Goal: Information Seeking & Learning: Learn about a topic

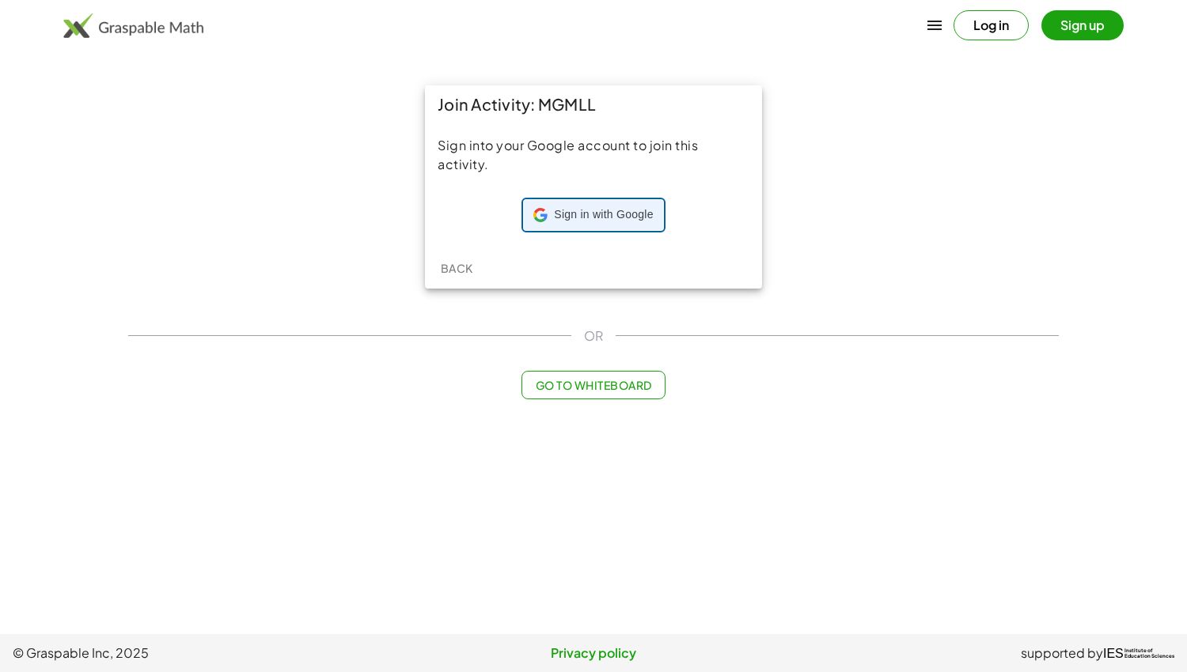
click at [567, 210] on span "Sign in with Google" at bounding box center [603, 215] width 99 height 16
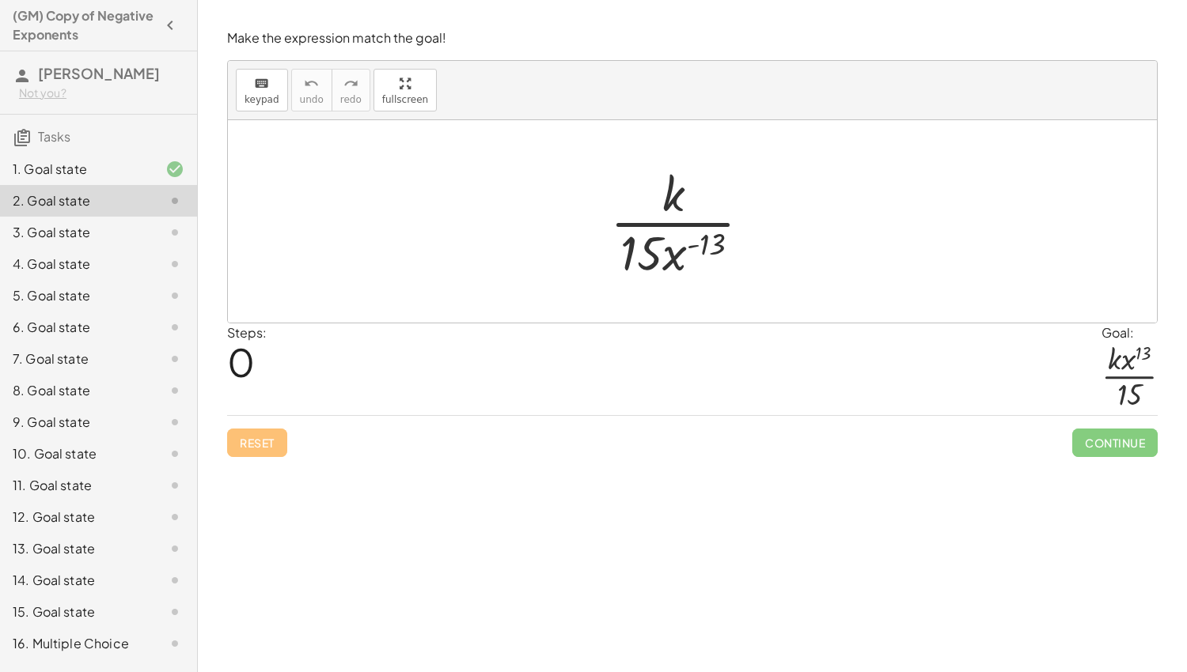
click at [87, 165] on div "1. Goal state" at bounding box center [76, 169] width 127 height 19
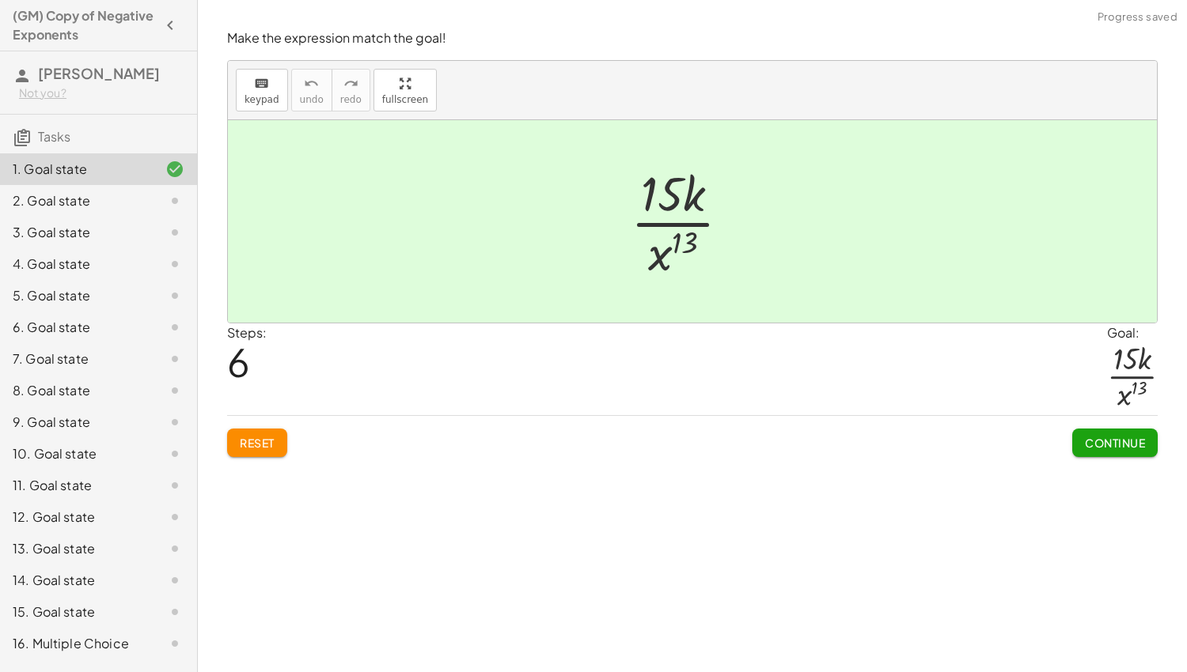
click at [111, 192] on div "2. Goal state" at bounding box center [76, 200] width 127 height 19
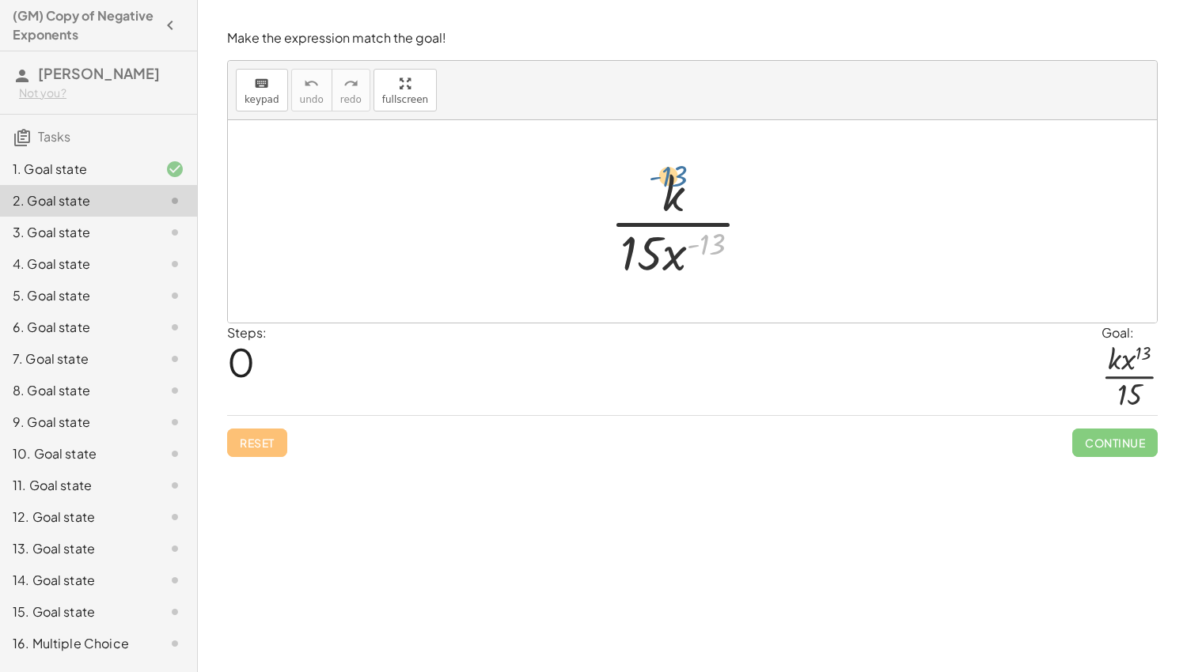
drag, startPoint x: 718, startPoint y: 248, endPoint x: 683, endPoint y: 180, distance: 76.8
click at [683, 180] on div at bounding box center [686, 222] width 169 height 122
drag, startPoint x: 672, startPoint y: 254, endPoint x: 676, endPoint y: 190, distance: 64.2
click at [676, 190] on div at bounding box center [686, 222] width 169 height 122
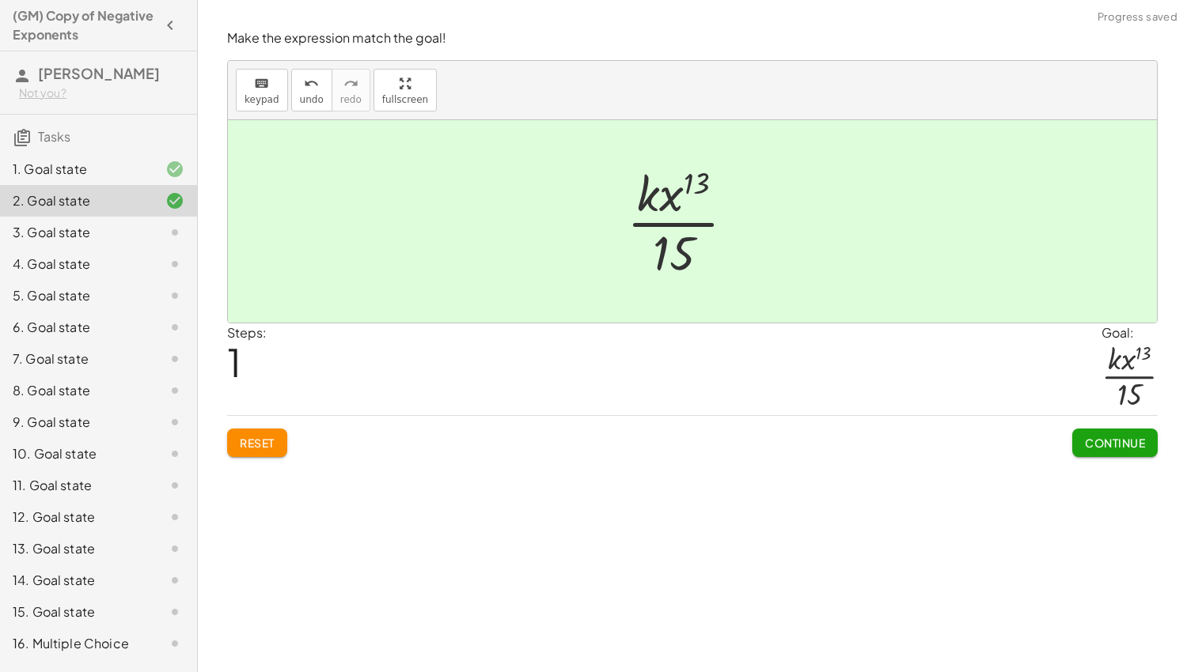
click at [113, 220] on div "3. Goal state" at bounding box center [98, 233] width 197 height 32
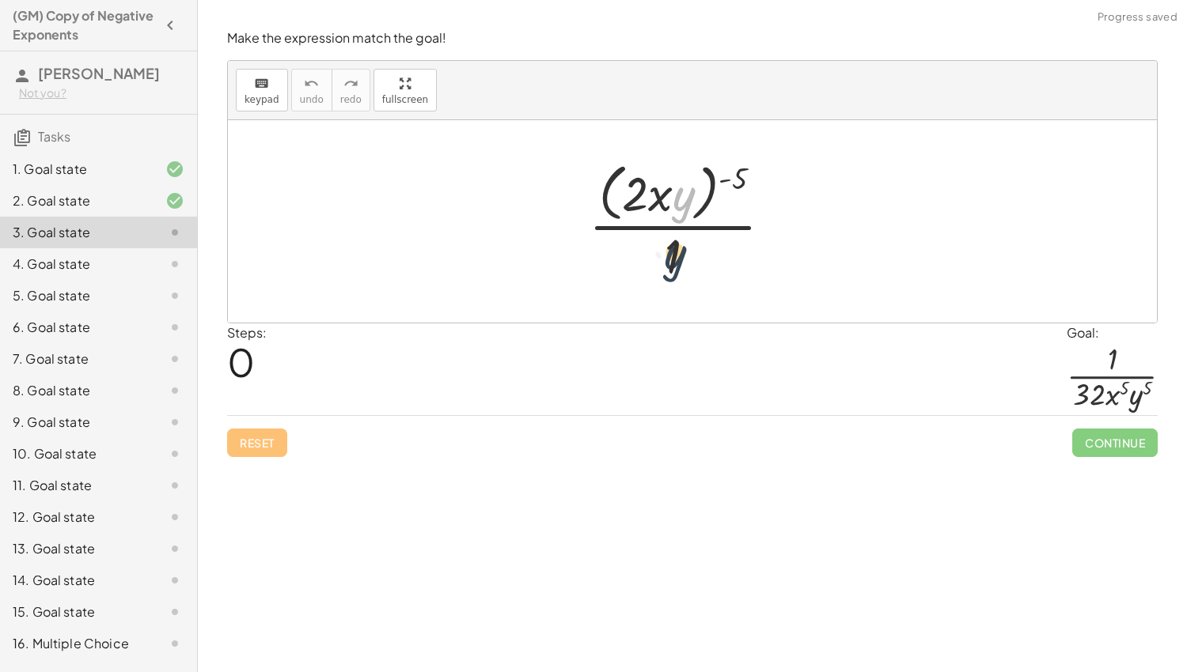
drag, startPoint x: 678, startPoint y: 201, endPoint x: 669, endPoint y: 263, distance: 63.1
click at [669, 263] on div at bounding box center [687, 221] width 212 height 129
drag, startPoint x: 735, startPoint y: 177, endPoint x: 672, endPoint y: 259, distance: 103.8
click at [672, 259] on div at bounding box center [687, 221] width 212 height 129
drag, startPoint x: 642, startPoint y: 184, endPoint x: 681, endPoint y: 252, distance: 78.0
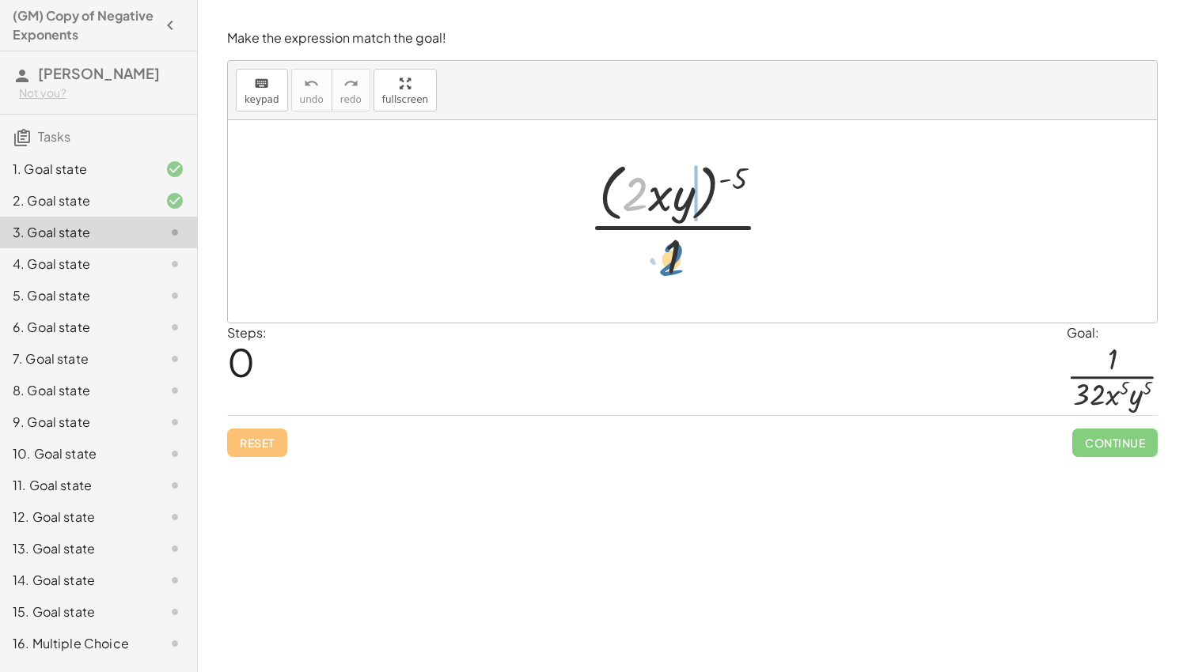
click at [681, 252] on div at bounding box center [687, 221] width 212 height 129
drag, startPoint x: 660, startPoint y: 194, endPoint x: 673, endPoint y: 244, distance: 52.4
click at [673, 244] on div at bounding box center [687, 221] width 212 height 129
drag, startPoint x: 676, startPoint y: 244, endPoint x: 677, endPoint y: 188, distance: 55.4
click at [677, 188] on div at bounding box center [687, 221] width 212 height 129
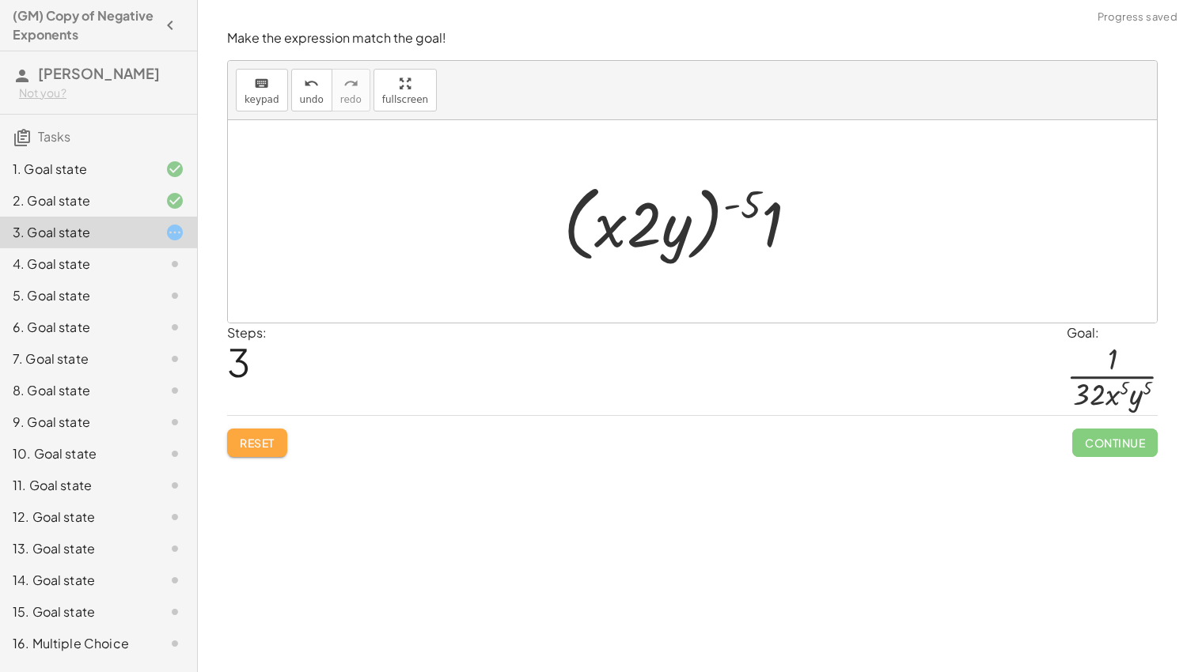
click at [272, 436] on span "Reset" at bounding box center [257, 443] width 35 height 14
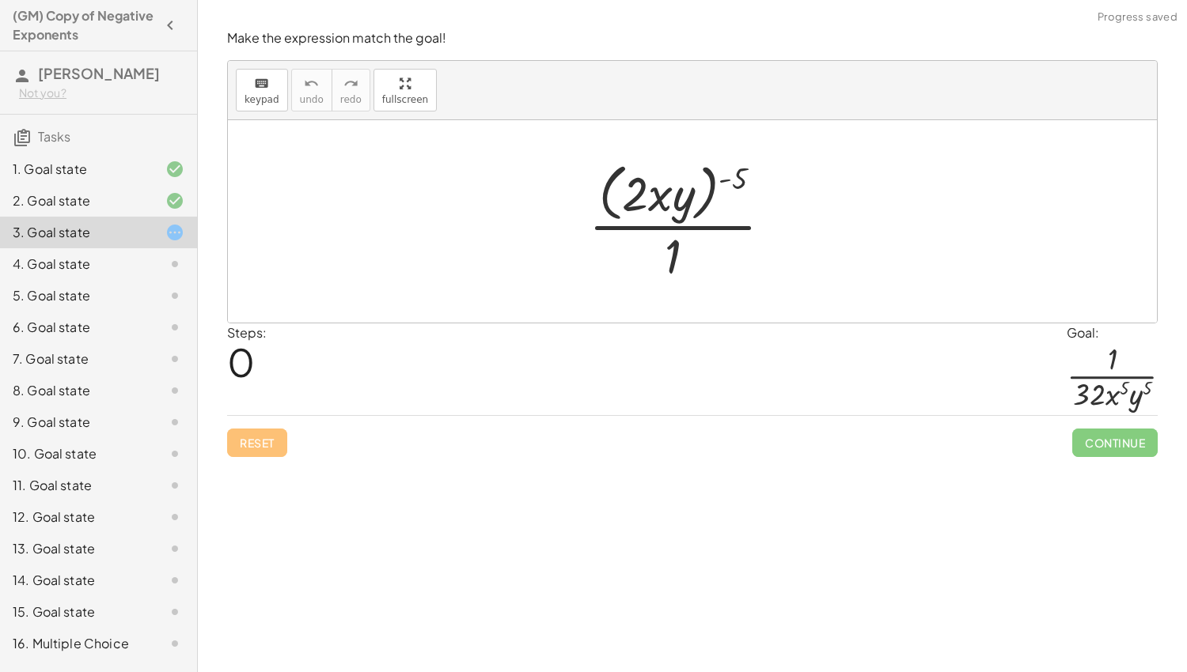
click at [65, 642] on div "16. Multiple Choice" at bounding box center [76, 643] width 127 height 19
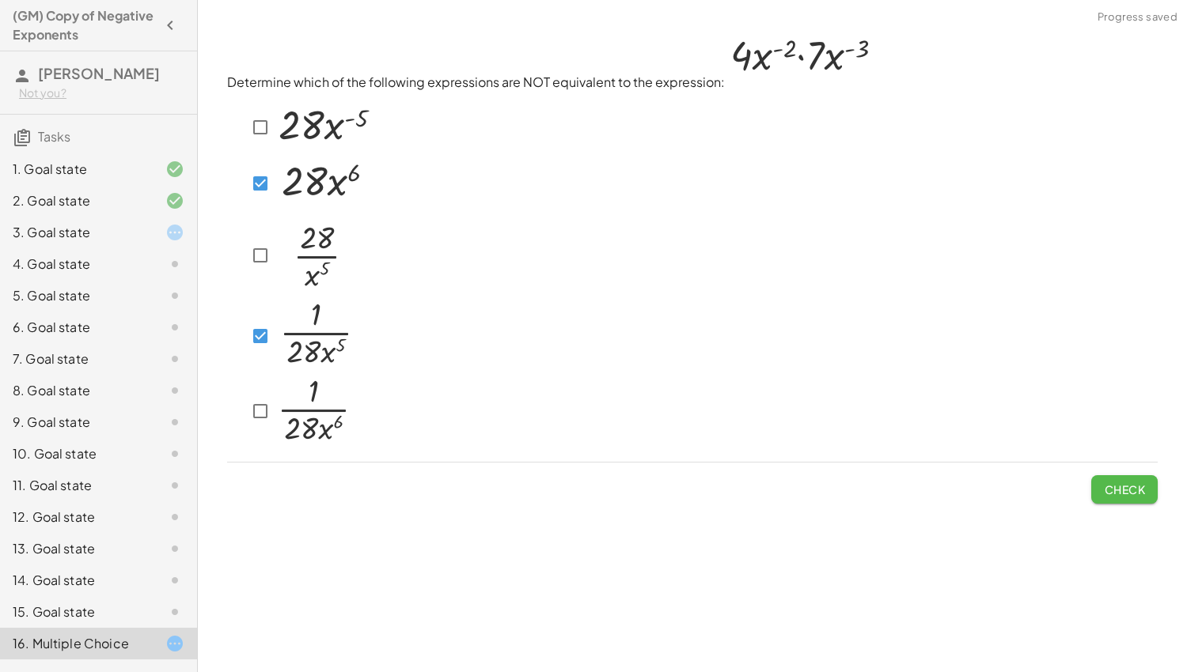
click at [1114, 500] on button "Check" at bounding box center [1124, 489] width 66 height 28
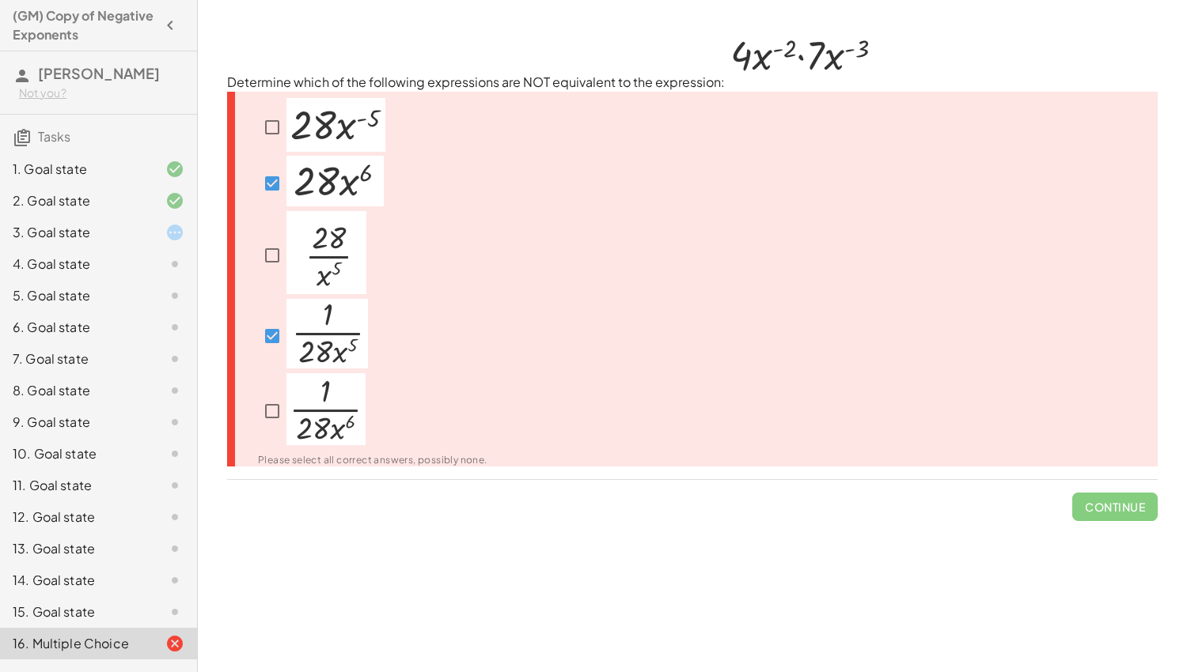
click at [445, 122] on div at bounding box center [363, 127] width 248 height 59
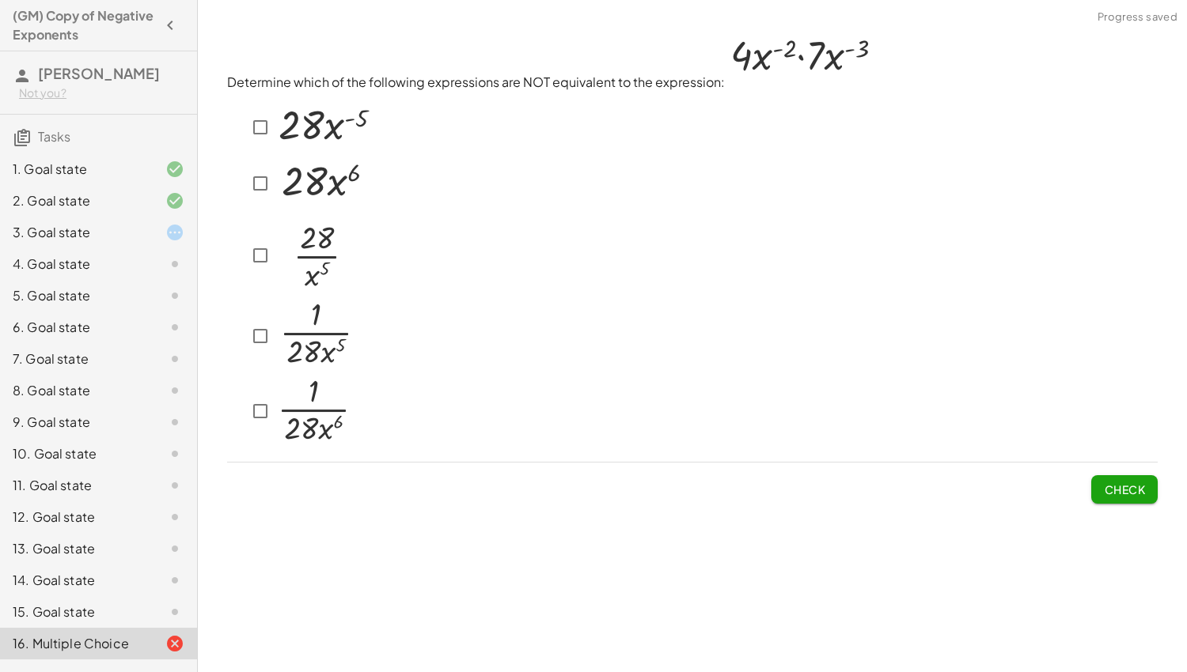
click at [52, 609] on div "15. Goal state" at bounding box center [76, 612] width 127 height 19
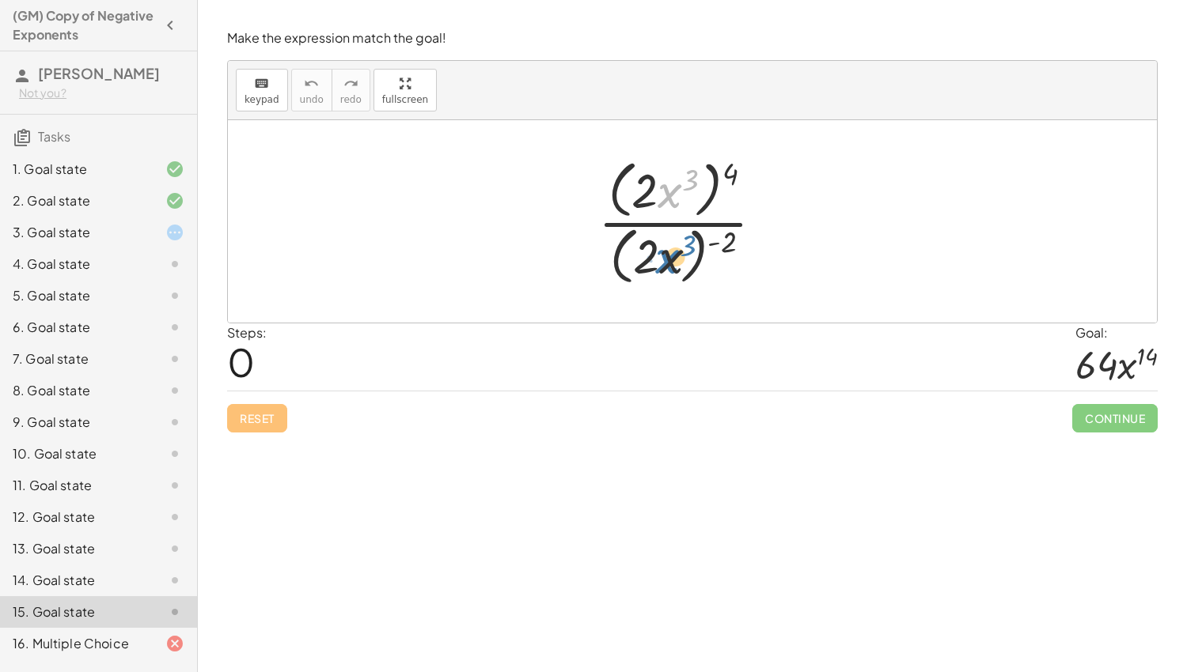
drag, startPoint x: 662, startPoint y: 193, endPoint x: 660, endPoint y: 263, distance: 69.7
click at [660, 263] on div at bounding box center [687, 221] width 194 height 136
drag, startPoint x: 732, startPoint y: 244, endPoint x: 680, endPoint y: 253, distance: 52.2
click at [680, 253] on div at bounding box center [687, 221] width 194 height 136
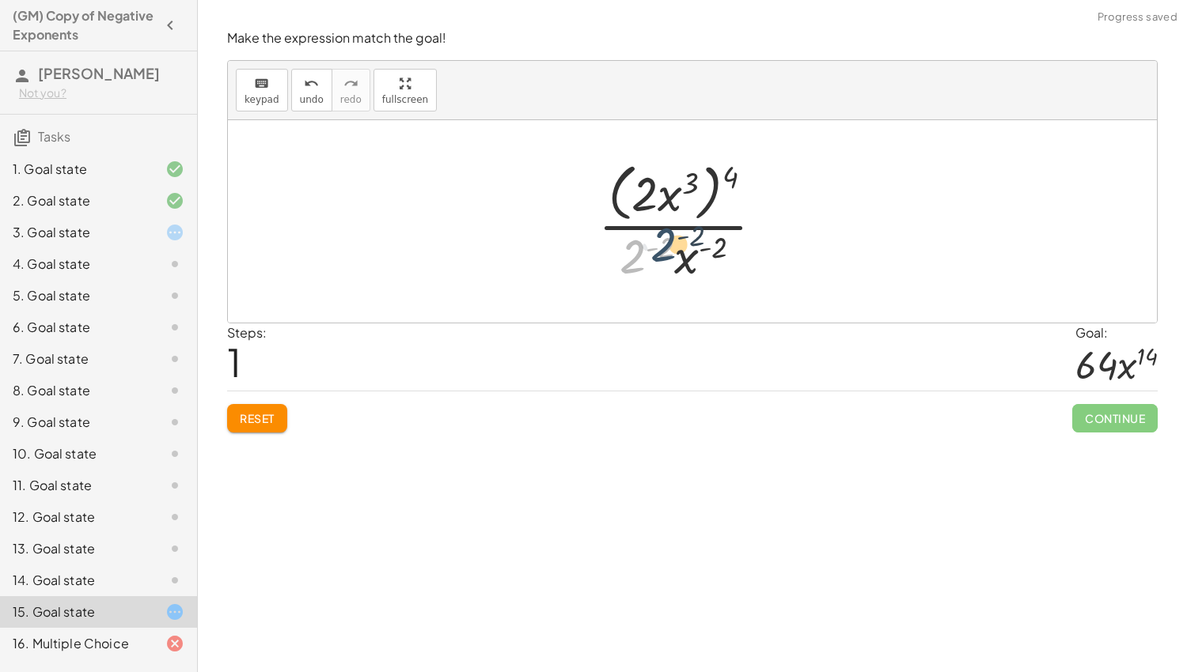
drag, startPoint x: 633, startPoint y: 265, endPoint x: 666, endPoint y: 253, distance: 35.3
click at [666, 253] on div at bounding box center [687, 221] width 194 height 129
drag, startPoint x: 693, startPoint y: 270, endPoint x: 653, endPoint y: 265, distance: 39.8
click at [653, 265] on div at bounding box center [687, 221] width 194 height 129
drag, startPoint x: 714, startPoint y: 247, endPoint x: 657, endPoint y: 248, distance: 57.0
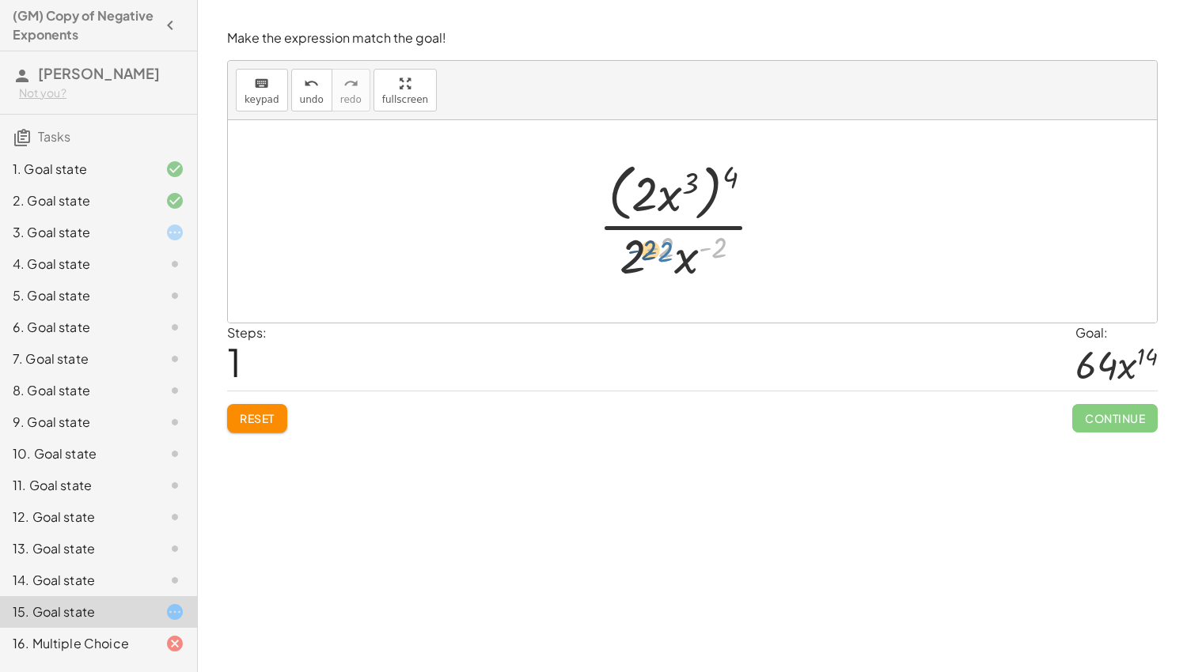
click at [657, 248] on div at bounding box center [687, 221] width 194 height 129
drag, startPoint x: 661, startPoint y: 249, endPoint x: 726, endPoint y: 252, distance: 65.7
click at [726, 252] on div at bounding box center [687, 221] width 194 height 129
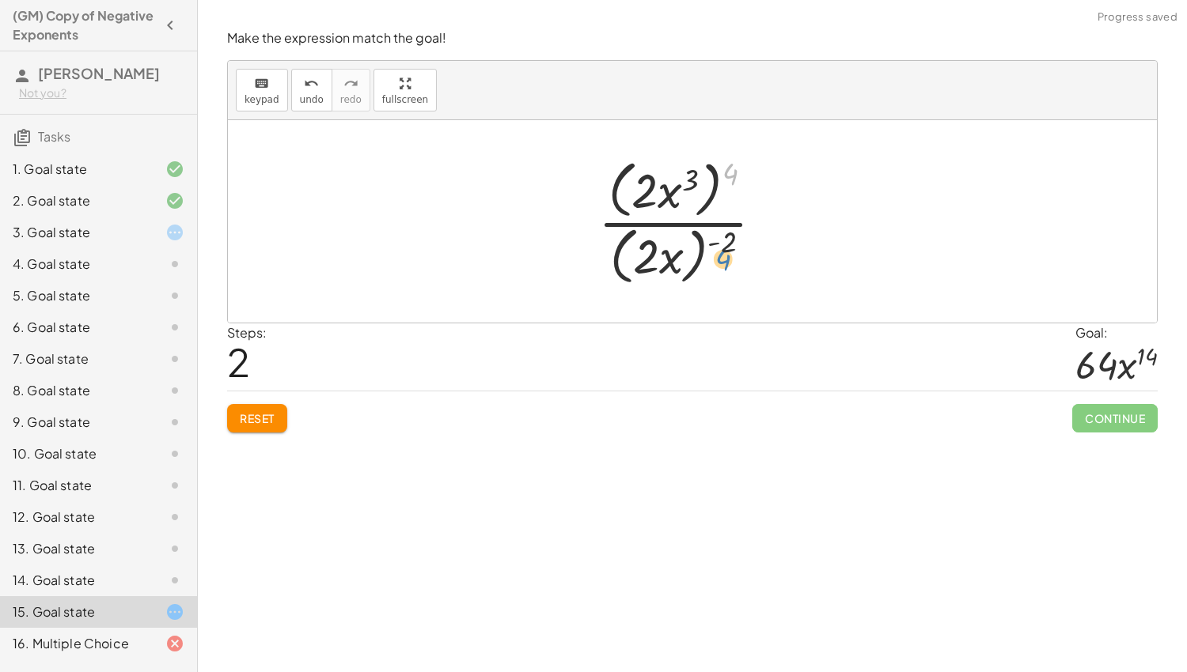
drag, startPoint x: 725, startPoint y: 171, endPoint x: 718, endPoint y: 256, distance: 85.7
click at [718, 256] on div at bounding box center [687, 221] width 194 height 136
drag, startPoint x: 668, startPoint y: 194, endPoint x: 668, endPoint y: 267, distance: 72.8
click at [668, 267] on div at bounding box center [687, 221] width 194 height 136
drag, startPoint x: 648, startPoint y: 194, endPoint x: 653, endPoint y: 263, distance: 69.8
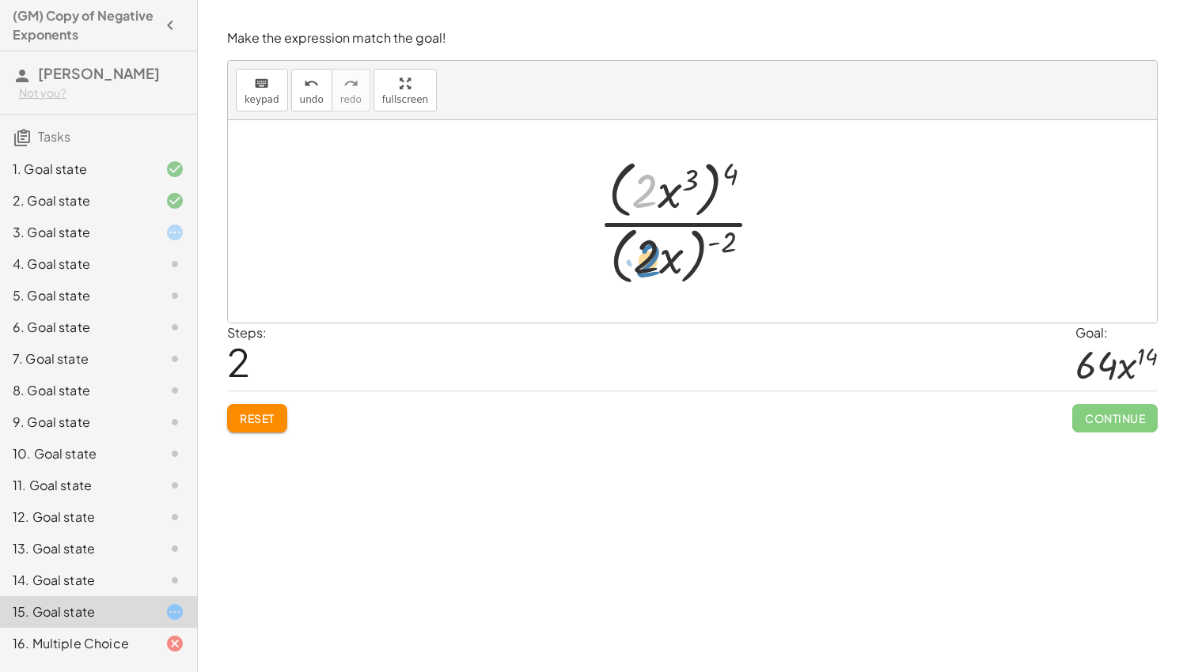
click at [653, 263] on div at bounding box center [687, 221] width 194 height 136
drag, startPoint x: 669, startPoint y: 266, endPoint x: 670, endPoint y: 184, distance: 81.5
click at [670, 184] on div at bounding box center [687, 221] width 194 height 136
drag, startPoint x: 662, startPoint y: 182, endPoint x: 661, endPoint y: 256, distance: 73.6
click at [661, 256] on div at bounding box center [687, 221] width 194 height 136
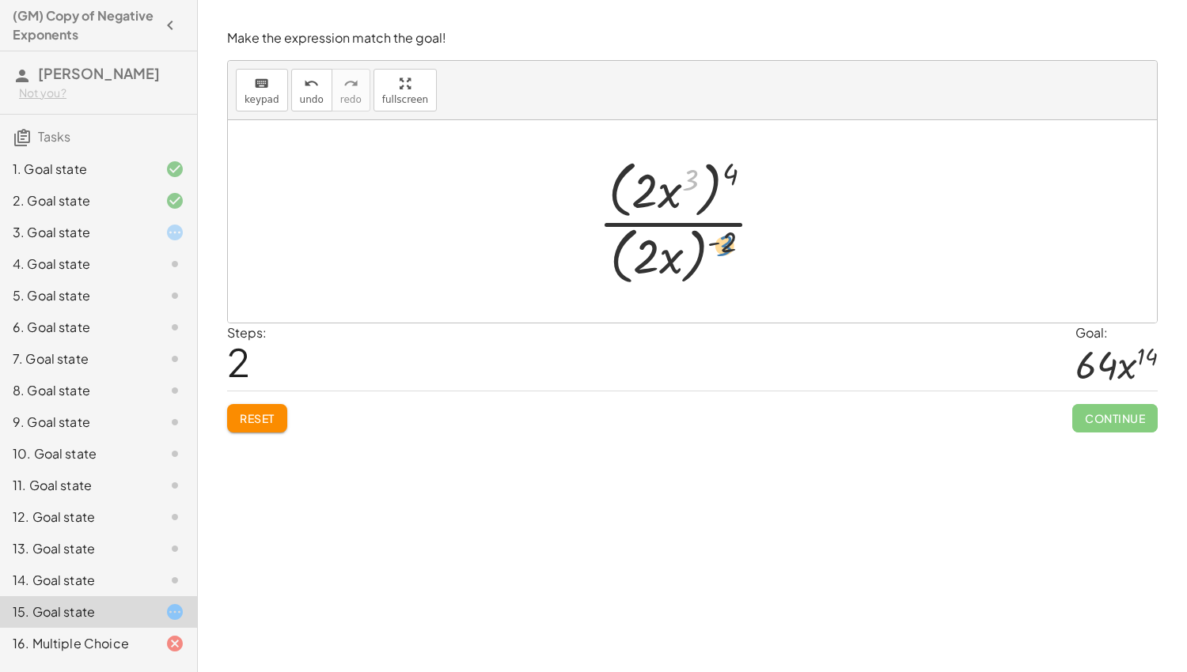
drag, startPoint x: 692, startPoint y: 181, endPoint x: 726, endPoint y: 246, distance: 73.3
click at [726, 246] on div at bounding box center [687, 221] width 194 height 136
drag, startPoint x: 729, startPoint y: 176, endPoint x: 722, endPoint y: 250, distance: 74.7
click at [722, 250] on div at bounding box center [687, 221] width 194 height 136
drag, startPoint x: 654, startPoint y: 189, endPoint x: 660, endPoint y: 254, distance: 65.1
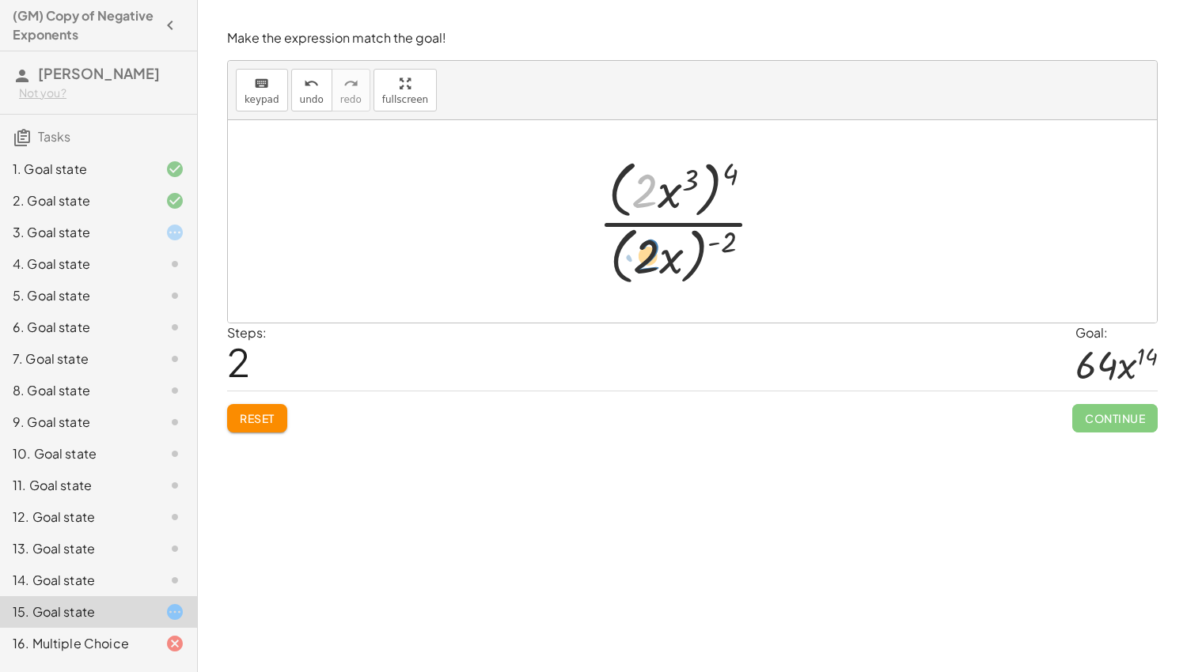
click at [660, 254] on div at bounding box center [687, 221] width 194 height 136
drag, startPoint x: 672, startPoint y: 187, endPoint x: 675, endPoint y: 256, distance: 68.1
click at [675, 256] on div at bounding box center [687, 221] width 194 height 136
drag, startPoint x: 700, startPoint y: 263, endPoint x: 691, endPoint y: 195, distance: 67.8
click at [691, 195] on div at bounding box center [687, 221] width 194 height 136
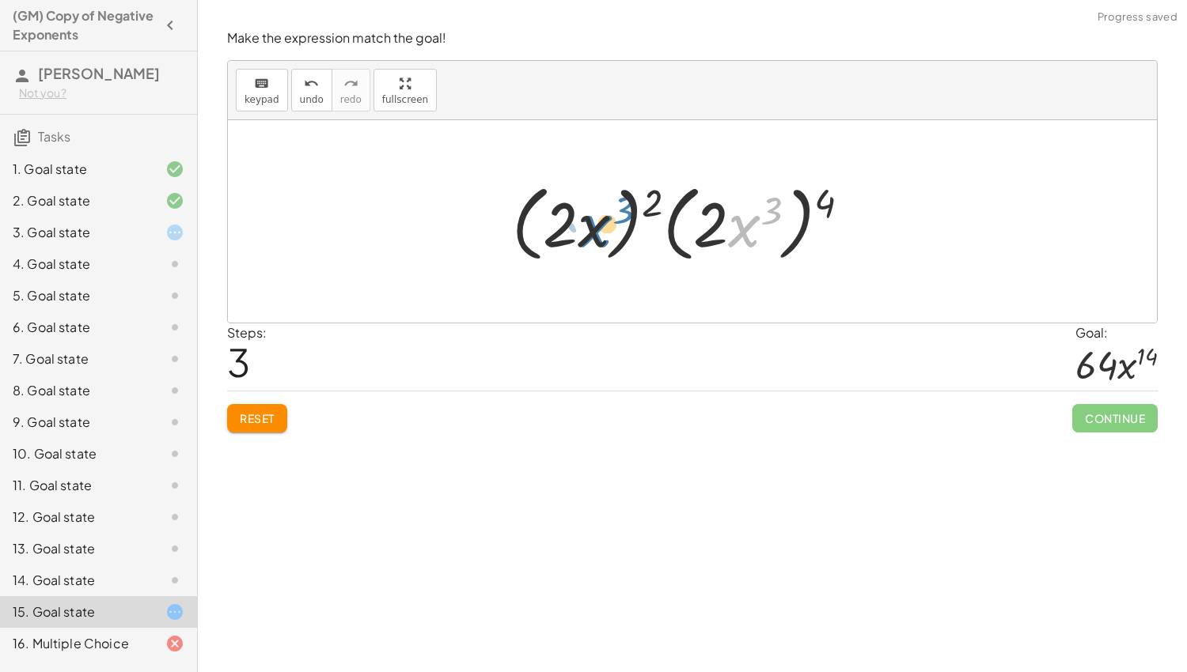
drag, startPoint x: 731, startPoint y: 223, endPoint x: 581, endPoint y: 222, distance: 149.5
click at [581, 222] on div at bounding box center [687, 221] width 367 height 91
drag, startPoint x: 650, startPoint y: 195, endPoint x: 843, endPoint y: 184, distance: 192.6
click at [843, 184] on div at bounding box center [687, 221] width 367 height 91
drag, startPoint x: 828, startPoint y: 194, endPoint x: 653, endPoint y: 191, distance: 174.1
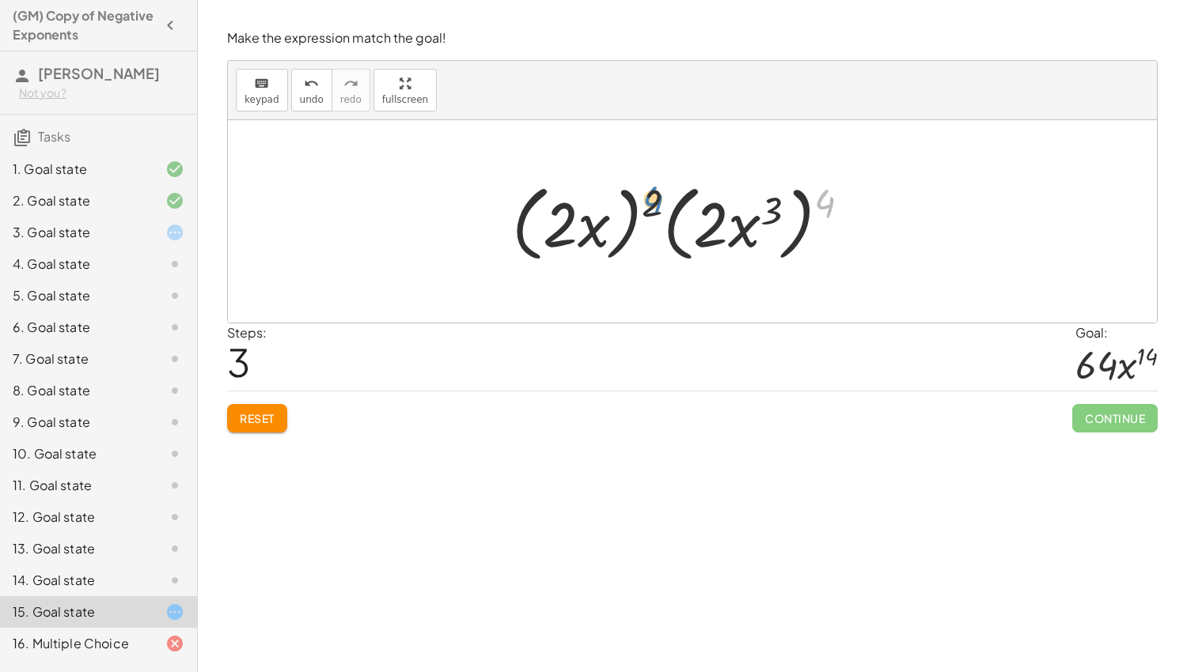
click at [653, 191] on div at bounding box center [687, 221] width 367 height 91
drag, startPoint x: 729, startPoint y: 233, endPoint x: 577, endPoint y: 229, distance: 151.9
click at [577, 229] on div at bounding box center [687, 221] width 367 height 91
drag, startPoint x: 713, startPoint y: 238, endPoint x: 565, endPoint y: 237, distance: 147.9
click at [565, 237] on div at bounding box center [687, 221] width 367 height 91
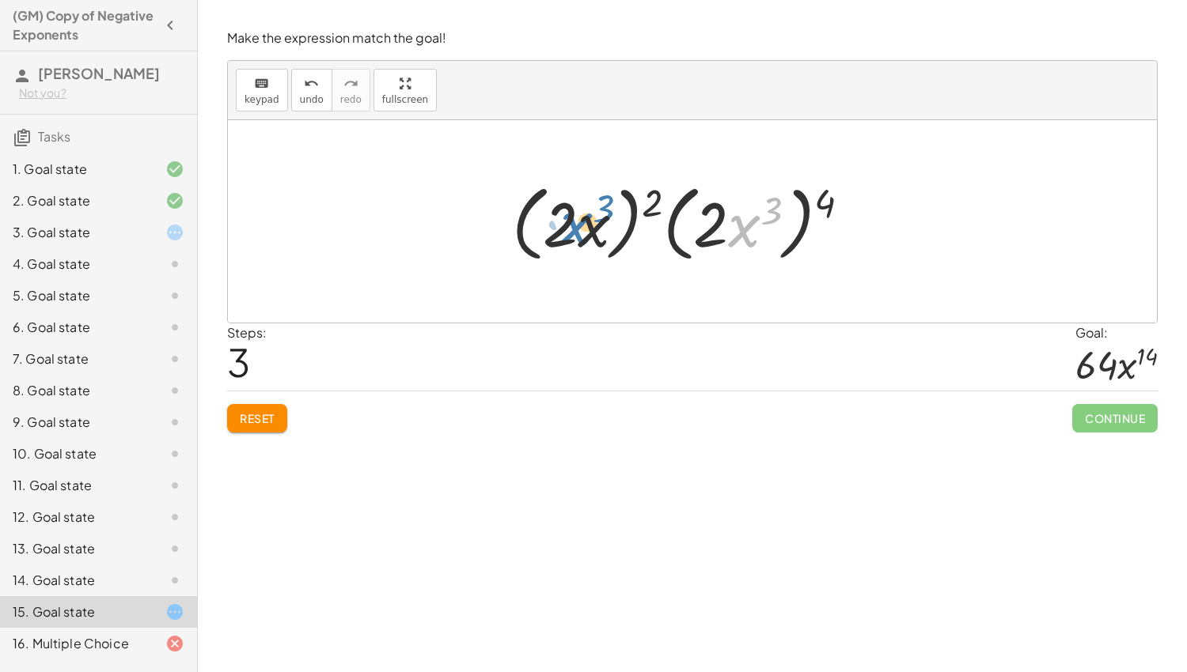
drag, startPoint x: 741, startPoint y: 225, endPoint x: 574, endPoint y: 223, distance: 167.7
click at [574, 223] on div at bounding box center [687, 221] width 367 height 91
drag, startPoint x: 560, startPoint y: 225, endPoint x: 714, endPoint y: 230, distance: 153.6
click at [714, 230] on div at bounding box center [687, 221] width 367 height 91
drag, startPoint x: 714, startPoint y: 231, endPoint x: 555, endPoint y: 226, distance: 159.1
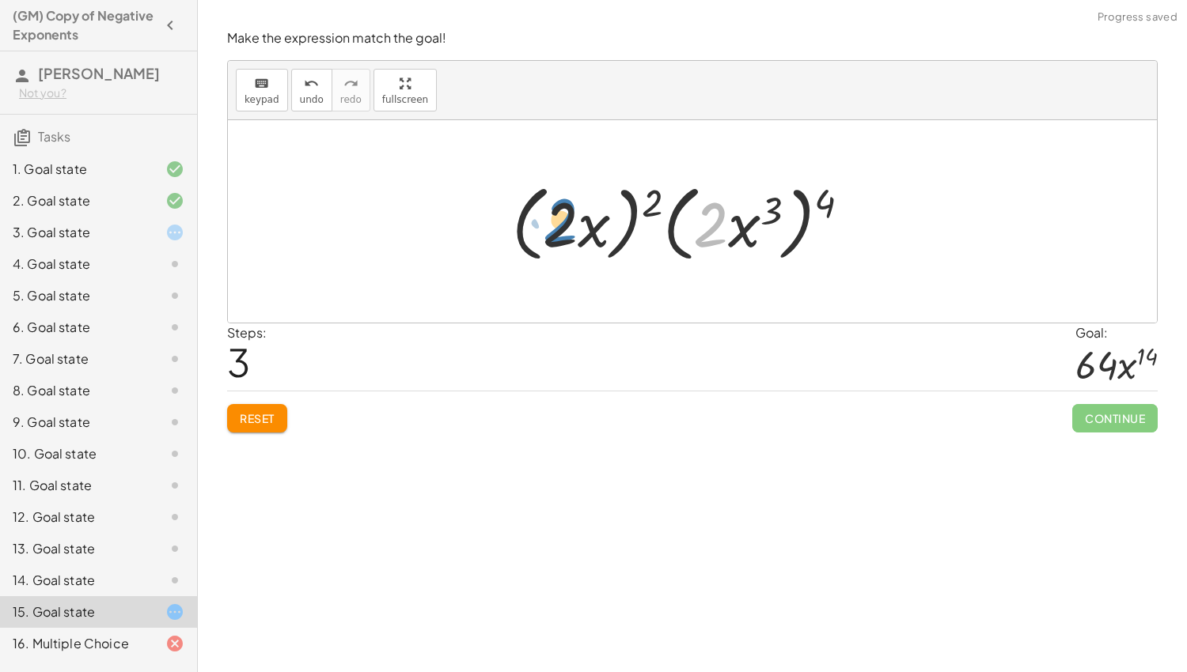
click at [555, 226] on div at bounding box center [687, 221] width 367 height 91
drag, startPoint x: 819, startPoint y: 200, endPoint x: 638, endPoint y: 204, distance: 180.4
click at [638, 204] on div at bounding box center [687, 221] width 367 height 91
drag, startPoint x: 769, startPoint y: 212, endPoint x: 726, endPoint y: 221, distance: 43.6
click at [726, 221] on div at bounding box center [687, 221] width 367 height 91
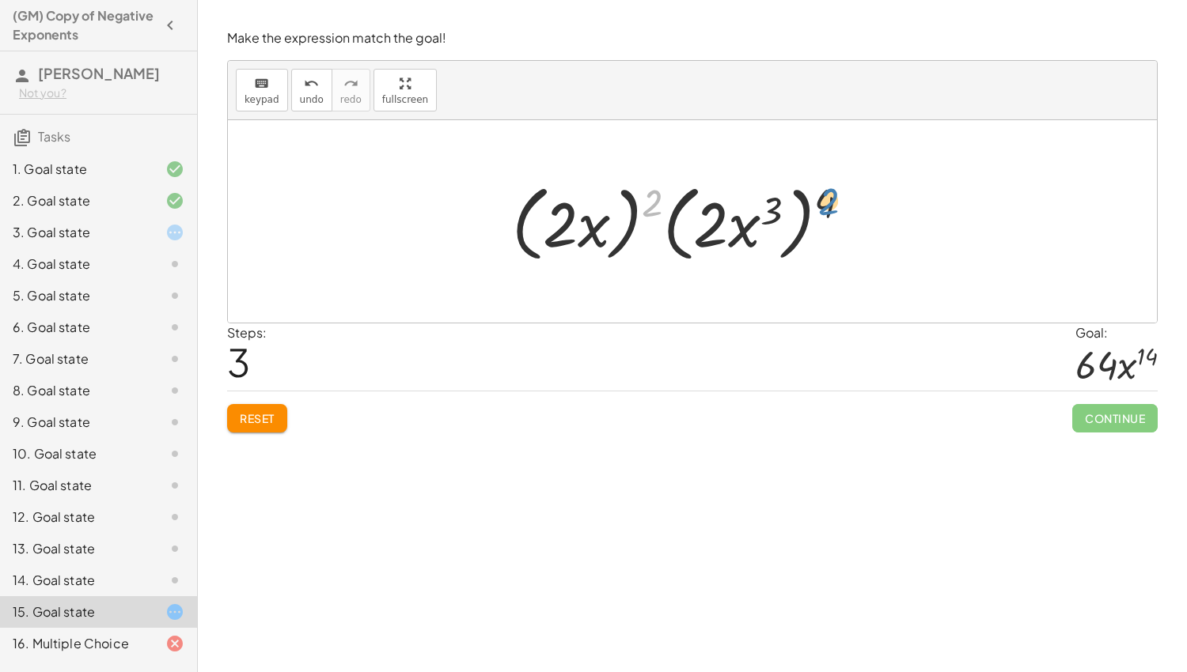
drag, startPoint x: 653, startPoint y: 200, endPoint x: 830, endPoint y: 199, distance: 176.4
click at [830, 199] on div at bounding box center [687, 221] width 367 height 91
drag, startPoint x: 593, startPoint y: 228, endPoint x: 742, endPoint y: 237, distance: 149.8
click at [742, 237] on div at bounding box center [687, 221] width 367 height 91
click at [767, 222] on div at bounding box center [687, 221] width 367 height 91
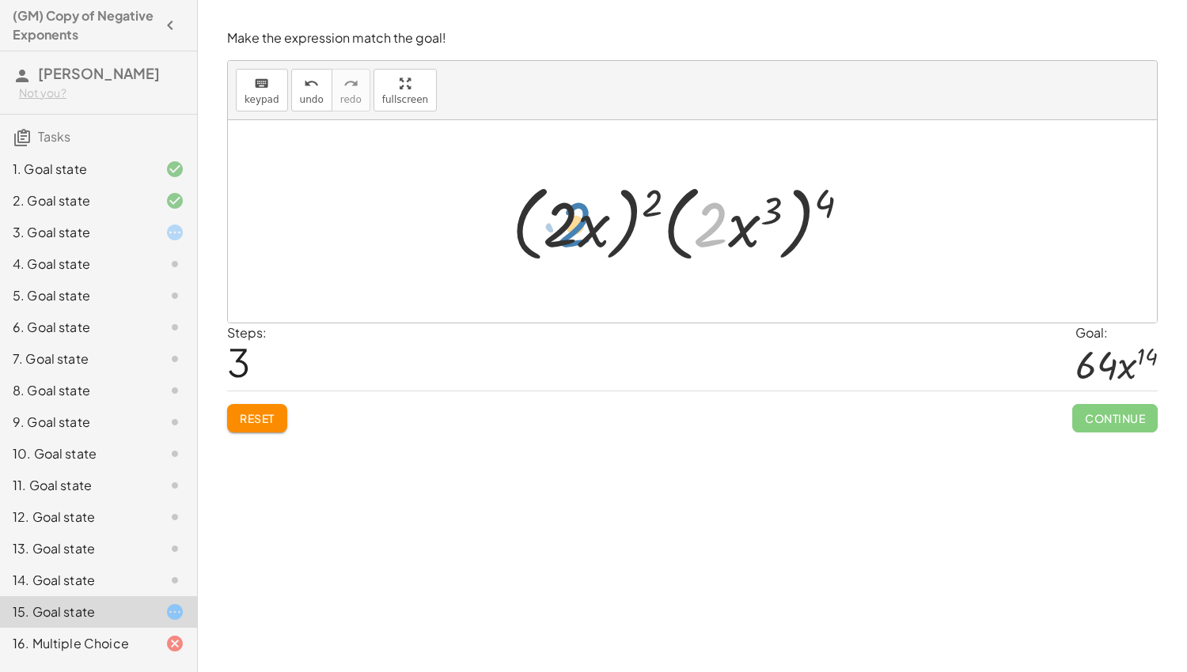
drag, startPoint x: 728, startPoint y: 240, endPoint x: 584, endPoint y: 237, distance: 144.0
click at [584, 237] on div at bounding box center [687, 221] width 367 height 91
drag, startPoint x: 767, startPoint y: 209, endPoint x: 723, endPoint y: 212, distance: 44.4
click at [723, 212] on div at bounding box center [687, 221] width 367 height 91
drag, startPoint x: 775, startPoint y: 204, endPoint x: 710, endPoint y: 214, distance: 66.3
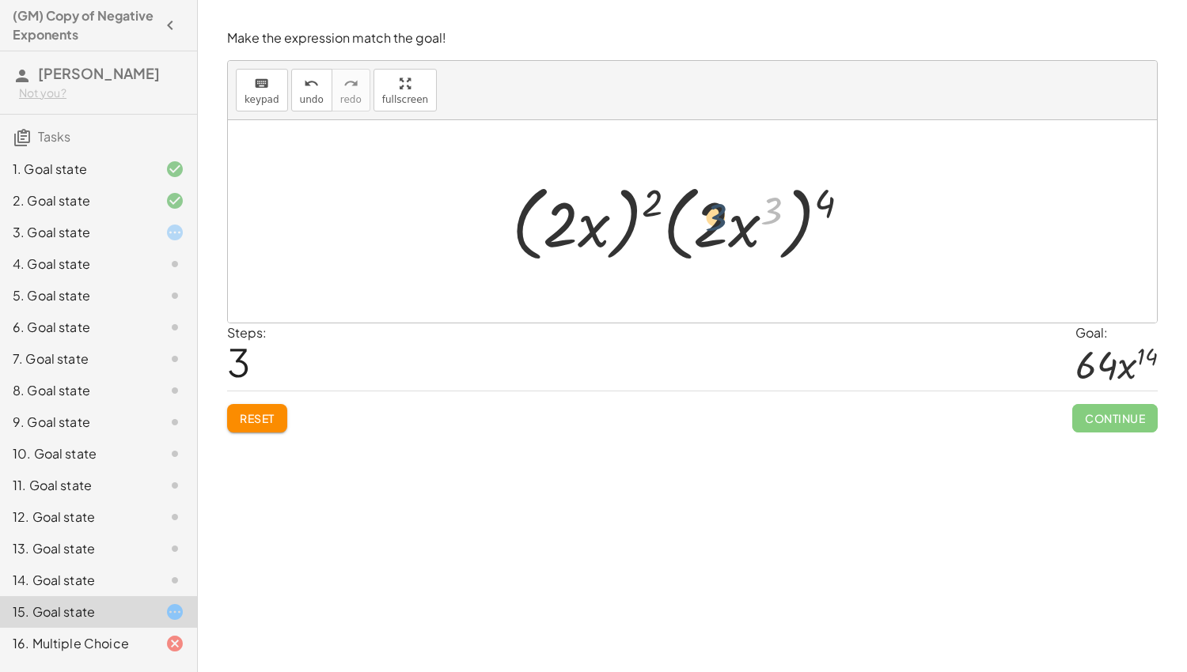
click at [710, 214] on div at bounding box center [687, 221] width 367 height 91
drag, startPoint x: 822, startPoint y: 199, endPoint x: 709, endPoint y: 222, distance: 115.4
click at [709, 222] on div at bounding box center [687, 221] width 367 height 91
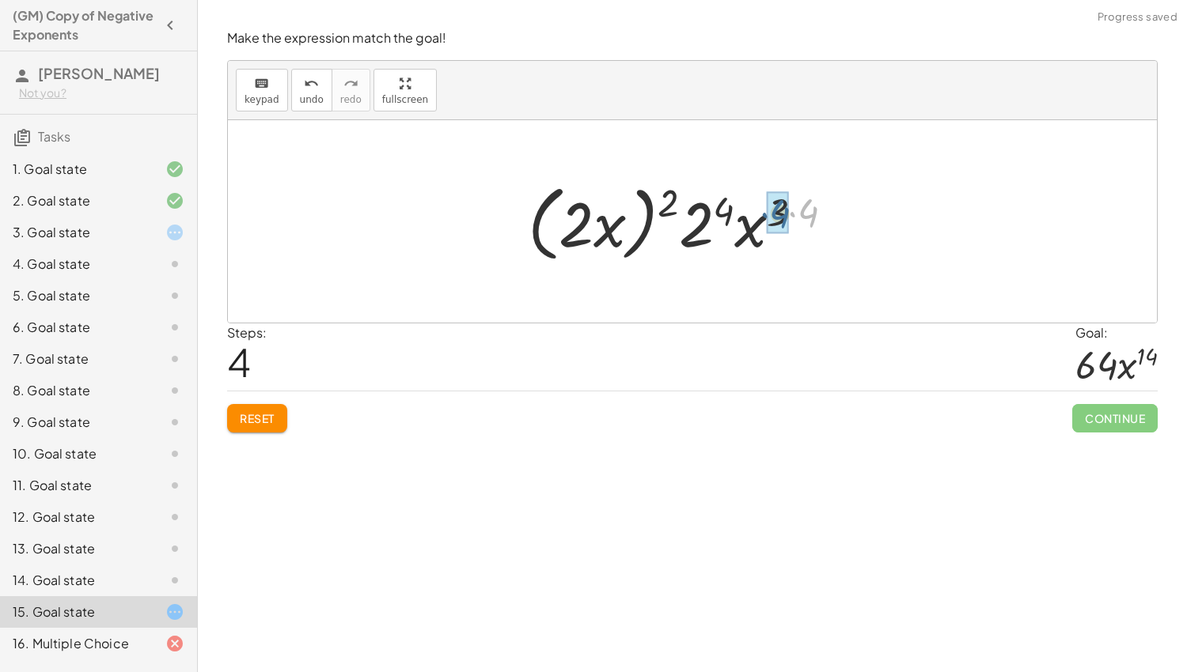
drag, startPoint x: 801, startPoint y: 210, endPoint x: 772, endPoint y: 210, distance: 29.3
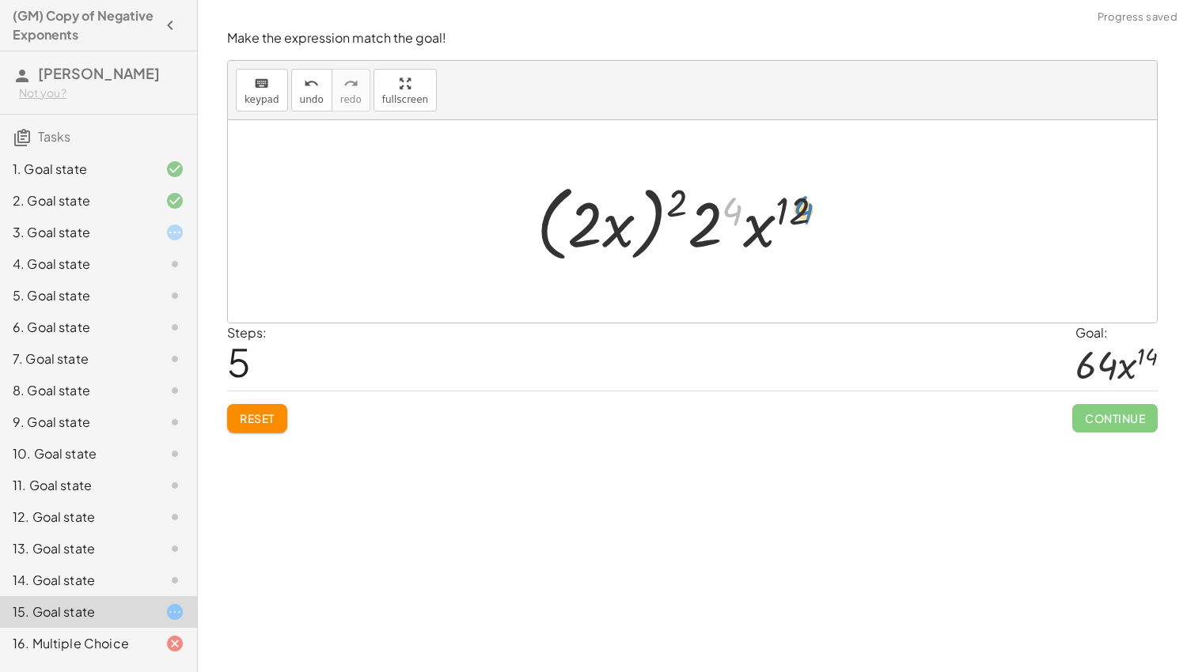
drag, startPoint x: 725, startPoint y: 206, endPoint x: 795, endPoint y: 205, distance: 69.6
click at [795, 205] on div at bounding box center [686, 221] width 316 height 91
drag, startPoint x: 794, startPoint y: 206, endPoint x: 733, endPoint y: 207, distance: 60.9
click at [733, 207] on div at bounding box center [686, 221] width 316 height 91
drag, startPoint x: 675, startPoint y: 192, endPoint x: 751, endPoint y: 186, distance: 76.2
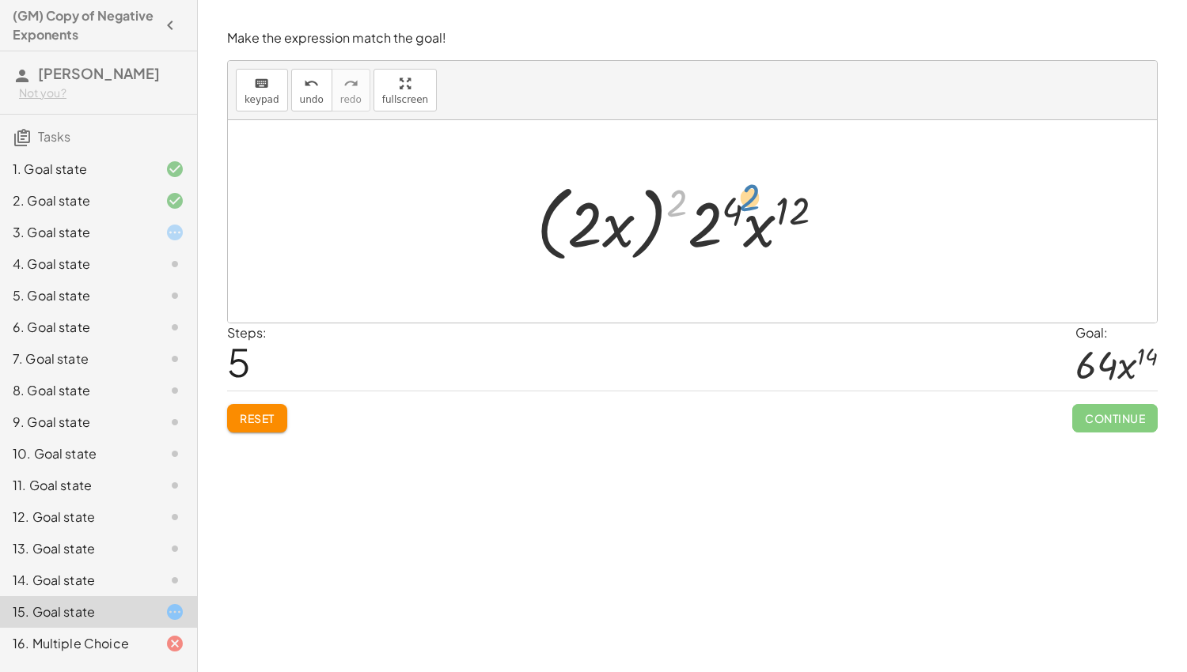
click at [751, 186] on div at bounding box center [686, 221] width 316 height 91
drag, startPoint x: 676, startPoint y: 197, endPoint x: 648, endPoint y: 218, distance: 35.6
click at [648, 218] on div at bounding box center [686, 221] width 316 height 91
drag, startPoint x: 675, startPoint y: 196, endPoint x: 729, endPoint y: 202, distance: 54.9
click at [729, 202] on div at bounding box center [686, 221] width 316 height 91
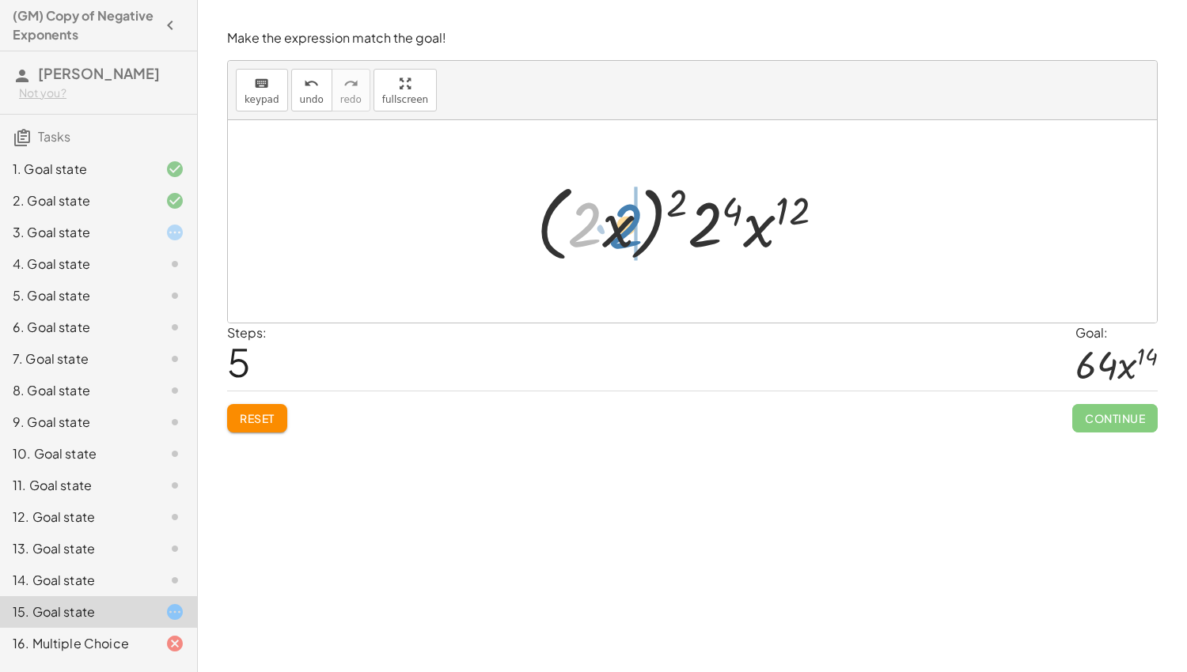
drag, startPoint x: 593, startPoint y: 220, endPoint x: 637, endPoint y: 222, distance: 44.3
click at [637, 222] on div at bounding box center [686, 221] width 316 height 91
drag, startPoint x: 676, startPoint y: 199, endPoint x: 617, endPoint y: 208, distance: 60.1
click at [617, 208] on div at bounding box center [686, 221] width 316 height 91
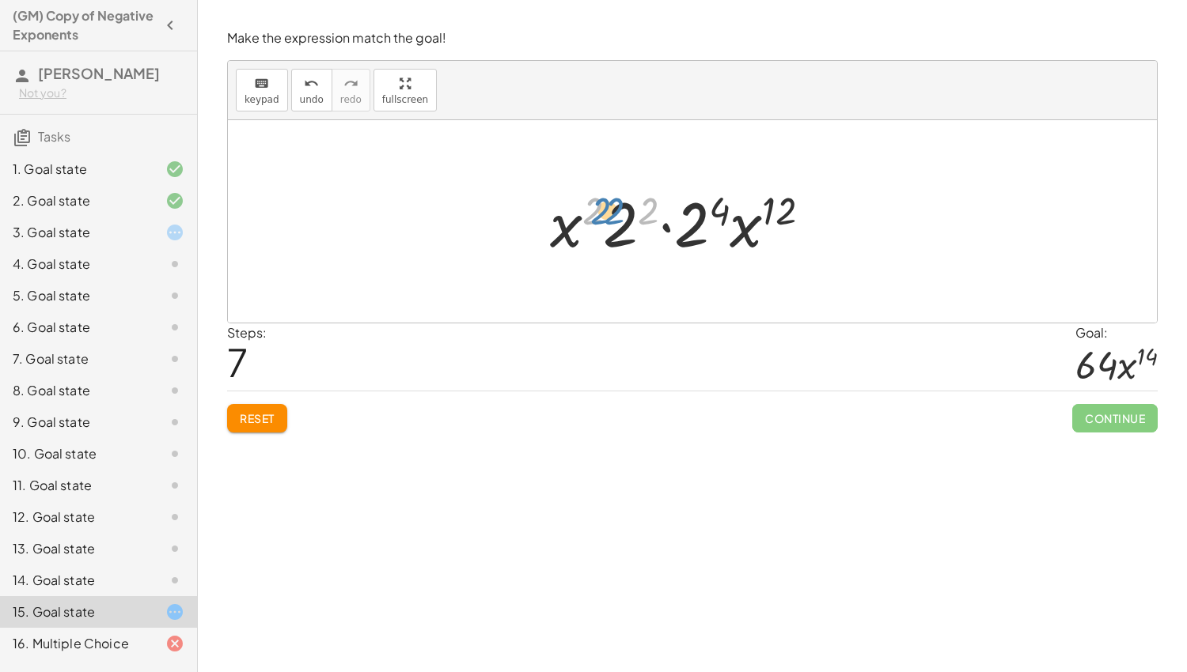
drag, startPoint x: 647, startPoint y: 203, endPoint x: 613, endPoint y: 203, distance: 34.0
click at [613, 203] on div at bounding box center [687, 221] width 290 height 81
drag, startPoint x: 647, startPoint y: 211, endPoint x: 627, endPoint y: 217, distance: 21.3
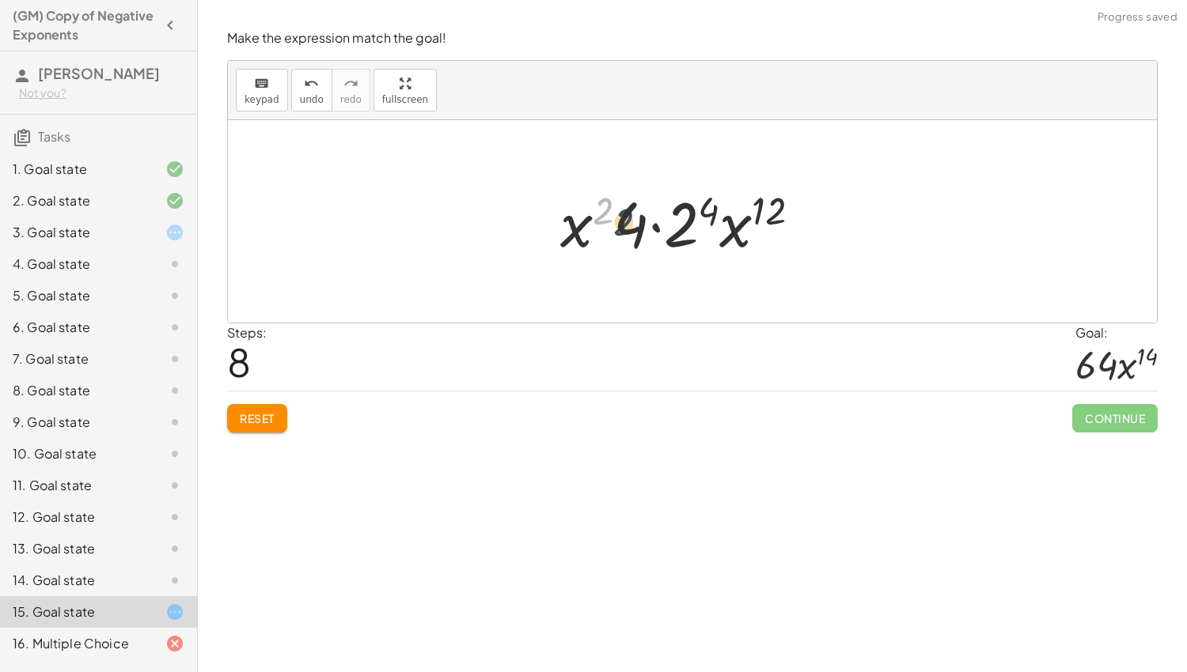
drag, startPoint x: 602, startPoint y: 207, endPoint x: 629, endPoint y: 222, distance: 30.8
click at [629, 222] on div at bounding box center [686, 221] width 269 height 81
drag, startPoint x: 631, startPoint y: 225, endPoint x: 553, endPoint y: 225, distance: 77.5
click at [553, 225] on div at bounding box center [686, 221] width 269 height 81
drag, startPoint x: 703, startPoint y: 210, endPoint x: 676, endPoint y: 214, distance: 27.2
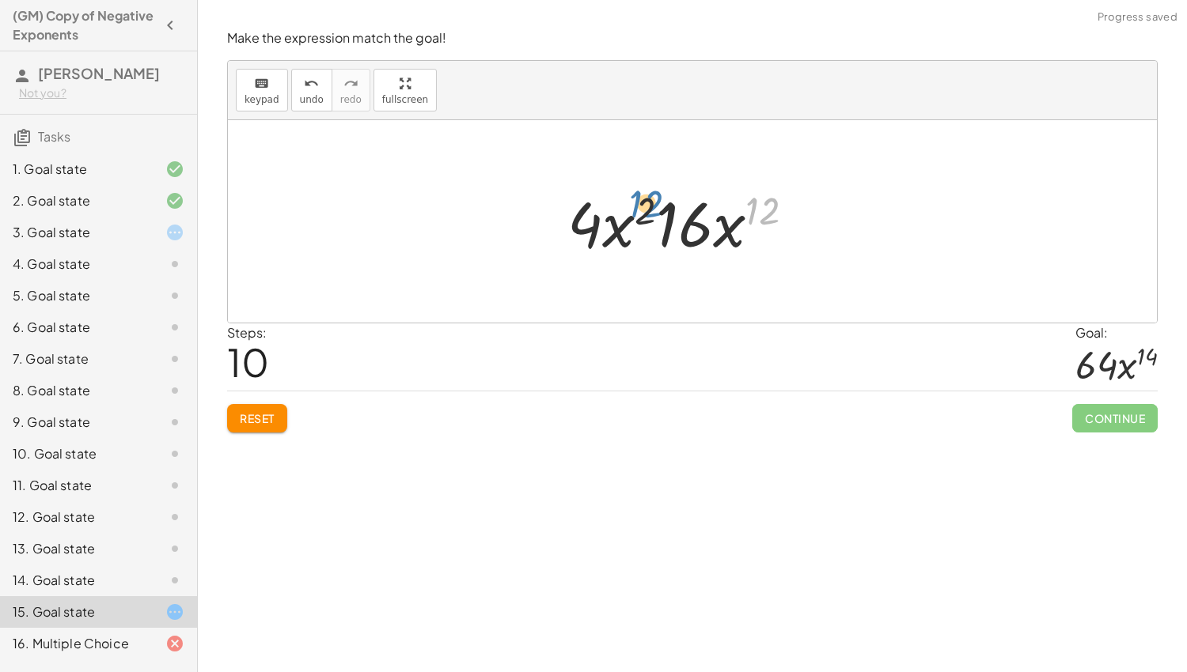
drag, startPoint x: 754, startPoint y: 210, endPoint x: 637, endPoint y: 203, distance: 117.4
click at [637, 203] on div at bounding box center [687, 221] width 256 height 81
drag, startPoint x: 665, startPoint y: 218, endPoint x: 583, endPoint y: 214, distance: 82.4
drag, startPoint x: 720, startPoint y: 235, endPoint x: 672, endPoint y: 233, distance: 48.3
drag, startPoint x: 756, startPoint y: 214, endPoint x: 709, endPoint y: 209, distance: 47.7
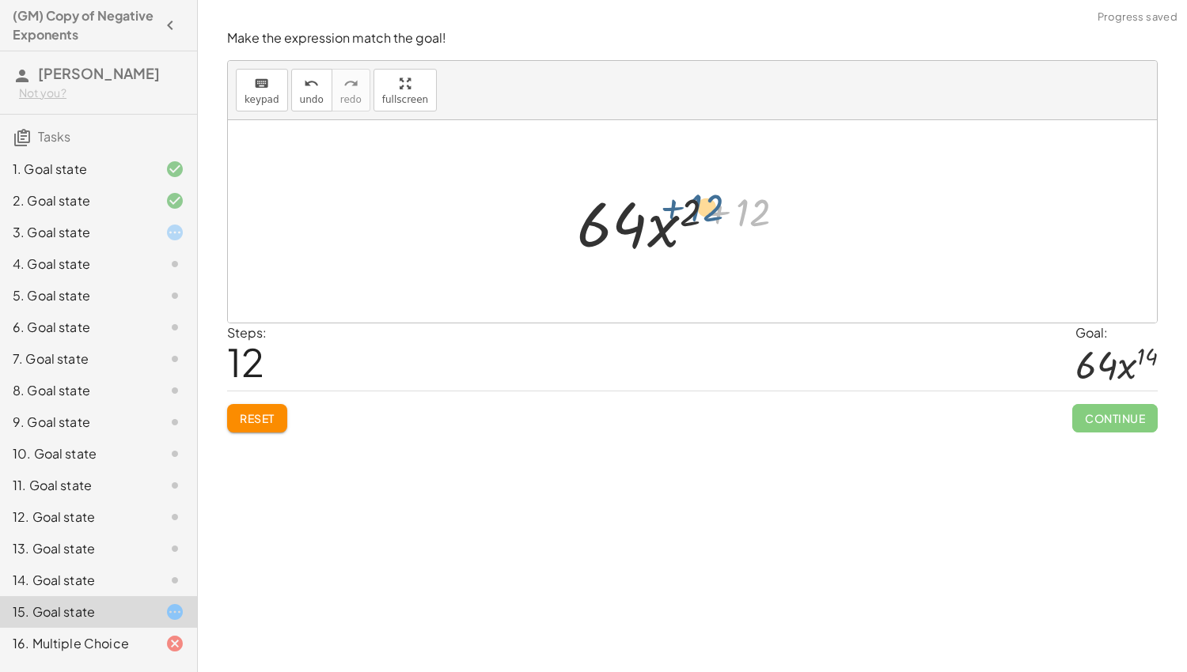
click at [709, 209] on div at bounding box center [687, 221] width 237 height 81
drag, startPoint x: 684, startPoint y: 210, endPoint x: 744, endPoint y: 210, distance: 59.3
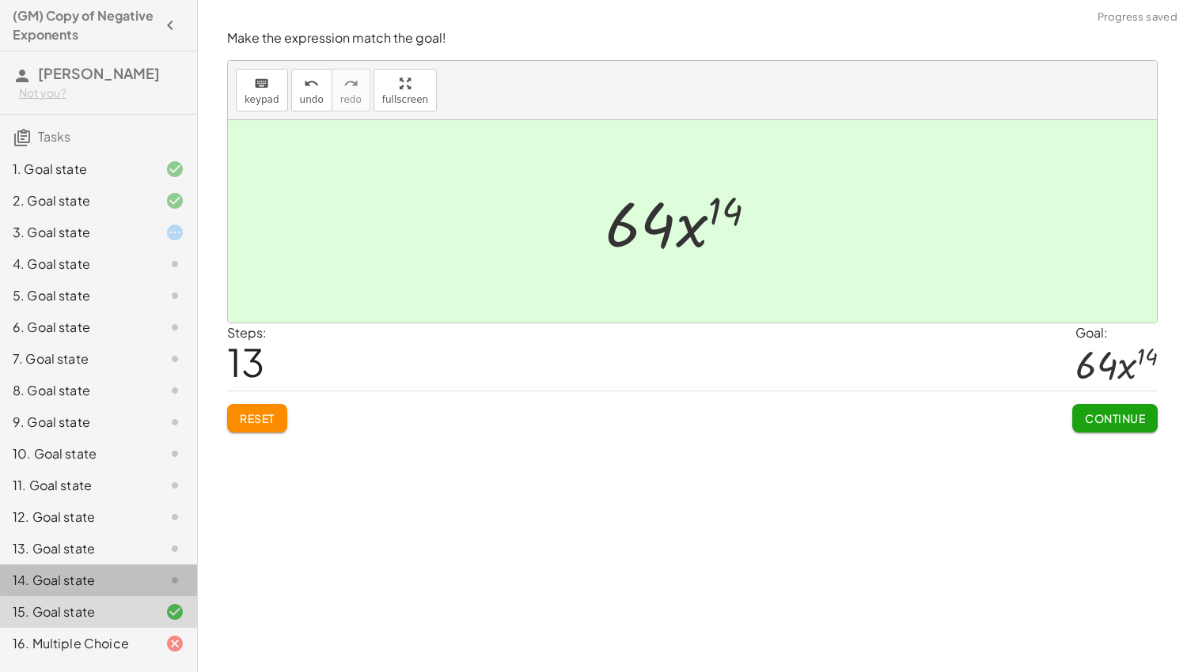
click at [79, 580] on div "14. Goal state" at bounding box center [76, 580] width 127 height 19
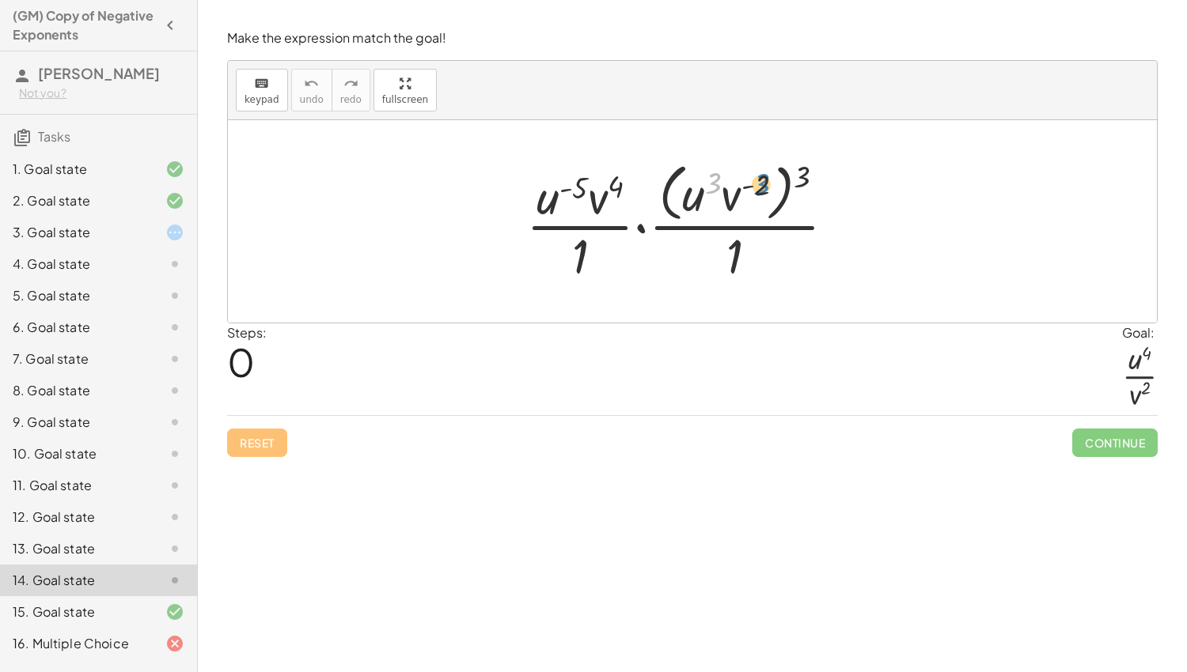
drag, startPoint x: 714, startPoint y: 179, endPoint x: 763, endPoint y: 180, distance: 49.1
click at [763, 180] on div at bounding box center [687, 221] width 338 height 129
drag, startPoint x: 806, startPoint y: 172, endPoint x: 764, endPoint y: 180, distance: 42.5
click at [764, 180] on div at bounding box center [687, 221] width 338 height 129
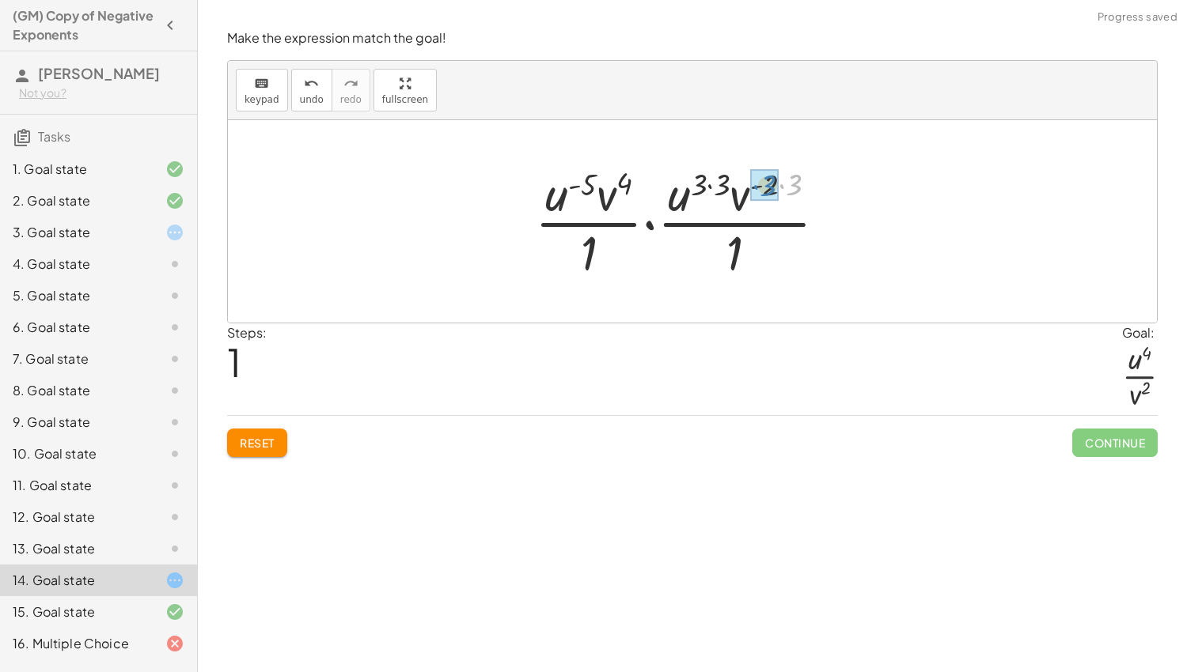
drag, startPoint x: 794, startPoint y: 181, endPoint x: 763, endPoint y: 182, distance: 30.1
drag, startPoint x: 736, startPoint y: 180, endPoint x: 710, endPoint y: 180, distance: 25.3
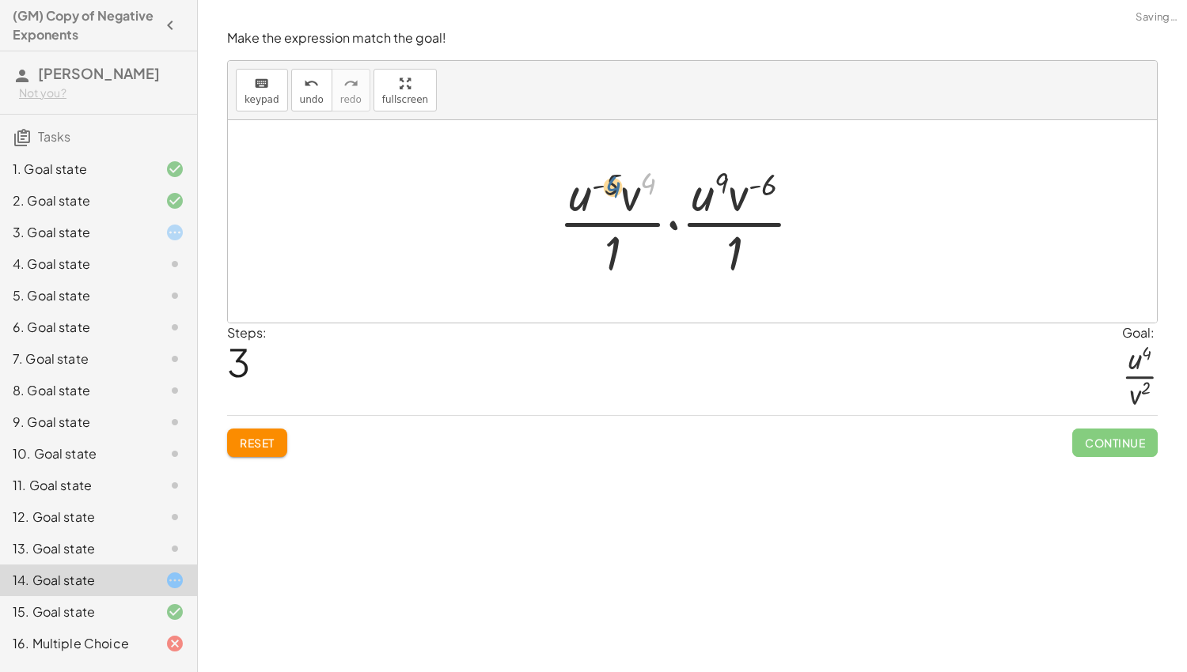
drag, startPoint x: 649, startPoint y: 184, endPoint x: 609, endPoint y: 188, distance: 39.8
click at [609, 188] on div at bounding box center [687, 222] width 272 height 122
drag, startPoint x: 627, startPoint y: 205, endPoint x: 576, endPoint y: 206, distance: 50.7
click at [576, 206] on div at bounding box center [687, 222] width 272 height 122
drag, startPoint x: 649, startPoint y: 187, endPoint x: 602, endPoint y: 184, distance: 46.7
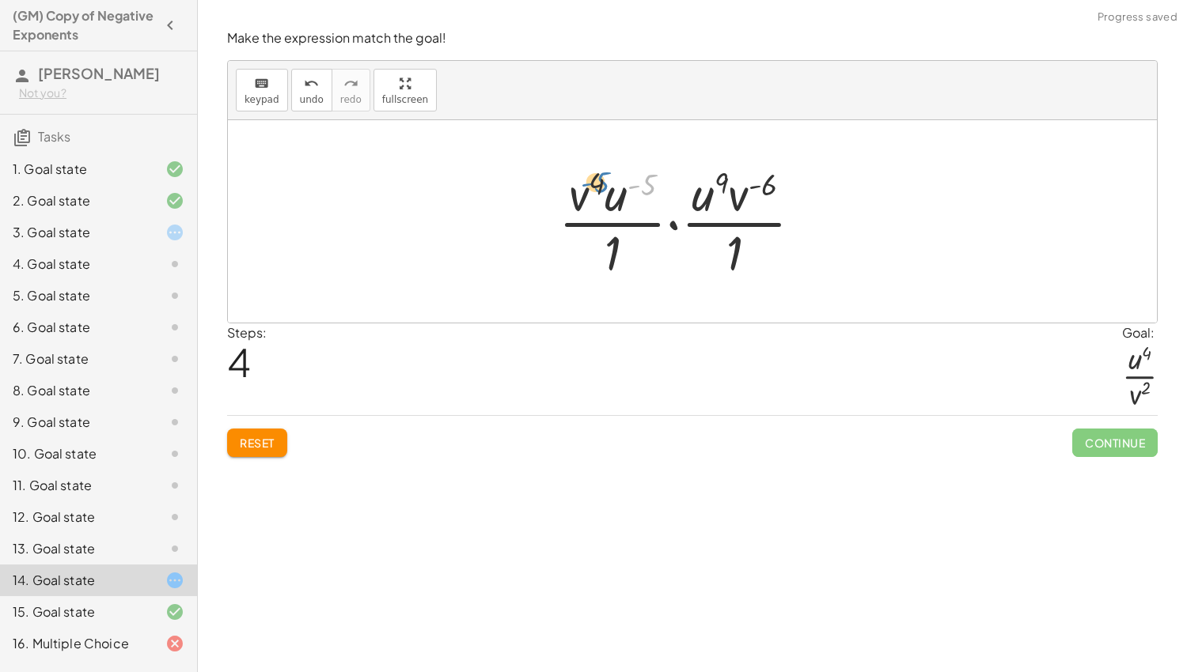
click at [602, 184] on div at bounding box center [687, 222] width 272 height 122
drag, startPoint x: 615, startPoint y: 246, endPoint x: 622, endPoint y: 186, distance: 60.5
click at [622, 186] on div at bounding box center [687, 222] width 272 height 122
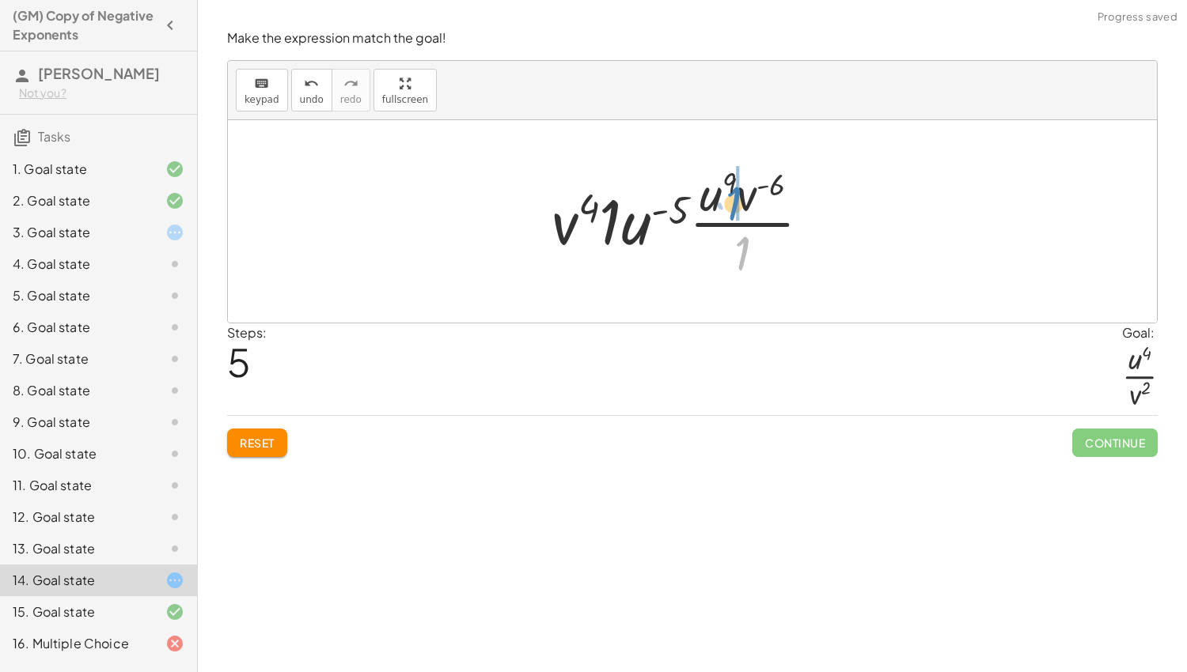
drag, startPoint x: 736, startPoint y: 249, endPoint x: 727, endPoint y: 195, distance: 55.3
click at [727, 195] on div at bounding box center [688, 222] width 288 height 122
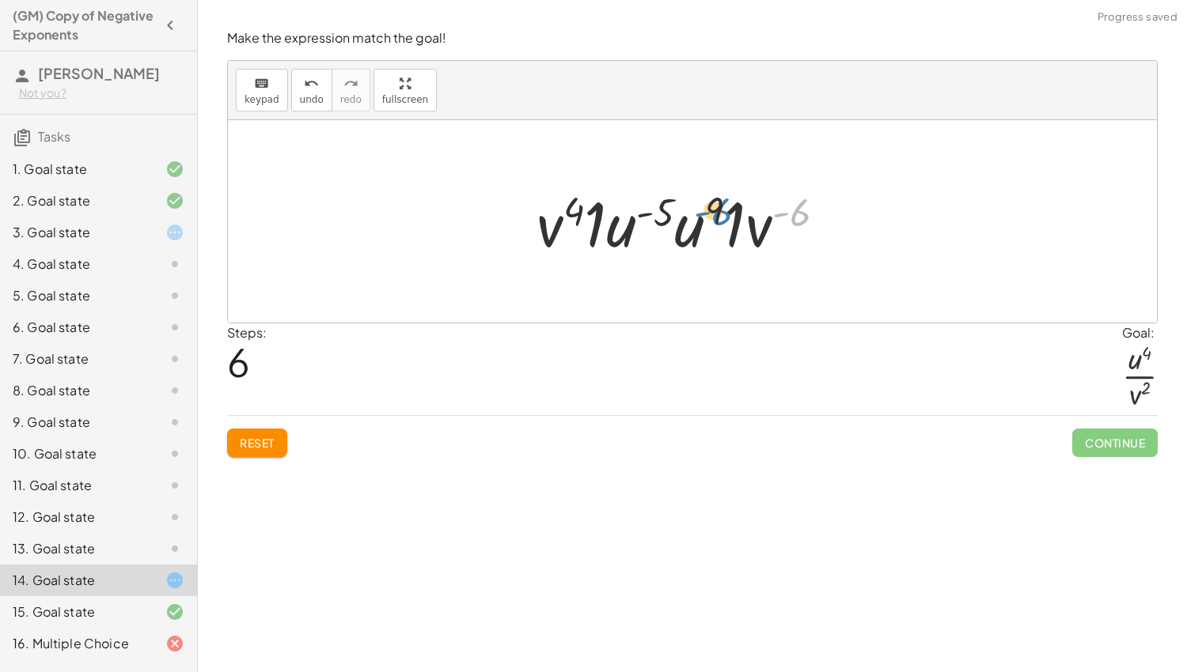
drag, startPoint x: 790, startPoint y: 210, endPoint x: 706, endPoint y: 205, distance: 84.0
click at [706, 205] on div at bounding box center [686, 221] width 317 height 81
drag, startPoint x: 764, startPoint y: 233, endPoint x: 736, endPoint y: 231, distance: 28.5
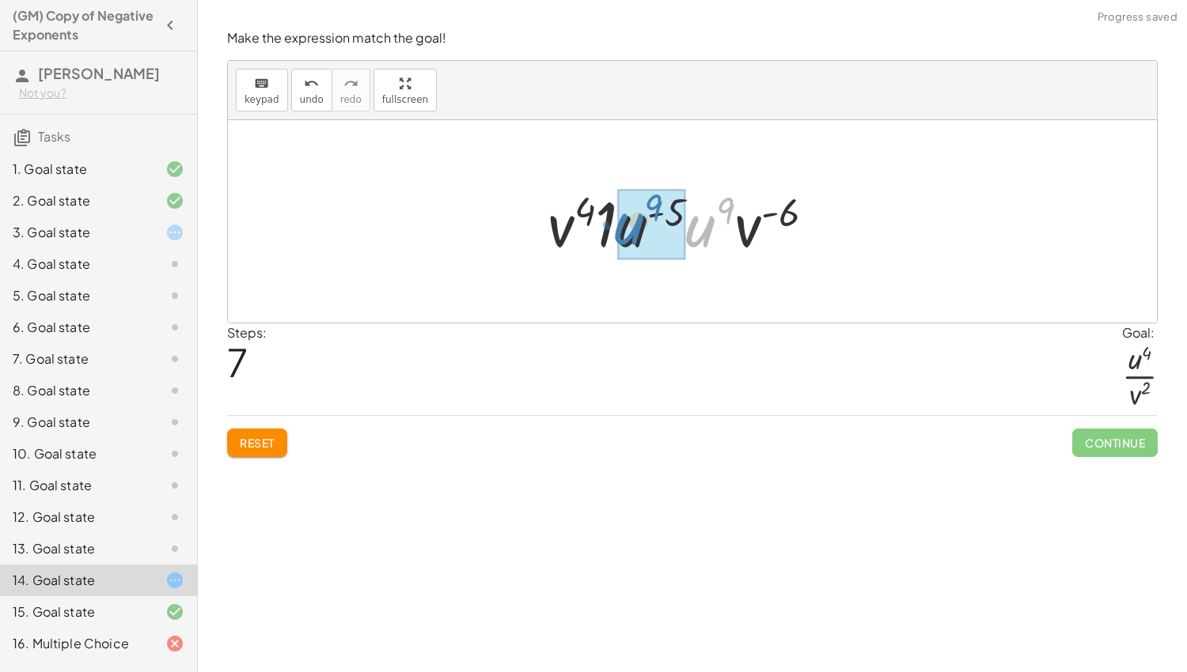
drag, startPoint x: 702, startPoint y: 230, endPoint x: 638, endPoint y: 227, distance: 63.4
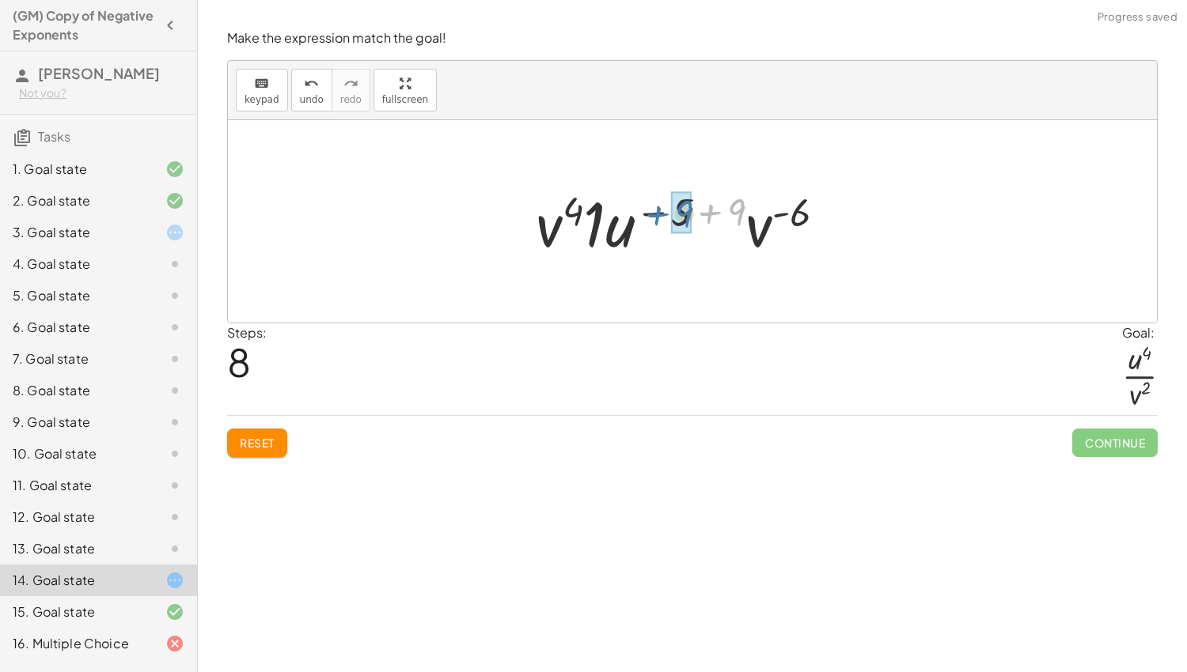
drag, startPoint x: 737, startPoint y: 208, endPoint x: 682, endPoint y: 210, distance: 54.6
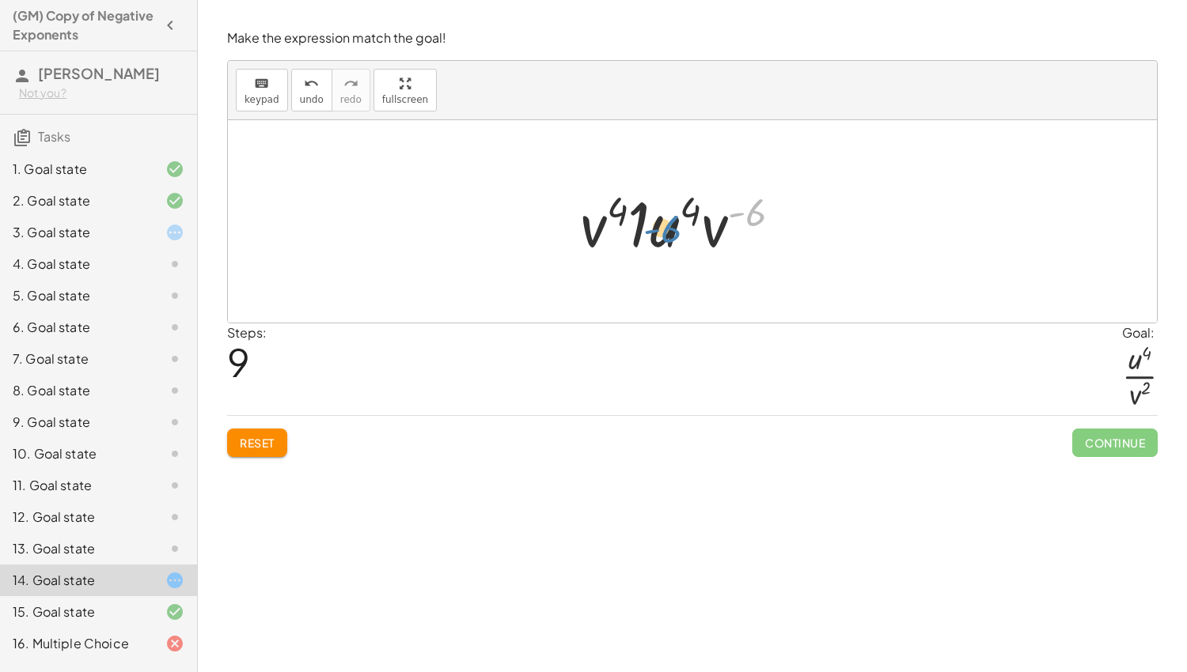
drag, startPoint x: 745, startPoint y: 213, endPoint x: 710, endPoint y: 234, distance: 40.8
click at [672, 230] on div at bounding box center [686, 221] width 229 height 81
drag, startPoint x: 713, startPoint y: 227, endPoint x: 585, endPoint y: 230, distance: 127.4
drag, startPoint x: 723, startPoint y: 237, endPoint x: 683, endPoint y: 233, distance: 40.5
click at [683, 233] on div at bounding box center [687, 221] width 221 height 81
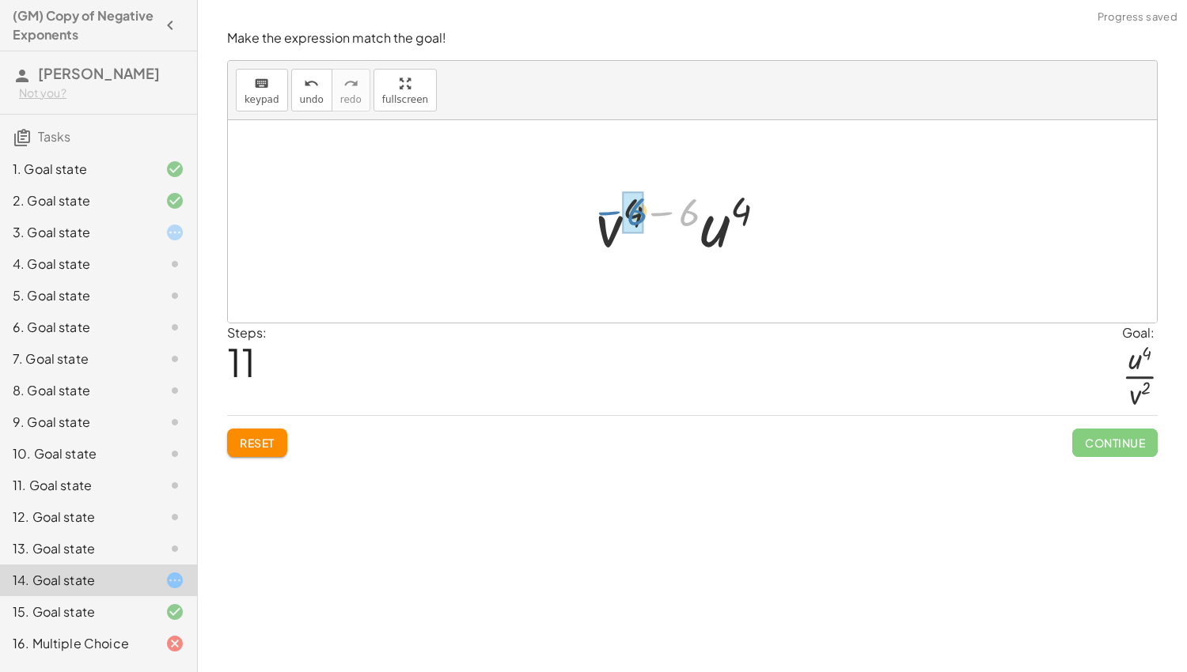
drag, startPoint x: 684, startPoint y: 214, endPoint x: 631, endPoint y: 213, distance: 53.0
drag, startPoint x: 669, startPoint y: 211, endPoint x: 650, endPoint y: 212, distance: 19.8
click at [650, 212] on div at bounding box center [687, 221] width 160 height 81
drag, startPoint x: 629, startPoint y: 228, endPoint x: 662, endPoint y: 212, distance: 36.8
click at [662, 212] on div at bounding box center [687, 221] width 160 height 81
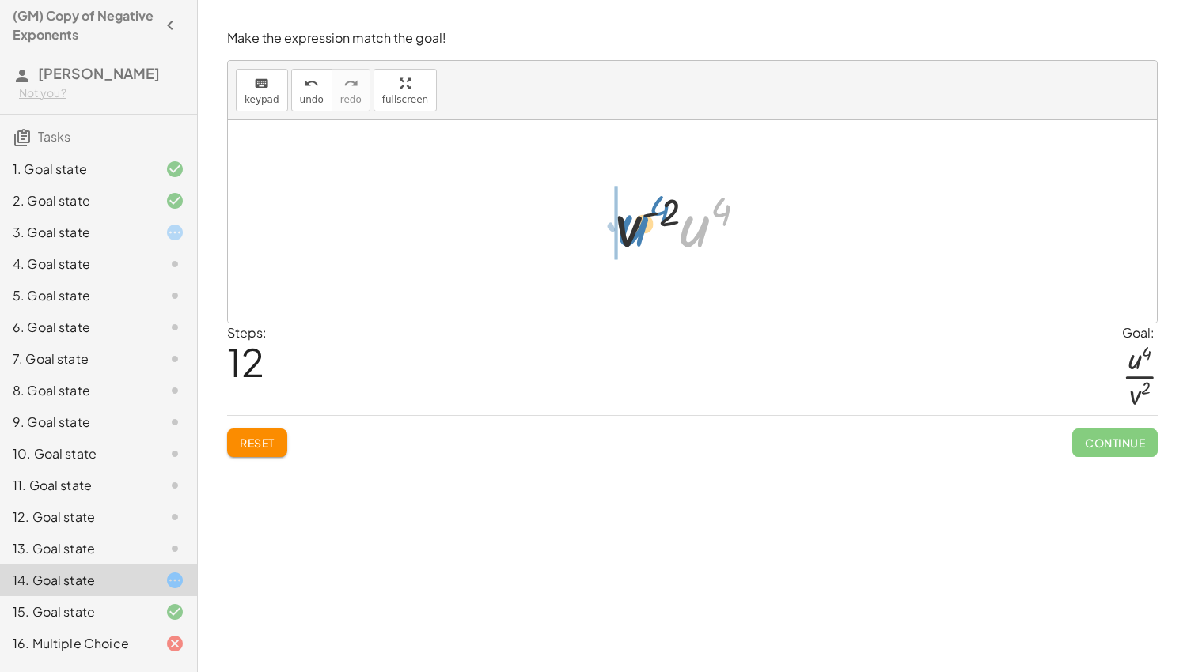
drag, startPoint x: 693, startPoint y: 227, endPoint x: 631, endPoint y: 225, distance: 62.5
click at [631, 225] on div at bounding box center [687, 221] width 160 height 81
drag, startPoint x: 711, startPoint y: 210, endPoint x: 676, endPoint y: 219, distance: 36.8
click at [676, 219] on div at bounding box center [687, 221] width 160 height 81
drag, startPoint x: 721, startPoint y: 210, endPoint x: 657, endPoint y: 208, distance: 64.1
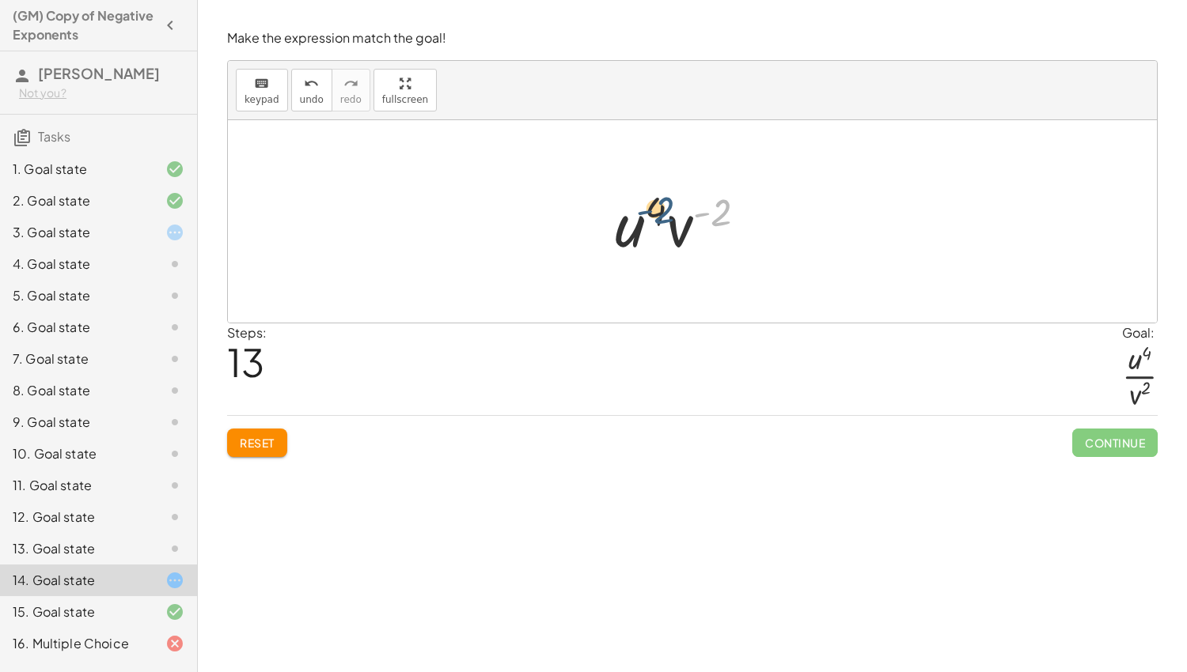
click at [657, 208] on div at bounding box center [687, 221] width 160 height 81
drag, startPoint x: 620, startPoint y: 233, endPoint x: 718, endPoint y: 231, distance: 97.3
click at [718, 231] on div at bounding box center [687, 221] width 160 height 81
drag, startPoint x: 724, startPoint y: 213, endPoint x: 669, endPoint y: 218, distance: 54.9
click at [669, 218] on div at bounding box center [687, 221] width 160 height 81
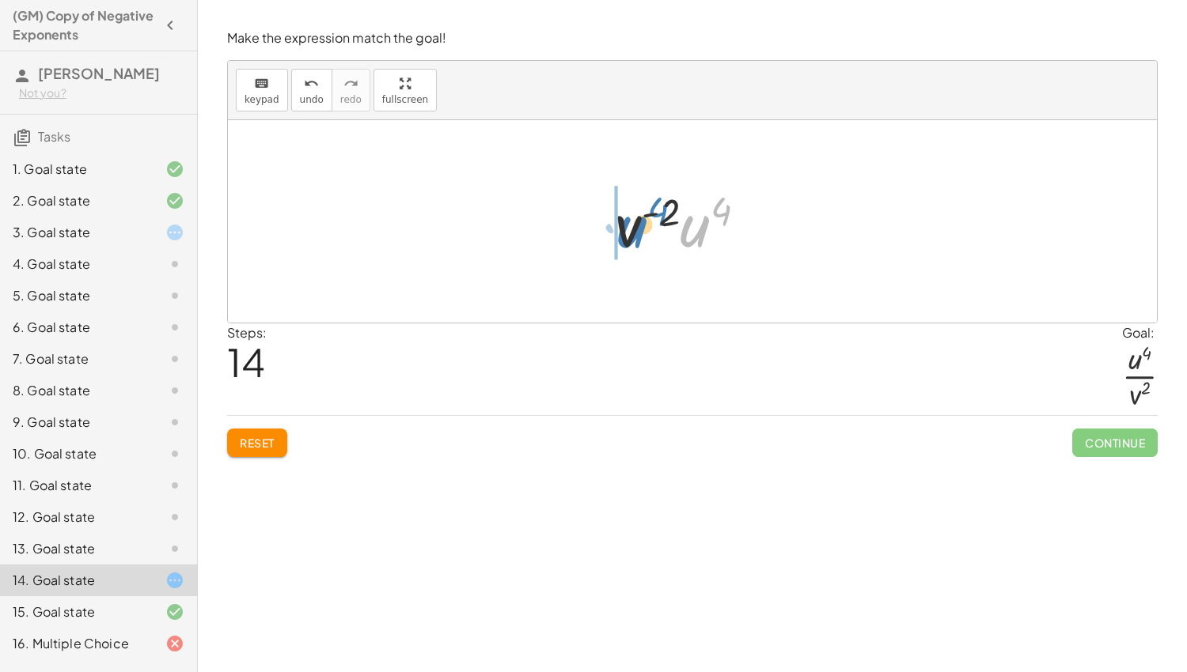
drag, startPoint x: 703, startPoint y: 245, endPoint x: 638, endPoint y: 244, distance: 64.9
click at [638, 244] on div at bounding box center [687, 221] width 160 height 81
drag, startPoint x: 674, startPoint y: 233, endPoint x: 691, endPoint y: 245, distance: 20.4
click at [691, 245] on div at bounding box center [687, 221] width 160 height 81
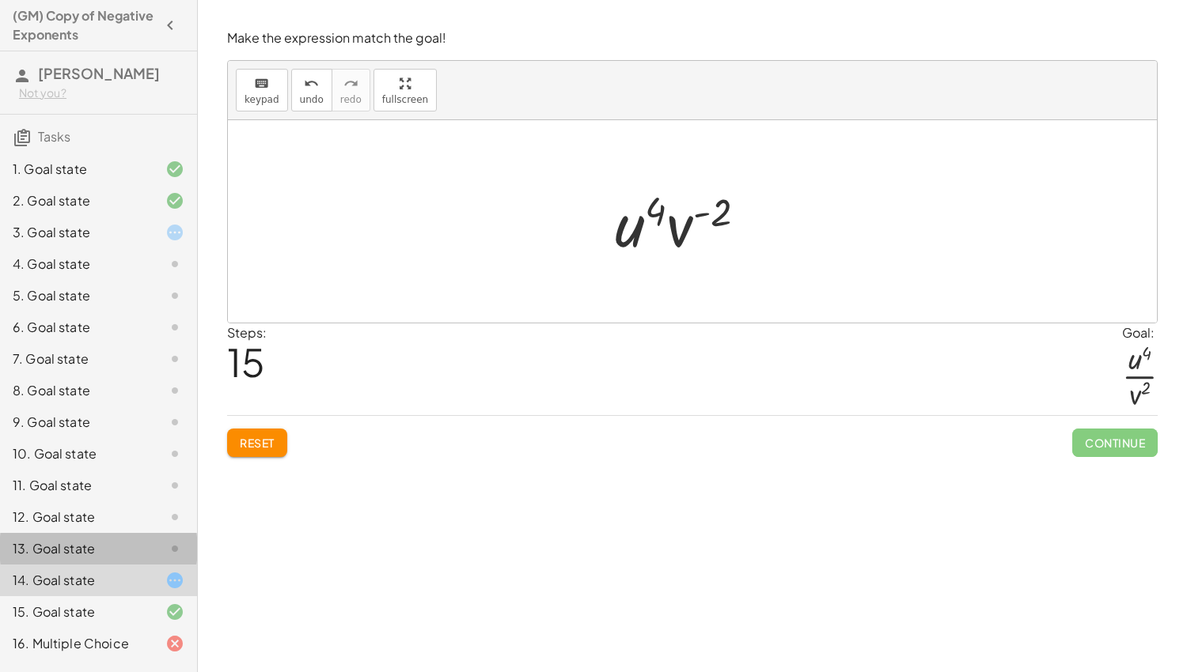
click at [169, 556] on icon at bounding box center [174, 549] width 19 height 19
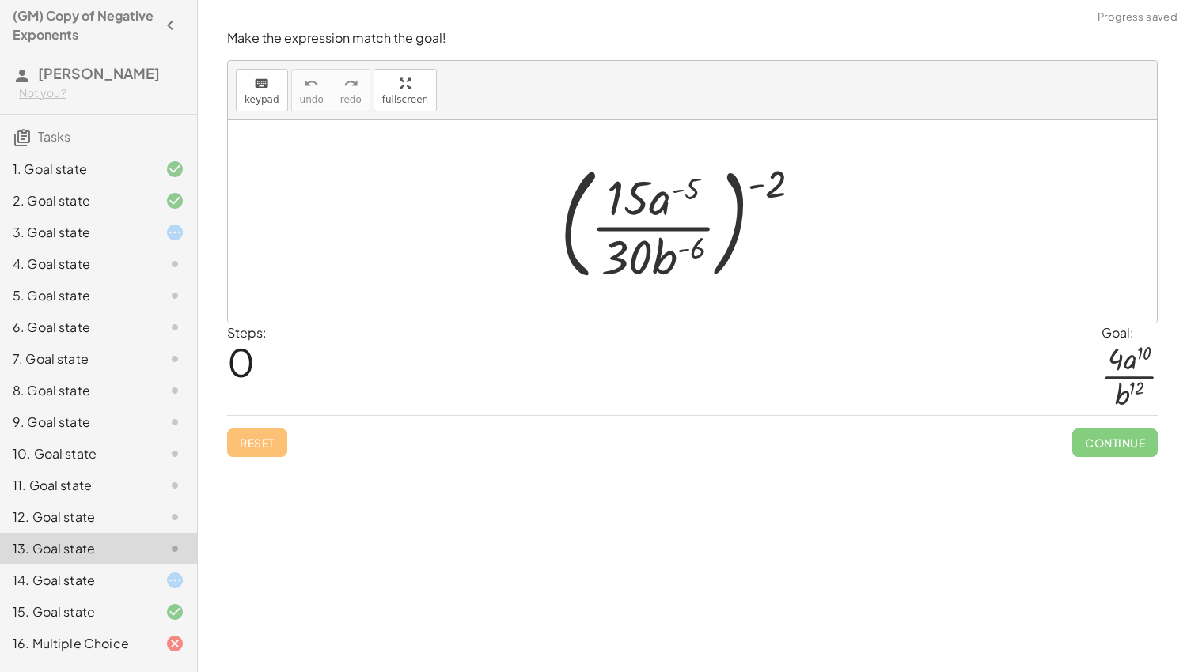
click at [105, 266] on div "4. Goal state" at bounding box center [76, 264] width 127 height 19
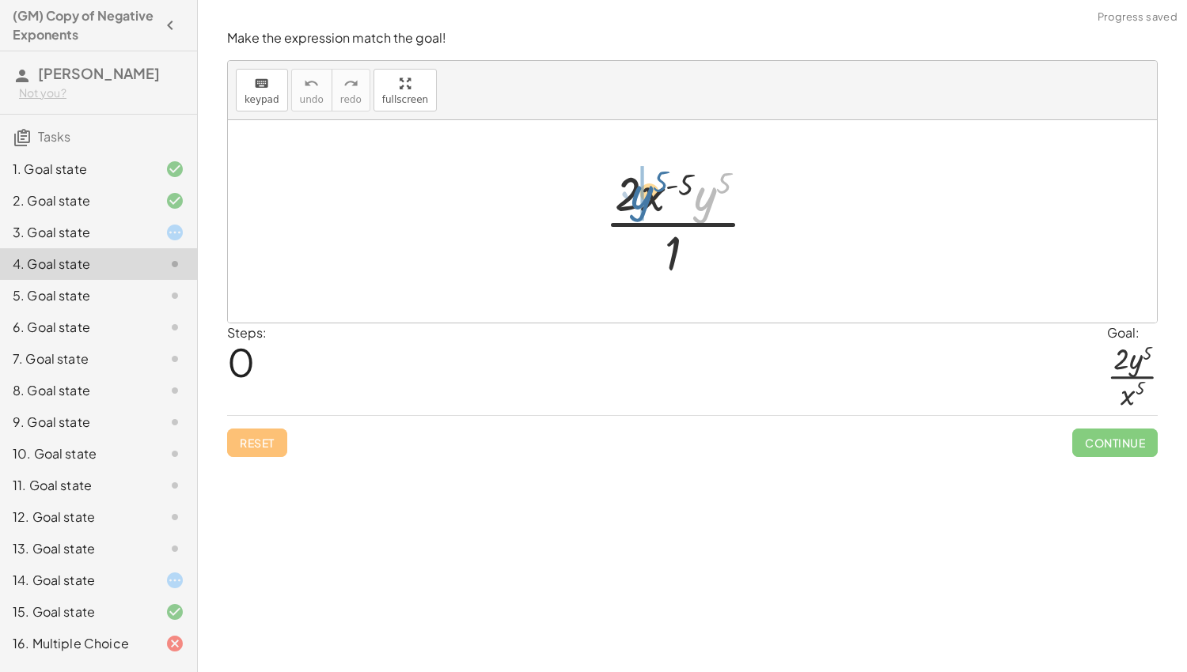
drag, startPoint x: 664, startPoint y: 194, endPoint x: 640, endPoint y: 190, distance: 24.1
drag, startPoint x: 724, startPoint y: 178, endPoint x: 663, endPoint y: 173, distance: 61.1
click at [663, 173] on div at bounding box center [687, 222] width 180 height 122
drag, startPoint x: 687, startPoint y: 190, endPoint x: 625, endPoint y: 193, distance: 61.8
click at [625, 193] on div at bounding box center [687, 222] width 180 height 122
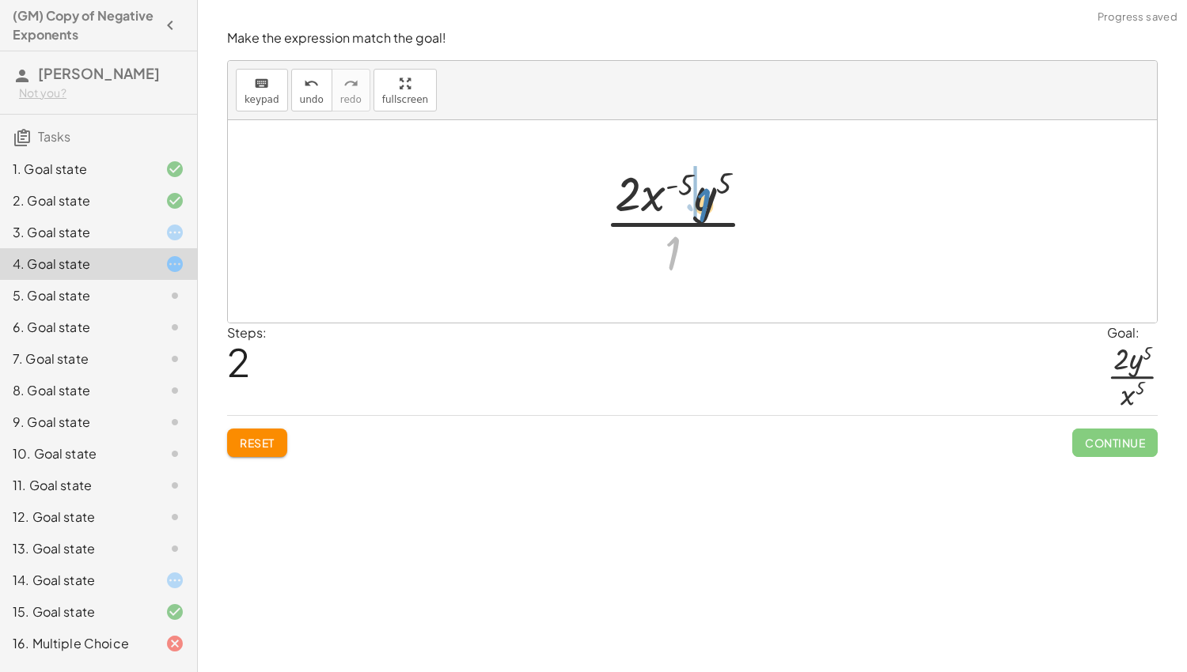
drag, startPoint x: 675, startPoint y: 236, endPoint x: 703, endPoint y: 200, distance: 45.6
click at [703, 200] on div at bounding box center [687, 222] width 180 height 122
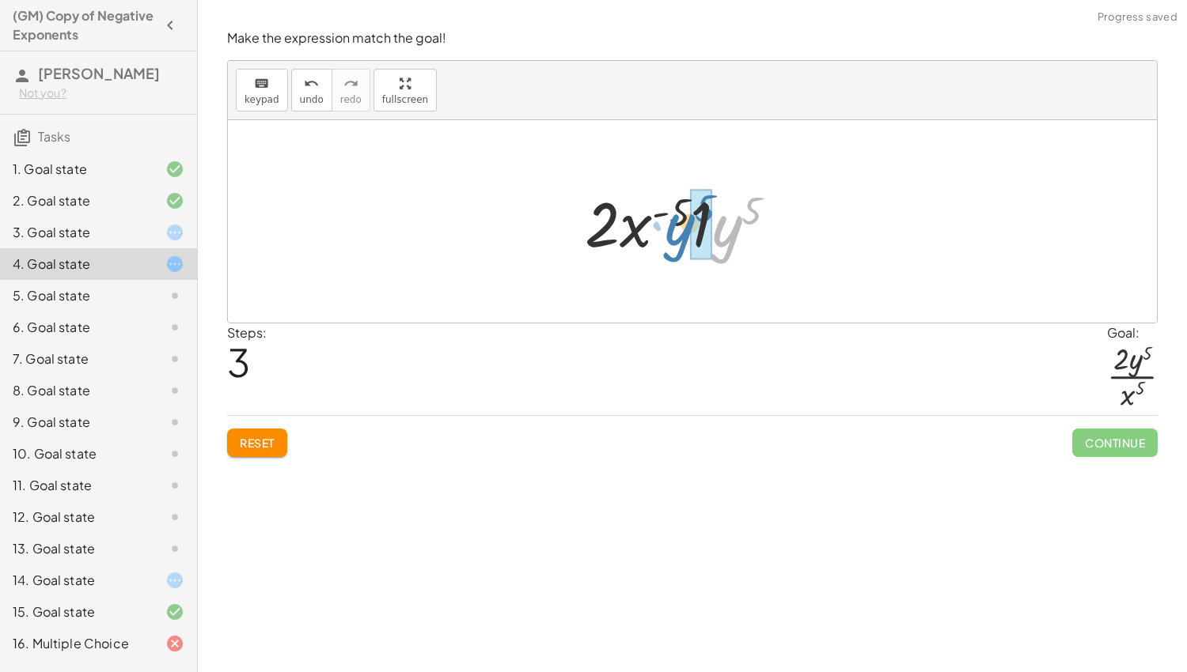
drag, startPoint x: 729, startPoint y: 232, endPoint x: 686, endPoint y: 230, distance: 43.5
click at [686, 230] on div at bounding box center [687, 221] width 221 height 81
click at [690, 205] on div at bounding box center [687, 221] width 199 height 81
drag, startPoint x: 642, startPoint y: 222, endPoint x: 637, endPoint y: 206, distance: 16.0
click at [637, 206] on div at bounding box center [687, 221] width 199 height 81
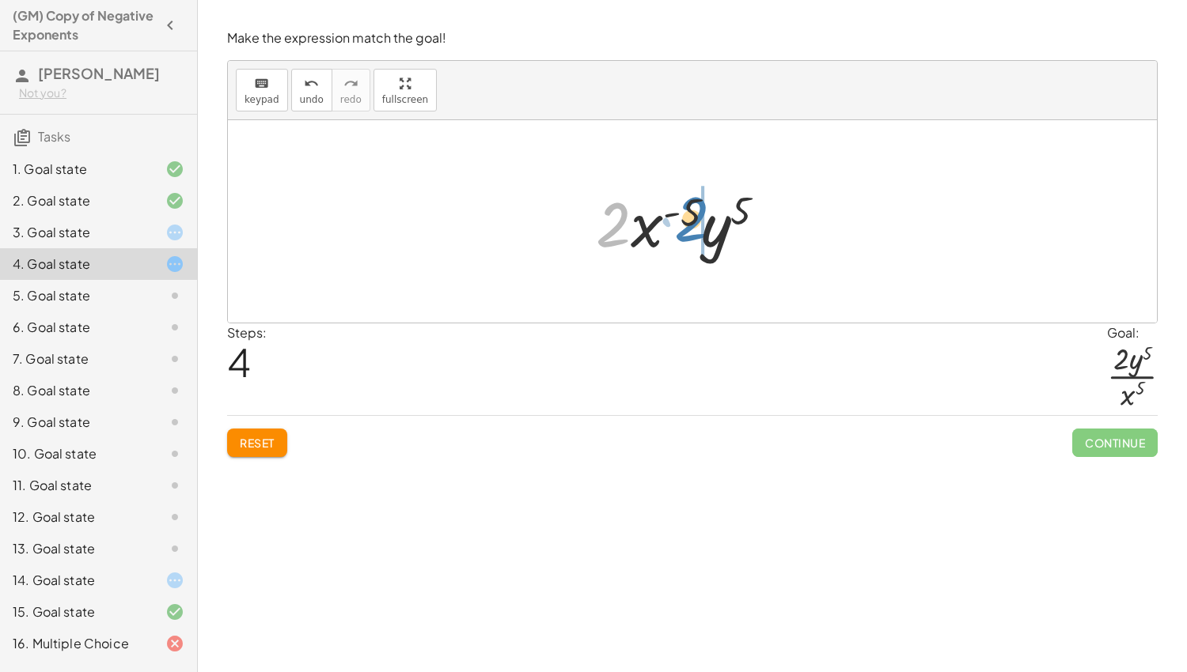
drag, startPoint x: 619, startPoint y: 212, endPoint x: 704, endPoint y: 208, distance: 85.5
click at [704, 208] on div at bounding box center [687, 221] width 199 height 81
drag, startPoint x: 722, startPoint y: 222, endPoint x: 671, endPoint y: 218, distance: 50.8
click at [671, 218] on div at bounding box center [687, 221] width 199 height 81
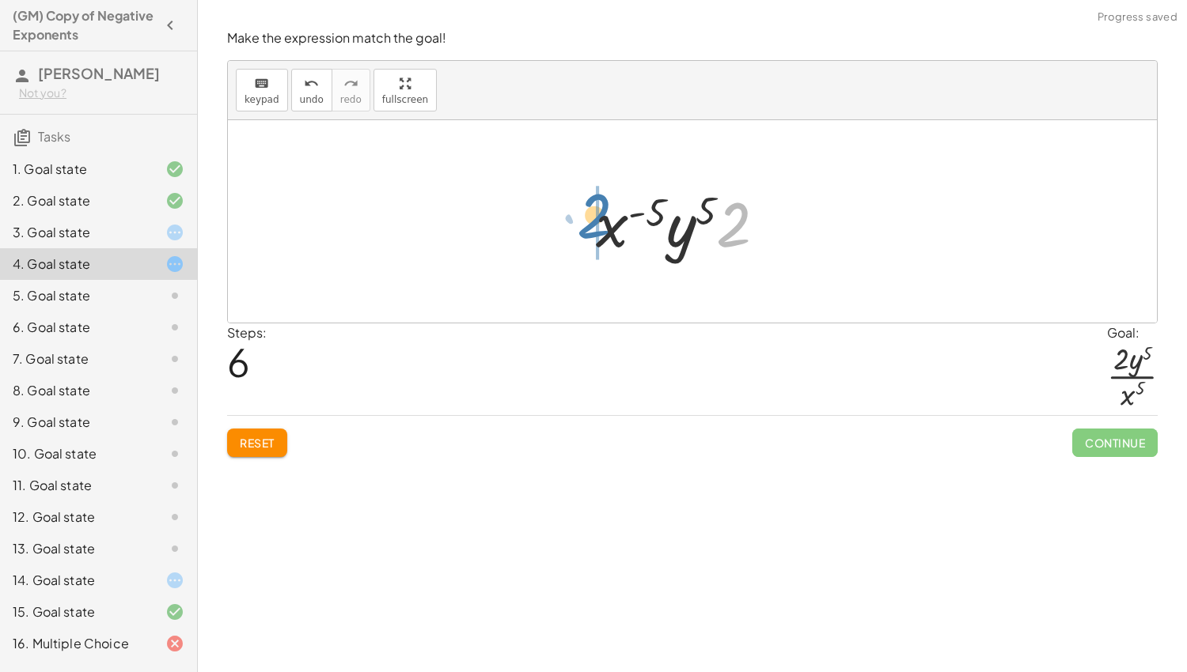
drag, startPoint x: 736, startPoint y: 233, endPoint x: 570, endPoint y: 219, distance: 166.7
click at [570, 219] on div "· 2 · x ( - 5 ) · y 5 · 1 · 2 · y 5 · x ( - 5 ) · 1 · 2 · x ( - 5 ) · y 5 · 1 ·…" at bounding box center [692, 221] width 929 height 203
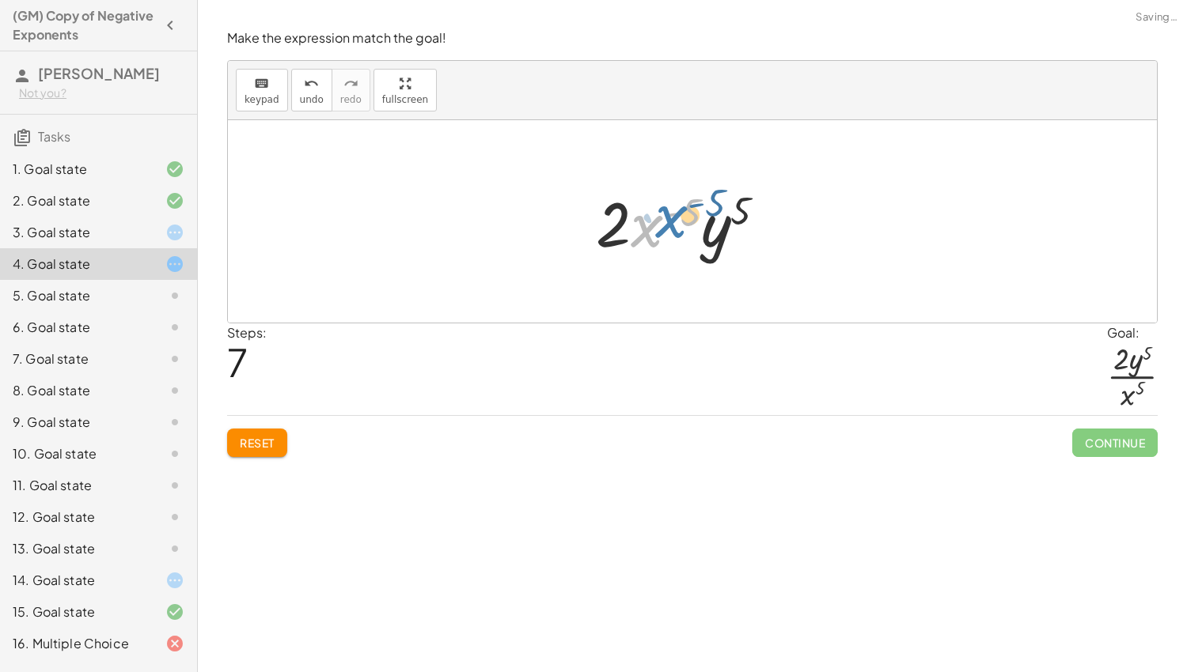
drag, startPoint x: 637, startPoint y: 238, endPoint x: 657, endPoint y: 231, distance: 21.8
click at [657, 231] on div at bounding box center [687, 221] width 199 height 81
drag, startPoint x: 693, startPoint y: 214, endPoint x: 653, endPoint y: 233, distance: 43.5
click at [653, 233] on div at bounding box center [687, 221] width 199 height 81
drag, startPoint x: 741, startPoint y: 214, endPoint x: 617, endPoint y: 233, distance: 125.6
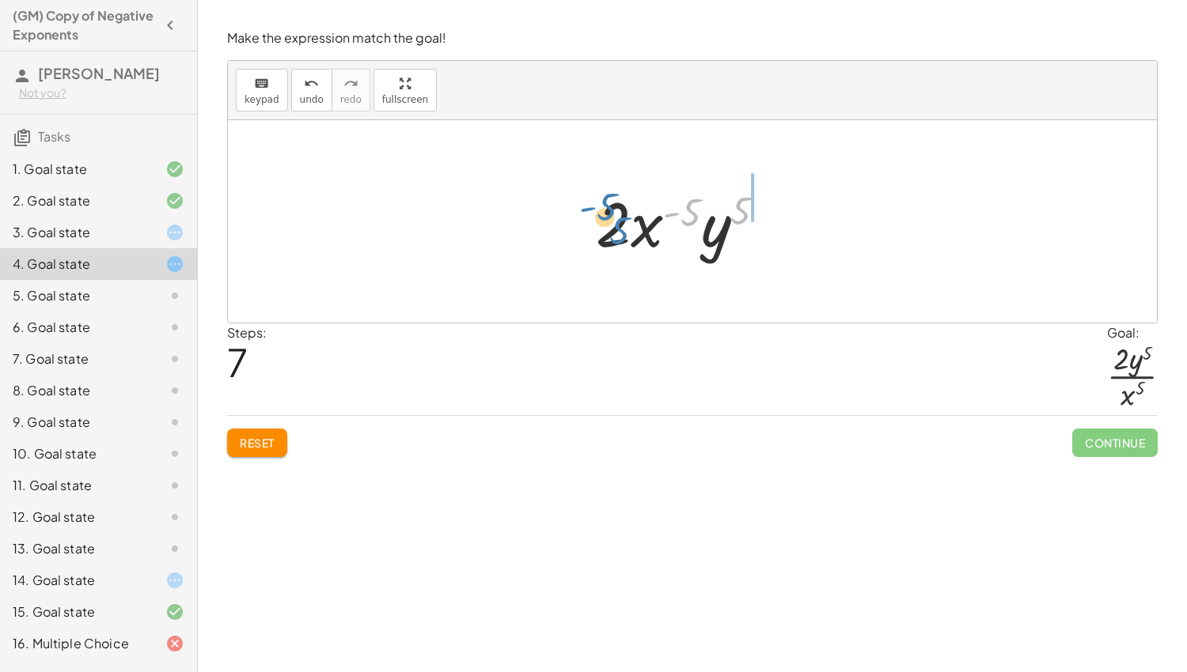
click at [617, 233] on div at bounding box center [687, 221] width 199 height 81
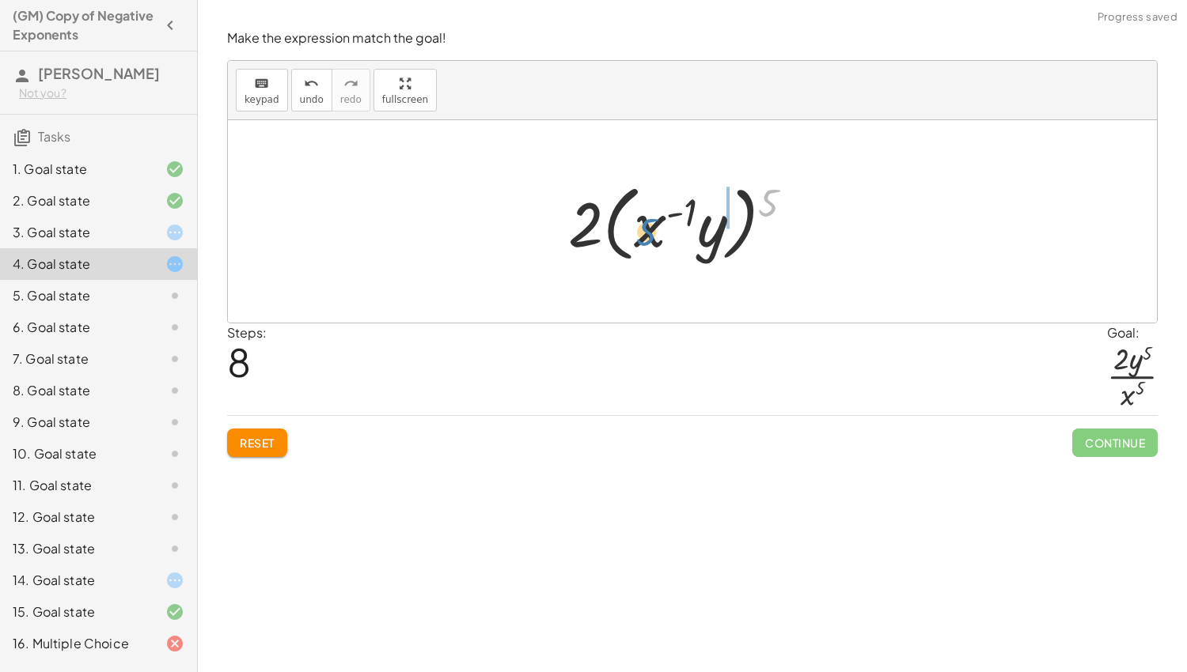
drag, startPoint x: 773, startPoint y: 203, endPoint x: 650, endPoint y: 233, distance: 127.0
click at [650, 233] on div at bounding box center [687, 221] width 254 height 91
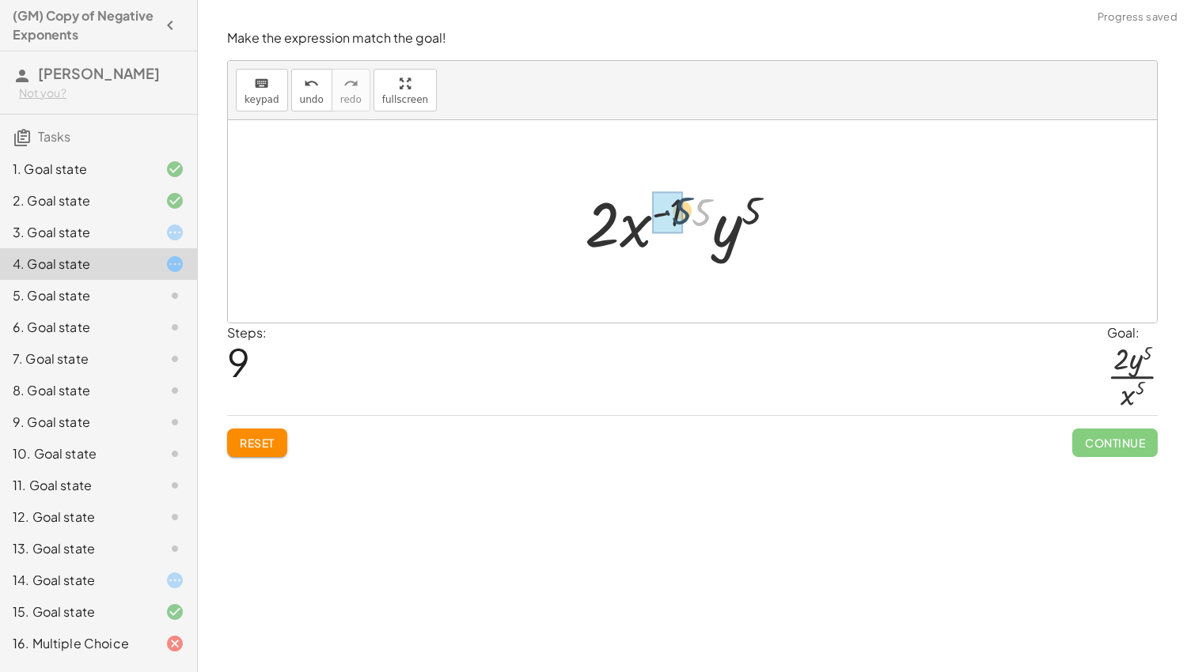
drag, startPoint x: 699, startPoint y: 218, endPoint x: 678, endPoint y: 216, distance: 21.4
drag, startPoint x: 719, startPoint y: 242, endPoint x: 640, endPoint y: 237, distance: 79.3
click at [640, 237] on div at bounding box center [687, 221] width 199 height 81
drag, startPoint x: 742, startPoint y: 210, endPoint x: 691, endPoint y: 206, distance: 51.6
click at [691, 206] on div at bounding box center [687, 221] width 199 height 81
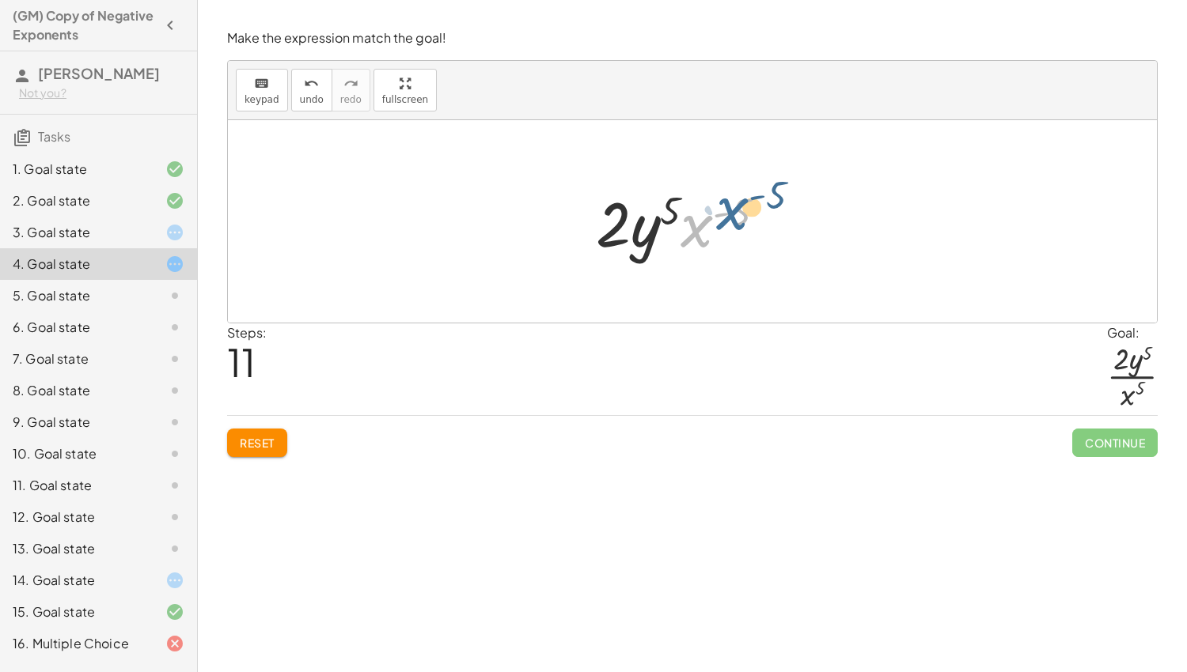
drag, startPoint x: 695, startPoint y: 229, endPoint x: 732, endPoint y: 212, distance: 40.0
click at [732, 212] on div at bounding box center [687, 221] width 199 height 81
click at [178, 223] on icon at bounding box center [174, 232] width 19 height 19
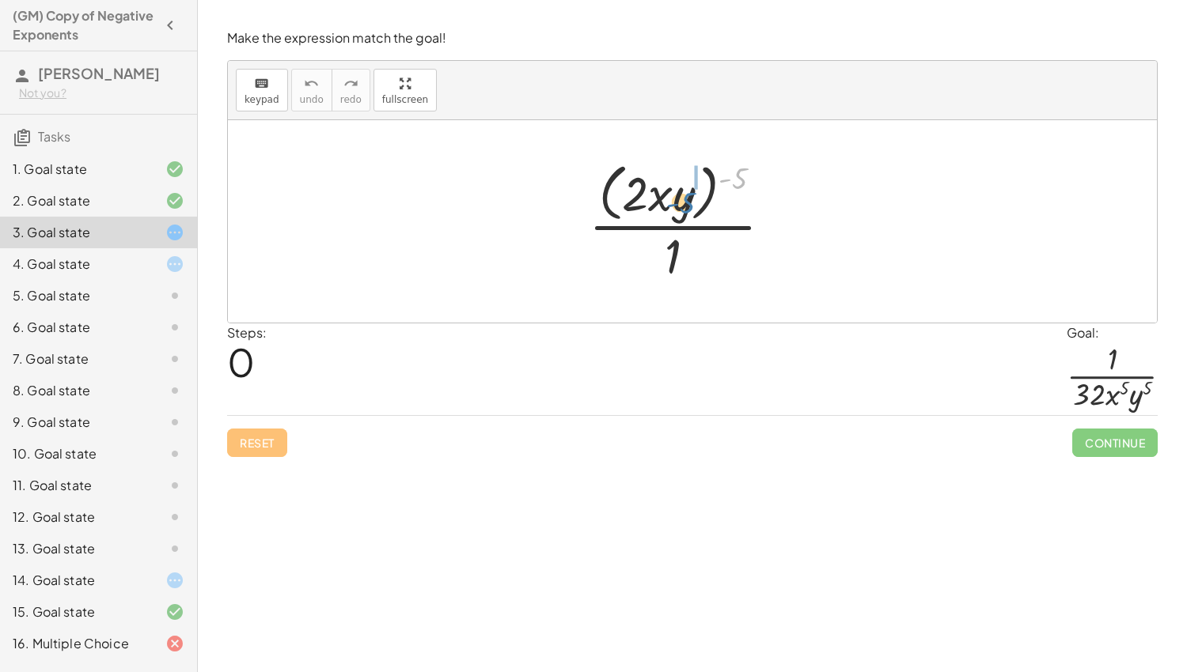
drag, startPoint x: 737, startPoint y: 178, endPoint x: 684, endPoint y: 203, distance: 59.1
click at [684, 203] on div at bounding box center [687, 221] width 212 height 129
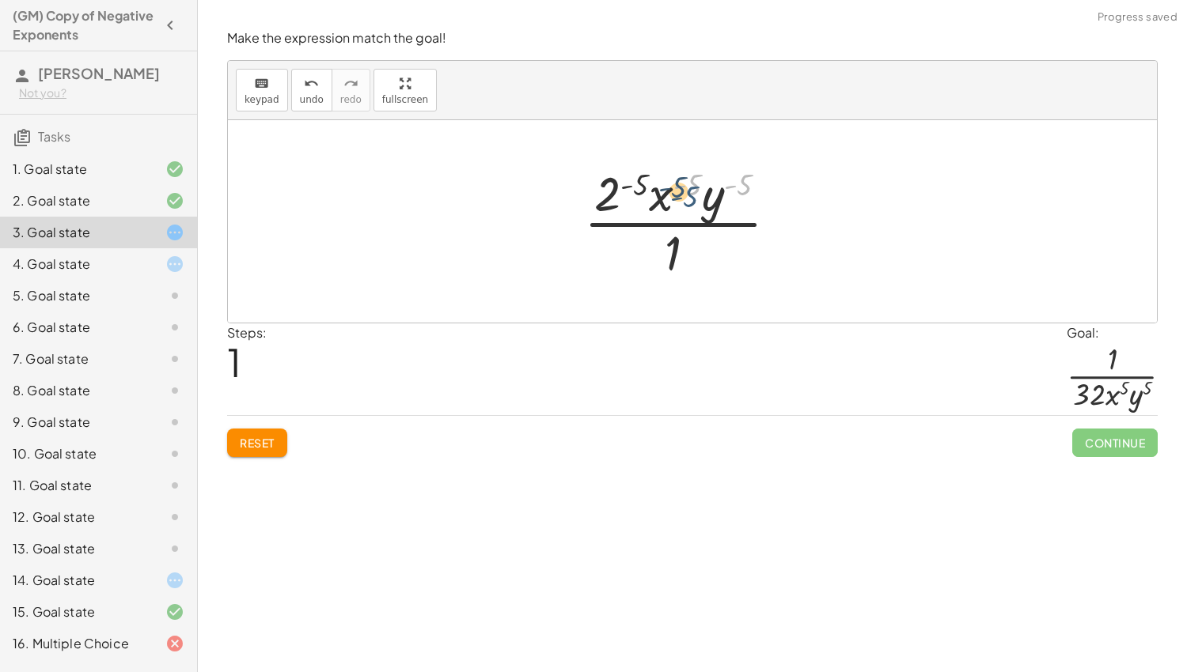
drag, startPoint x: 745, startPoint y: 181, endPoint x: 691, endPoint y: 193, distance: 55.1
click at [691, 193] on div at bounding box center [687, 222] width 222 height 122
drag, startPoint x: 634, startPoint y: 187, endPoint x: 692, endPoint y: 185, distance: 57.8
click at [692, 185] on div at bounding box center [687, 222] width 222 height 122
drag, startPoint x: 746, startPoint y: 187, endPoint x: 695, endPoint y: 187, distance: 50.6
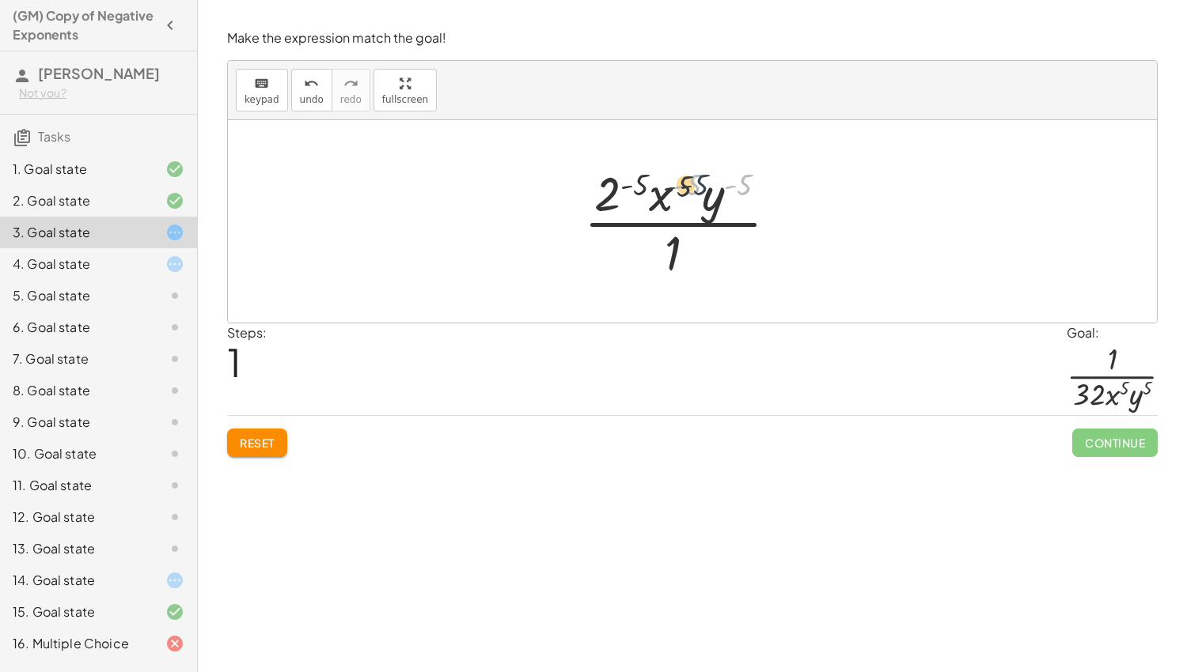
click at [695, 187] on div at bounding box center [687, 222] width 222 height 122
drag, startPoint x: 718, startPoint y: 210, endPoint x: 672, endPoint y: 205, distance: 46.1
click at [672, 205] on div at bounding box center [687, 222] width 222 height 122
drag, startPoint x: 692, startPoint y: 180, endPoint x: 746, endPoint y: 183, distance: 53.9
click at [746, 183] on div at bounding box center [687, 222] width 222 height 122
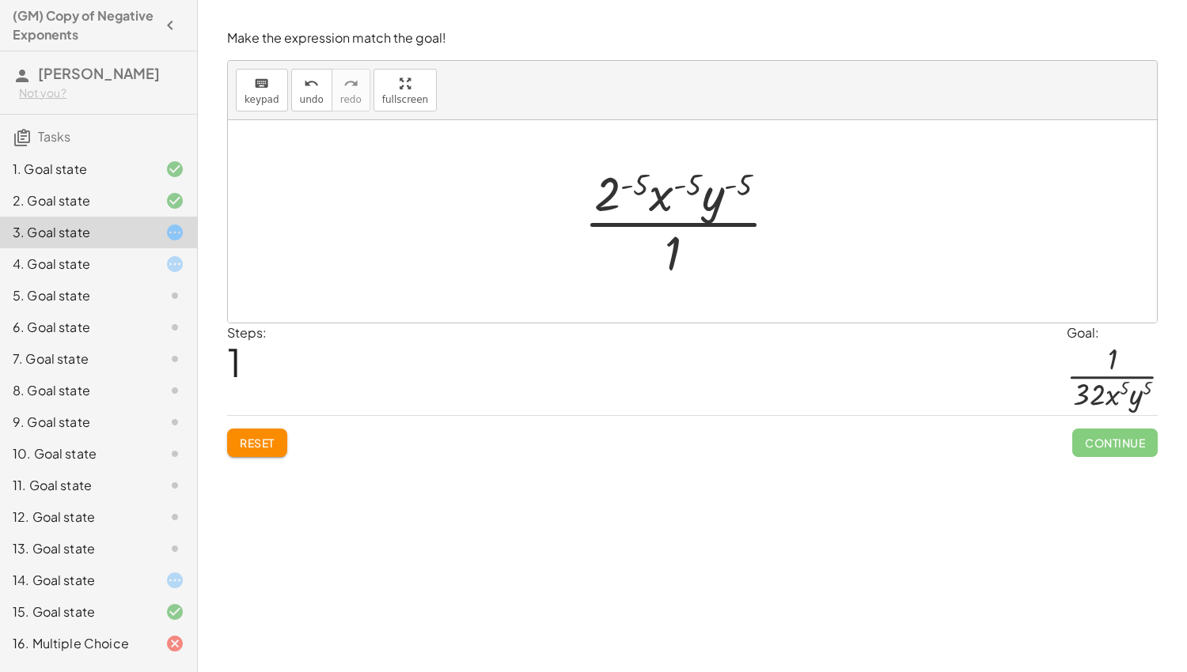
click at [119, 296] on div "5. Goal state" at bounding box center [76, 295] width 127 height 19
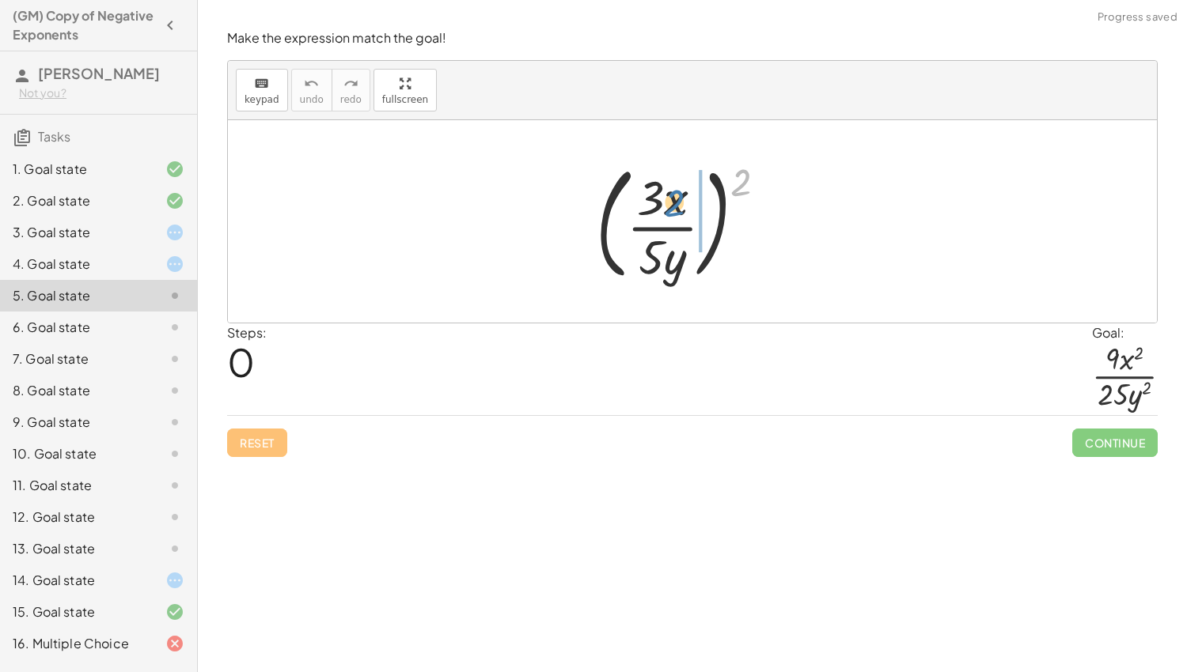
drag, startPoint x: 744, startPoint y: 174, endPoint x: 676, endPoint y: 195, distance: 71.1
click at [676, 195] on div at bounding box center [687, 221] width 199 height 131
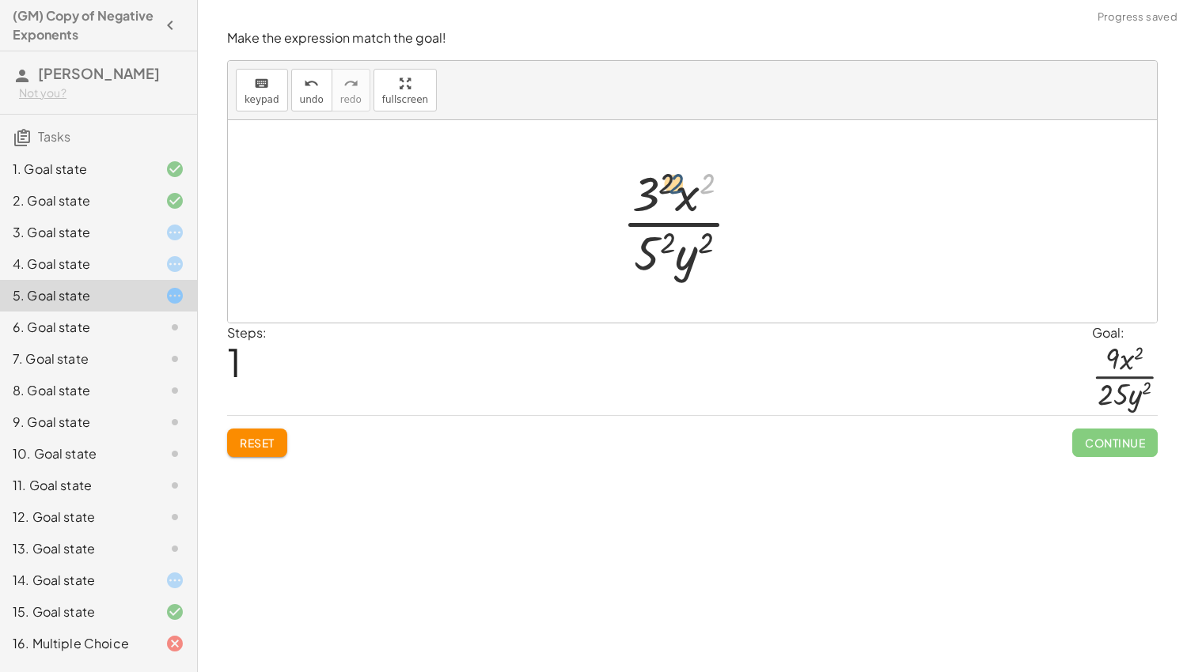
drag, startPoint x: 708, startPoint y: 187, endPoint x: 668, endPoint y: 187, distance: 40.3
click at [668, 187] on div at bounding box center [687, 222] width 147 height 122
drag, startPoint x: 646, startPoint y: 191, endPoint x: 692, endPoint y: 191, distance: 46.7
click at [692, 191] on div at bounding box center [687, 222] width 147 height 122
drag, startPoint x: 708, startPoint y: 183, endPoint x: 719, endPoint y: 180, distance: 11.5
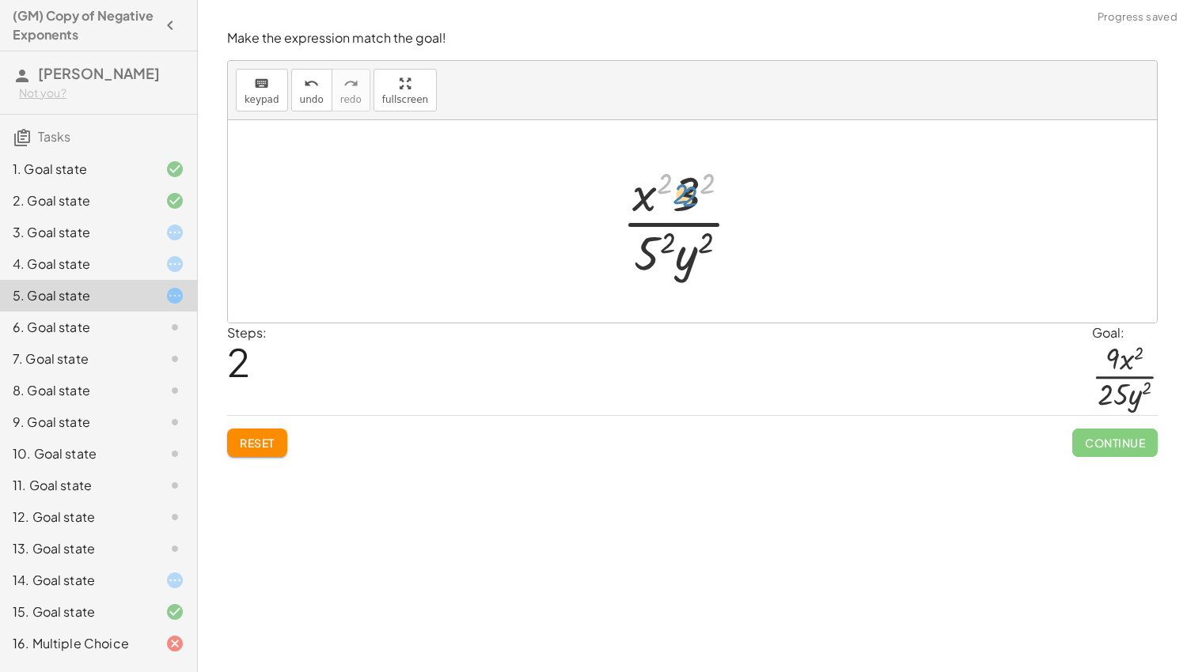
click at [692, 194] on div at bounding box center [687, 222] width 147 height 122
drag, startPoint x: 713, startPoint y: 185, endPoint x: 695, endPoint y: 192, distance: 19.5
drag, startPoint x: 695, startPoint y: 194, endPoint x: 646, endPoint y: 202, distance: 49.7
click at [646, 202] on div at bounding box center [686, 222] width 143 height 122
drag, startPoint x: 712, startPoint y: 237, endPoint x: 669, endPoint y: 244, distance: 43.2
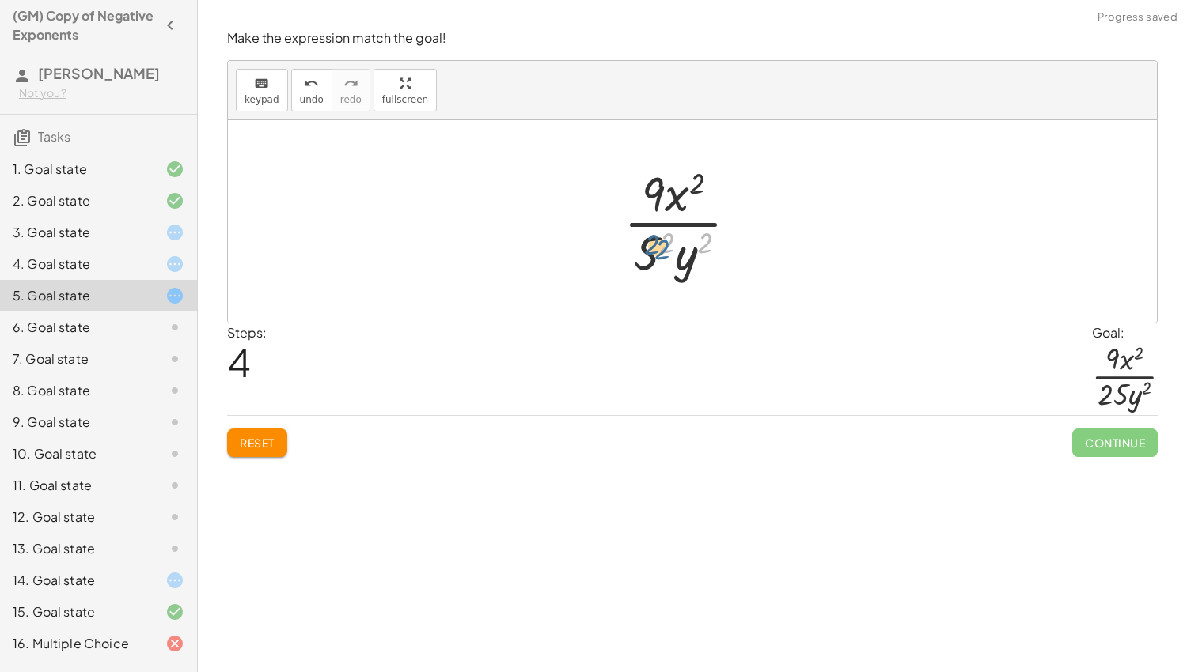
click at [669, 244] on div at bounding box center [686, 222] width 143 height 122
drag, startPoint x: 668, startPoint y: 238, endPoint x: 654, endPoint y: 251, distance: 18.5
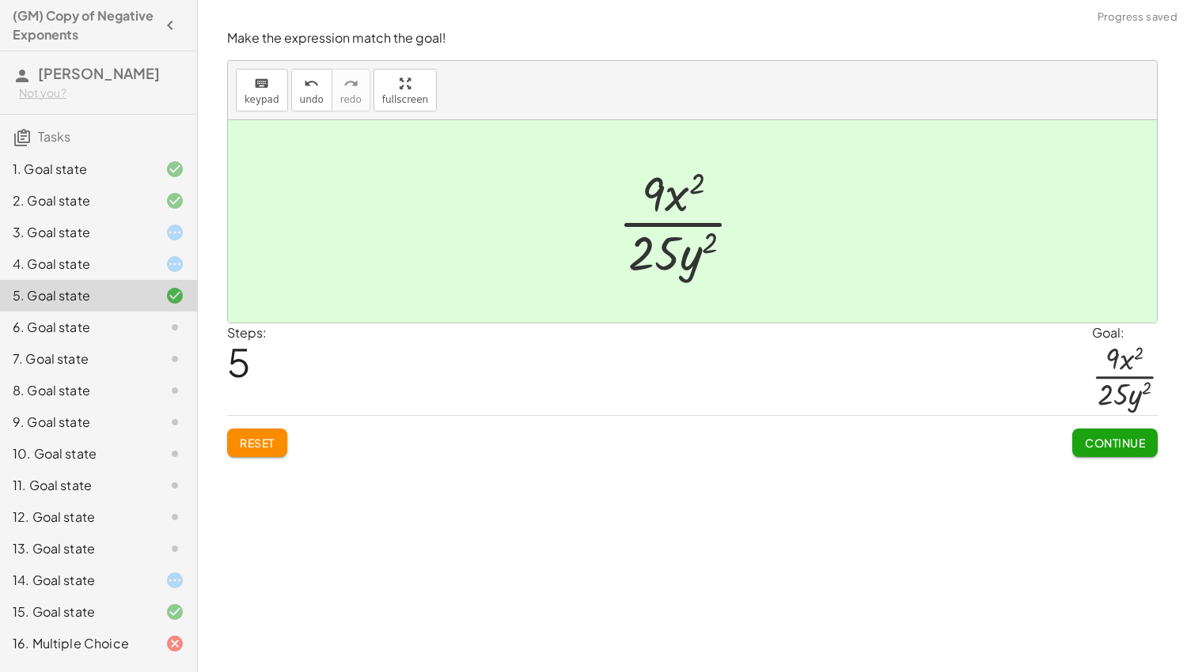
click at [119, 325] on div "6. Goal state" at bounding box center [76, 327] width 127 height 19
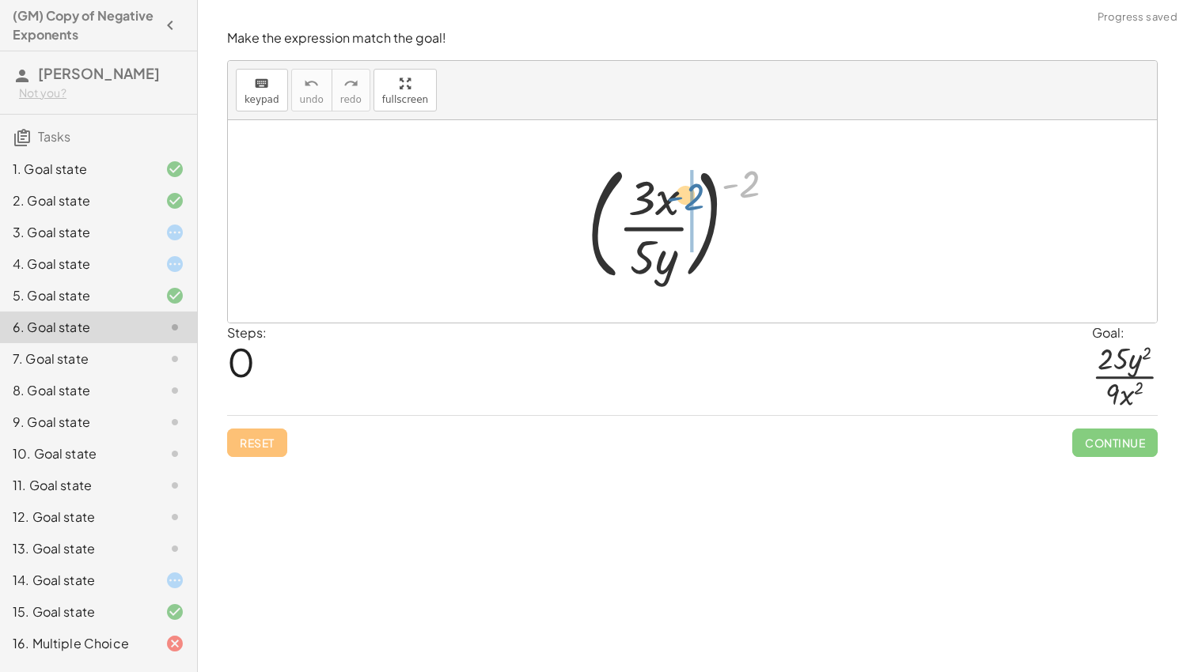
drag, startPoint x: 751, startPoint y: 184, endPoint x: 691, endPoint y: 197, distance: 61.4
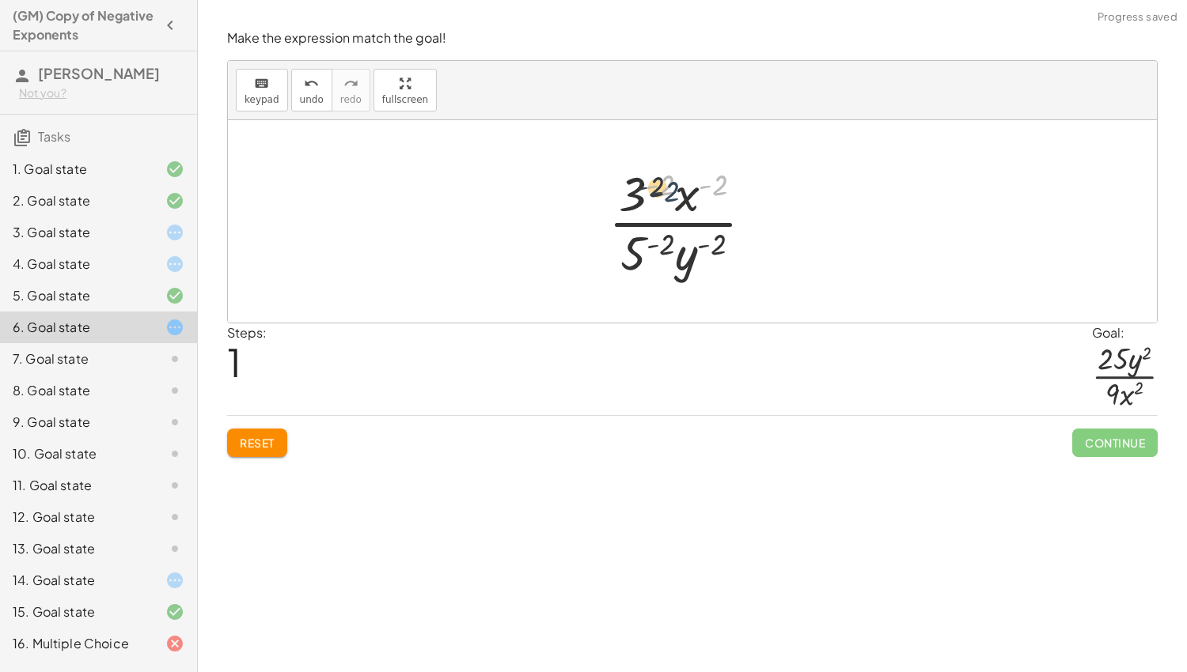
drag, startPoint x: 720, startPoint y: 186, endPoint x: 669, endPoint y: 192, distance: 51.0
click at [669, 192] on div at bounding box center [686, 222] width 173 height 122
drag, startPoint x: 665, startPoint y: 187, endPoint x: 636, endPoint y: 198, distance: 31.3
drag, startPoint x: 746, startPoint y: 184, endPoint x: 647, endPoint y: 204, distance: 100.8
click at [647, 204] on div at bounding box center [687, 222] width 229 height 122
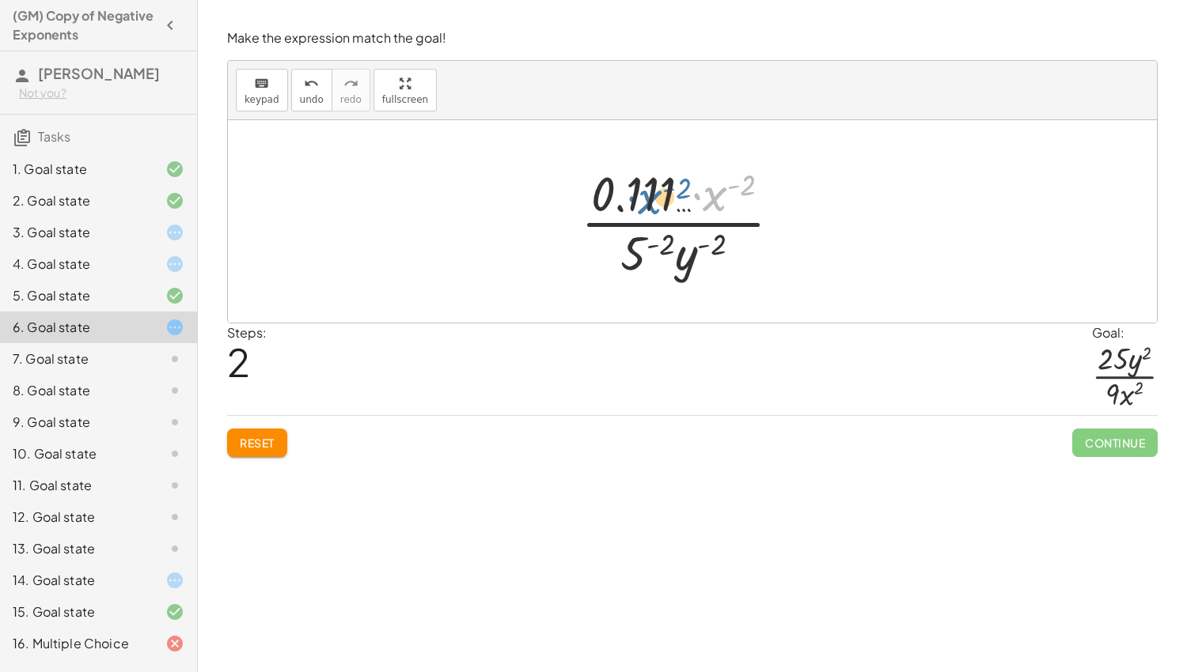
drag, startPoint x: 712, startPoint y: 201, endPoint x: 642, endPoint y: 204, distance: 69.7
click at [642, 204] on div at bounding box center [687, 222] width 229 height 122
drag, startPoint x: 721, startPoint y: 244, endPoint x: 676, endPoint y: 249, distance: 44.6
click at [676, 249] on div at bounding box center [687, 222] width 229 height 122
drag, startPoint x: 663, startPoint y: 241, endPoint x: 632, endPoint y: 250, distance: 32.1
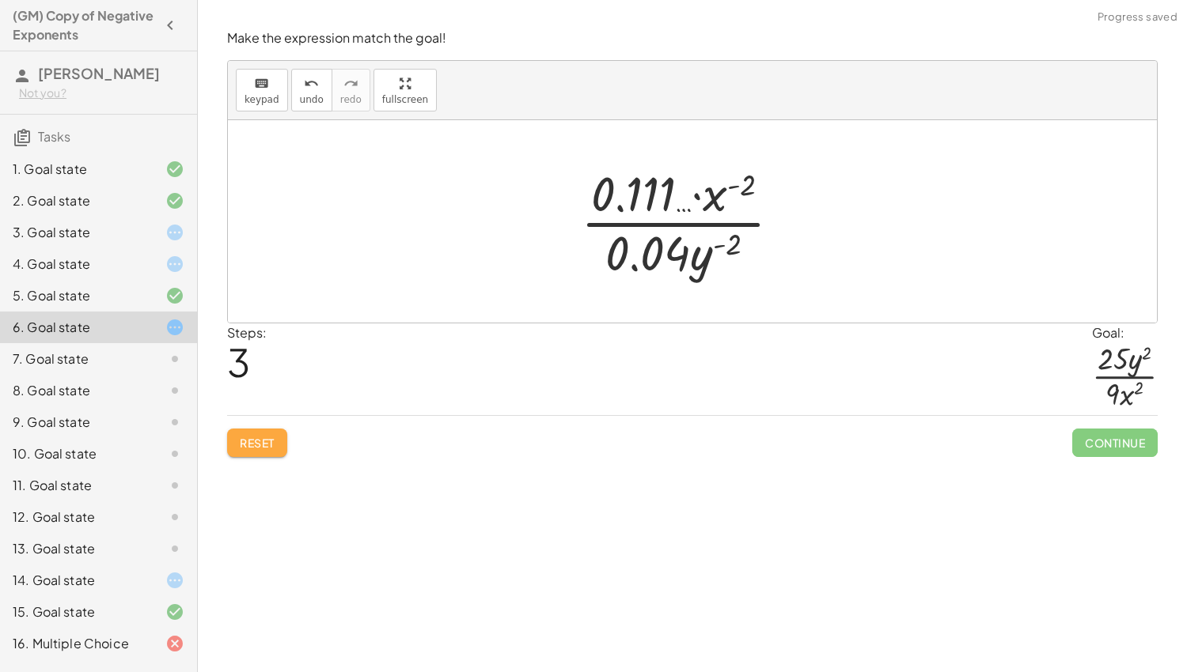
click at [264, 449] on button "Reset" at bounding box center [257, 443] width 60 height 28
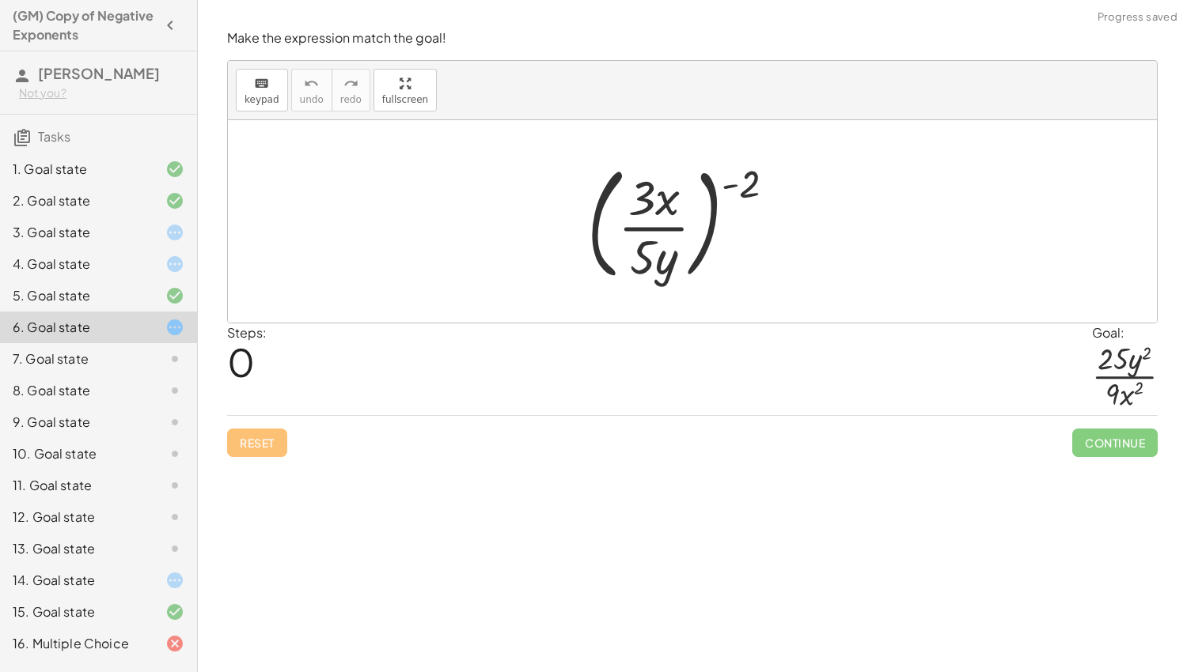
click at [167, 540] on icon at bounding box center [174, 549] width 19 height 19
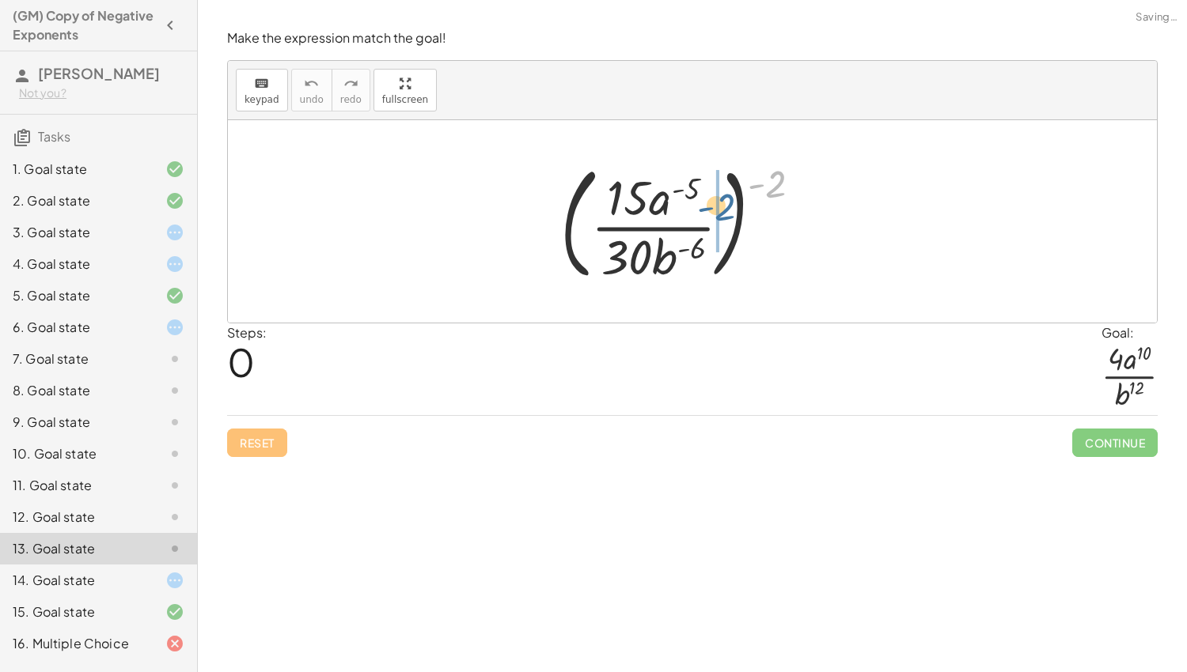
drag, startPoint x: 772, startPoint y: 191, endPoint x: 717, endPoint y: 214, distance: 59.9
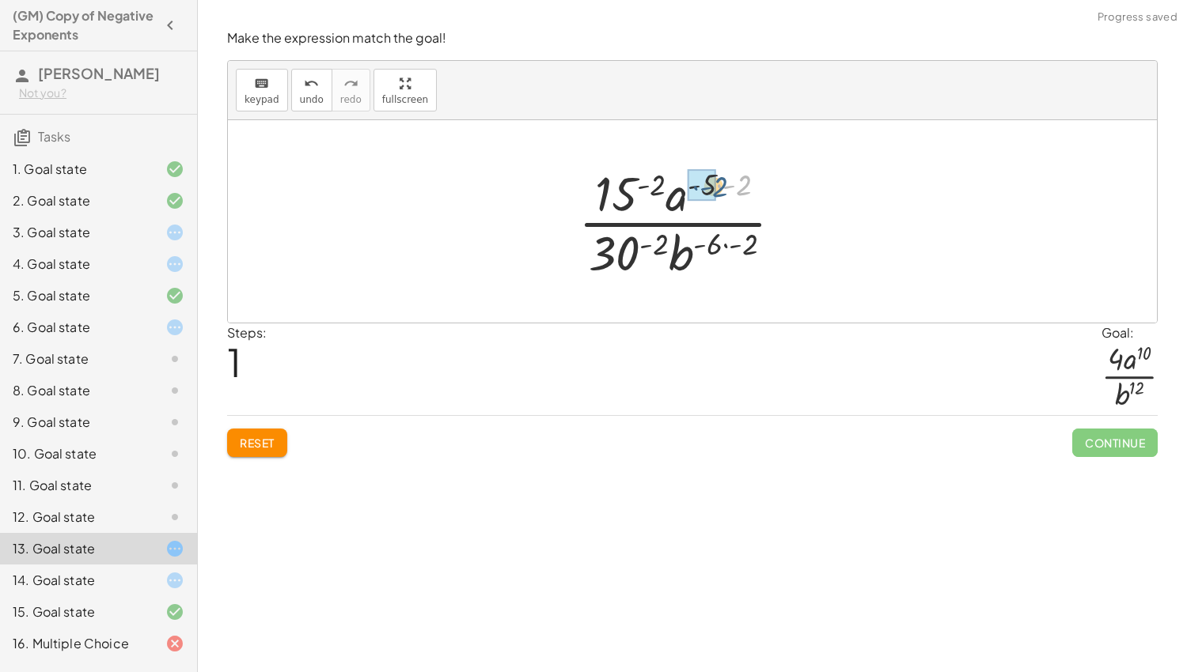
drag, startPoint x: 744, startPoint y: 185, endPoint x: 717, endPoint y: 187, distance: 26.9
click at [717, 187] on div at bounding box center [686, 222] width 233 height 122
drag, startPoint x: 679, startPoint y: 182, endPoint x: 646, endPoint y: 191, distance: 34.6
drag, startPoint x: 749, startPoint y: 180, endPoint x: 656, endPoint y: 194, distance: 94.4
click at [656, 194] on div at bounding box center [687, 222] width 246 height 122
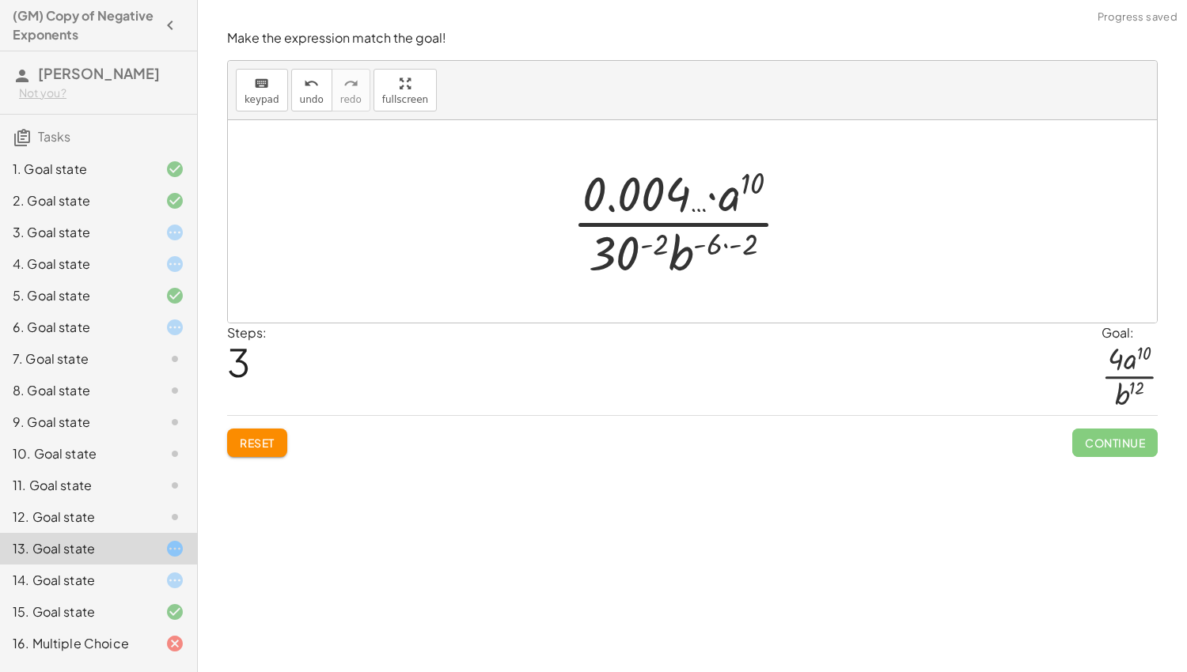
click at [272, 436] on span "Reset" at bounding box center [257, 443] width 35 height 14
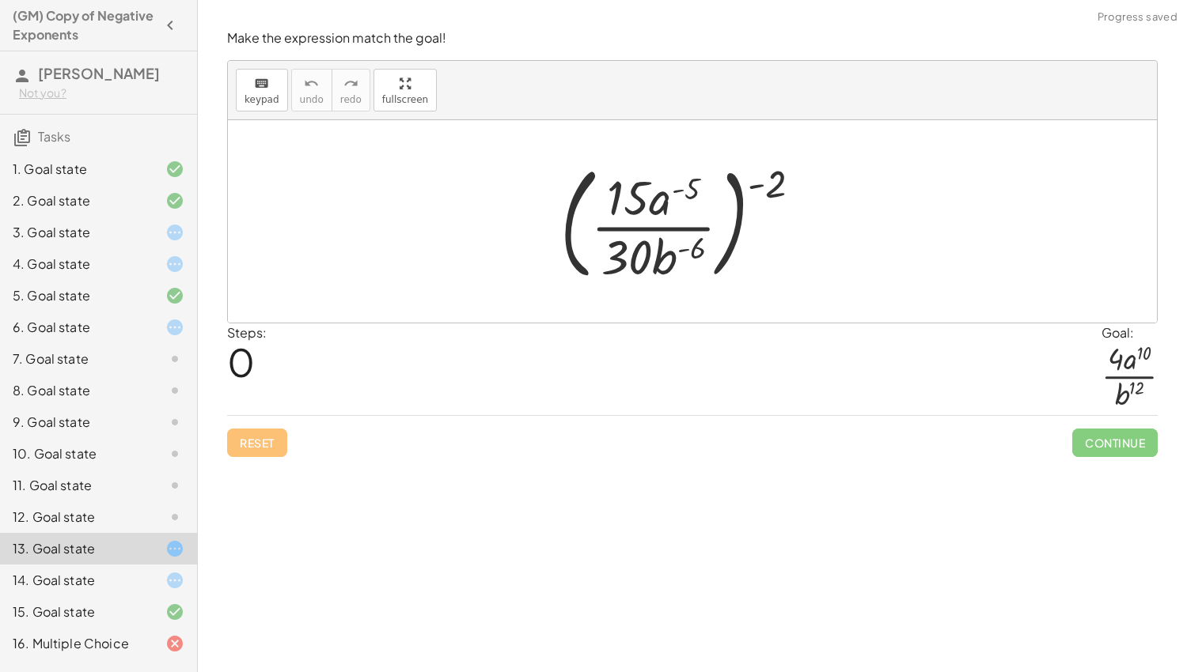
click at [89, 520] on div "12. Goal state" at bounding box center [76, 517] width 127 height 19
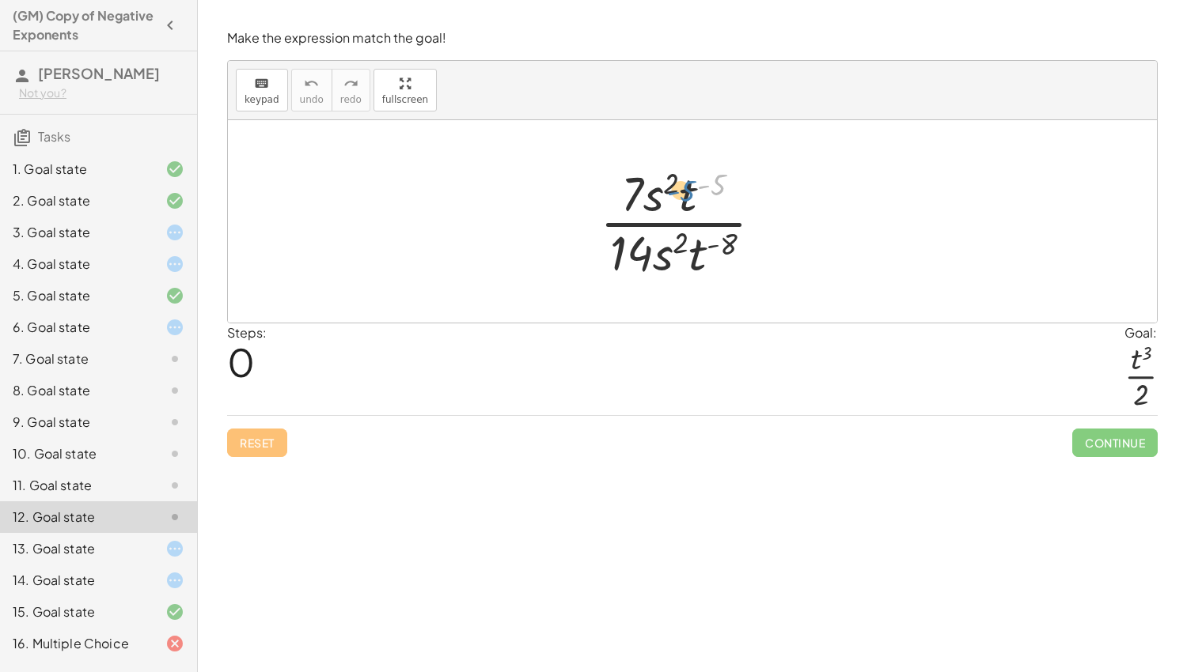
drag, startPoint x: 717, startPoint y: 184, endPoint x: 686, endPoint y: 190, distance: 31.5
click at [686, 190] on div at bounding box center [687, 222] width 191 height 122
drag, startPoint x: 675, startPoint y: 178, endPoint x: 642, endPoint y: 190, distance: 34.5
click at [642, 190] on div at bounding box center [687, 222] width 191 height 122
drag, startPoint x: 730, startPoint y: 243, endPoint x: 699, endPoint y: 248, distance: 32.0
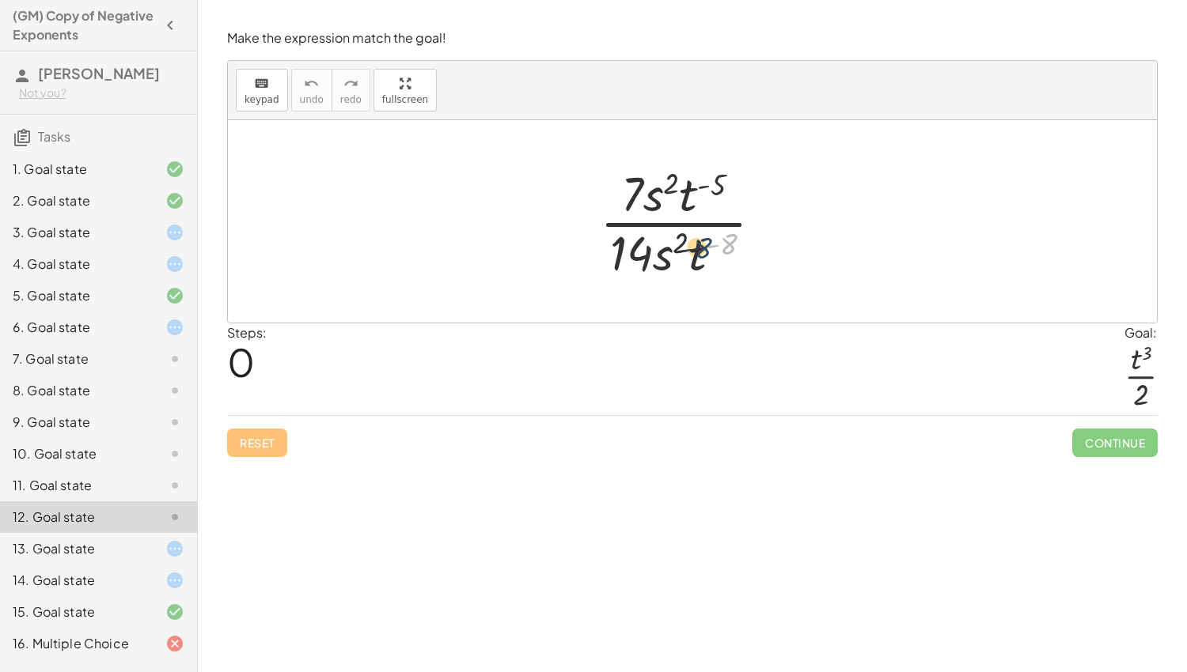
click at [699, 248] on div at bounding box center [687, 222] width 191 height 122
drag, startPoint x: 684, startPoint y: 241, endPoint x: 669, endPoint y: 259, distance: 23.5
click at [669, 259] on div at bounding box center [687, 222] width 191 height 122
click at [180, 483] on icon at bounding box center [174, 485] width 19 height 19
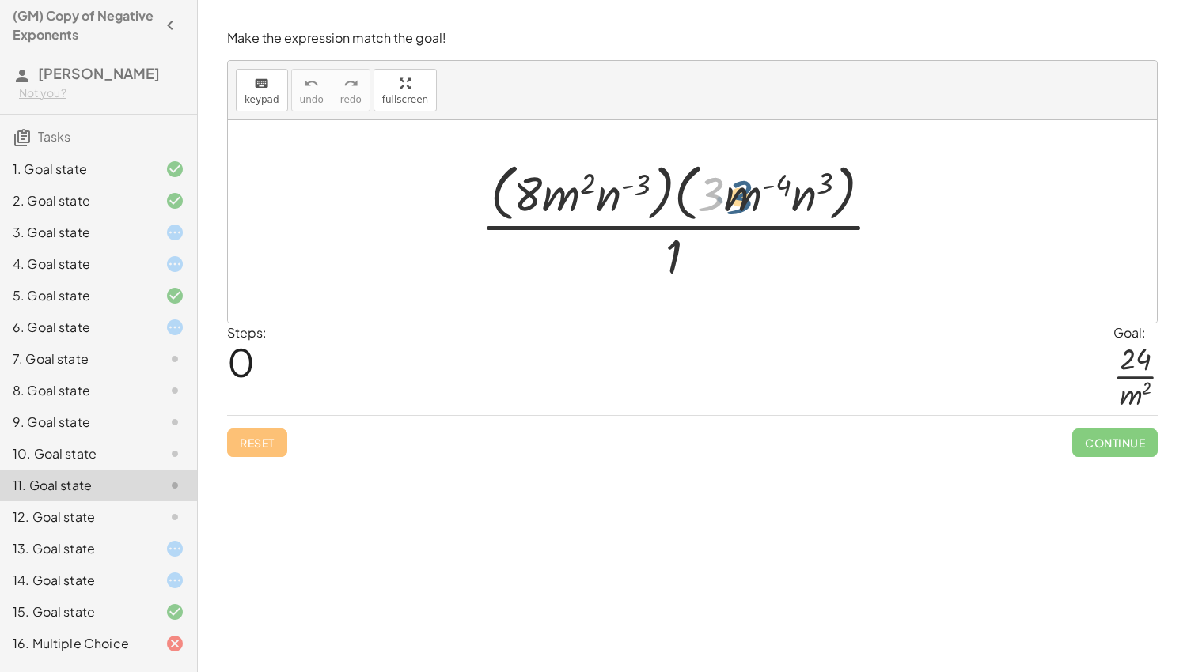
drag, startPoint x: 707, startPoint y: 195, endPoint x: 736, endPoint y: 199, distance: 28.7
click at [736, 199] on div at bounding box center [687, 221] width 430 height 129
drag, startPoint x: 809, startPoint y: 194, endPoint x: 729, endPoint y: 199, distance: 79.3
click at [729, 199] on div at bounding box center [687, 221] width 430 height 129
drag, startPoint x: 824, startPoint y: 182, endPoint x: 752, endPoint y: 185, distance: 72.1
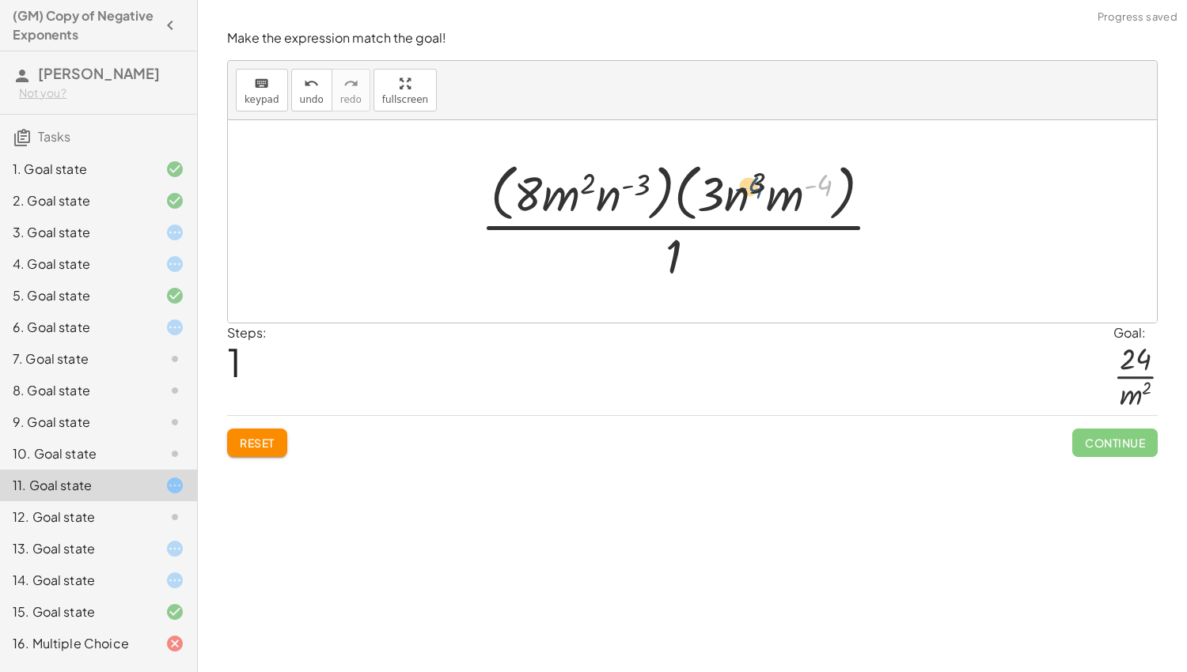
click at [752, 185] on div at bounding box center [687, 221] width 430 height 129
drag, startPoint x: 646, startPoint y: 190, endPoint x: 608, endPoint y: 203, distance: 39.3
click at [608, 203] on div at bounding box center [687, 221] width 430 height 129
click at [154, 449] on div at bounding box center [162, 454] width 44 height 19
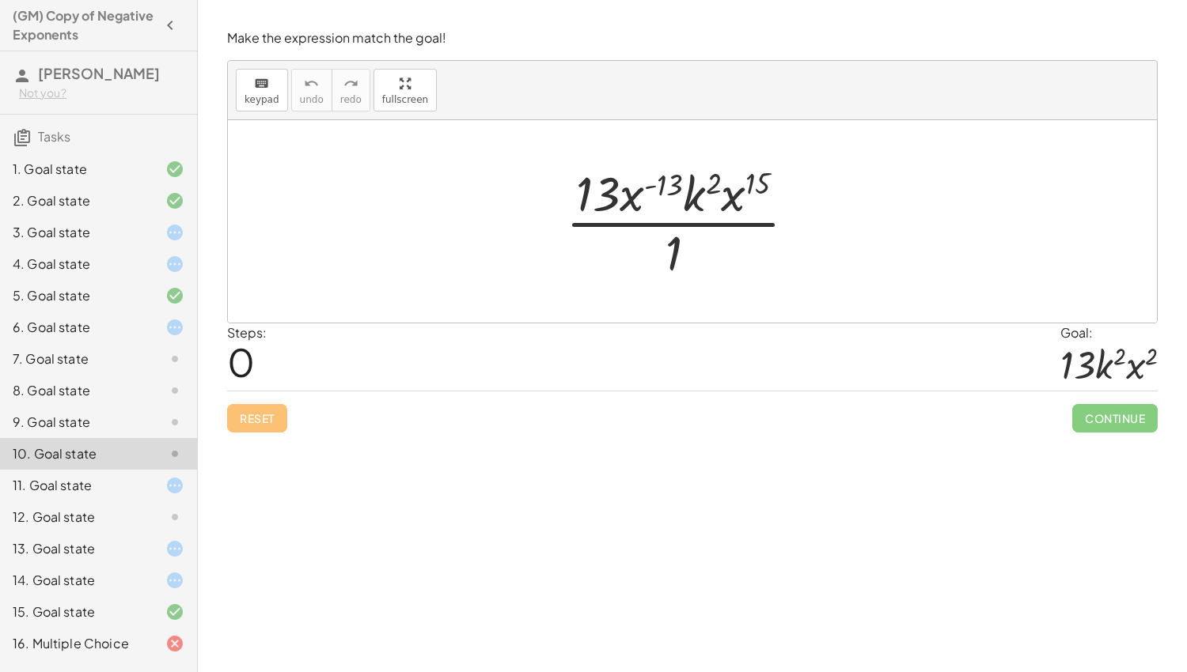
click at [70, 236] on div "3. Goal state" at bounding box center [76, 232] width 127 height 19
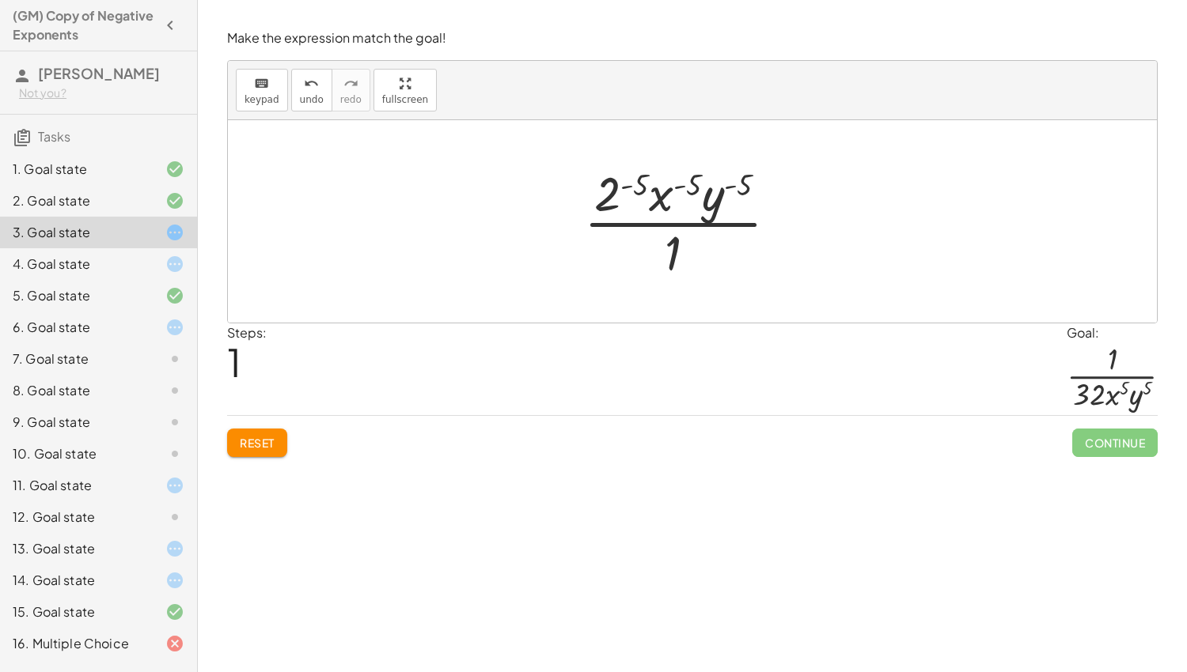
click at [249, 437] on span "Reset" at bounding box center [257, 443] width 35 height 14
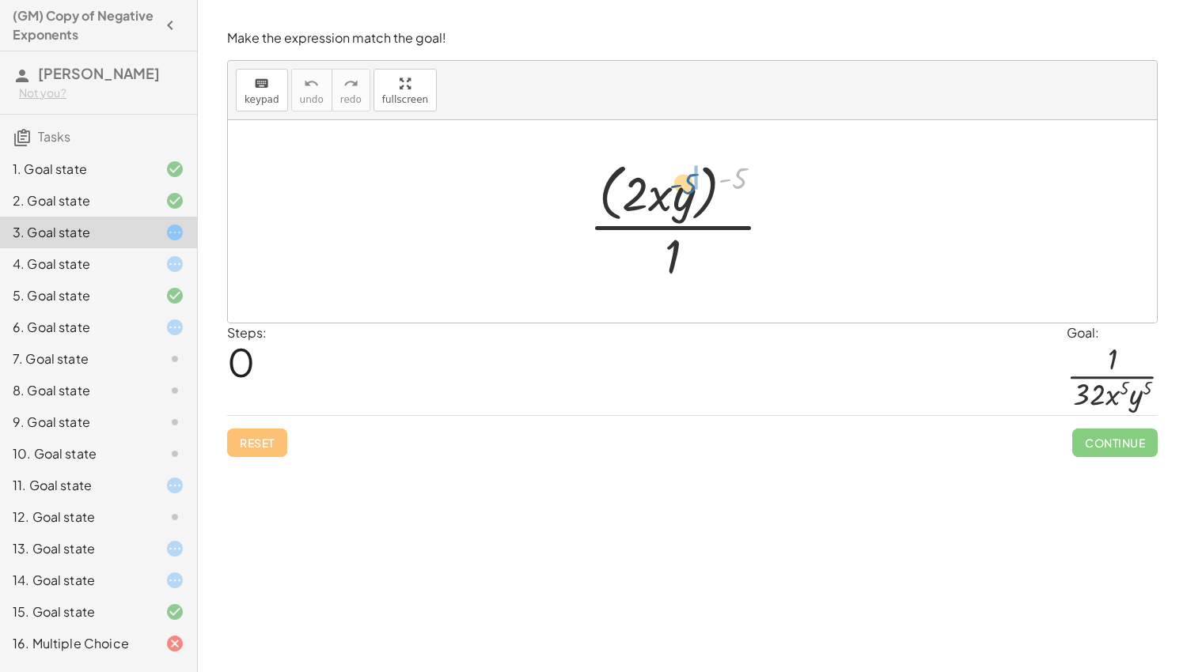
drag, startPoint x: 744, startPoint y: 174, endPoint x: 693, endPoint y: 180, distance: 50.9
click at [693, 180] on div at bounding box center [687, 221] width 212 height 129
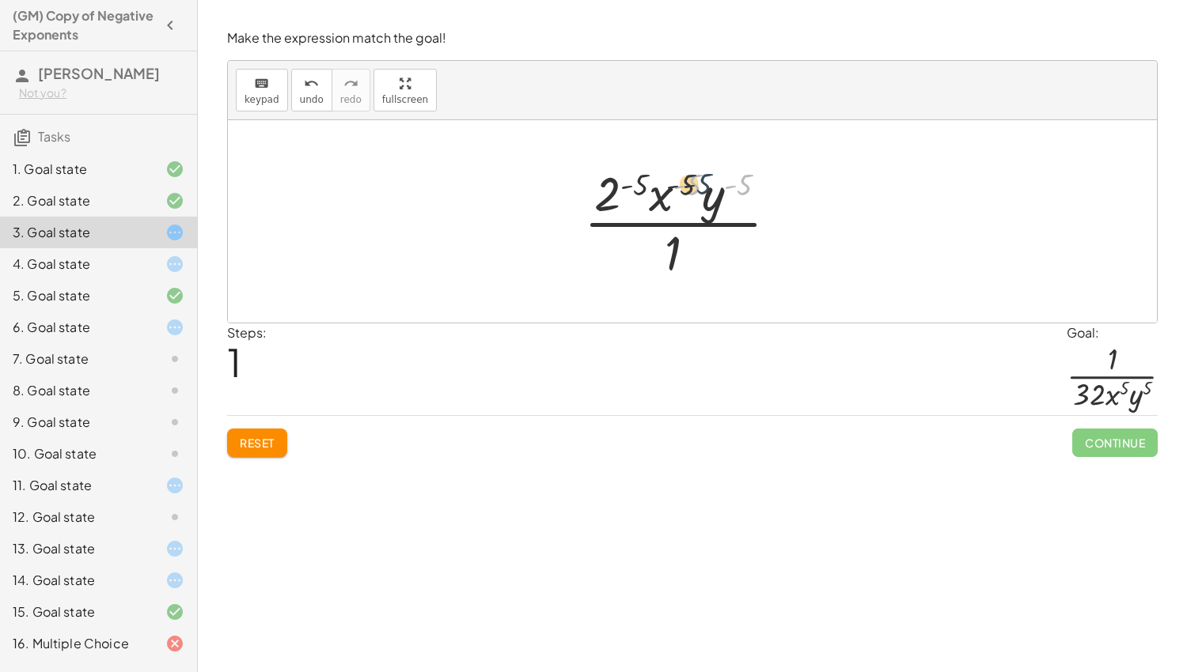
drag, startPoint x: 740, startPoint y: 189, endPoint x: 690, endPoint y: 188, distance: 50.6
click at [690, 188] on div at bounding box center [687, 222] width 222 height 122
drag, startPoint x: 643, startPoint y: 181, endPoint x: 695, endPoint y: 181, distance: 52.2
click at [695, 181] on div at bounding box center [687, 222] width 222 height 122
drag, startPoint x: 670, startPoint y: 247, endPoint x: 684, endPoint y: 179, distance: 69.5
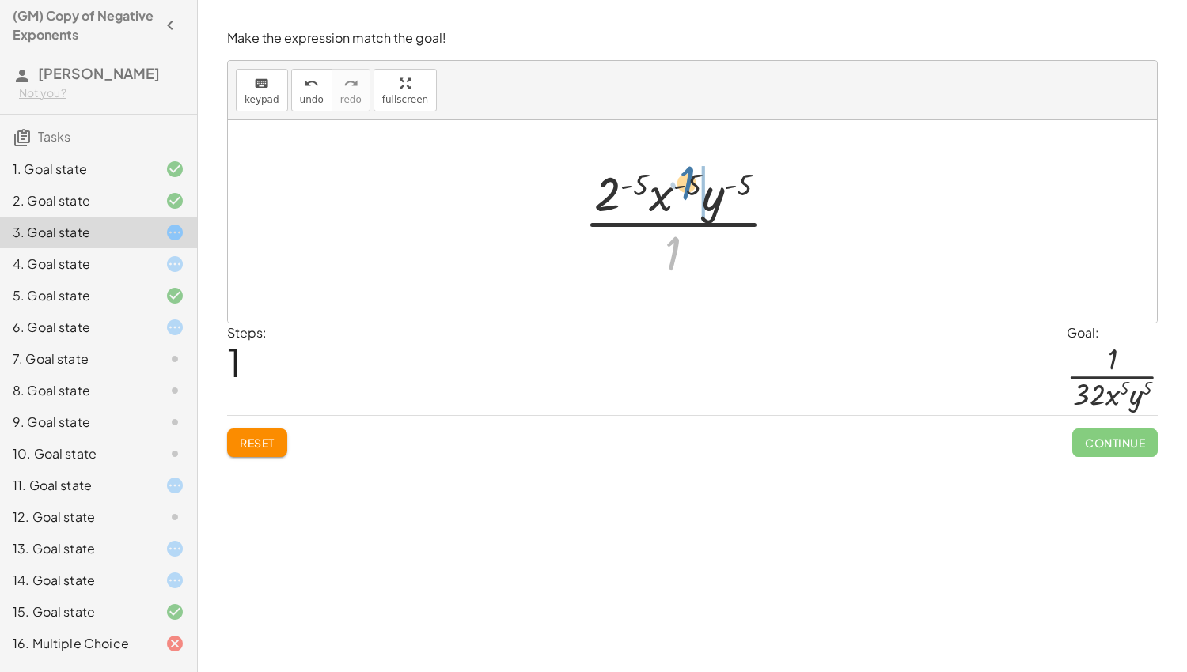
click at [684, 179] on div at bounding box center [687, 222] width 222 height 122
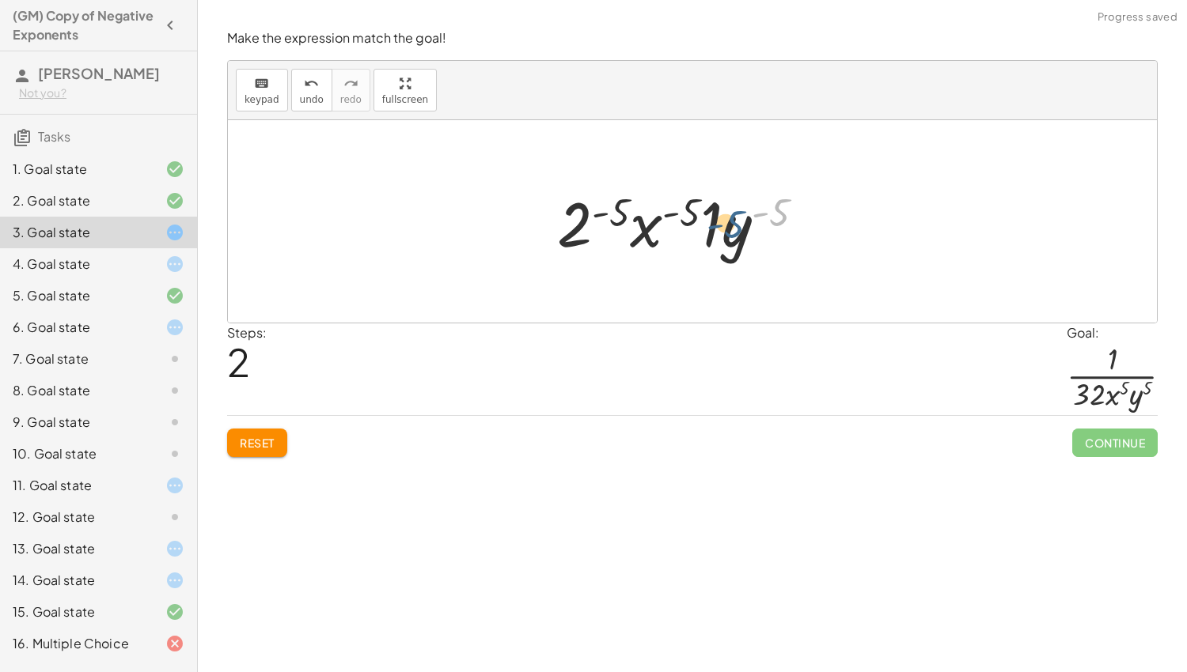
drag, startPoint x: 775, startPoint y: 214, endPoint x: 729, endPoint y: 225, distance: 47.4
click at [729, 225] on div at bounding box center [687, 221] width 276 height 81
click at [276, 436] on button "Reset" at bounding box center [257, 443] width 60 height 28
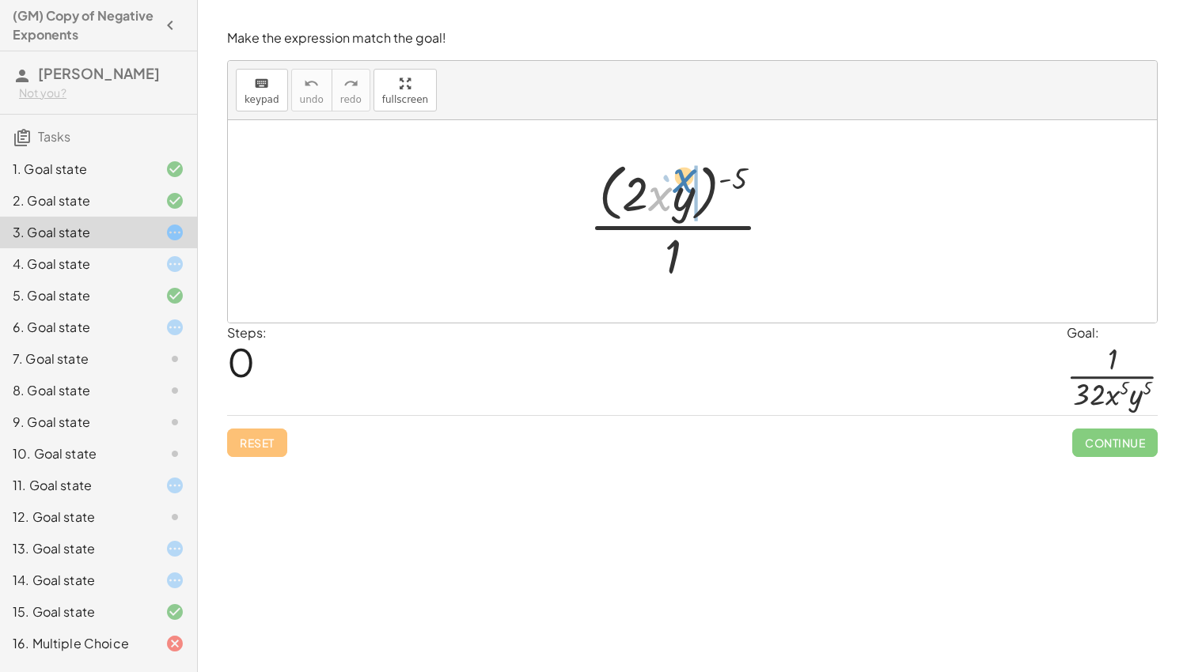
drag, startPoint x: 670, startPoint y: 204, endPoint x: 694, endPoint y: 190, distance: 27.7
drag, startPoint x: 679, startPoint y: 202, endPoint x: 654, endPoint y: 204, distance: 24.6
click at [654, 204] on div at bounding box center [687, 221] width 212 height 129
click at [631, 202] on div at bounding box center [687, 221] width 212 height 129
drag, startPoint x: 736, startPoint y: 174, endPoint x: 687, endPoint y: 180, distance: 48.7
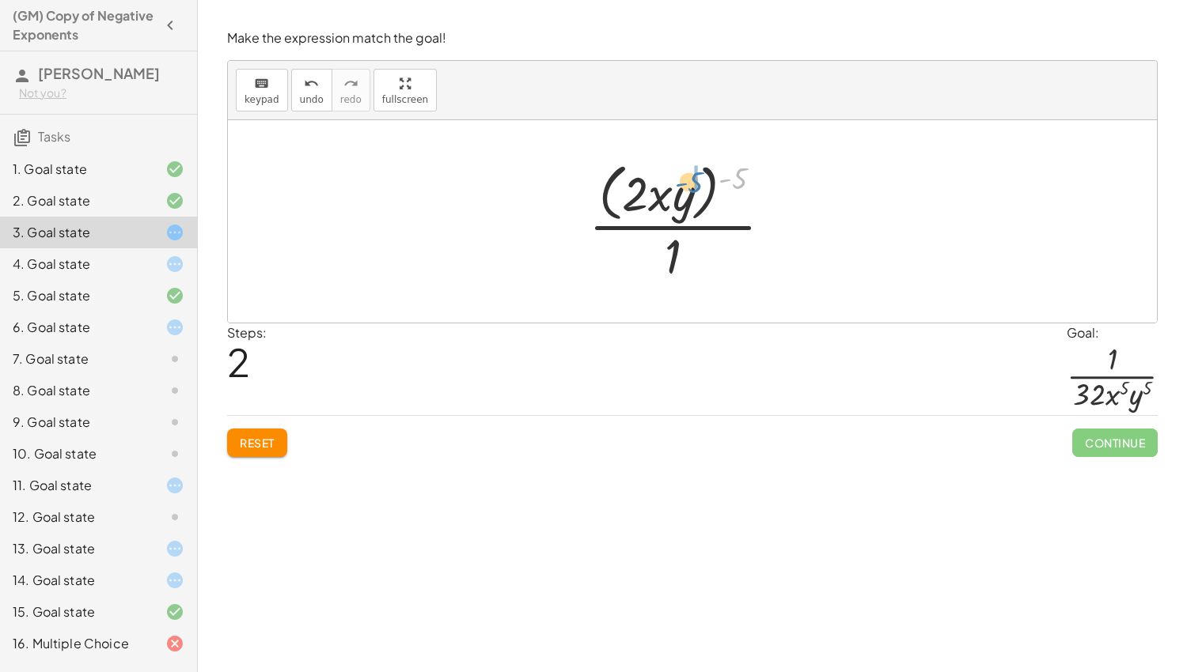
click at [687, 180] on div at bounding box center [687, 221] width 212 height 129
drag, startPoint x: 640, startPoint y: 179, endPoint x: 614, endPoint y: 187, distance: 27.3
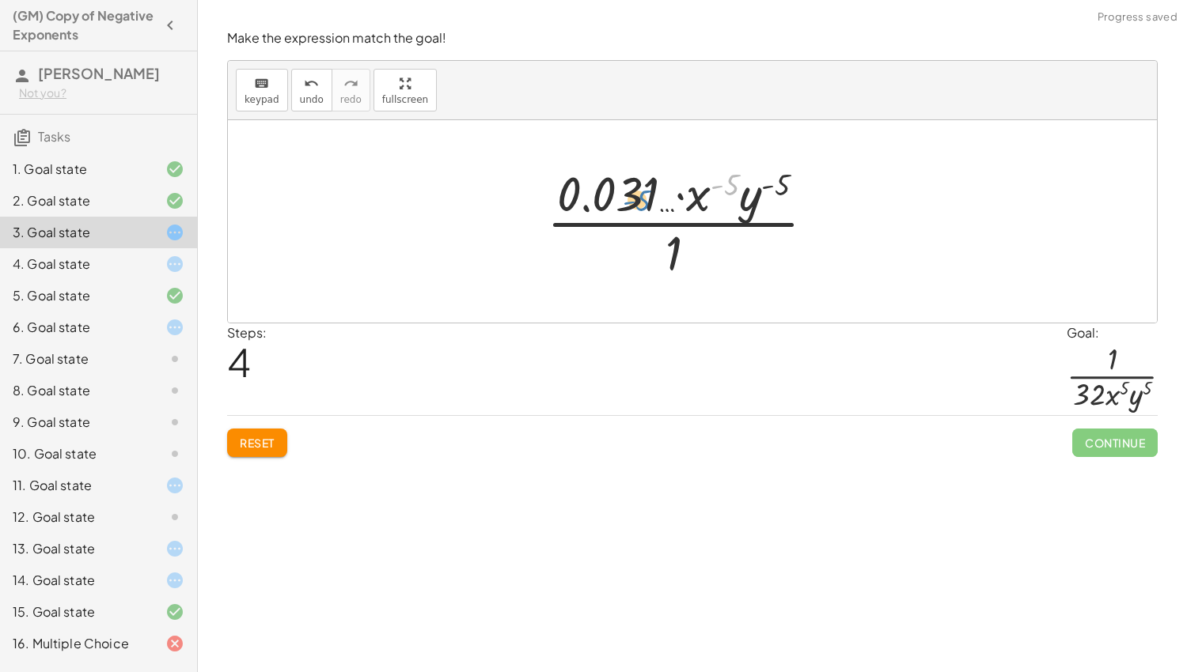
drag, startPoint x: 735, startPoint y: 180, endPoint x: 645, endPoint y: 196, distance: 91.6
click at [645, 196] on div at bounding box center [687, 222] width 297 height 122
drag, startPoint x: 699, startPoint y: 200, endPoint x: 627, endPoint y: 199, distance: 72.0
click at [627, 199] on div at bounding box center [687, 222] width 297 height 122
drag, startPoint x: 780, startPoint y: 186, endPoint x: 744, endPoint y: 201, distance: 39.4
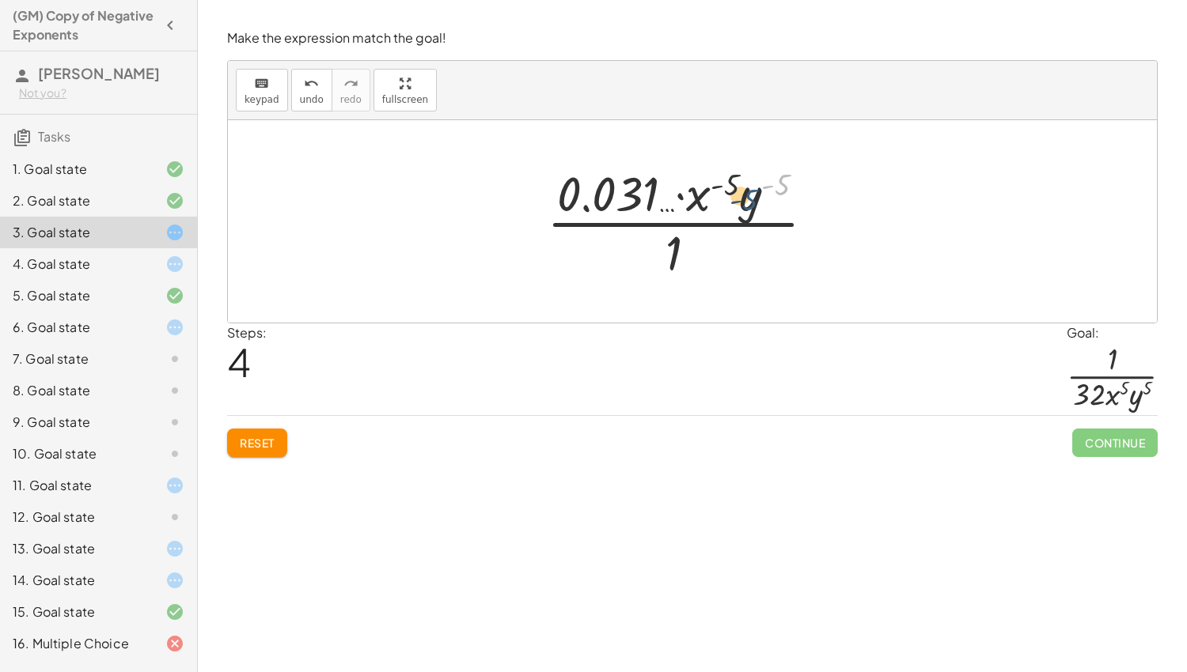
click at [744, 201] on div at bounding box center [687, 222] width 297 height 122
click at [246, 447] on span "Reset" at bounding box center [257, 443] width 35 height 14
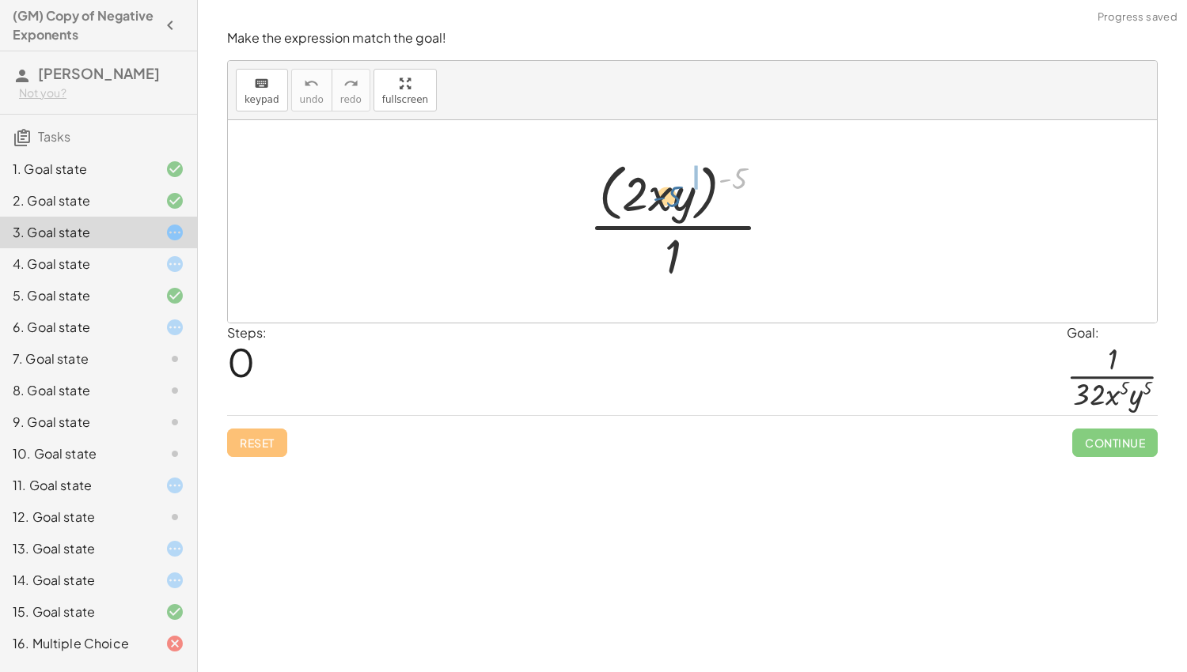
drag, startPoint x: 742, startPoint y: 172, endPoint x: 675, endPoint y: 190, distance: 69.7
click at [675, 190] on div at bounding box center [687, 221] width 212 height 129
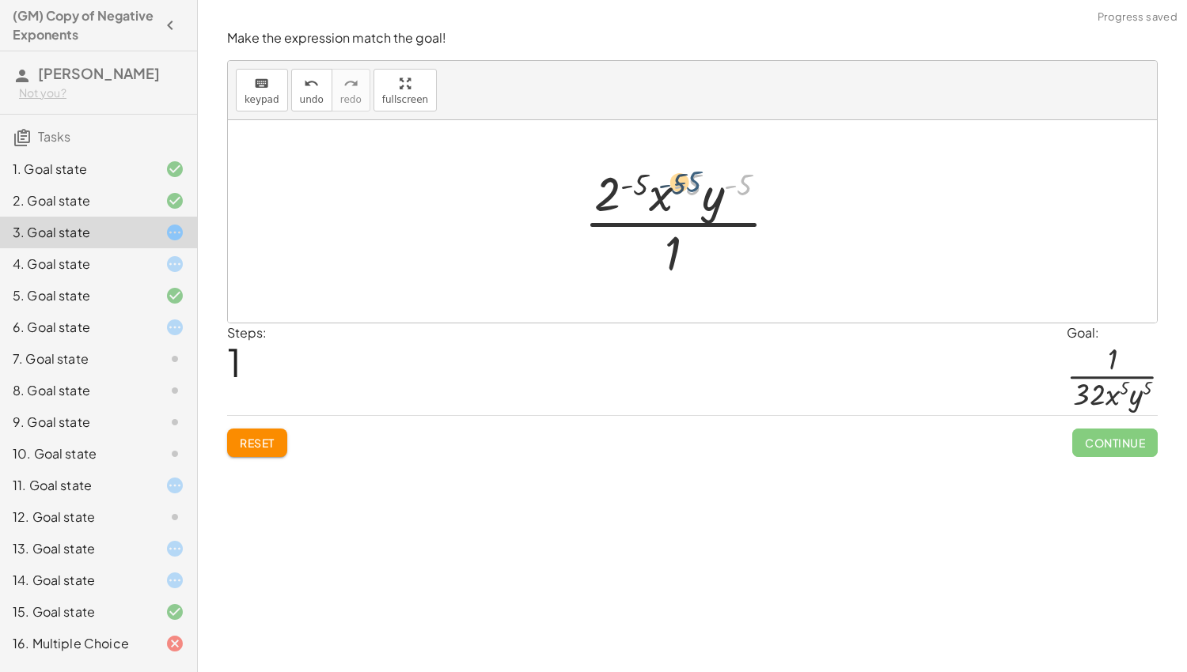
drag, startPoint x: 738, startPoint y: 181, endPoint x: 685, endPoint y: 179, distance: 53.1
click at [685, 179] on div at bounding box center [687, 222] width 222 height 122
drag, startPoint x: 716, startPoint y: 196, endPoint x: 661, endPoint y: 192, distance: 54.7
click at [661, 192] on div at bounding box center [687, 222] width 222 height 122
drag, startPoint x: 677, startPoint y: 245, endPoint x: 677, endPoint y: 259, distance: 14.2
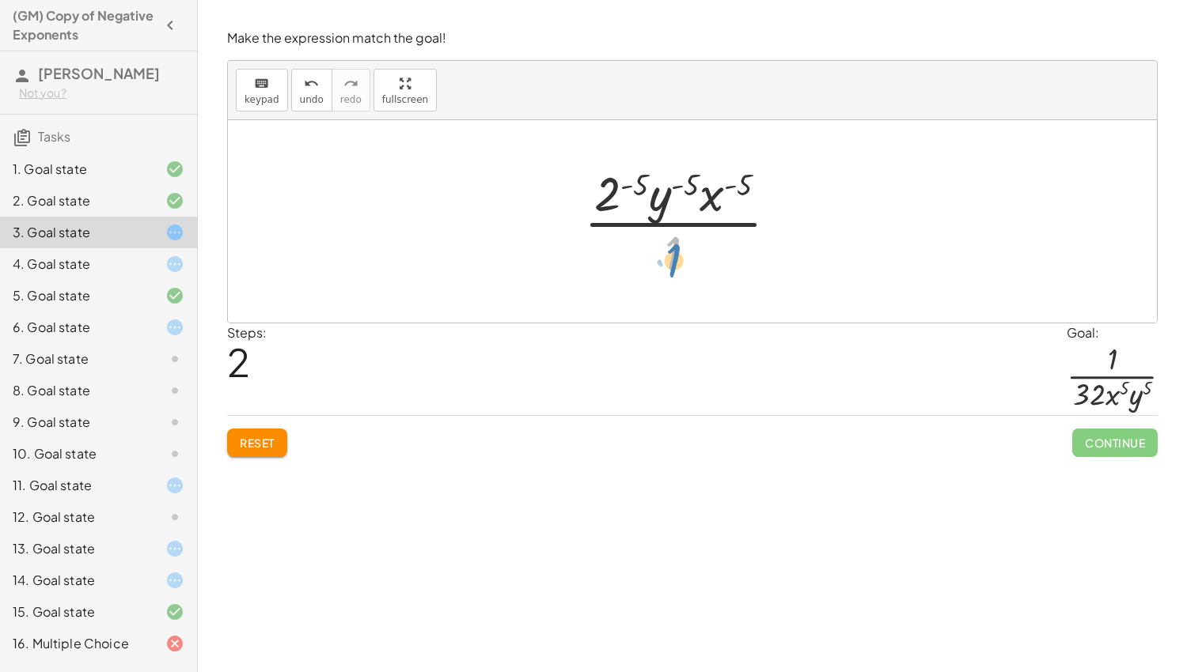
click at [677, 259] on div at bounding box center [687, 222] width 222 height 122
drag, startPoint x: 660, startPoint y: 206, endPoint x: 703, endPoint y: 200, distance: 43.9
click at [703, 200] on div at bounding box center [687, 222] width 222 height 122
click at [711, 191] on div at bounding box center [687, 222] width 222 height 122
drag, startPoint x: 691, startPoint y: 178, endPoint x: 638, endPoint y: 181, distance: 52.3
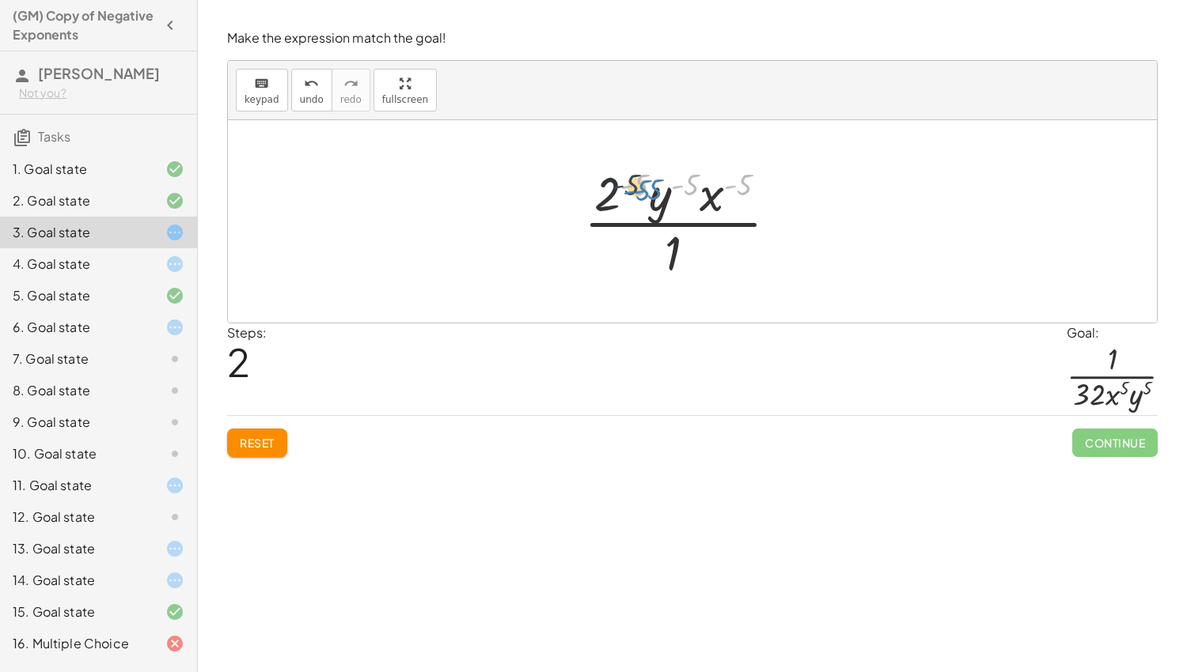
click at [638, 181] on div at bounding box center [687, 222] width 222 height 122
drag, startPoint x: 744, startPoint y: 184, endPoint x: 680, endPoint y: 183, distance: 64.1
click at [680, 183] on div at bounding box center [687, 222] width 222 height 122
drag, startPoint x: 603, startPoint y: 191, endPoint x: 657, endPoint y: 199, distance: 55.1
click at [657, 199] on div at bounding box center [687, 222] width 222 height 122
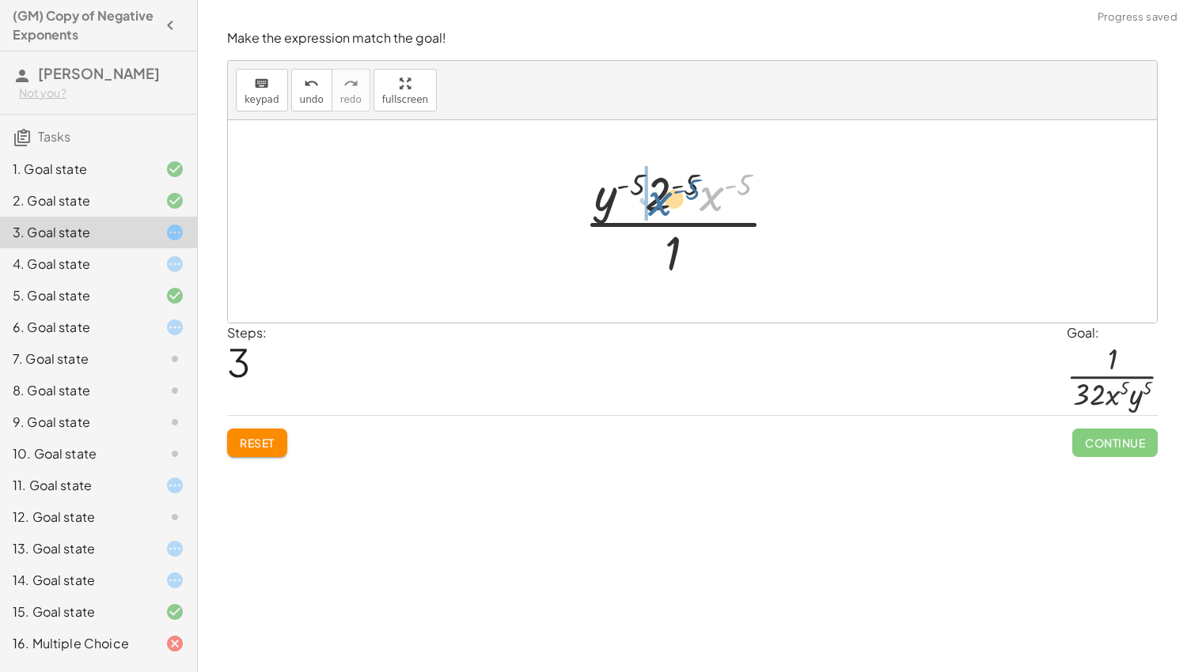
drag, startPoint x: 706, startPoint y: 195, endPoint x: 648, endPoint y: 199, distance: 58.7
click at [648, 199] on div at bounding box center [687, 222] width 222 height 122
drag, startPoint x: 706, startPoint y: 199, endPoint x: 657, endPoint y: 200, distance: 48.3
click at [657, 200] on div at bounding box center [687, 222] width 222 height 122
drag, startPoint x: 740, startPoint y: 184, endPoint x: 676, endPoint y: 196, distance: 65.3
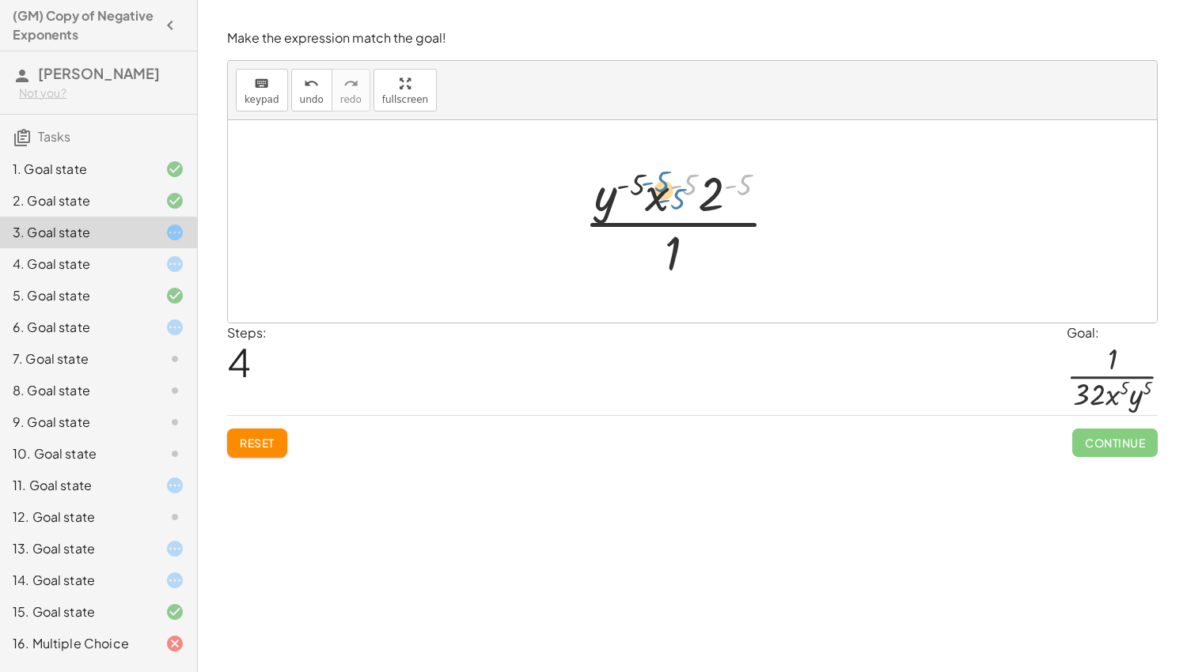
click at [676, 196] on div at bounding box center [687, 222] width 222 height 122
drag, startPoint x: 745, startPoint y: 174, endPoint x: 724, endPoint y: 182, distance: 22.8
click at [724, 182] on div at bounding box center [687, 222] width 222 height 122
drag, startPoint x: 740, startPoint y: 179, endPoint x: 707, endPoint y: 191, distance: 34.5
click at [707, 191] on div at bounding box center [687, 222] width 222 height 122
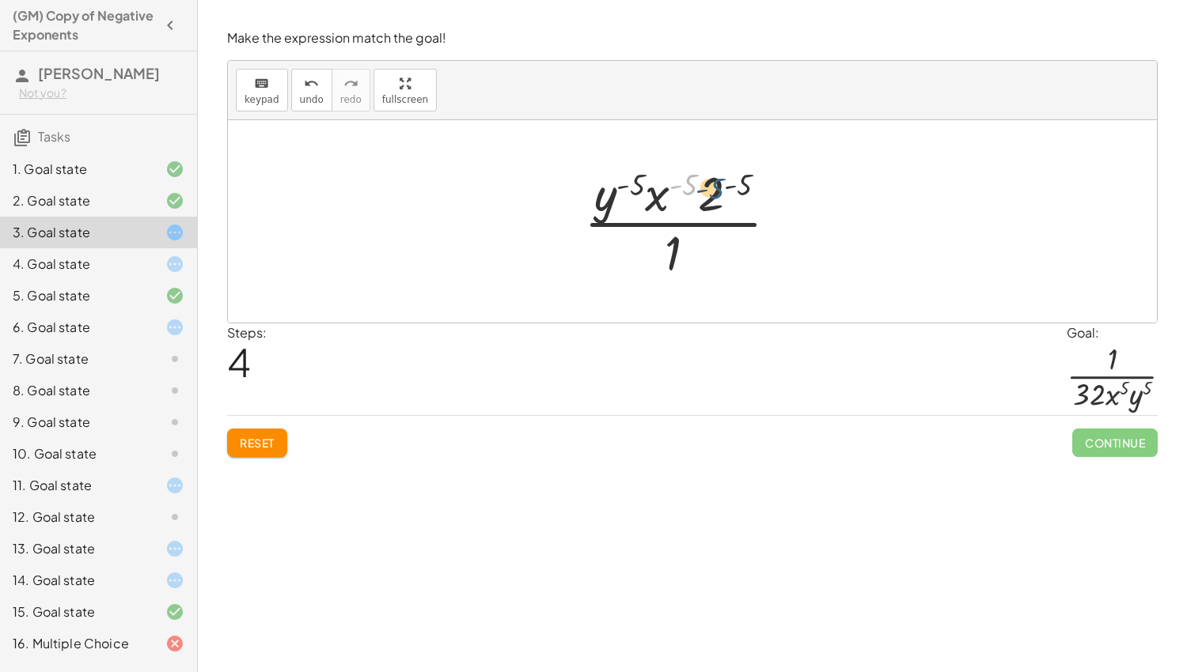
drag, startPoint x: 685, startPoint y: 181, endPoint x: 712, endPoint y: 185, distance: 27.2
click at [712, 185] on div at bounding box center [687, 222] width 222 height 122
drag, startPoint x: 742, startPoint y: 182, endPoint x: 712, endPoint y: 190, distance: 31.1
drag, startPoint x: 567, startPoint y: 199, endPoint x: 675, endPoint y: 194, distance: 107.7
click at [675, 194] on div at bounding box center [687, 222] width 286 height 122
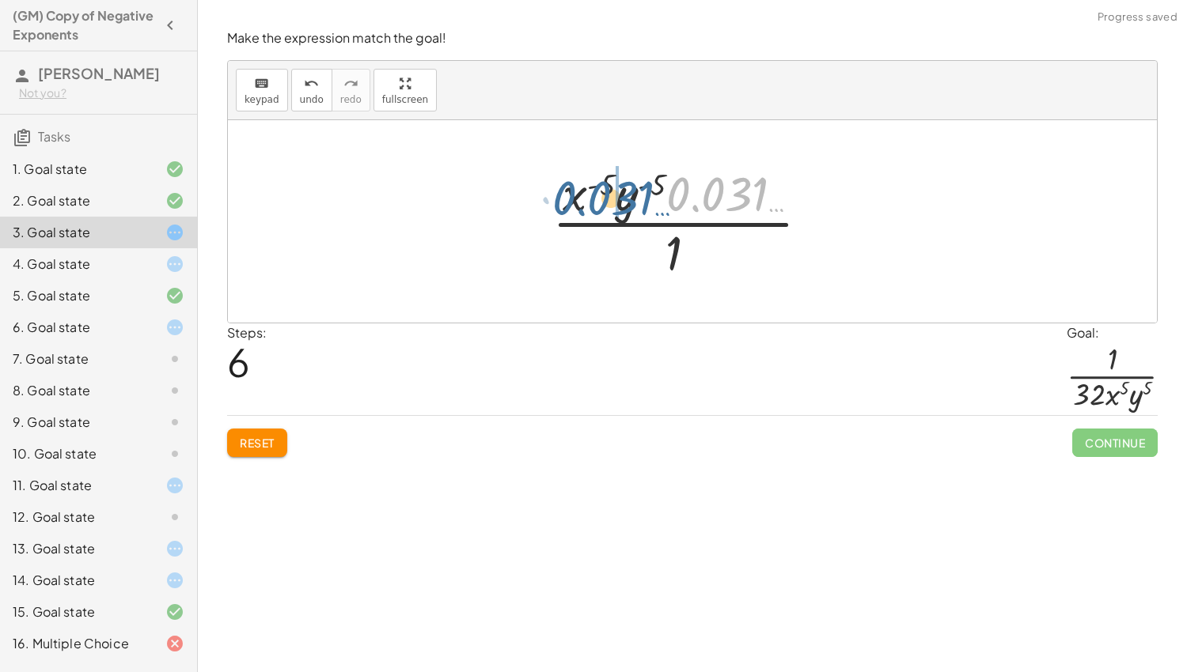
drag, startPoint x: 703, startPoint y: 195, endPoint x: 580, endPoint y: 200, distance: 122.7
click at [580, 200] on div at bounding box center [687, 222] width 286 height 122
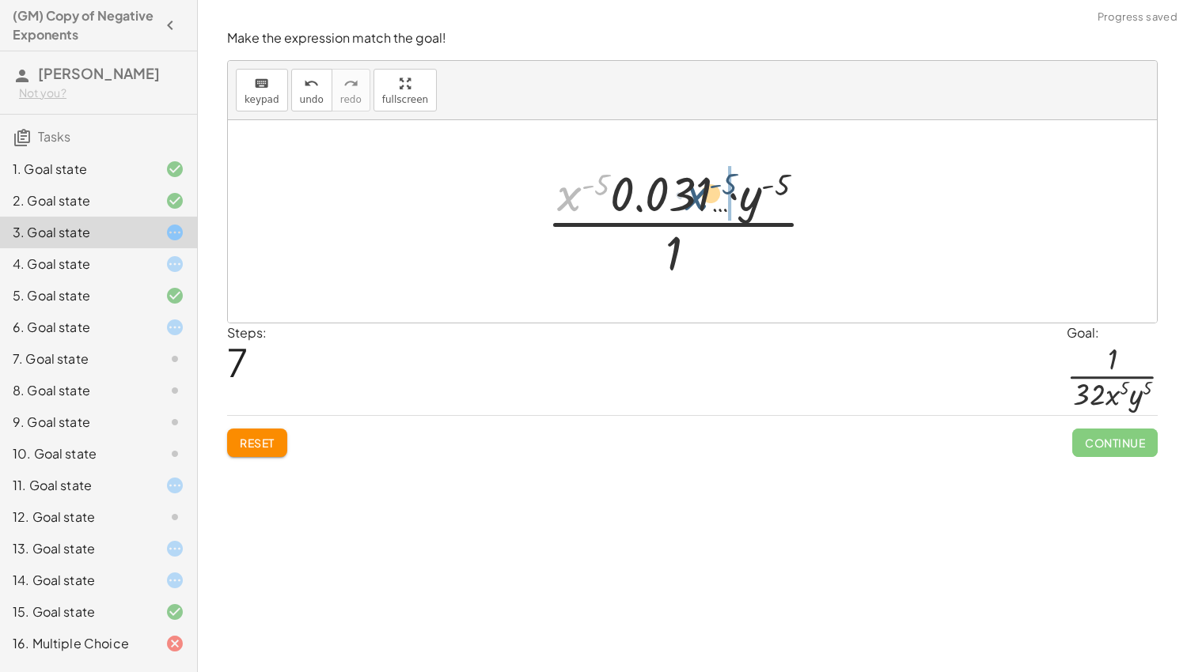
drag, startPoint x: 570, startPoint y: 195, endPoint x: 702, endPoint y: 195, distance: 131.3
click at [702, 195] on div at bounding box center [687, 222] width 297 height 122
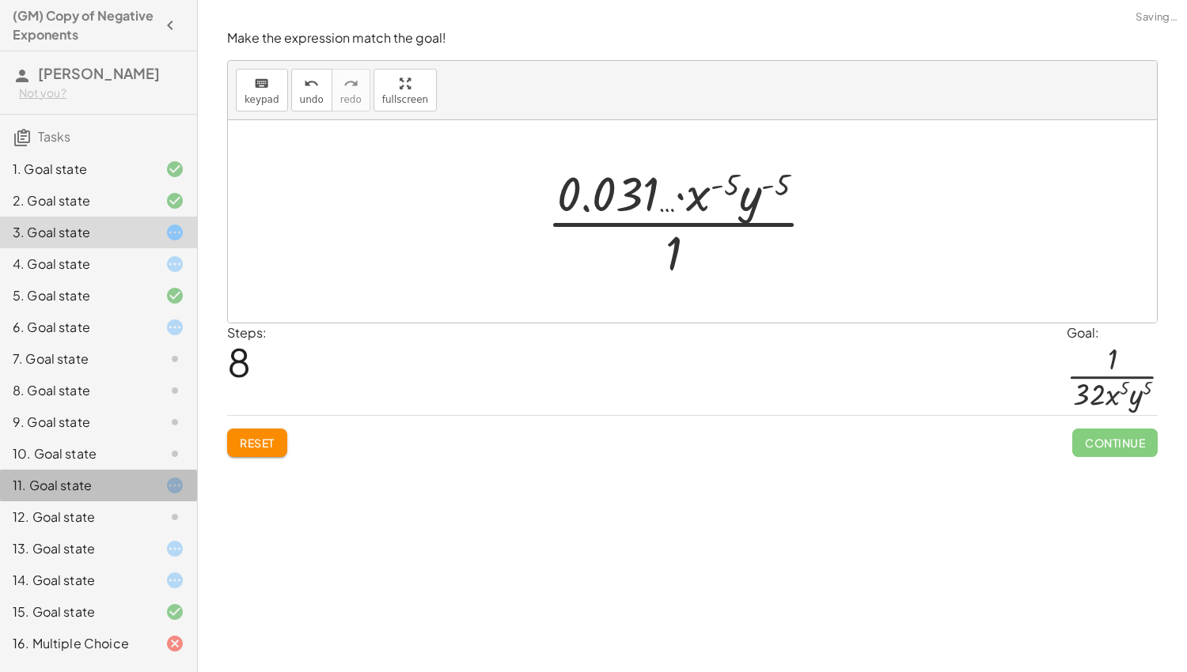
click at [52, 483] on div "11. Goal state" at bounding box center [76, 485] width 127 height 19
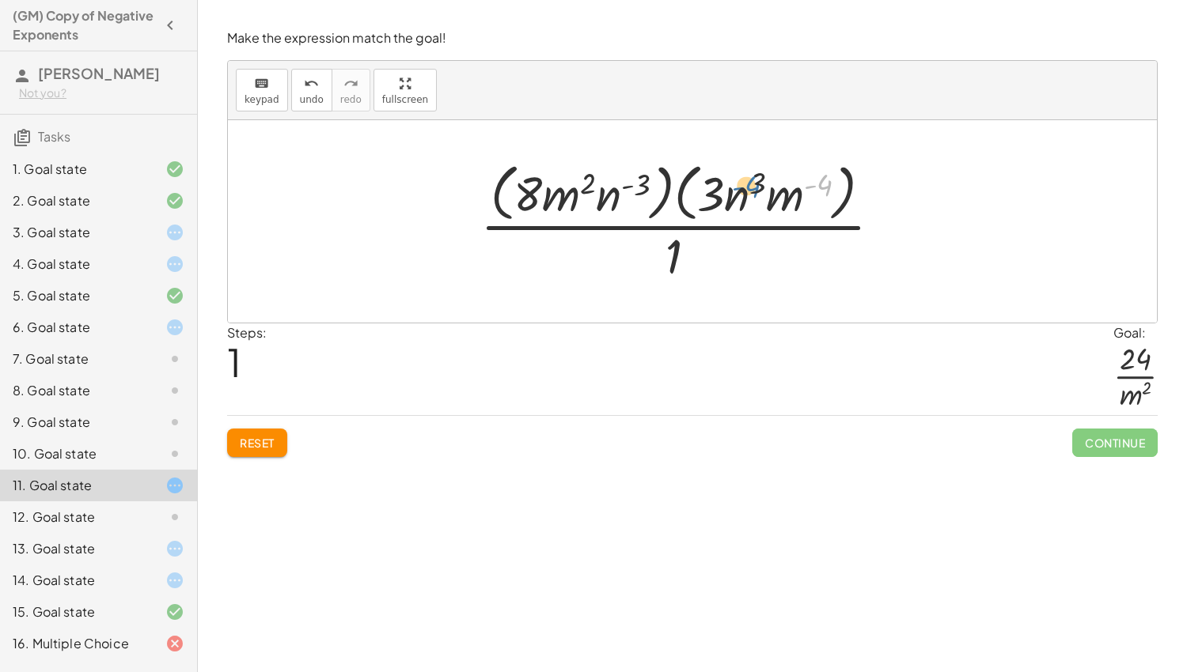
drag, startPoint x: 817, startPoint y: 180, endPoint x: 743, endPoint y: 181, distance: 74.4
click at [743, 181] on div at bounding box center [687, 221] width 430 height 129
drag, startPoint x: 716, startPoint y: 199, endPoint x: 772, endPoint y: 198, distance: 56.2
click at [763, 197] on div at bounding box center [687, 221] width 430 height 129
drag, startPoint x: 788, startPoint y: 198, endPoint x: 716, endPoint y: 195, distance: 72.1
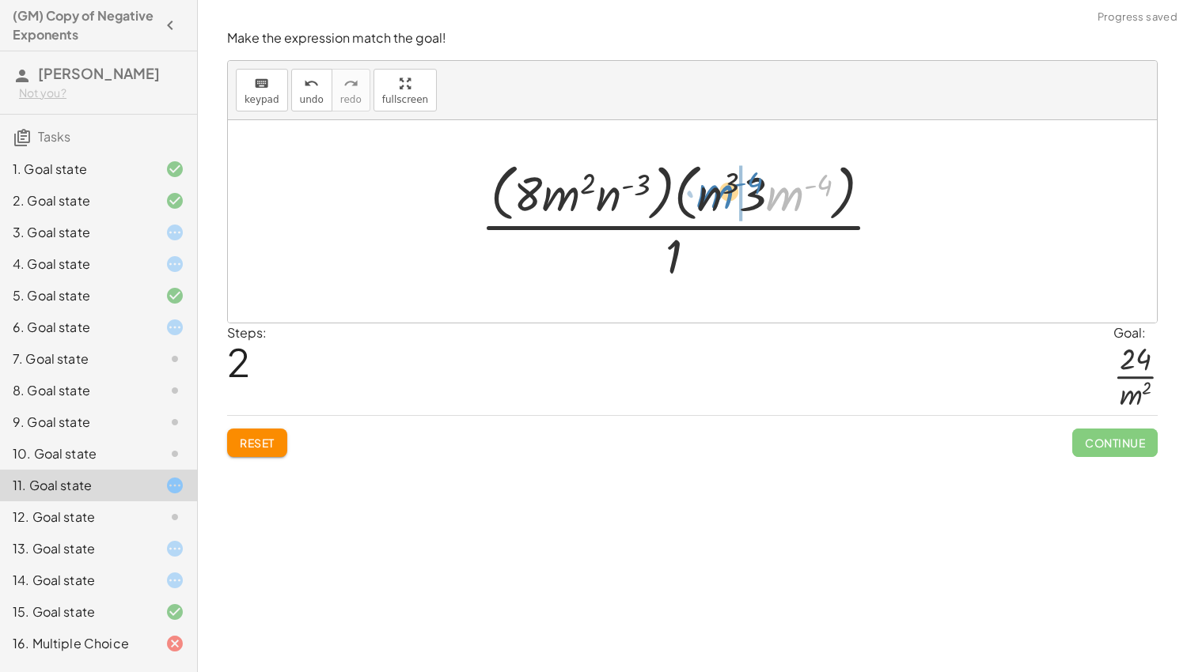
click at [716, 195] on div at bounding box center [687, 221] width 430 height 129
drag, startPoint x: 635, startPoint y: 180, endPoint x: 578, endPoint y: 182, distance: 57.0
click at [578, 182] on div at bounding box center [687, 221] width 430 height 129
drag, startPoint x: 602, startPoint y: 200, endPoint x: 550, endPoint y: 199, distance: 52.2
click at [550, 199] on div at bounding box center [687, 221] width 430 height 129
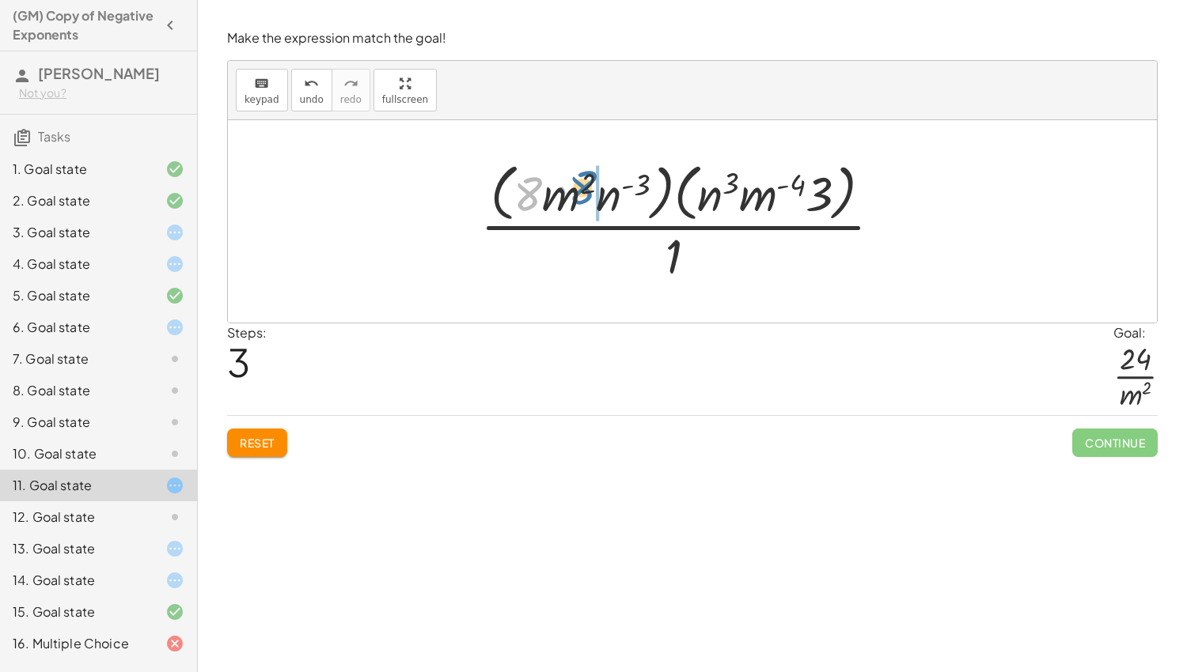
drag, startPoint x: 524, startPoint y: 194, endPoint x: 578, endPoint y: 187, distance: 55.0
click at [578, 187] on div at bounding box center [687, 221] width 430 height 129
drag, startPoint x: 645, startPoint y: 178, endPoint x: 555, endPoint y: 180, distance: 89.4
click at [555, 180] on div at bounding box center [687, 221] width 430 height 129
click at [167, 448] on icon at bounding box center [174, 454] width 19 height 19
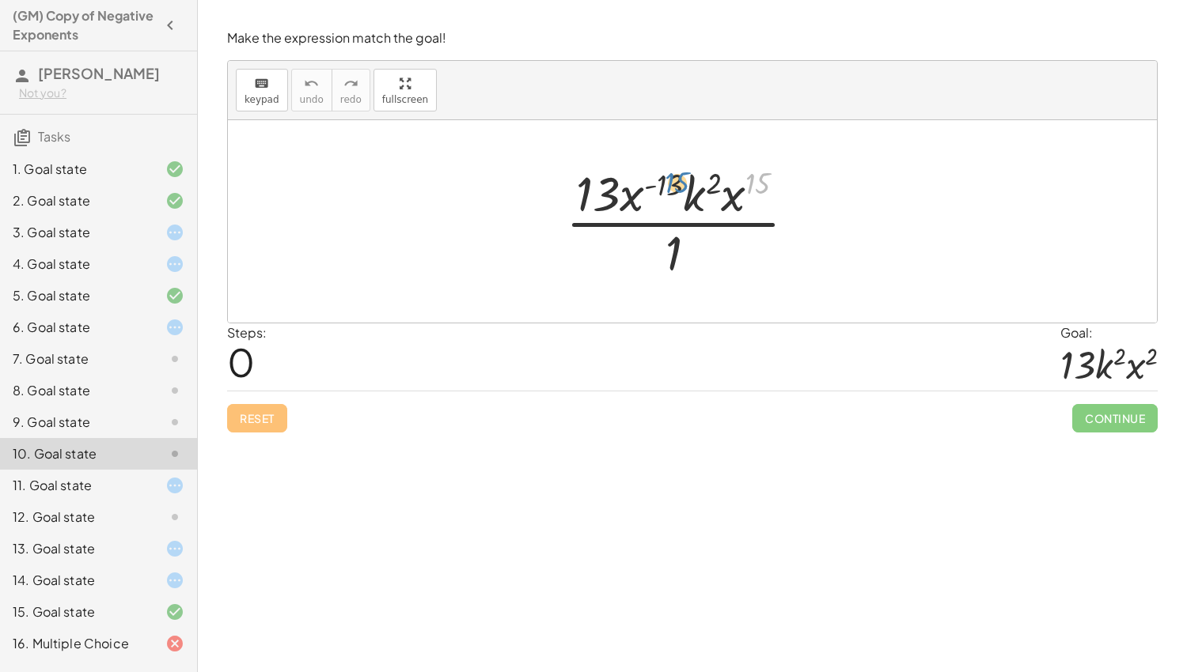
drag, startPoint x: 758, startPoint y: 177, endPoint x: 680, endPoint y: 176, distance: 78.3
click at [680, 176] on div at bounding box center [687, 222] width 259 height 122
drag, startPoint x: 713, startPoint y: 187, endPoint x: 666, endPoint y: 187, distance: 46.7
click at [666, 187] on div at bounding box center [687, 222] width 259 height 122
drag, startPoint x: 586, startPoint y: 202, endPoint x: 658, endPoint y: 196, distance: 72.2
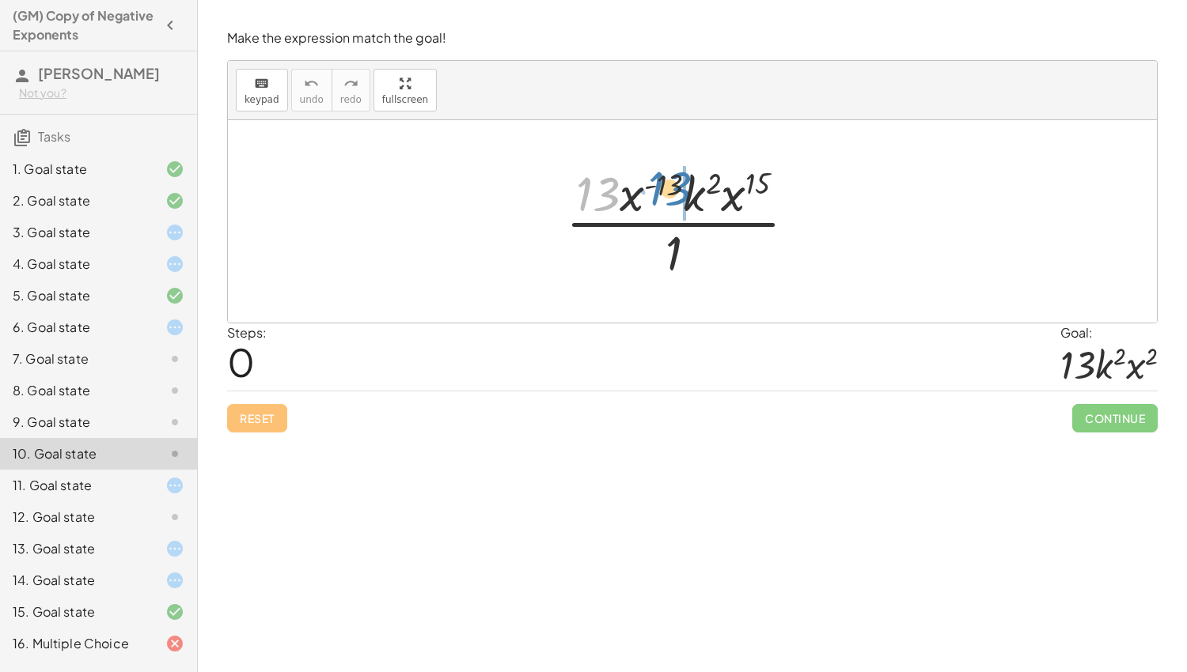
click at [658, 196] on div at bounding box center [687, 222] width 259 height 122
drag, startPoint x: 714, startPoint y: 181, endPoint x: 695, endPoint y: 202, distance: 28.0
click at [695, 202] on div at bounding box center [687, 222] width 259 height 122
drag, startPoint x: 729, startPoint y: 199, endPoint x: 705, endPoint y: 201, distance: 23.9
click at [705, 201] on div at bounding box center [687, 222] width 259 height 122
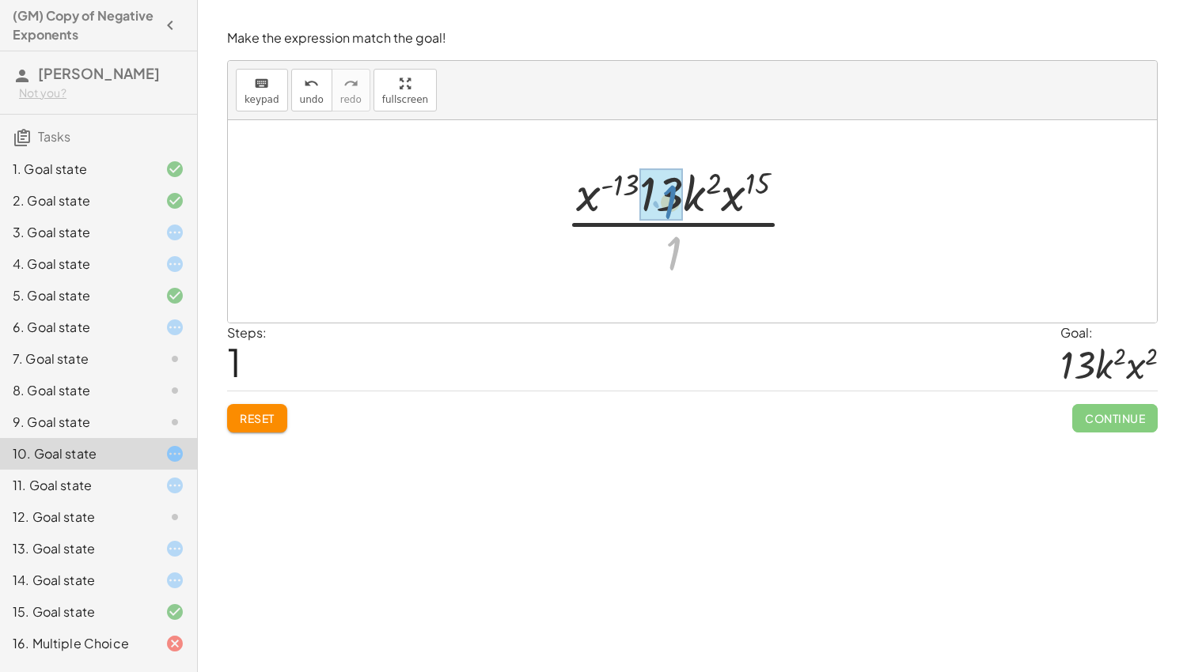
drag, startPoint x: 665, startPoint y: 251, endPoint x: 659, endPoint y: 198, distance: 53.4
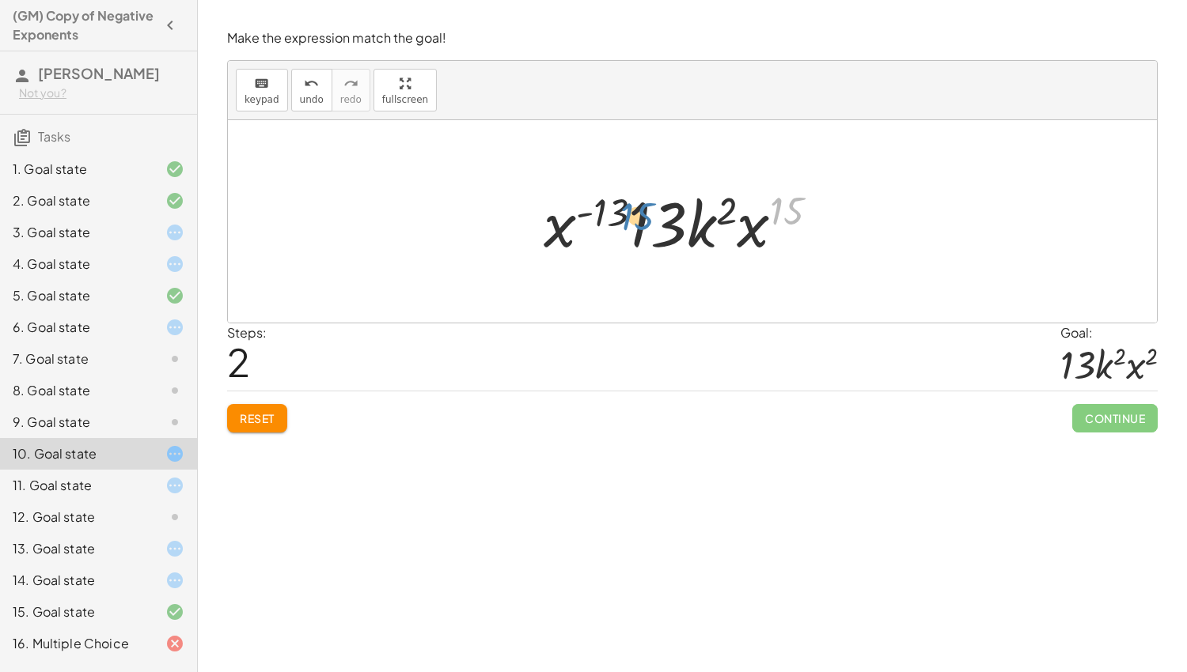
drag, startPoint x: 793, startPoint y: 207, endPoint x: 643, endPoint y: 213, distance: 149.6
click at [643, 213] on div at bounding box center [687, 221] width 303 height 81
drag, startPoint x: 772, startPoint y: 211, endPoint x: 569, endPoint y: 216, distance: 203.4
click at [569, 216] on div at bounding box center [687, 221] width 303 height 81
drag, startPoint x: 554, startPoint y: 223, endPoint x: 735, endPoint y: 226, distance: 181.2
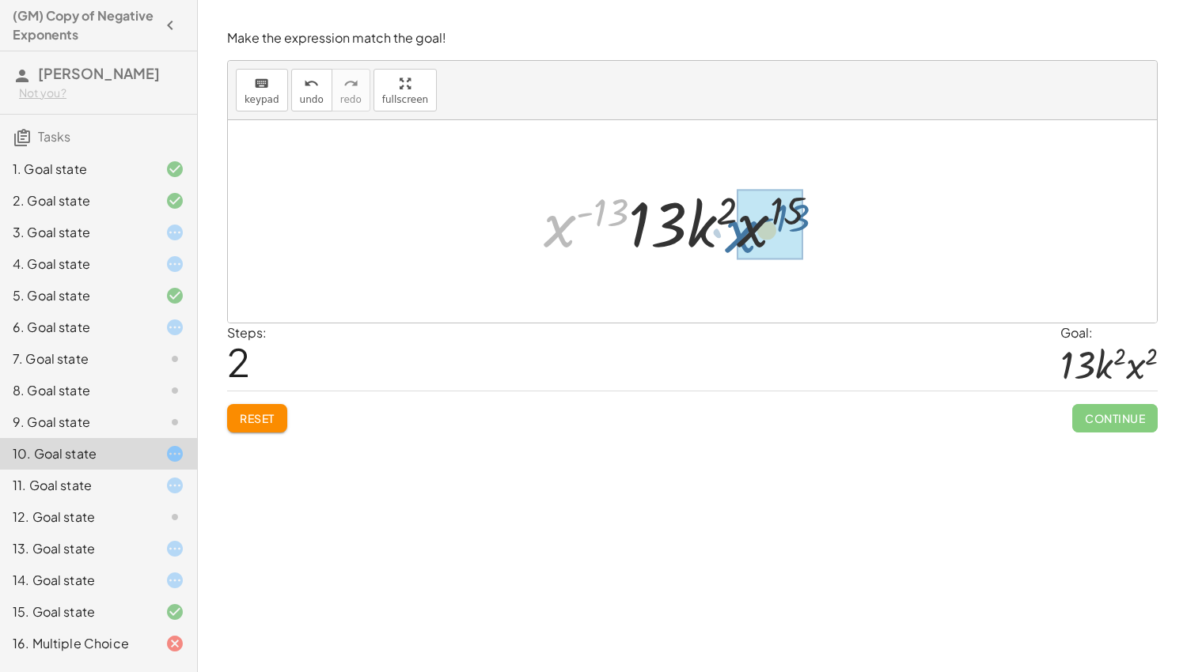
click at [735, 226] on div at bounding box center [687, 221] width 303 height 81
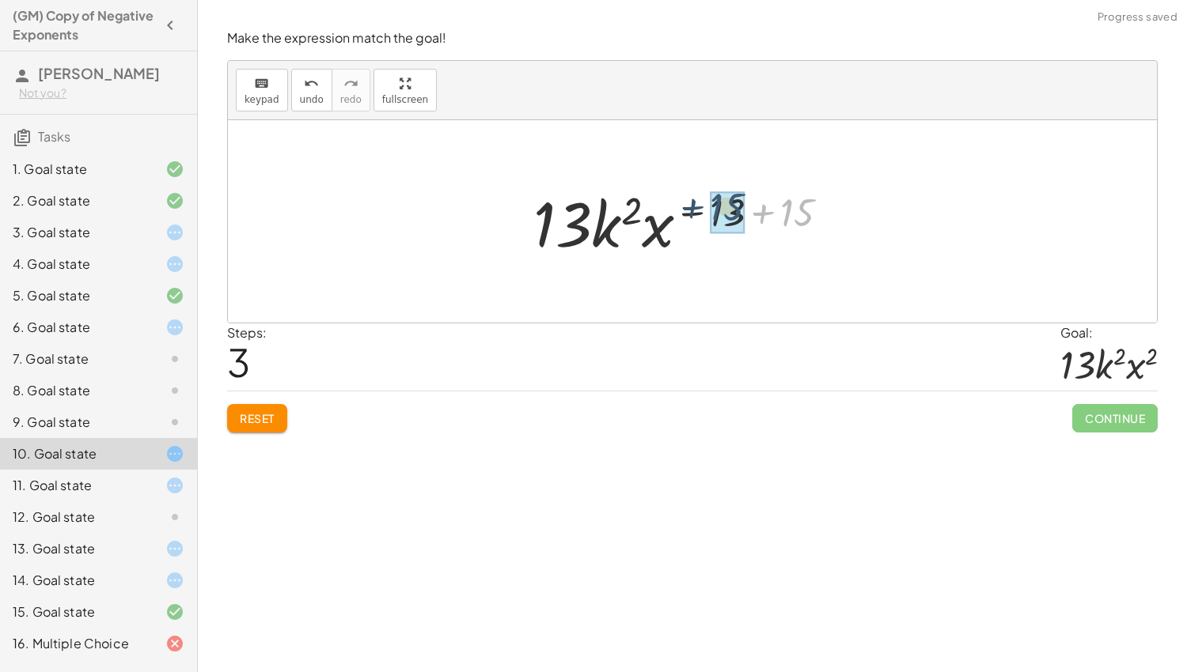
drag, startPoint x: 797, startPoint y: 210, endPoint x: 725, endPoint y: 204, distance: 71.4
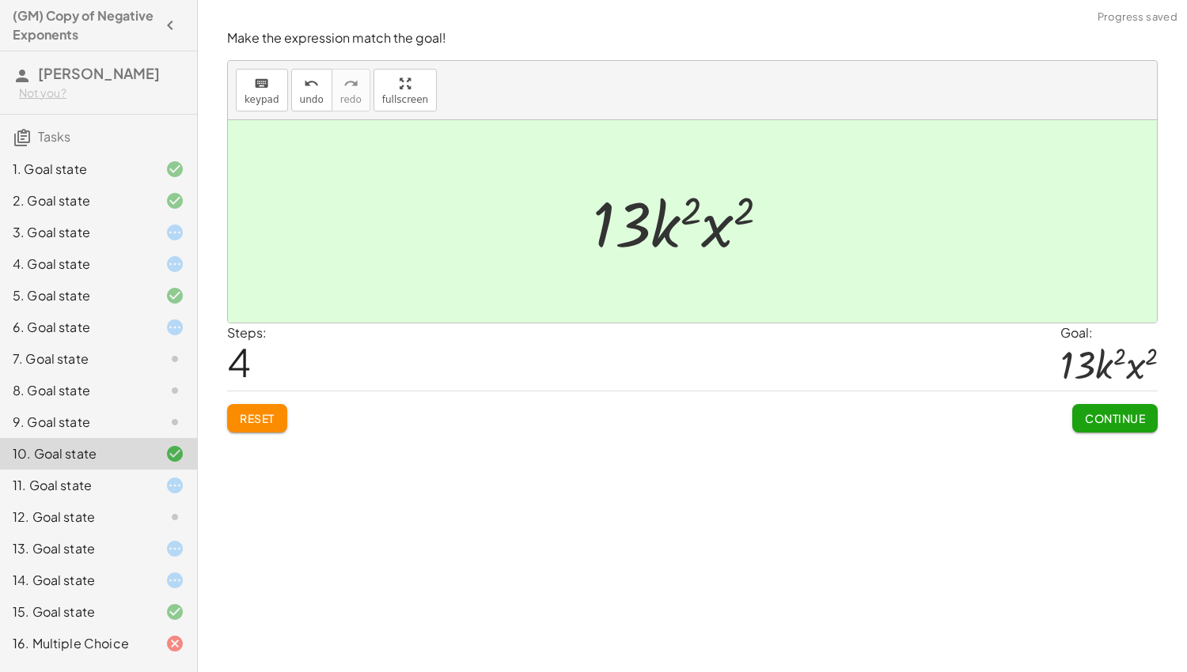
click at [169, 421] on icon at bounding box center [174, 422] width 19 height 19
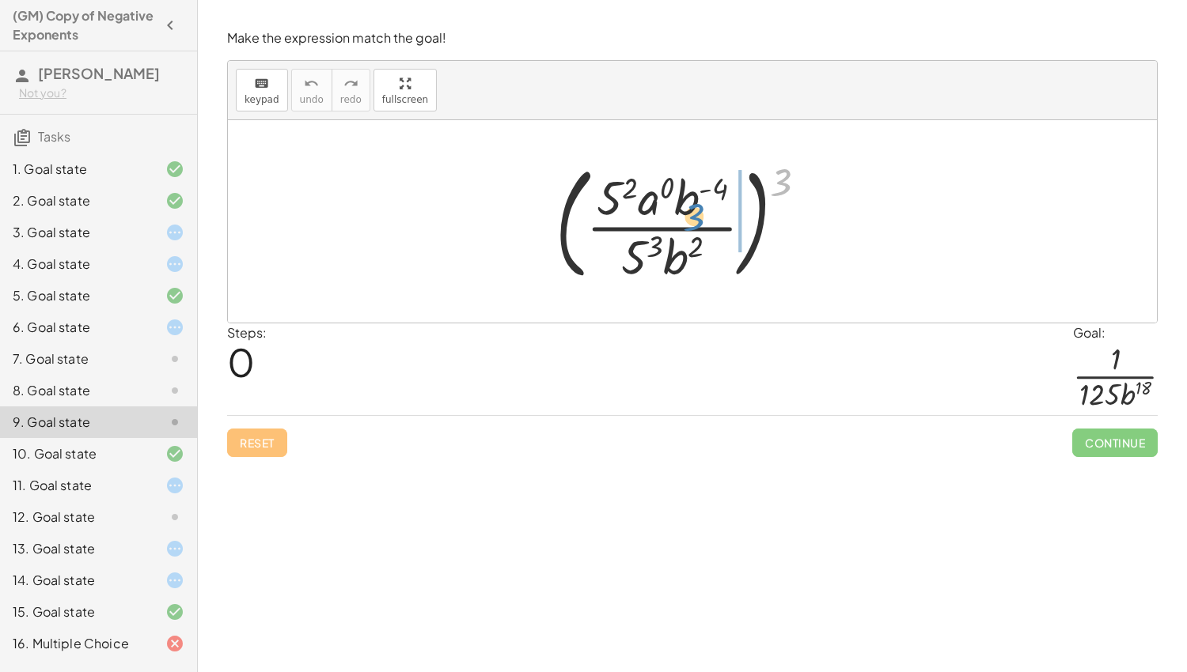
drag, startPoint x: 777, startPoint y: 182, endPoint x: 703, endPoint y: 208, distance: 78.8
click at [703, 208] on div at bounding box center [687, 221] width 280 height 131
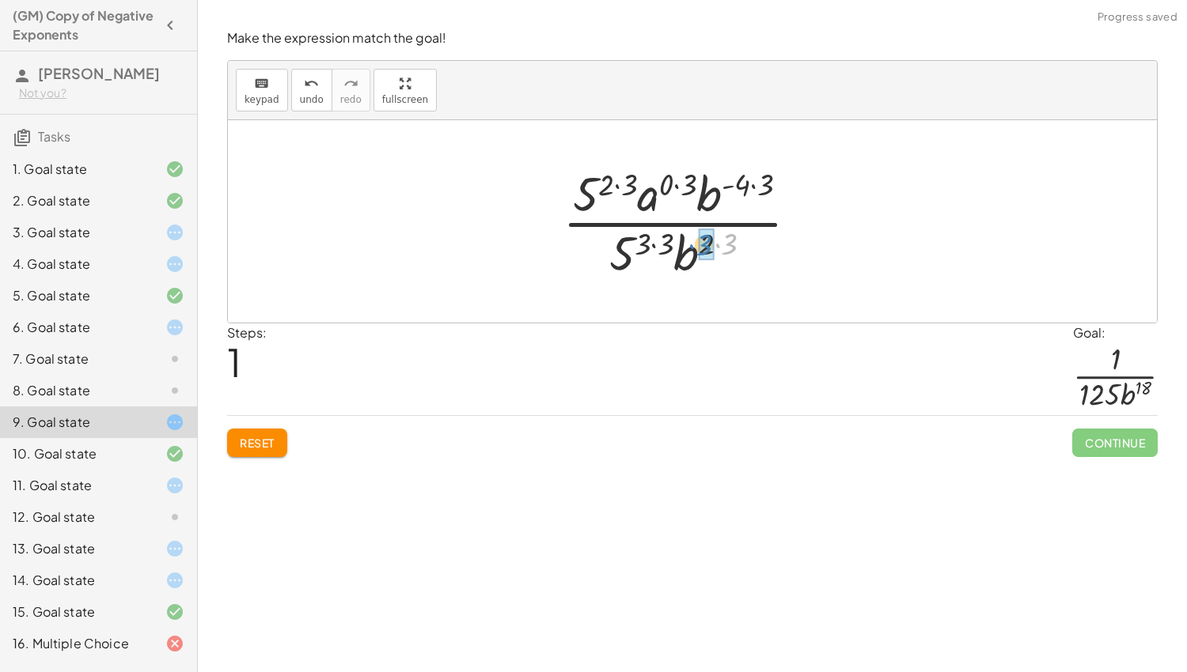
drag, startPoint x: 733, startPoint y: 241, endPoint x: 710, endPoint y: 242, distance: 23.0
drag, startPoint x: 674, startPoint y: 237, endPoint x: 654, endPoint y: 241, distance: 20.2
drag, startPoint x: 693, startPoint y: 262, endPoint x: 665, endPoint y: 256, distance: 29.2
click at [665, 256] on div at bounding box center [687, 222] width 264 height 122
drag, startPoint x: 763, startPoint y: 183, endPoint x: 744, endPoint y: 182, distance: 19.8
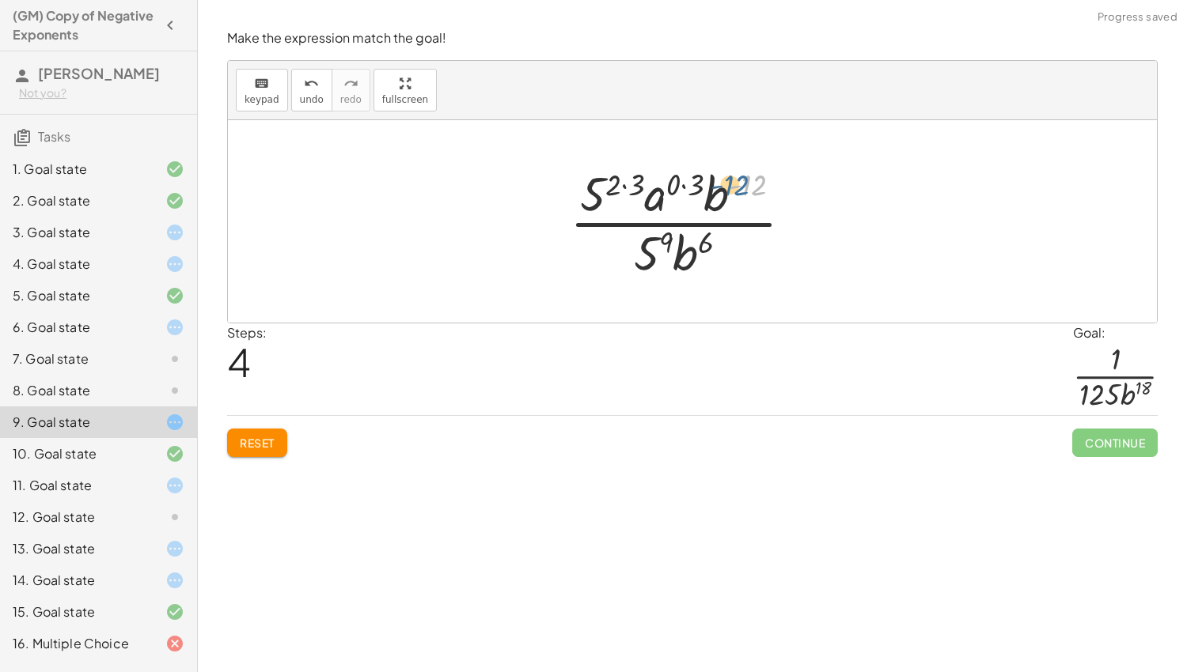
drag, startPoint x: 753, startPoint y: 182, endPoint x: 739, endPoint y: 182, distance: 14.2
click at [739, 182] on div at bounding box center [688, 222] width 252 height 122
drag, startPoint x: 697, startPoint y: 174, endPoint x: 676, endPoint y: 177, distance: 21.6
drag, startPoint x: 645, startPoint y: 176, endPoint x: 622, endPoint y: 176, distance: 22.9
drag, startPoint x: 623, startPoint y: 191, endPoint x: 650, endPoint y: 237, distance: 53.6
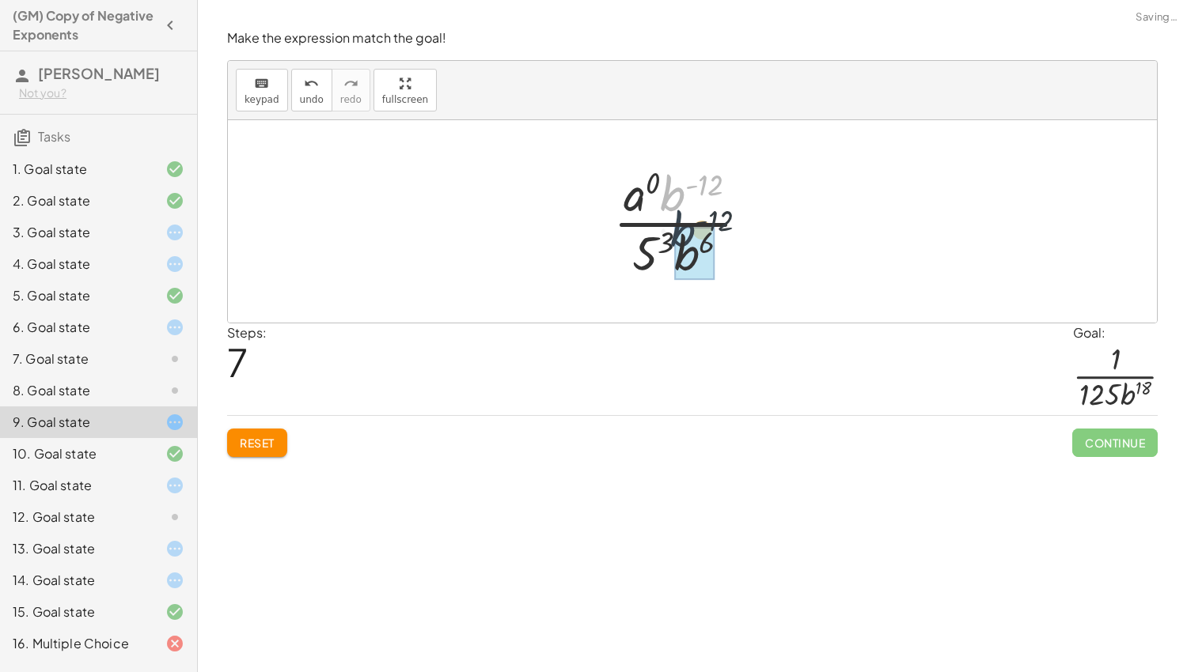
drag, startPoint x: 670, startPoint y: 184, endPoint x: 680, endPoint y: 229, distance: 45.5
drag, startPoint x: 693, startPoint y: 237, endPoint x: 644, endPoint y: 241, distance: 49.2
click at [644, 241] on div at bounding box center [686, 222] width 157 height 122
drag, startPoint x: 713, startPoint y: 240, endPoint x: 695, endPoint y: 250, distance: 20.2
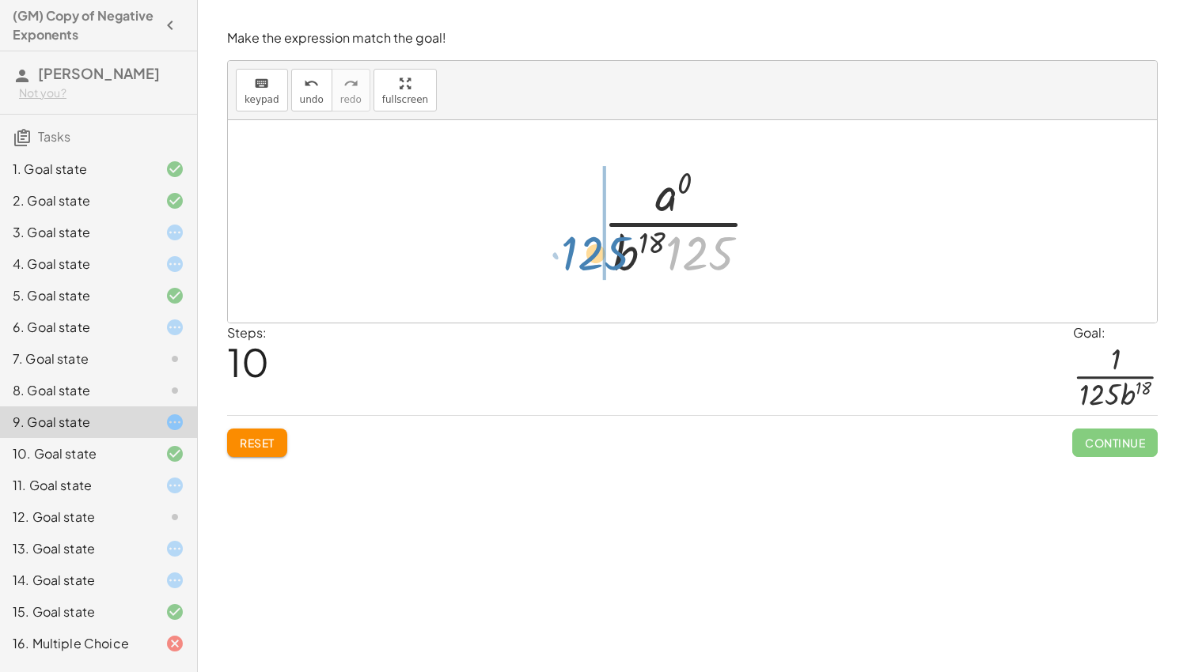
drag, startPoint x: 693, startPoint y: 249, endPoint x: 587, endPoint y: 248, distance: 106.0
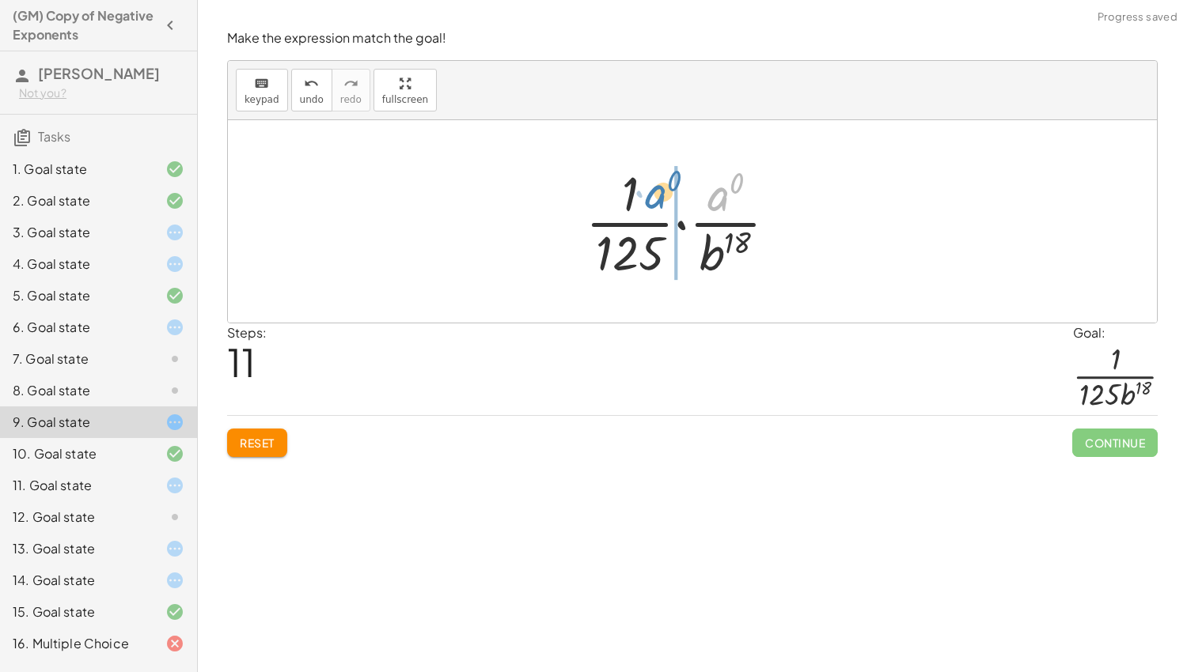
drag, startPoint x: 725, startPoint y: 204, endPoint x: 658, endPoint y: 201, distance: 66.5
click at [658, 201] on div at bounding box center [688, 222] width 220 height 122
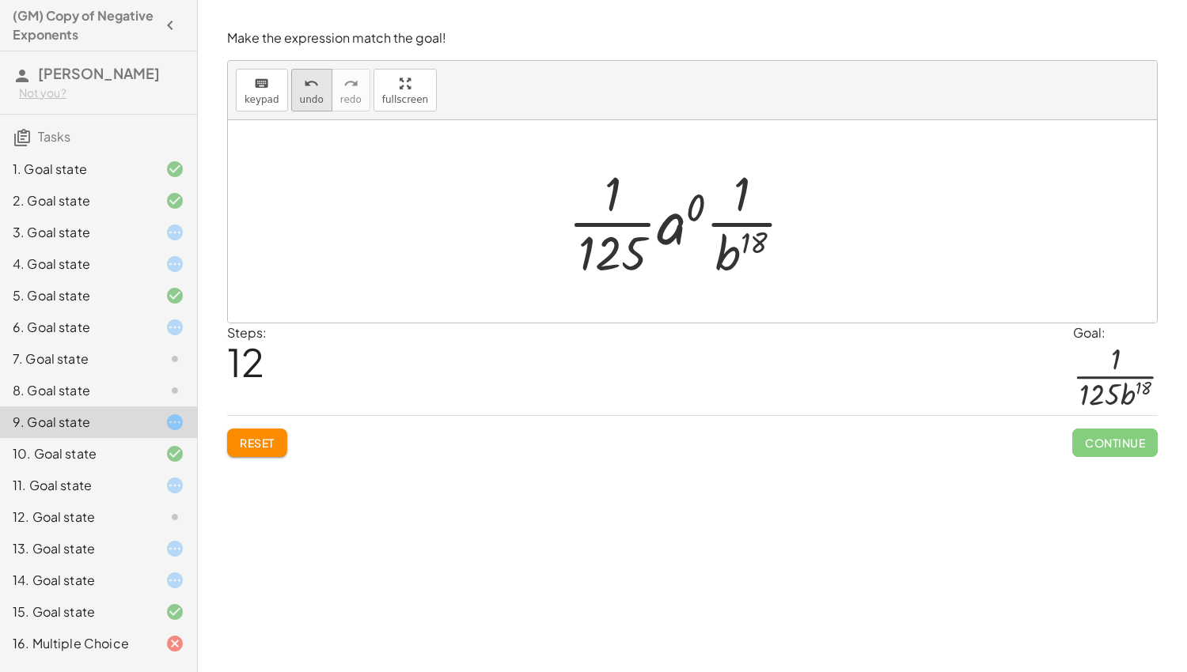
click at [312, 94] on span "undo" at bounding box center [312, 99] width 24 height 11
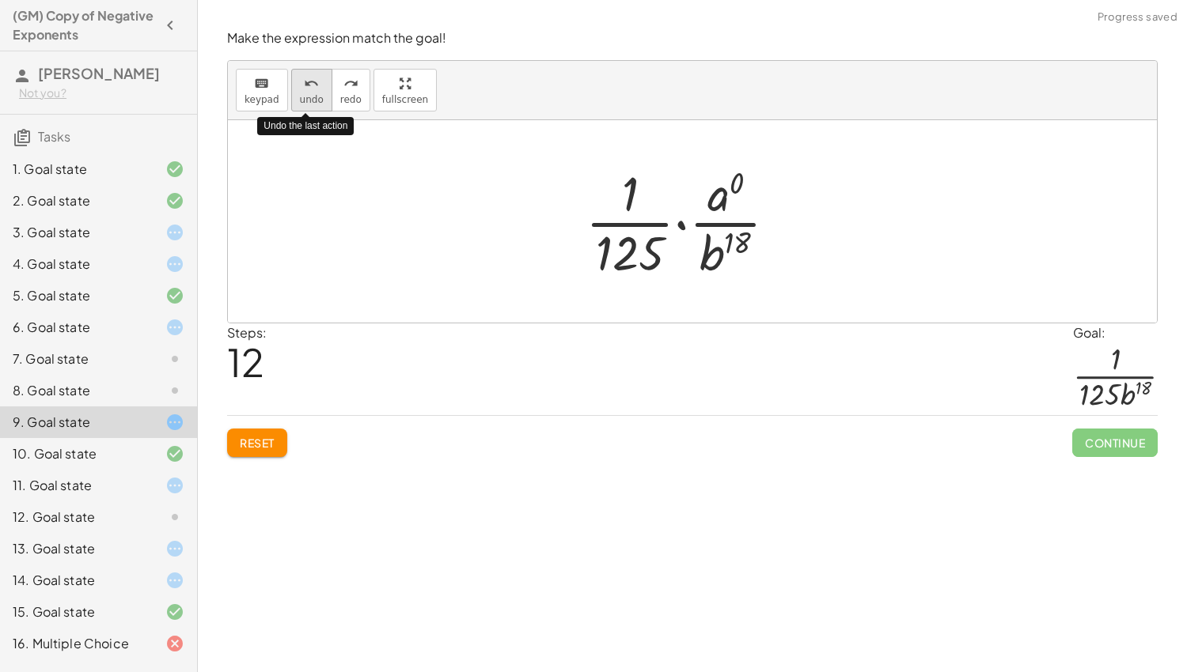
click at [312, 94] on span "undo" at bounding box center [312, 99] width 24 height 11
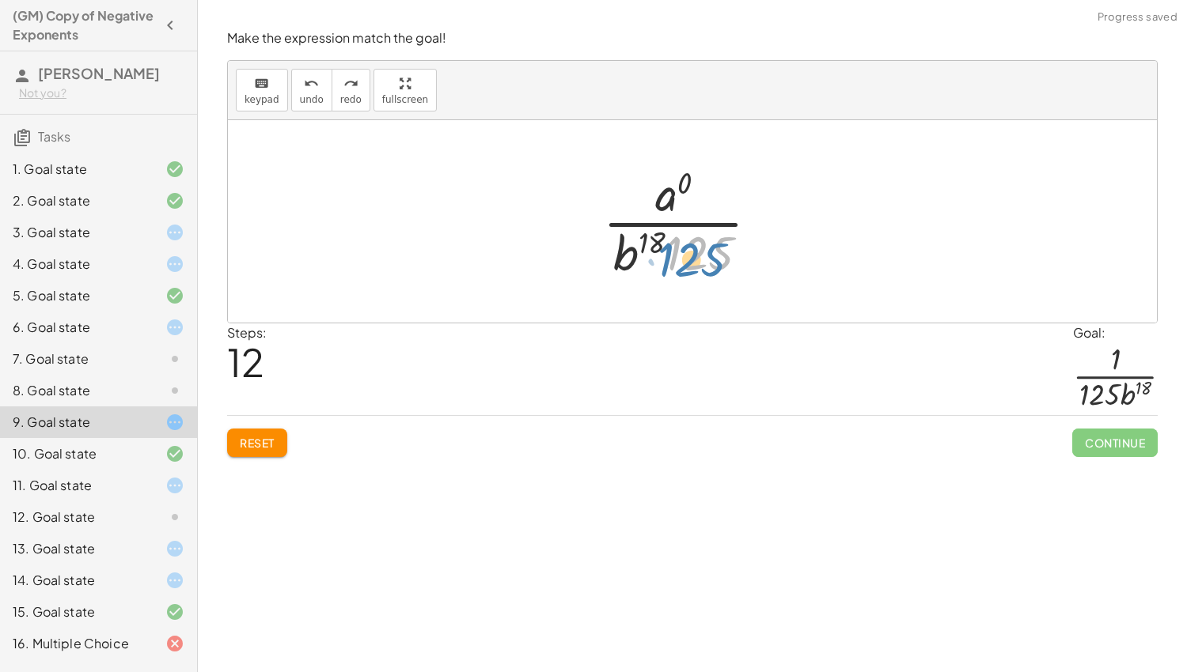
drag, startPoint x: 693, startPoint y: 243, endPoint x: 685, endPoint y: 248, distance: 9.7
click at [685, 248] on div at bounding box center [687, 222] width 184 height 122
drag, startPoint x: 637, startPoint y: 246, endPoint x: 731, endPoint y: 248, distance: 94.2
click at [731, 248] on div at bounding box center [687, 222] width 184 height 122
drag, startPoint x: 727, startPoint y: 240, endPoint x: 721, endPoint y: 248, distance: 10.8
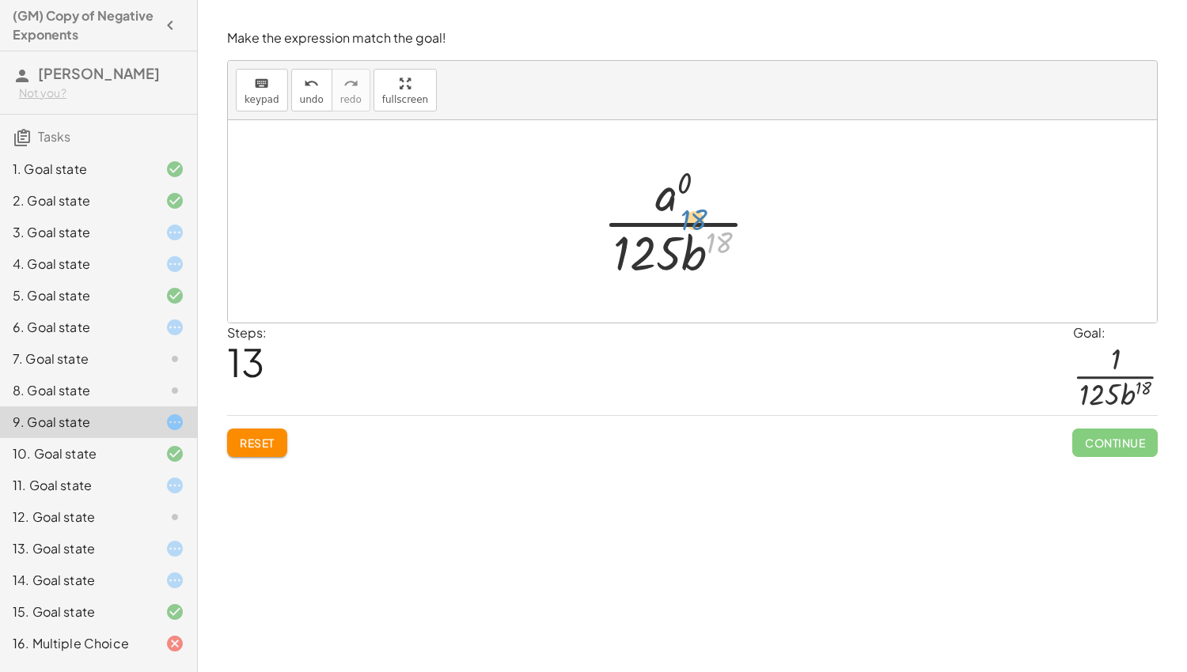
click at [721, 248] on div at bounding box center [687, 222] width 184 height 122
drag, startPoint x: 672, startPoint y: 204, endPoint x: 683, endPoint y: 191, distance: 17.4
click at [683, 191] on div at bounding box center [687, 222] width 184 height 122
drag, startPoint x: 684, startPoint y: 182, endPoint x: 668, endPoint y: 195, distance: 20.8
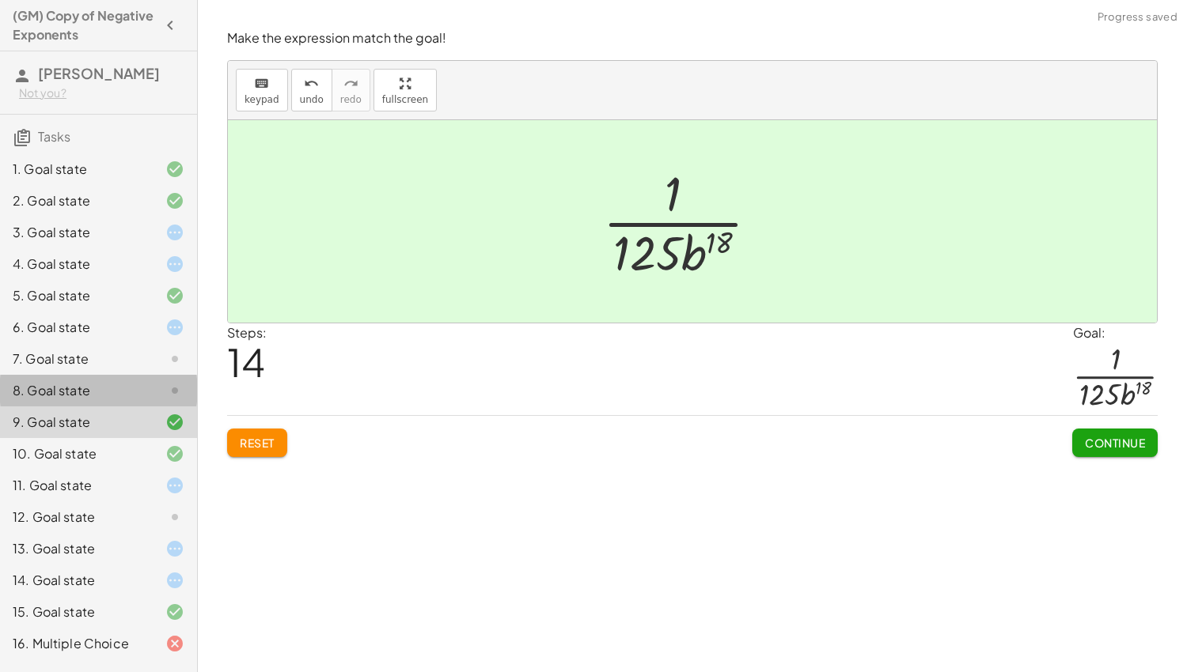
click at [165, 384] on icon at bounding box center [174, 390] width 19 height 19
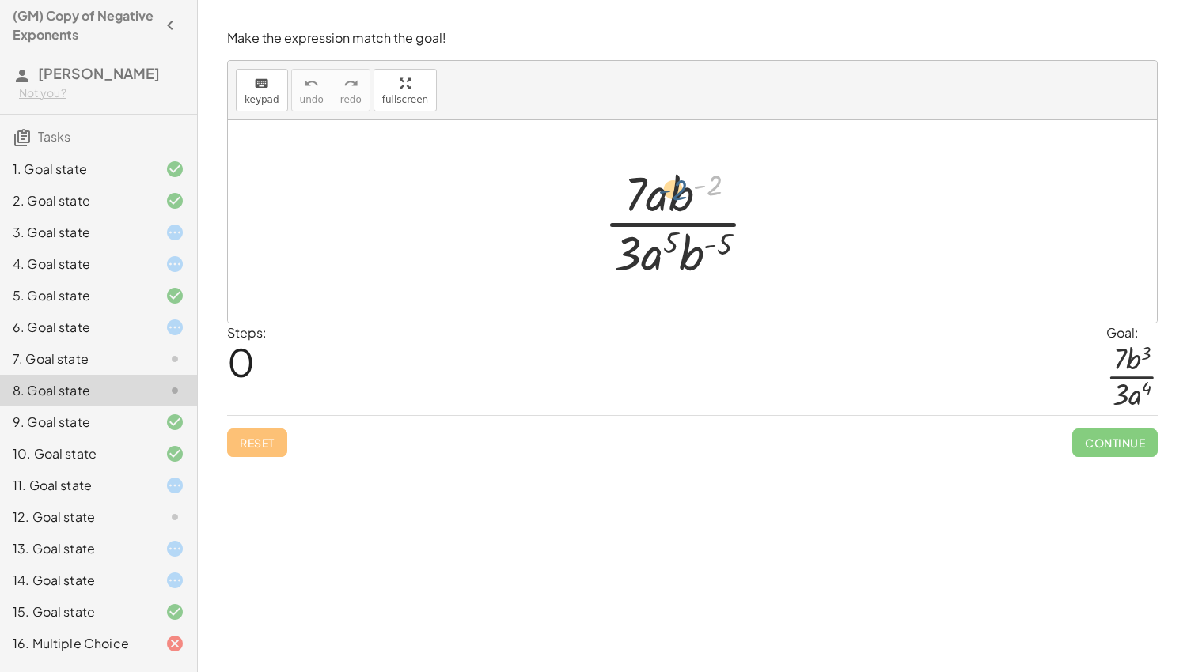
drag, startPoint x: 710, startPoint y: 182, endPoint x: 673, endPoint y: 187, distance: 37.5
click at [673, 187] on div at bounding box center [687, 222] width 182 height 122
drag, startPoint x: 722, startPoint y: 237, endPoint x: 689, endPoint y: 239, distance: 33.3
click at [689, 239] on div at bounding box center [687, 222] width 182 height 122
drag, startPoint x: 677, startPoint y: 200, endPoint x: 687, endPoint y: 251, distance: 51.7
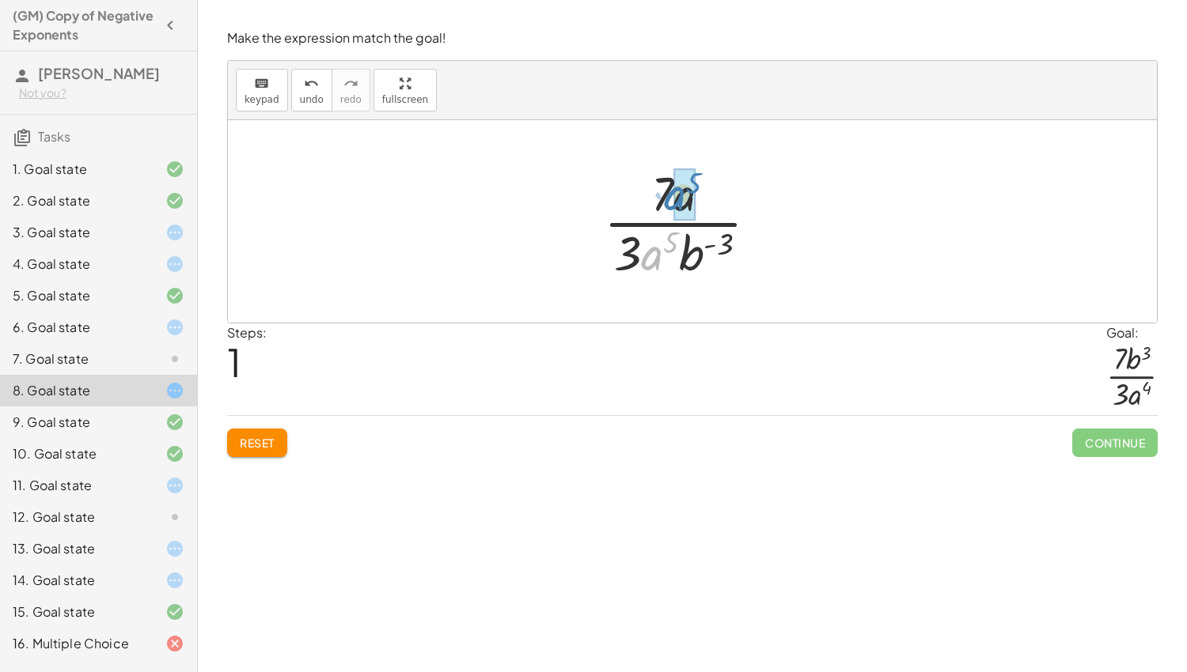
drag, startPoint x: 653, startPoint y: 254, endPoint x: 674, endPoint y: 195, distance: 62.1
drag, startPoint x: 701, startPoint y: 186, endPoint x: 668, endPoint y: 188, distance: 33.3
click at [668, 188] on div at bounding box center [687, 222] width 146 height 122
drag, startPoint x: 696, startPoint y: 181, endPoint x: 699, endPoint y: 244, distance: 63.3
click at [699, 244] on div at bounding box center [687, 222] width 146 height 122
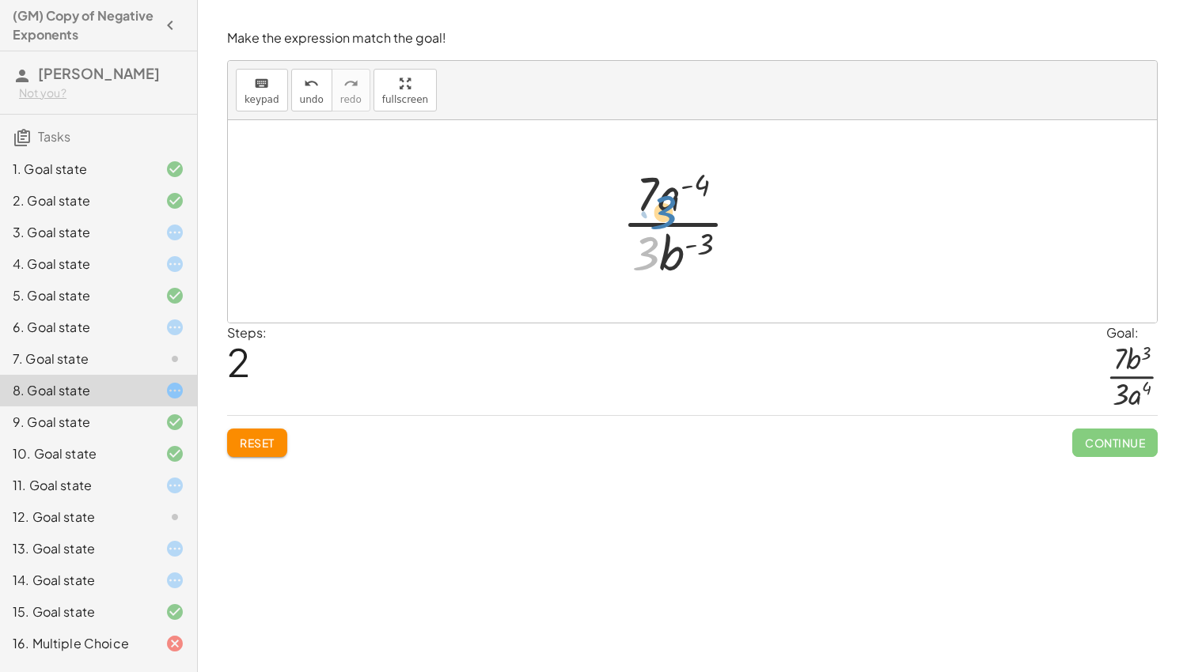
drag, startPoint x: 650, startPoint y: 252, endPoint x: 666, endPoint y: 239, distance: 20.9
click at [666, 239] on div at bounding box center [687, 222] width 146 height 122
drag, startPoint x: 675, startPoint y: 256, endPoint x: 665, endPoint y: 195, distance: 61.8
click at [665, 195] on div at bounding box center [687, 222] width 146 height 122
drag, startPoint x: 674, startPoint y: 257, endPoint x: 682, endPoint y: 194, distance: 63.8
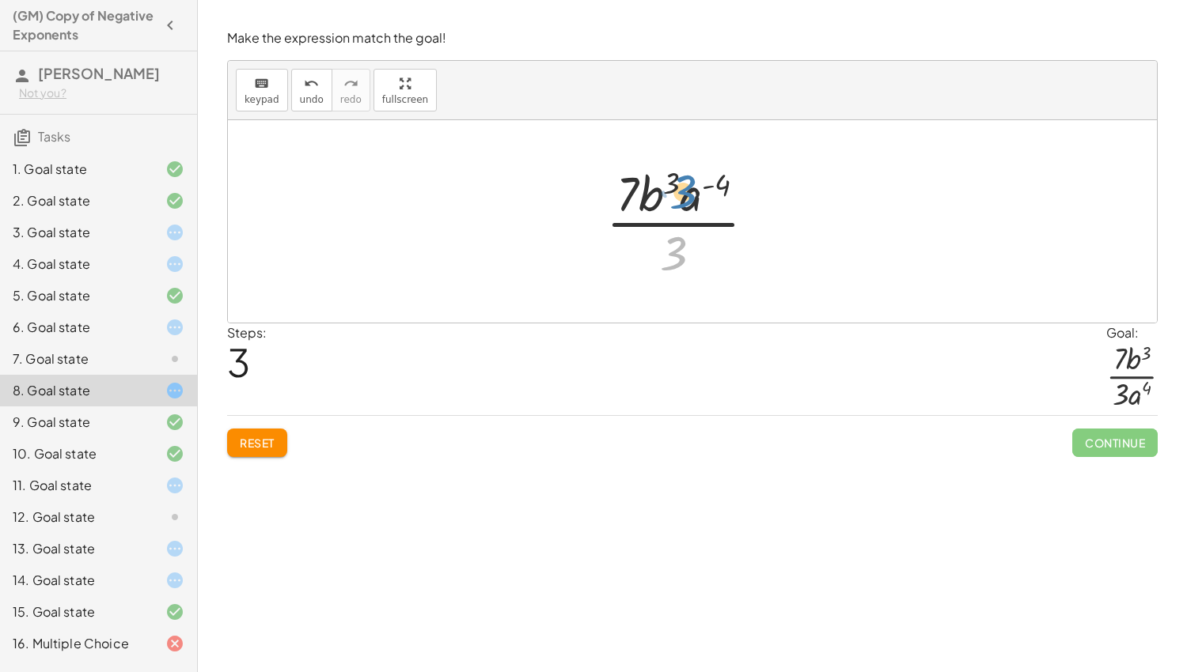
click at [682, 194] on div at bounding box center [687, 222] width 178 height 122
drag, startPoint x: 724, startPoint y: 181, endPoint x: 668, endPoint y: 176, distance: 56.4
click at [668, 176] on div at bounding box center [687, 222] width 178 height 122
drag, startPoint x: 647, startPoint y: 200, endPoint x: 685, endPoint y: 203, distance: 38.1
click at [685, 203] on div at bounding box center [687, 222] width 178 height 122
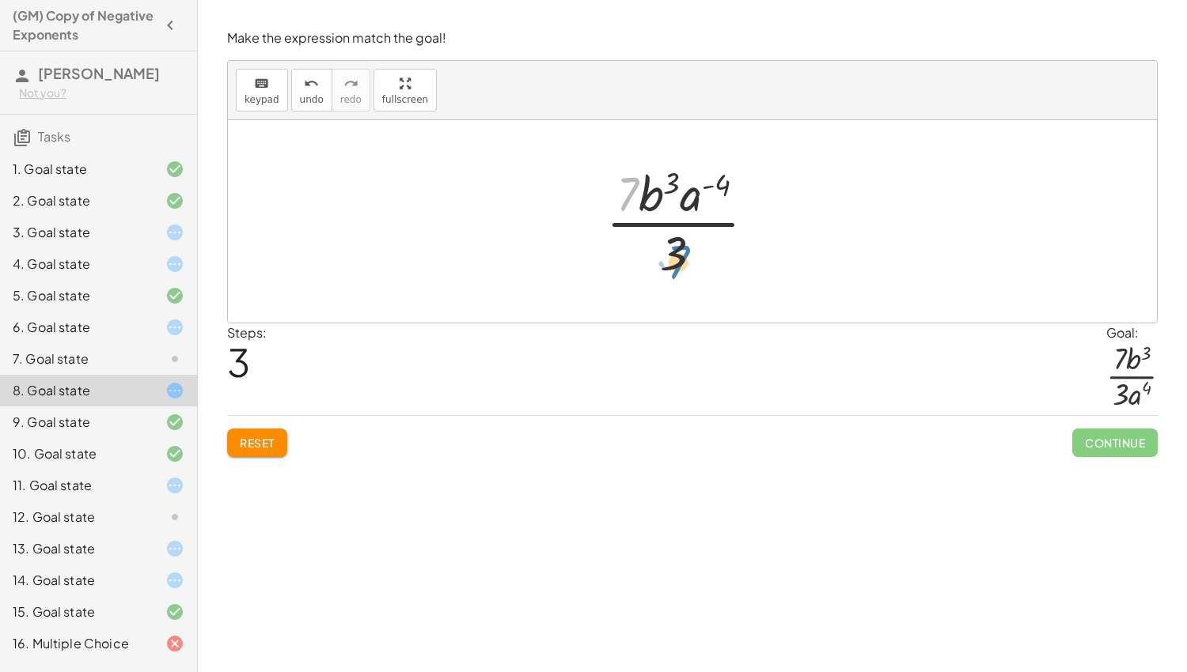
drag, startPoint x: 625, startPoint y: 198, endPoint x: 676, endPoint y: 267, distance: 85.9
click at [676, 267] on div at bounding box center [687, 222] width 178 height 122
drag, startPoint x: 673, startPoint y: 256, endPoint x: 657, endPoint y: 203, distance: 54.6
click at [657, 203] on div at bounding box center [687, 222] width 178 height 122
drag, startPoint x: 647, startPoint y: 195, endPoint x: 648, endPoint y: 255, distance: 59.3
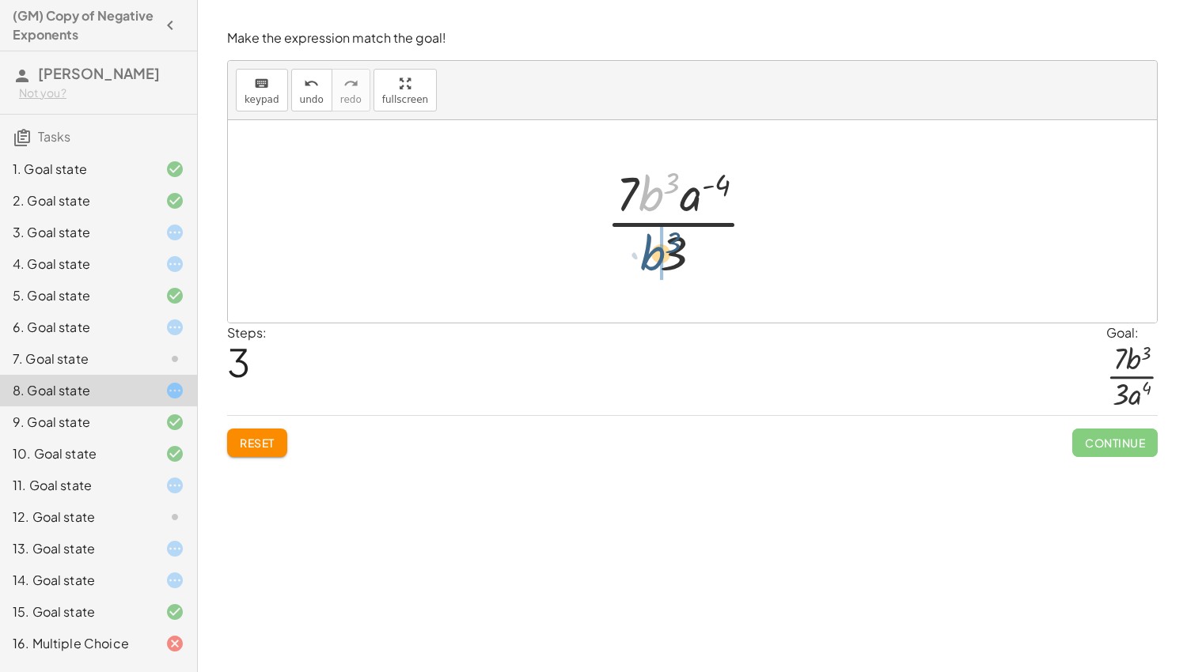
click at [648, 255] on div at bounding box center [687, 222] width 178 height 122
drag, startPoint x: 678, startPoint y: 248, endPoint x: 703, endPoint y: 187, distance: 66.4
click at [703, 187] on div at bounding box center [687, 222] width 146 height 122
drag, startPoint x: 701, startPoint y: 262, endPoint x: 642, endPoint y: 262, distance: 59.3
click at [642, 262] on div at bounding box center [687, 222] width 146 height 122
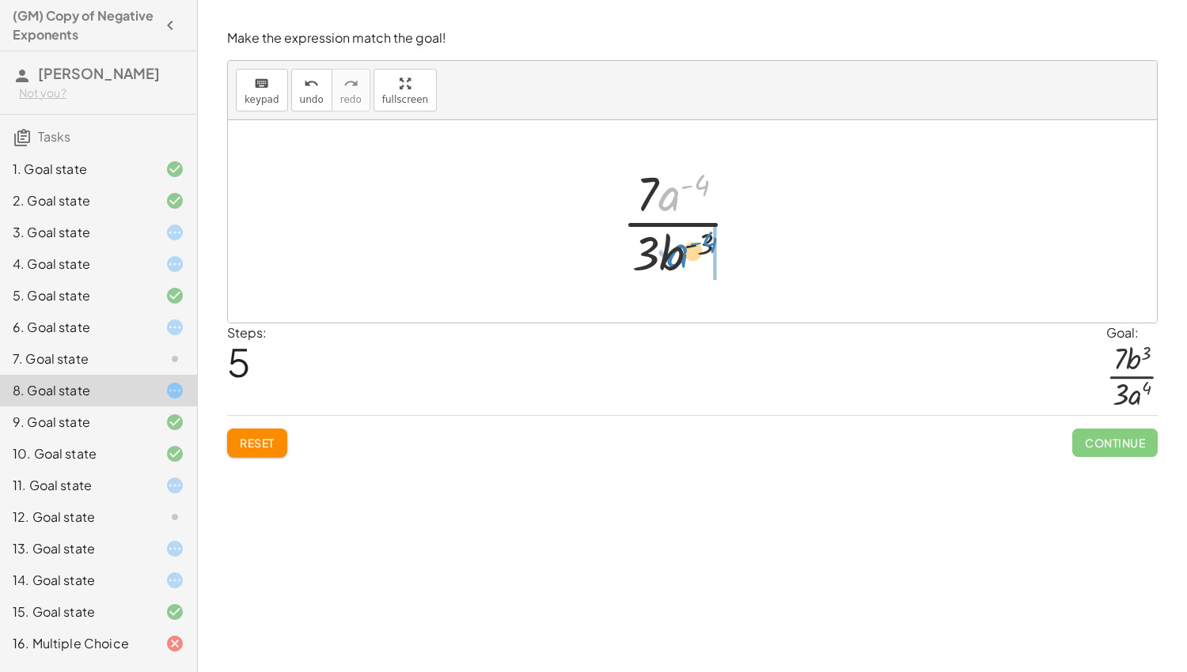
drag, startPoint x: 674, startPoint y: 199, endPoint x: 685, endPoint y: 259, distance: 61.1
click at [685, 259] on div at bounding box center [687, 222] width 146 height 122
drag, startPoint x: 727, startPoint y: 241, endPoint x: 703, endPoint y: 256, distance: 29.2
click at [703, 256] on div at bounding box center [687, 222] width 184 height 122
drag, startPoint x: 725, startPoint y: 237, endPoint x: 681, endPoint y: 243, distance: 44.6
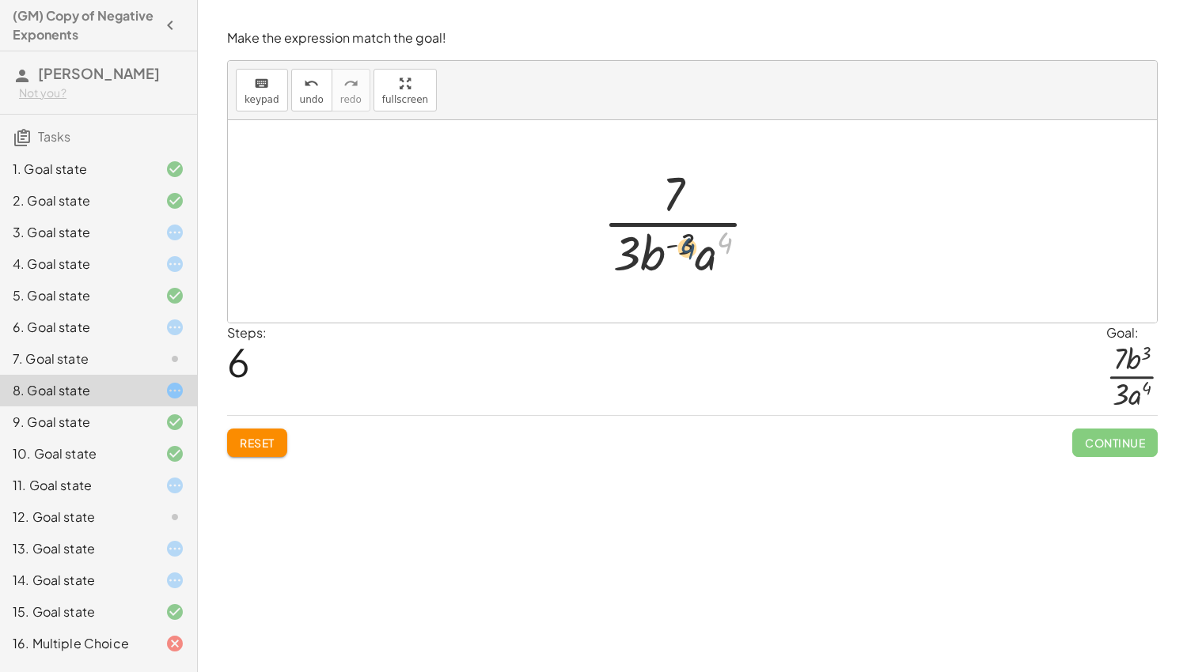
click at [681, 243] on div at bounding box center [687, 222] width 184 height 122
drag, startPoint x: 646, startPoint y: 252, endPoint x: 693, endPoint y: 259, distance: 48.0
click at [693, 259] on div at bounding box center [687, 222] width 184 height 122
click at [697, 255] on div at bounding box center [687, 222] width 184 height 122
drag, startPoint x: 672, startPoint y: 202, endPoint x: 689, endPoint y: 259, distance: 59.6
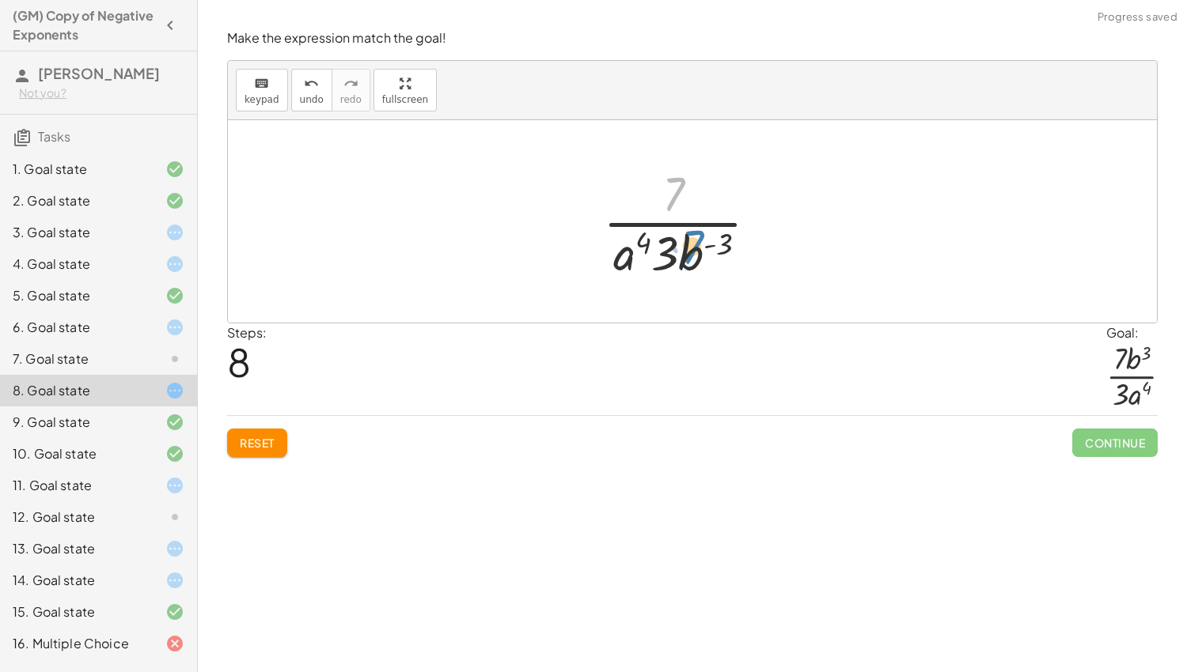
click at [689, 259] on div at bounding box center [687, 222] width 184 height 122
drag, startPoint x: 691, startPoint y: 254, endPoint x: 660, endPoint y: 199, distance: 63.4
click at [660, 199] on div at bounding box center [687, 222] width 184 height 122
drag, startPoint x: 692, startPoint y: 250, endPoint x: 652, endPoint y: 252, distance: 40.4
click at [652, 252] on div at bounding box center [687, 222] width 129 height 122
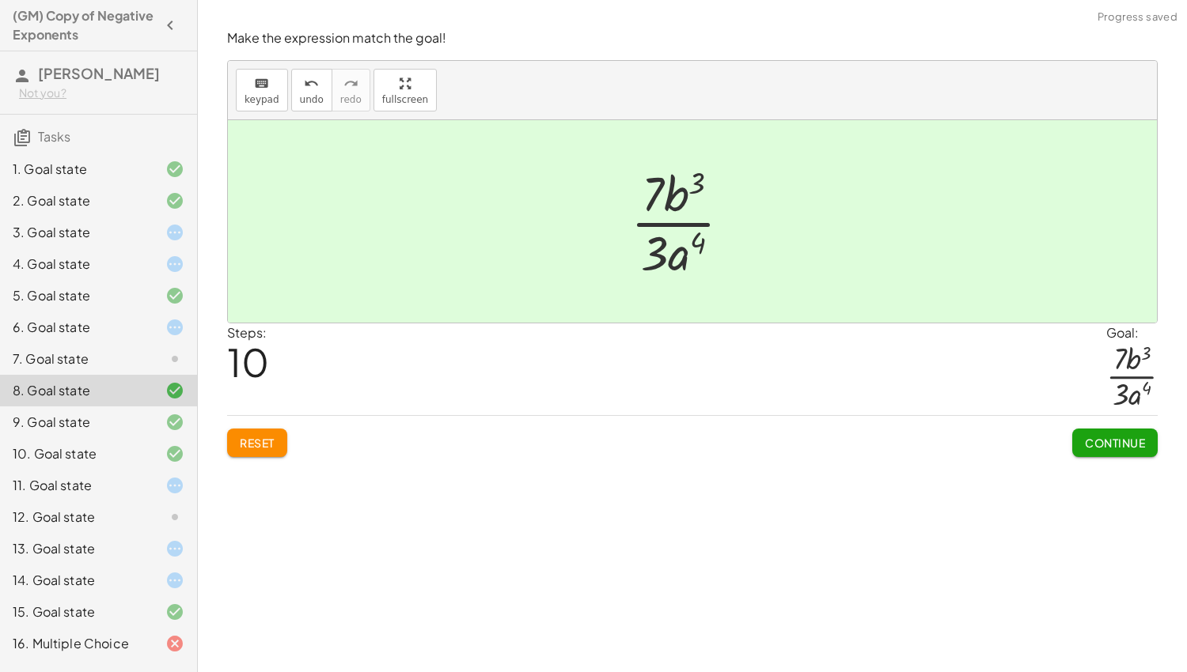
click at [174, 354] on icon at bounding box center [174, 359] width 19 height 19
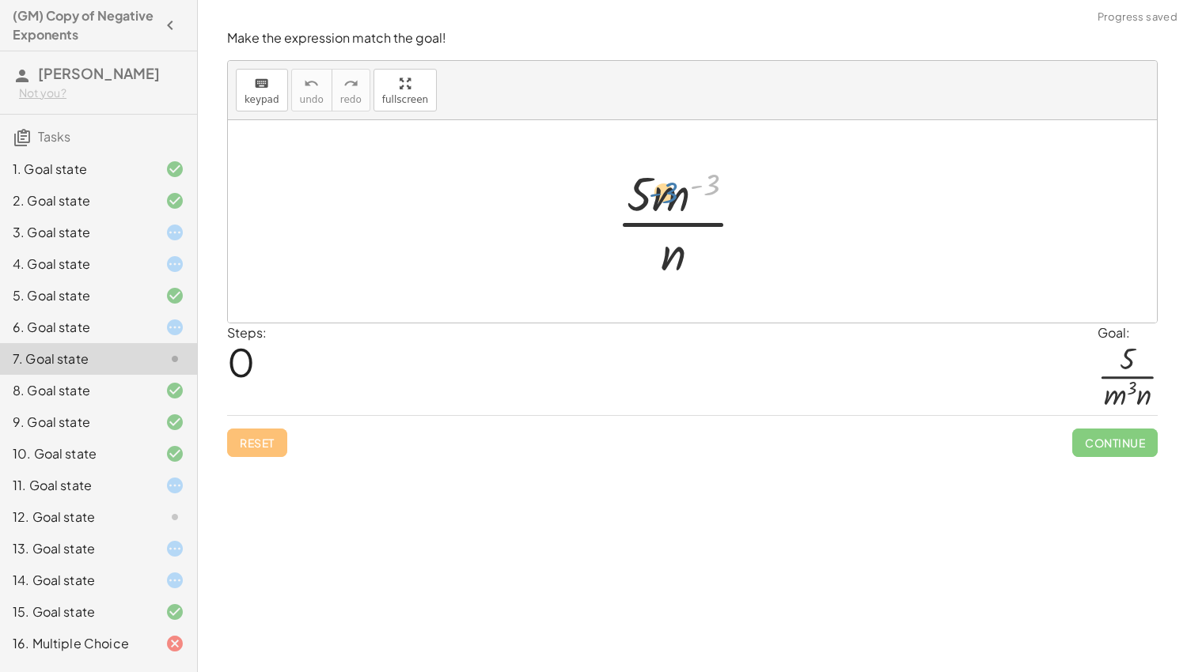
drag, startPoint x: 708, startPoint y: 183, endPoint x: 666, endPoint y: 191, distance: 42.7
click at [666, 191] on div at bounding box center [686, 222] width 157 height 122
drag, startPoint x: 667, startPoint y: 249, endPoint x: 676, endPoint y: 237, distance: 15.8
click at [676, 237] on div at bounding box center [686, 222] width 157 height 122
drag, startPoint x: 671, startPoint y: 197, endPoint x: 704, endPoint y: 259, distance: 70.1
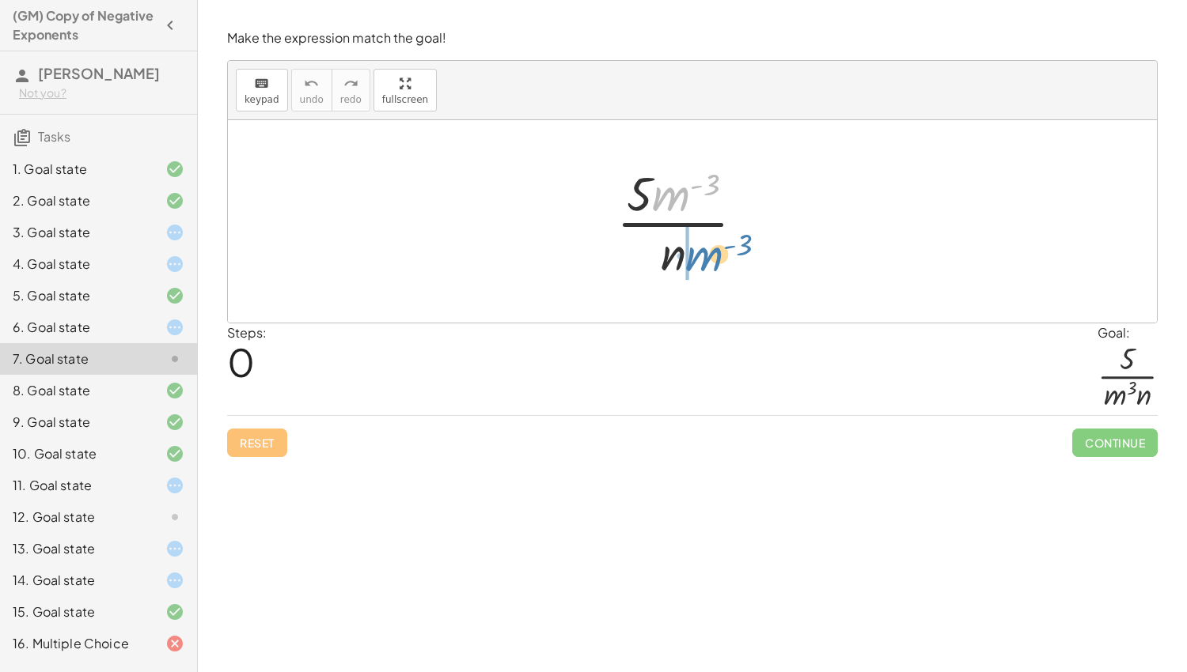
click at [704, 259] on div at bounding box center [686, 222] width 157 height 122
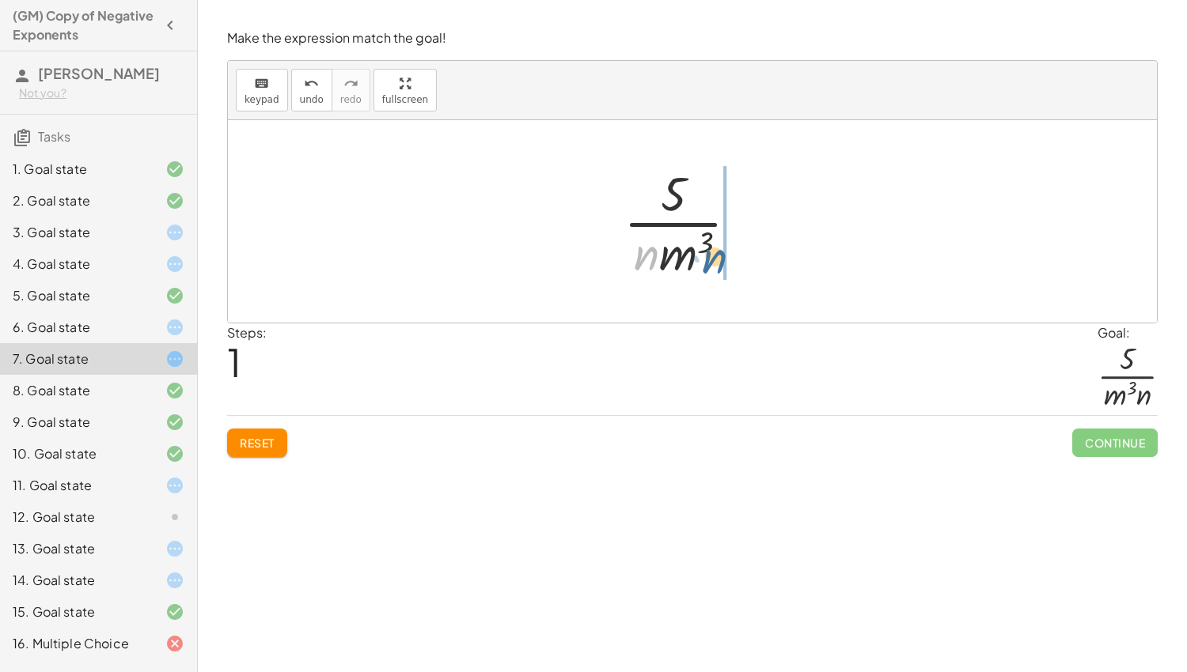
drag, startPoint x: 642, startPoint y: 260, endPoint x: 714, endPoint y: 263, distance: 72.1
click at [714, 263] on div at bounding box center [686, 222] width 143 height 122
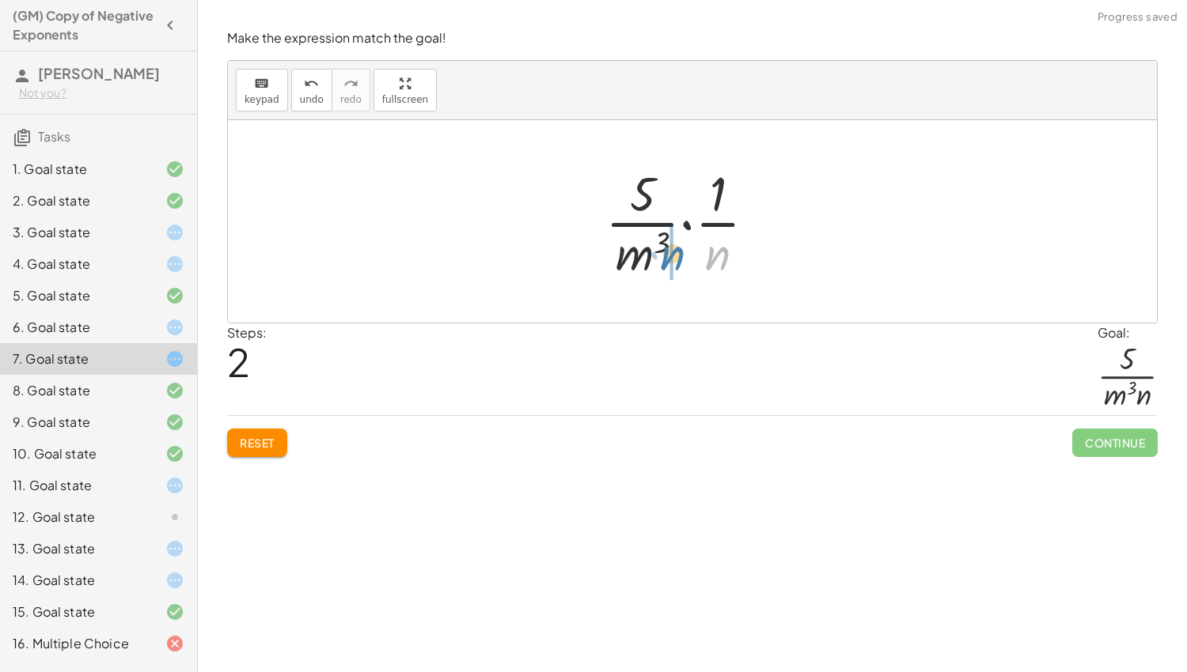
drag, startPoint x: 715, startPoint y: 255, endPoint x: 669, endPoint y: 256, distance: 45.9
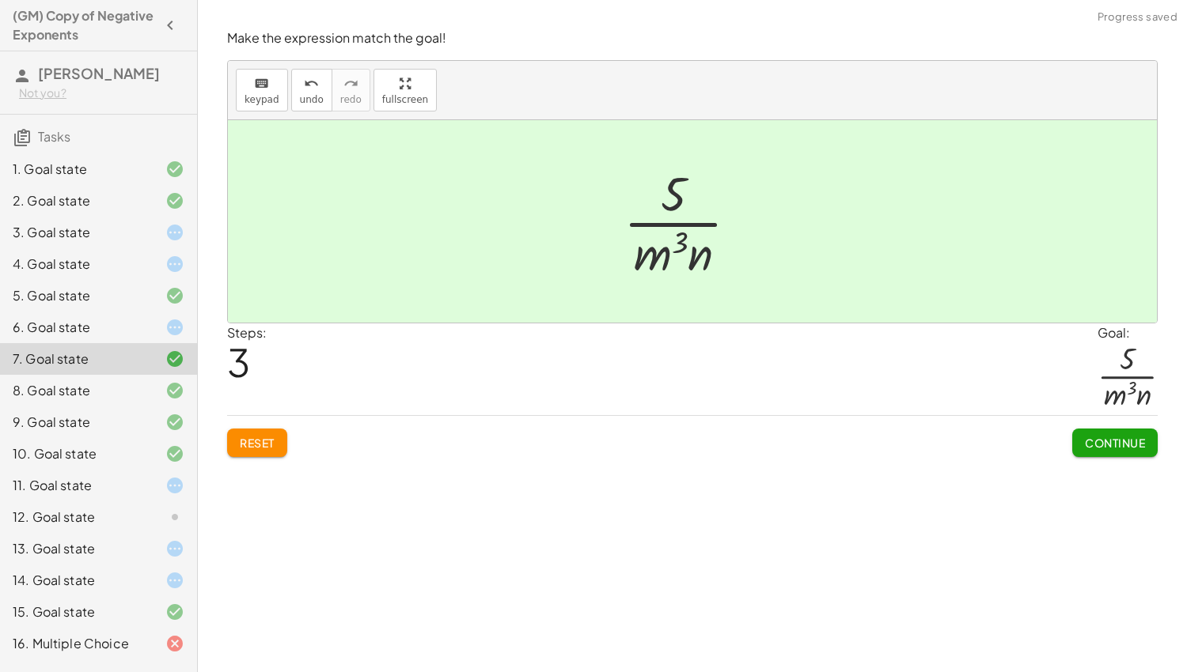
click at [161, 328] on div at bounding box center [162, 327] width 44 height 19
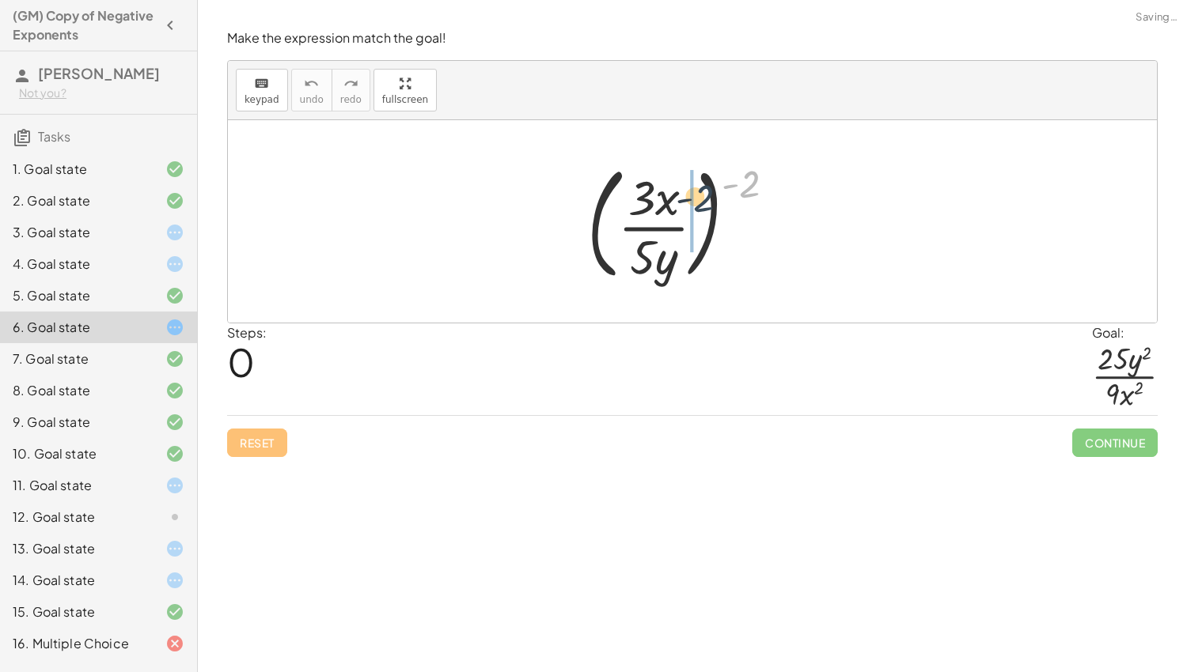
drag, startPoint x: 750, startPoint y: 180, endPoint x: 694, endPoint y: 195, distance: 58.1
click at [694, 195] on div at bounding box center [687, 221] width 217 height 131
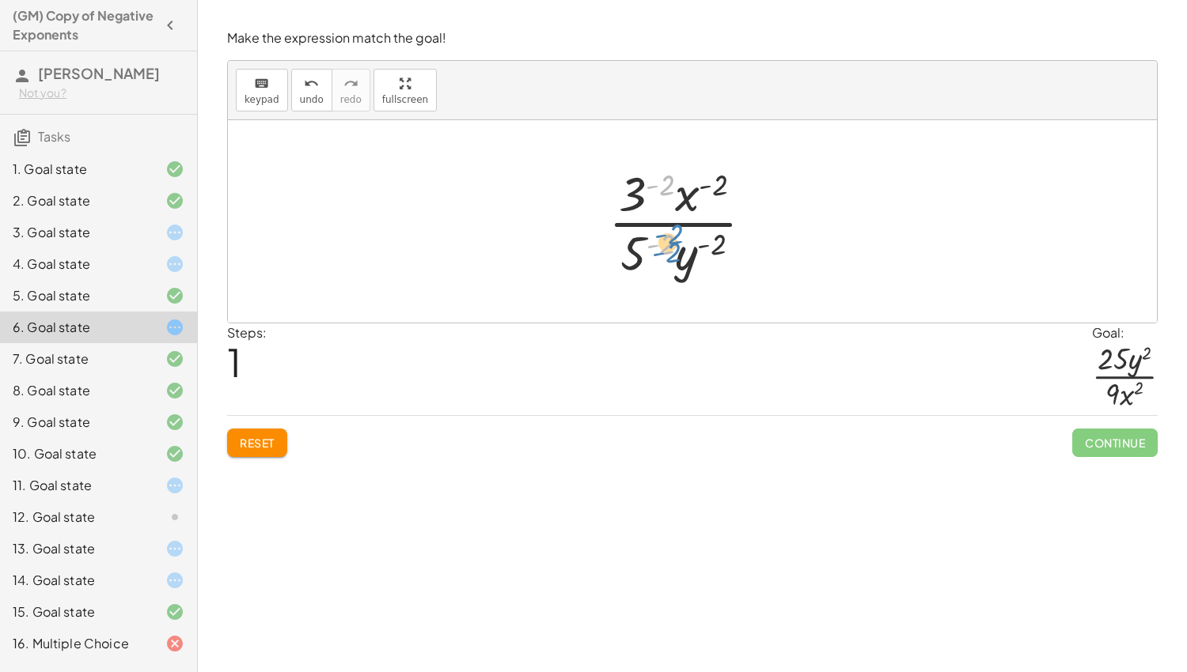
drag, startPoint x: 649, startPoint y: 239, endPoint x: 655, endPoint y: 252, distance: 14.2
click at [655, 252] on div at bounding box center [686, 222] width 173 height 122
drag, startPoint x: 628, startPoint y: 267, endPoint x: 625, endPoint y: 203, distance: 64.2
click at [625, 203] on div at bounding box center [686, 222] width 173 height 122
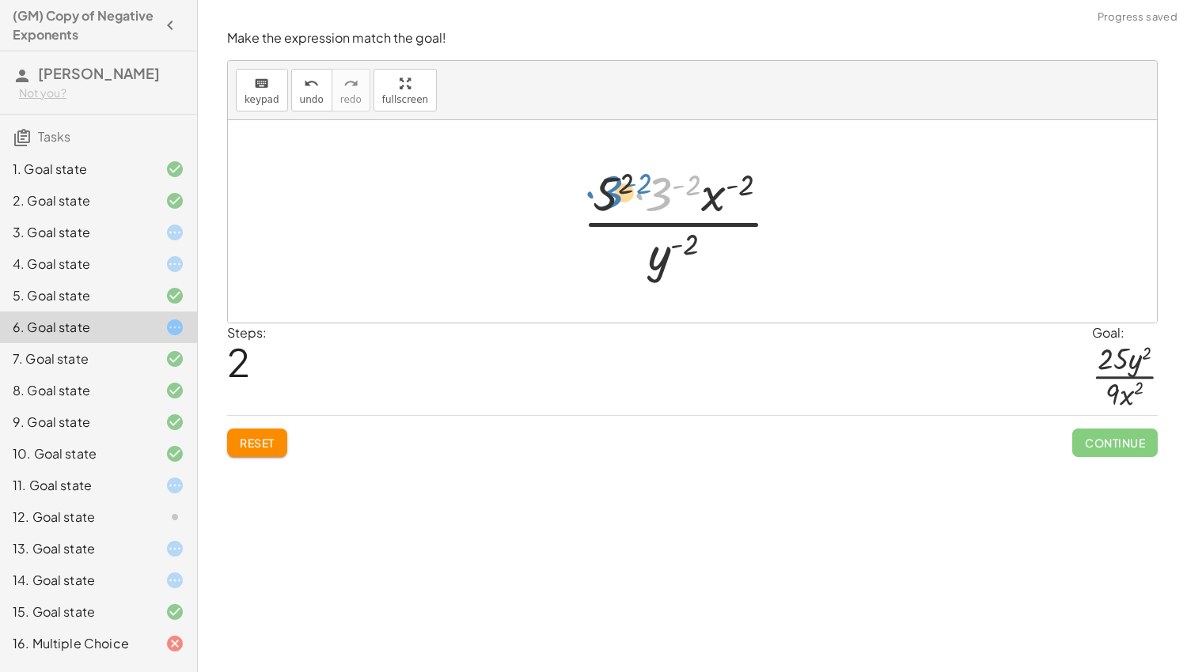
drag, startPoint x: 660, startPoint y: 203, endPoint x: 609, endPoint y: 202, distance: 50.7
click at [609, 202] on div at bounding box center [686, 222] width 225 height 122
drag, startPoint x: 691, startPoint y: 181, endPoint x: 665, endPoint y: 184, distance: 27.0
click at [729, 180] on div at bounding box center [687, 222] width 281 height 122
drag, startPoint x: 681, startPoint y: 190, endPoint x: 599, endPoint y: 196, distance: 82.5
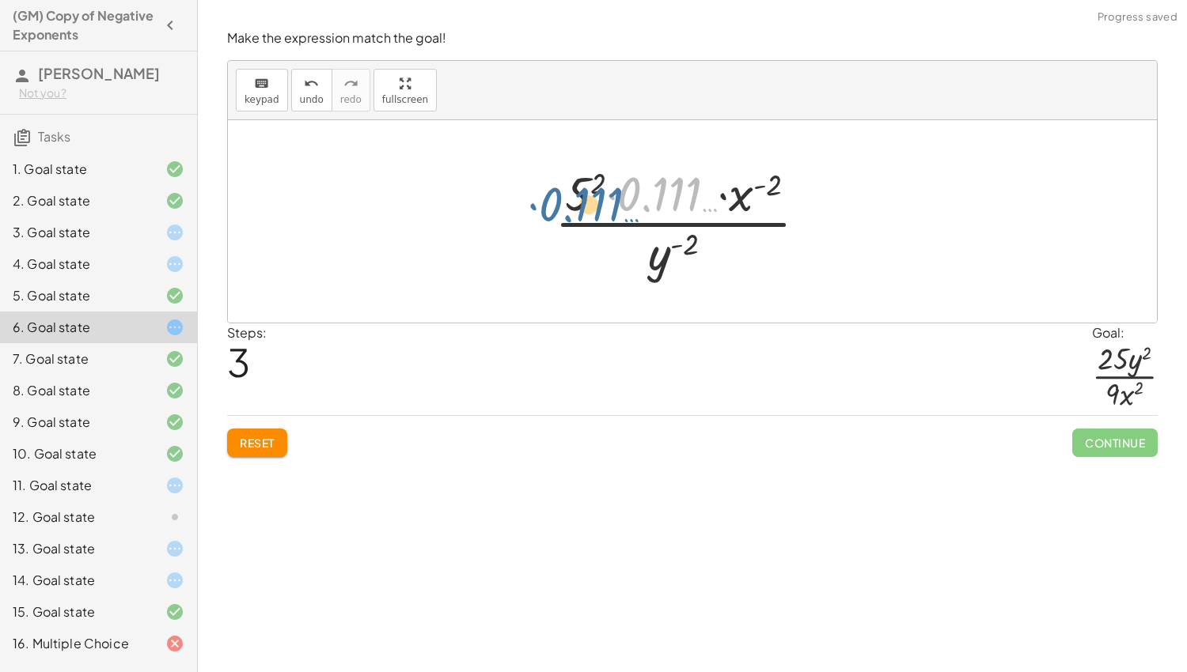
click at [599, 196] on div at bounding box center [687, 222] width 281 height 122
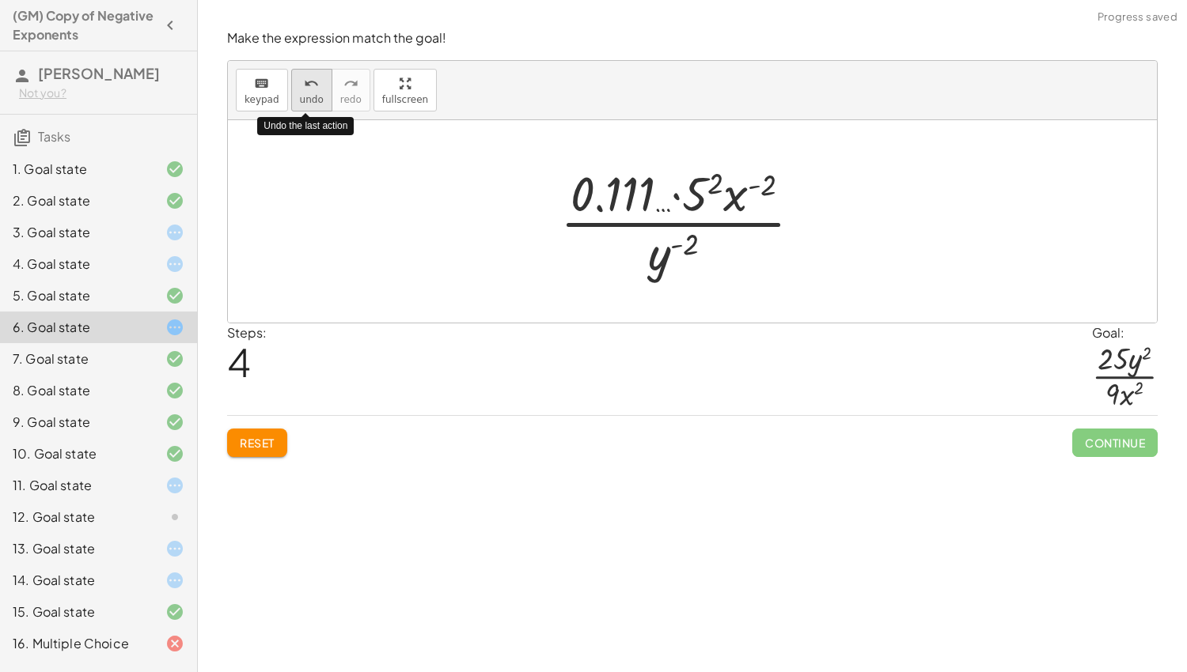
click at [302, 92] on button "undo undo" at bounding box center [311, 90] width 41 height 43
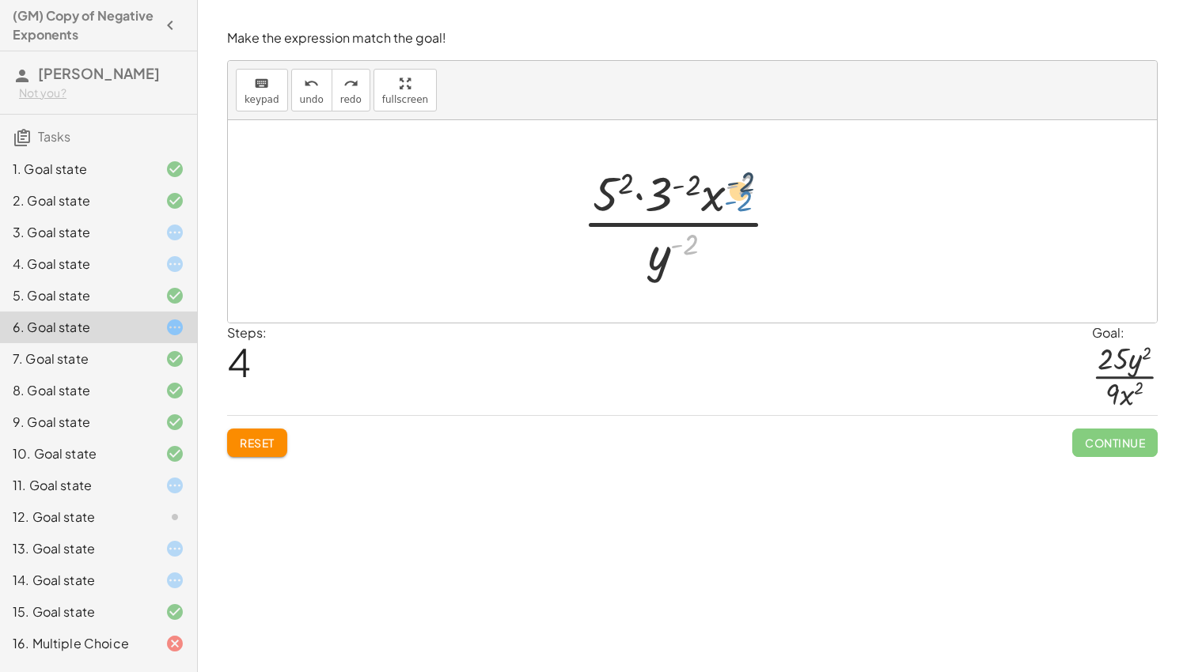
drag, startPoint x: 687, startPoint y: 246, endPoint x: 740, endPoint y: 203, distance: 68.6
click at [740, 203] on div at bounding box center [686, 222] width 225 height 122
drag, startPoint x: 708, startPoint y: 201, endPoint x: 701, endPoint y: 264, distance: 63.7
click at [701, 264] on div at bounding box center [686, 222] width 225 height 122
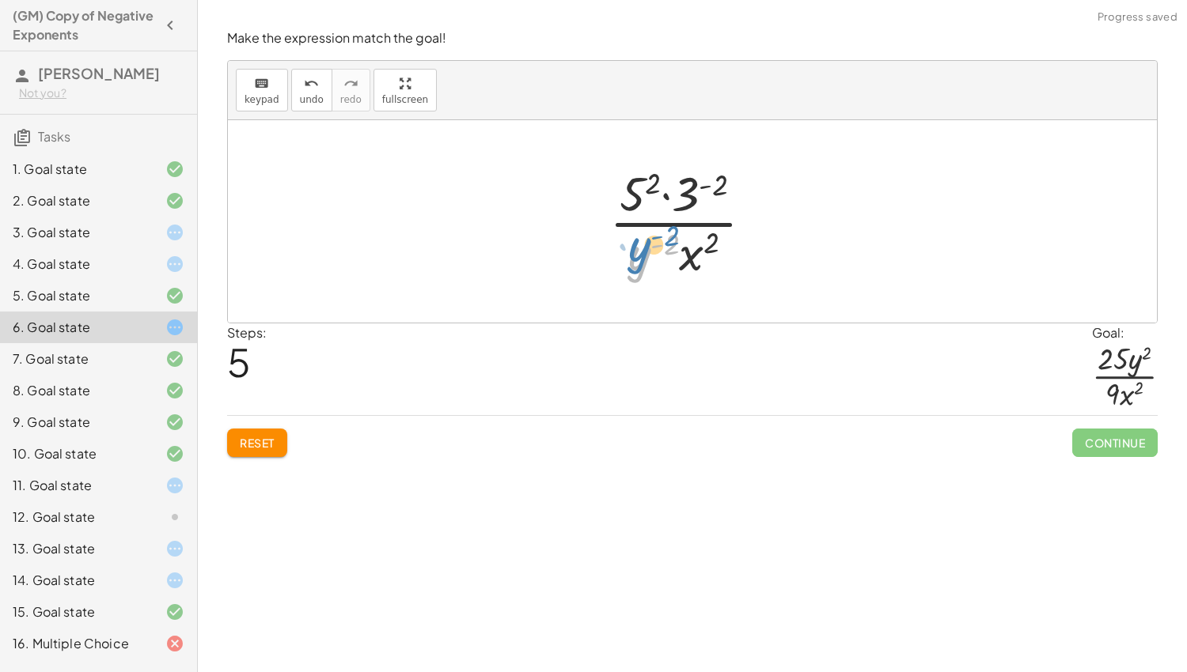
click at [631, 258] on div at bounding box center [687, 222] width 172 height 122
click at [638, 209] on div at bounding box center [687, 222] width 172 height 122
drag, startPoint x: 686, startPoint y: 201, endPoint x: 638, endPoint y: 203, distance: 47.5
click at [638, 203] on div at bounding box center [687, 222] width 172 height 122
drag, startPoint x: 638, startPoint y: 203, endPoint x: 694, endPoint y: 203, distance: 56.2
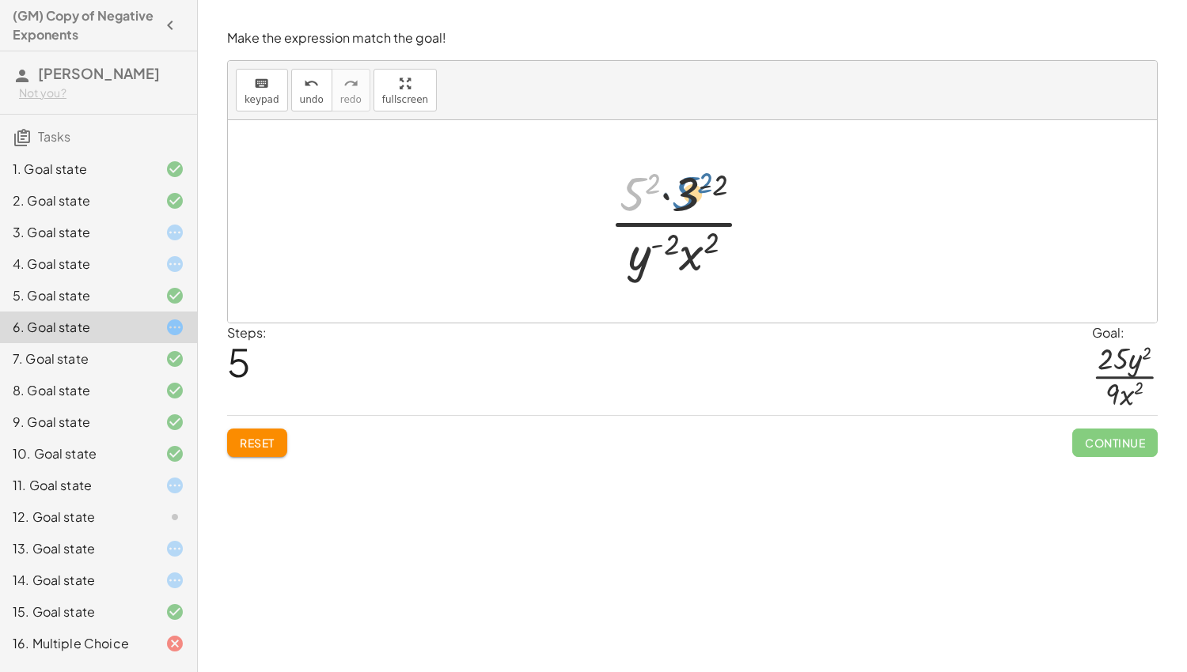
click at [694, 203] on div at bounding box center [687, 222] width 172 height 122
drag, startPoint x: 638, startPoint y: 252, endPoint x: 730, endPoint y: 185, distance: 113.8
click at [730, 185] on div at bounding box center [687, 222] width 172 height 122
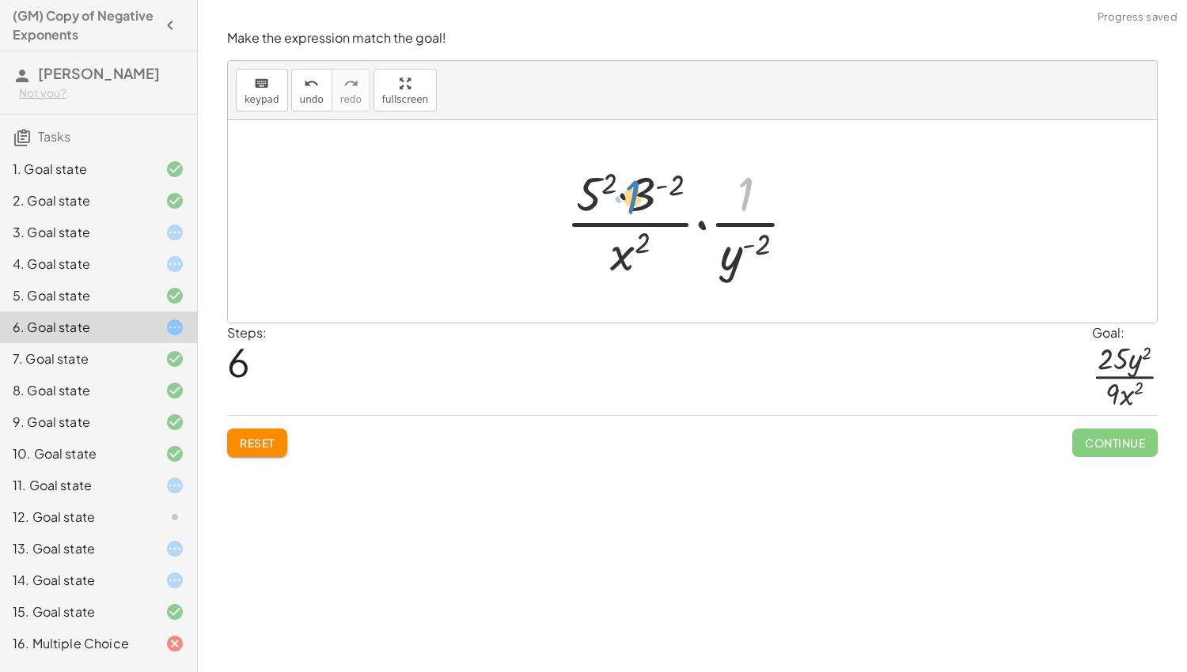
drag, startPoint x: 742, startPoint y: 197, endPoint x: 627, endPoint y: 200, distance: 115.5
click at [627, 200] on div at bounding box center [687, 222] width 259 height 122
drag, startPoint x: 727, startPoint y: 252, endPoint x: 615, endPoint y: 246, distance: 111.7
click at [615, 246] on div at bounding box center [687, 222] width 259 height 122
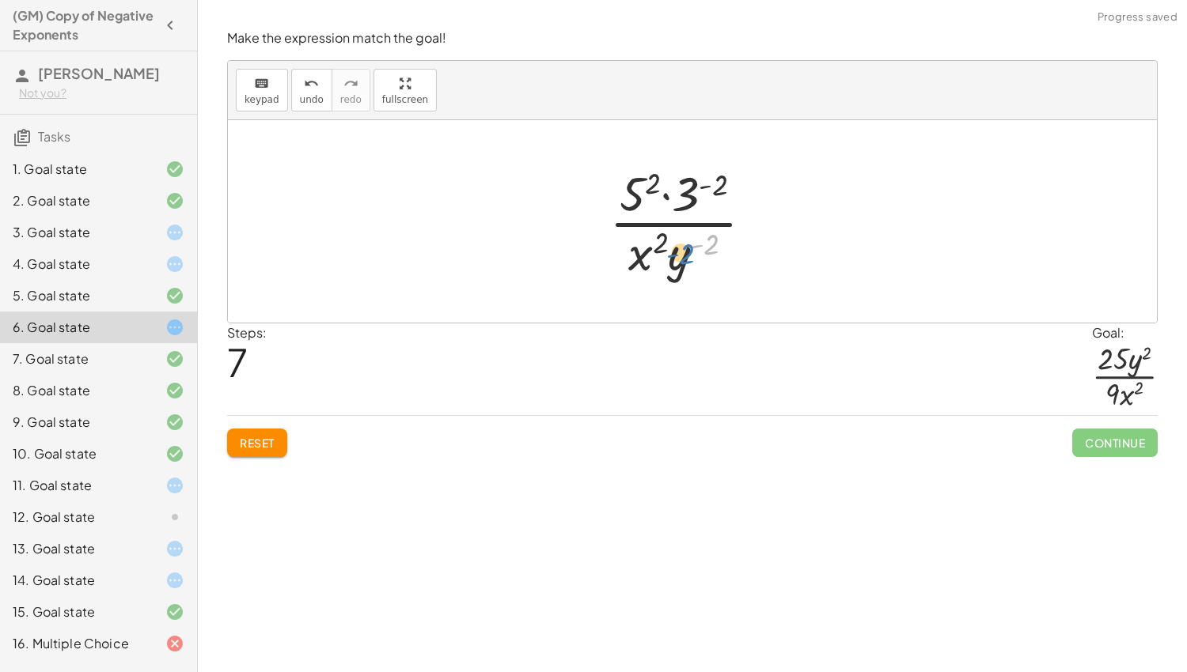
drag, startPoint x: 706, startPoint y: 241, endPoint x: 680, endPoint y: 255, distance: 30.4
click at [680, 255] on div at bounding box center [687, 222] width 172 height 122
drag, startPoint x: 664, startPoint y: 243, endPoint x: 644, endPoint y: 256, distance: 23.9
click at [644, 256] on div at bounding box center [687, 222] width 172 height 122
drag, startPoint x: 642, startPoint y: 259, endPoint x: 677, endPoint y: 268, distance: 36.6
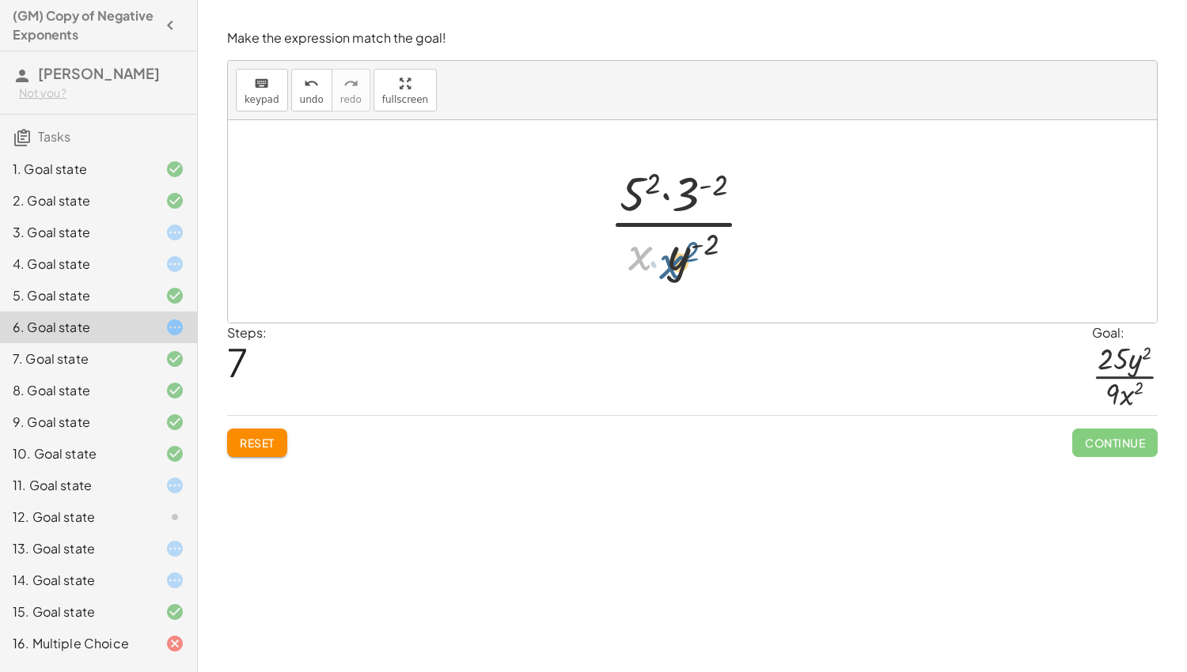
click at [677, 268] on div at bounding box center [687, 222] width 172 height 122
drag, startPoint x: 683, startPoint y: 204, endPoint x: 691, endPoint y: 208, distance: 8.8
click at [691, 208] on div at bounding box center [687, 222] width 172 height 122
drag, startPoint x: 718, startPoint y: 176, endPoint x: 649, endPoint y: 178, distance: 68.9
click at [649, 178] on div at bounding box center [687, 222] width 172 height 122
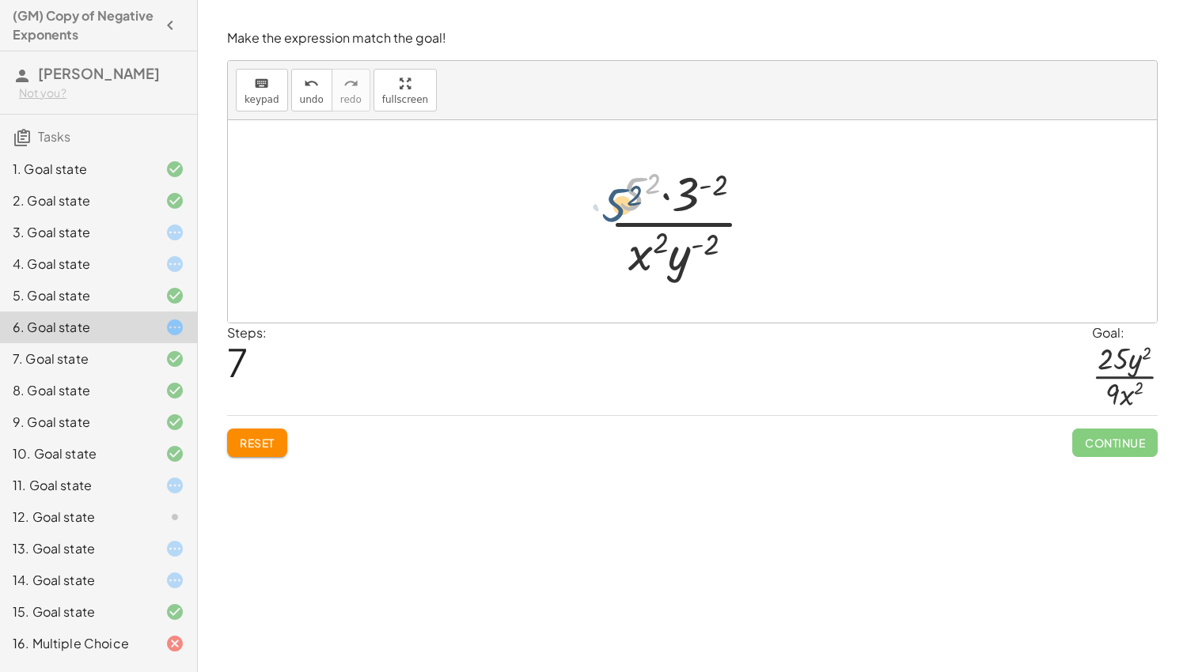
drag, startPoint x: 645, startPoint y: 184, endPoint x: 627, endPoint y: 195, distance: 21.3
click at [627, 195] on div at bounding box center [687, 222] width 172 height 122
drag, startPoint x: 655, startPoint y: 177, endPoint x: 634, endPoint y: 191, distance: 25.7
drag, startPoint x: 691, startPoint y: 195, endPoint x: 650, endPoint y: 263, distance: 79.5
click at [650, 263] on div at bounding box center [687, 222] width 183 height 122
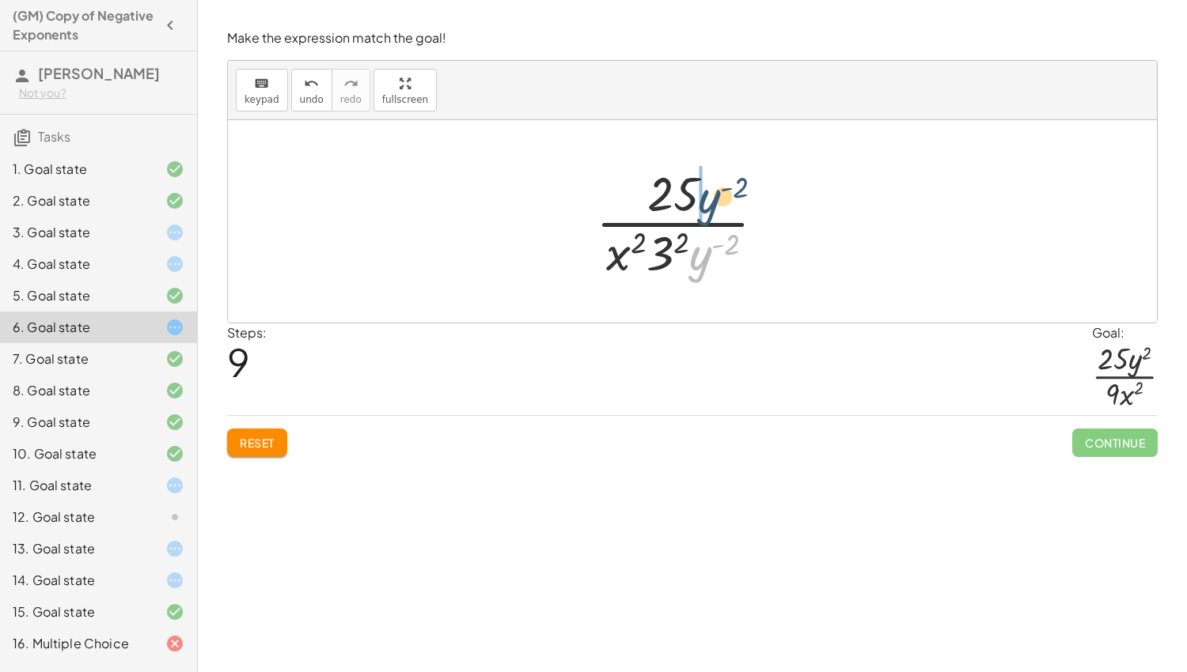
drag, startPoint x: 695, startPoint y: 270, endPoint x: 703, endPoint y: 211, distance: 59.1
click at [703, 211] on div at bounding box center [687, 222] width 198 height 122
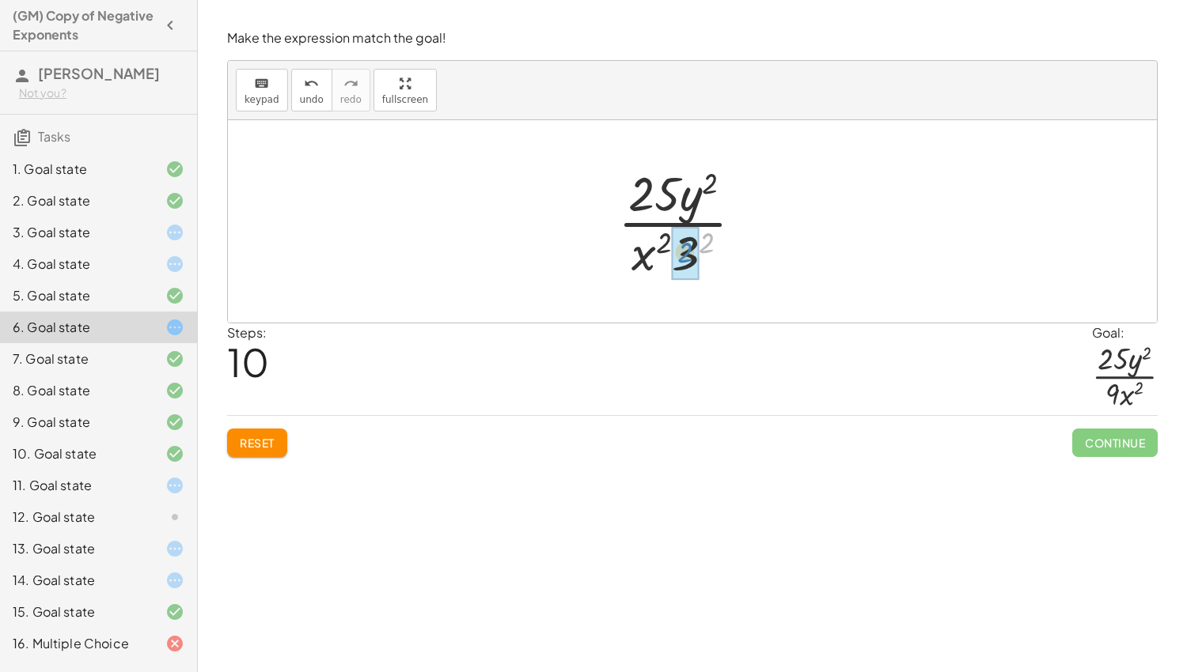
drag, startPoint x: 707, startPoint y: 233, endPoint x: 686, endPoint y: 242, distance: 23.4
drag, startPoint x: 701, startPoint y: 250, endPoint x: 642, endPoint y: 253, distance: 59.4
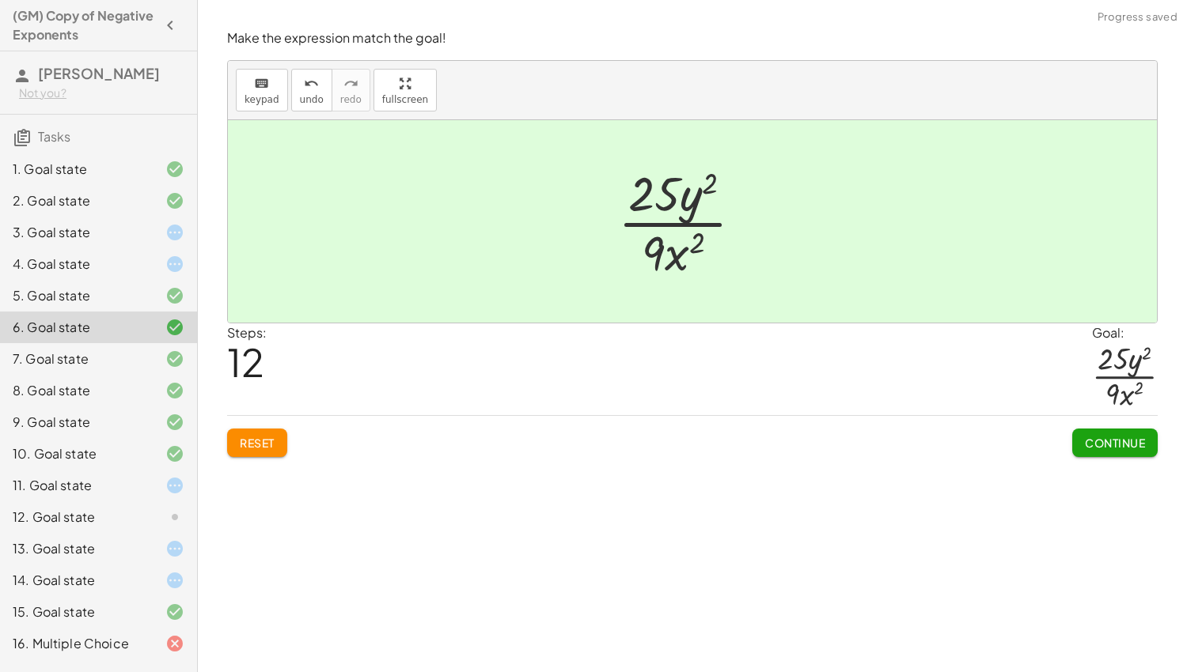
click at [140, 267] on div at bounding box center [162, 264] width 44 height 19
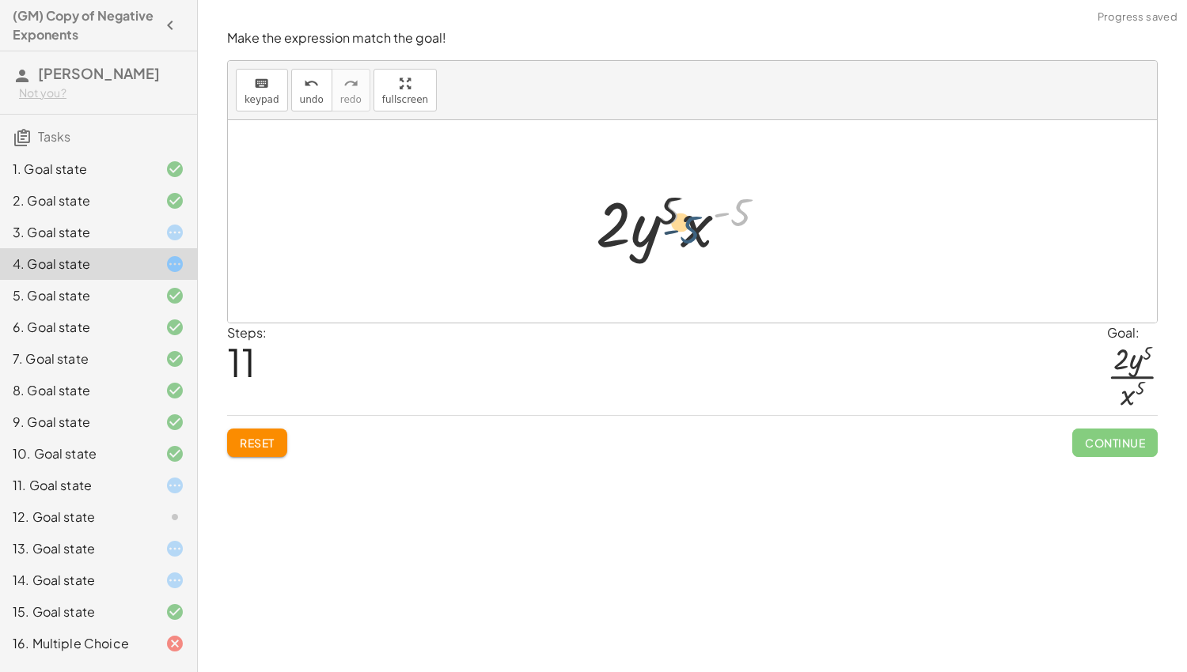
drag, startPoint x: 740, startPoint y: 203, endPoint x: 685, endPoint y: 220, distance: 58.0
click at [685, 220] on div at bounding box center [687, 221] width 199 height 81
drag, startPoint x: 695, startPoint y: 225, endPoint x: 611, endPoint y: 277, distance: 99.0
click at [611, 277] on div "· 2 · x ( - 5 ) · y 5 · 1 · 2 · y 5 · x ( - 5 ) · 1 · 2 · x ( - 5 ) · y 5 · 1 ·…" at bounding box center [692, 221] width 929 height 203
drag, startPoint x: 734, startPoint y: 210, endPoint x: 677, endPoint y: 227, distance: 59.6
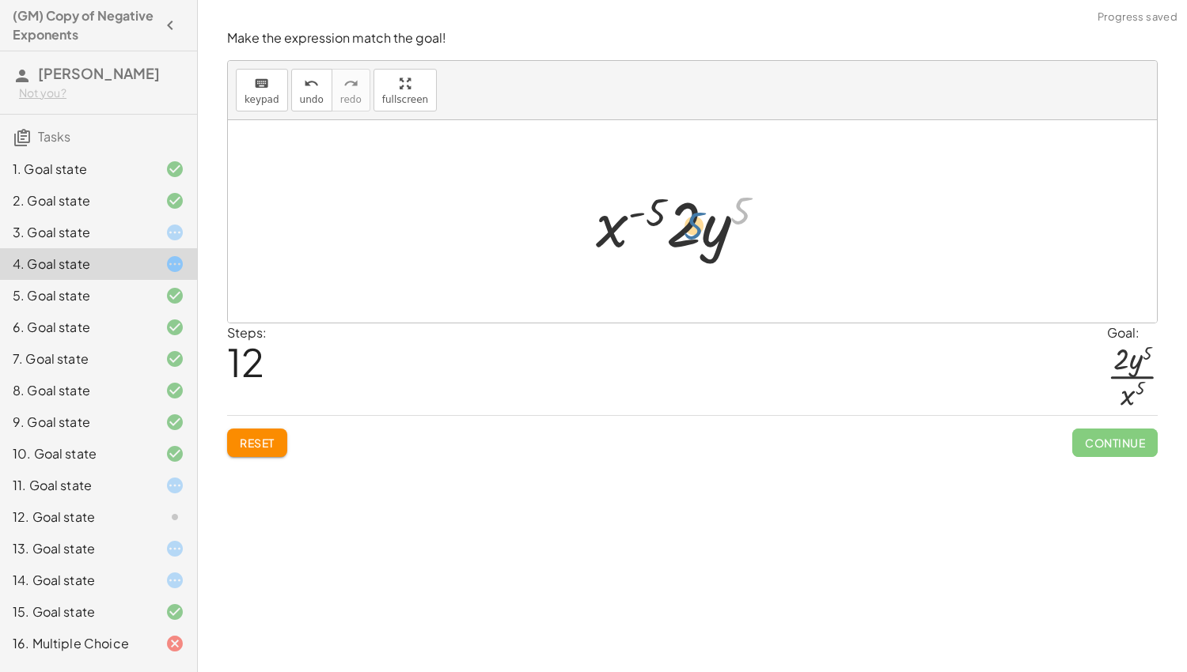
click at [677, 227] on div at bounding box center [687, 221] width 199 height 81
drag, startPoint x: 677, startPoint y: 230, endPoint x: 708, endPoint y: 233, distance: 31.0
click at [708, 233] on div at bounding box center [687, 221] width 199 height 81
drag, startPoint x: 657, startPoint y: 209, endPoint x: 611, endPoint y: 224, distance: 48.3
click at [611, 224] on div at bounding box center [687, 221] width 199 height 81
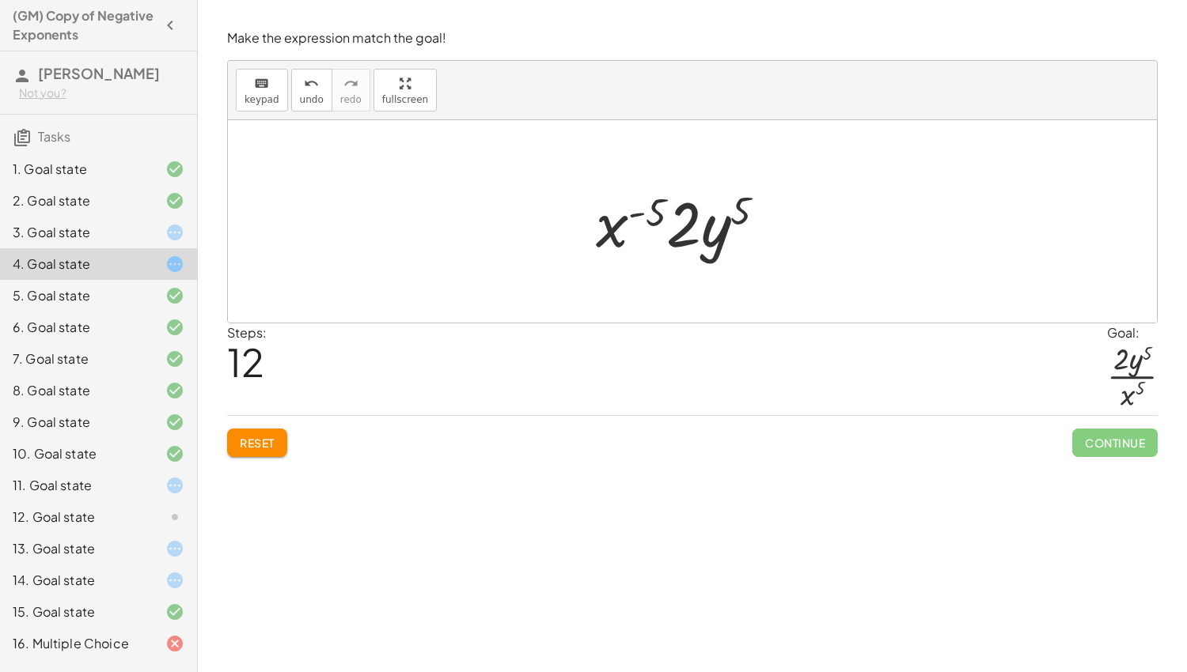
click at [256, 445] on span "Reset" at bounding box center [257, 443] width 35 height 14
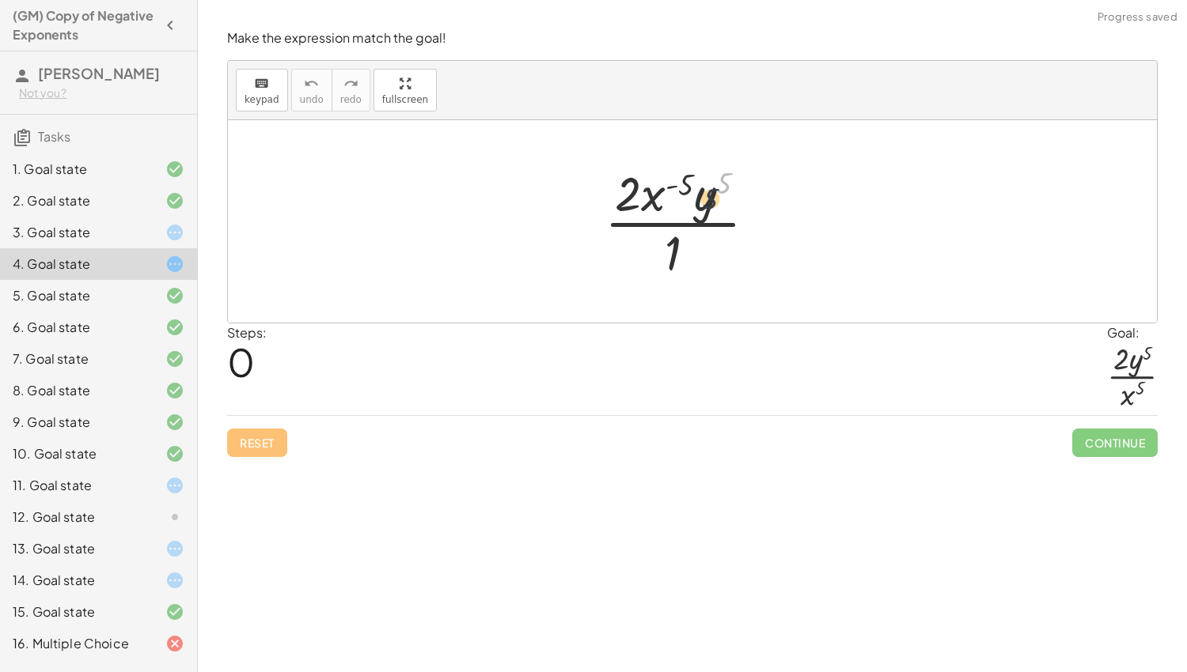
drag, startPoint x: 720, startPoint y: 183, endPoint x: 704, endPoint y: 199, distance: 22.9
click at [704, 199] on div at bounding box center [687, 222] width 180 height 122
drag, startPoint x: 682, startPoint y: 177, endPoint x: 654, endPoint y: 199, distance: 35.5
click at [654, 199] on div at bounding box center [687, 222] width 180 height 122
drag, startPoint x: 672, startPoint y: 252, endPoint x: 681, endPoint y: 206, distance: 46.9
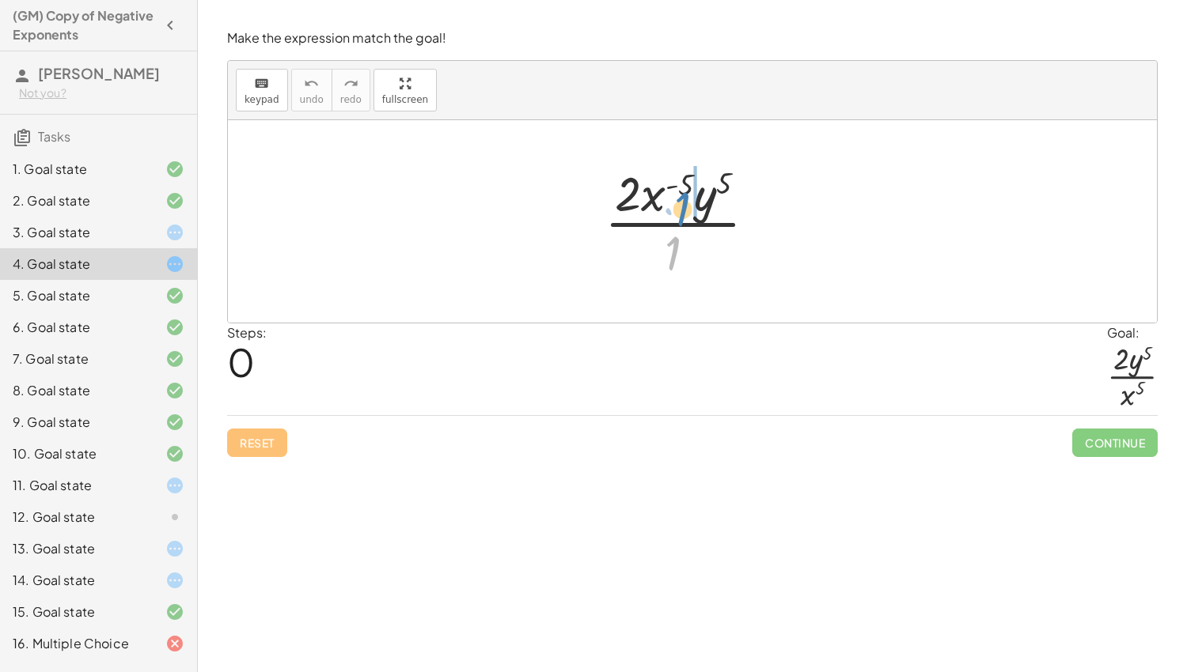
click at [681, 206] on div at bounding box center [687, 222] width 180 height 122
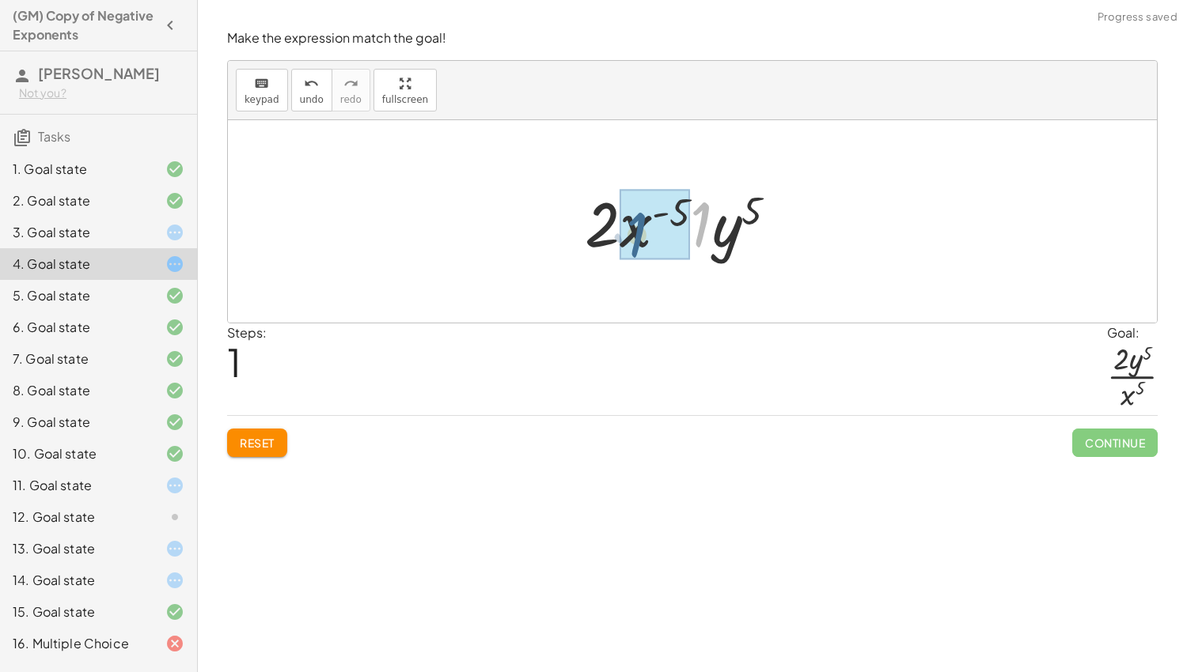
drag, startPoint x: 695, startPoint y: 209, endPoint x: 630, endPoint y: 219, distance: 66.5
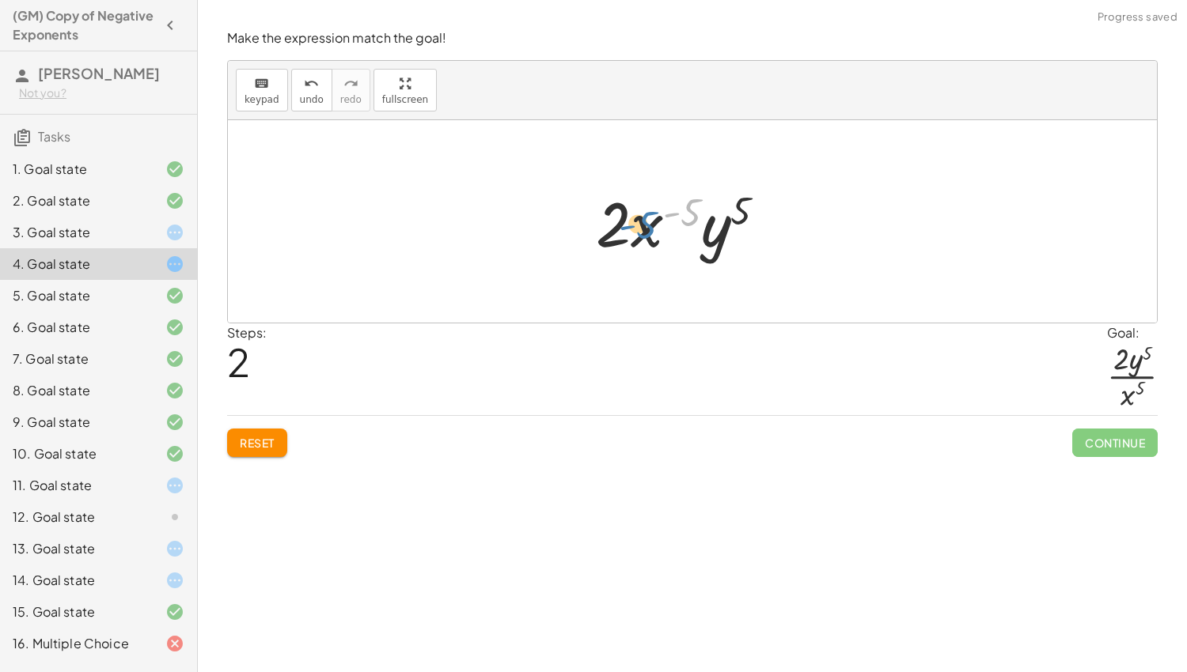
drag, startPoint x: 686, startPoint y: 215, endPoint x: 636, endPoint y: 225, distance: 50.9
click at [636, 225] on div at bounding box center [687, 221] width 199 height 81
drag, startPoint x: 615, startPoint y: 225, endPoint x: 646, endPoint y: 229, distance: 31.1
click at [646, 229] on div at bounding box center [687, 221] width 199 height 81
click at [275, 437] on span "Reset" at bounding box center [257, 443] width 35 height 14
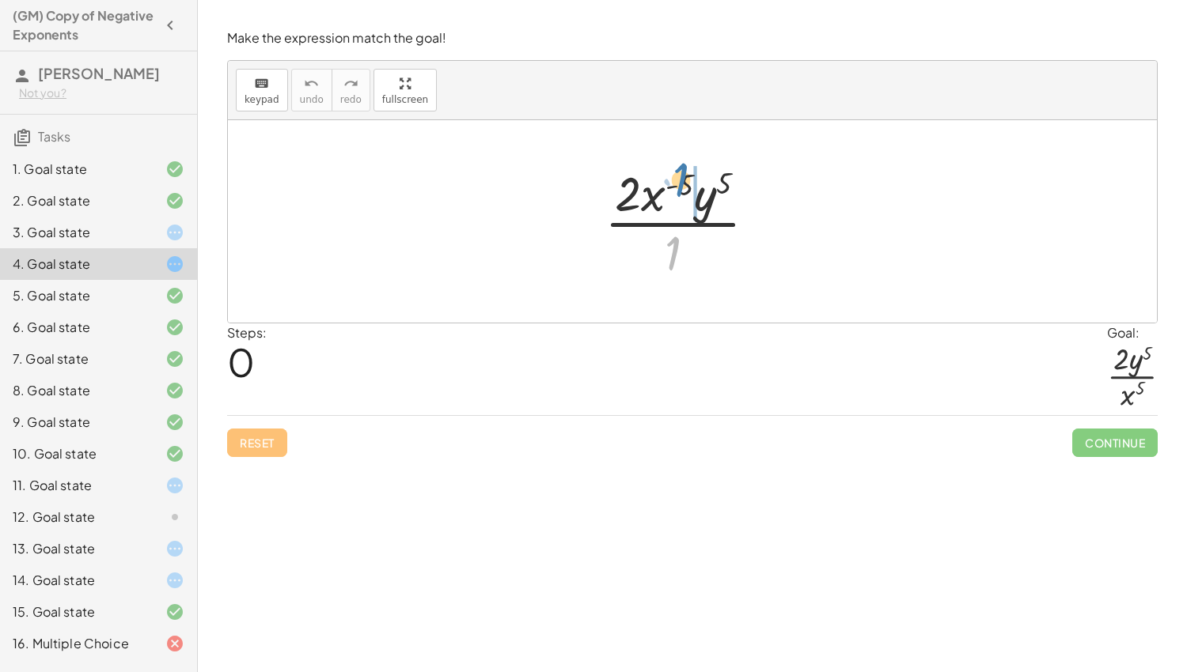
drag, startPoint x: 673, startPoint y: 250, endPoint x: 681, endPoint y: 176, distance: 74.8
click at [681, 176] on div at bounding box center [687, 222] width 180 height 122
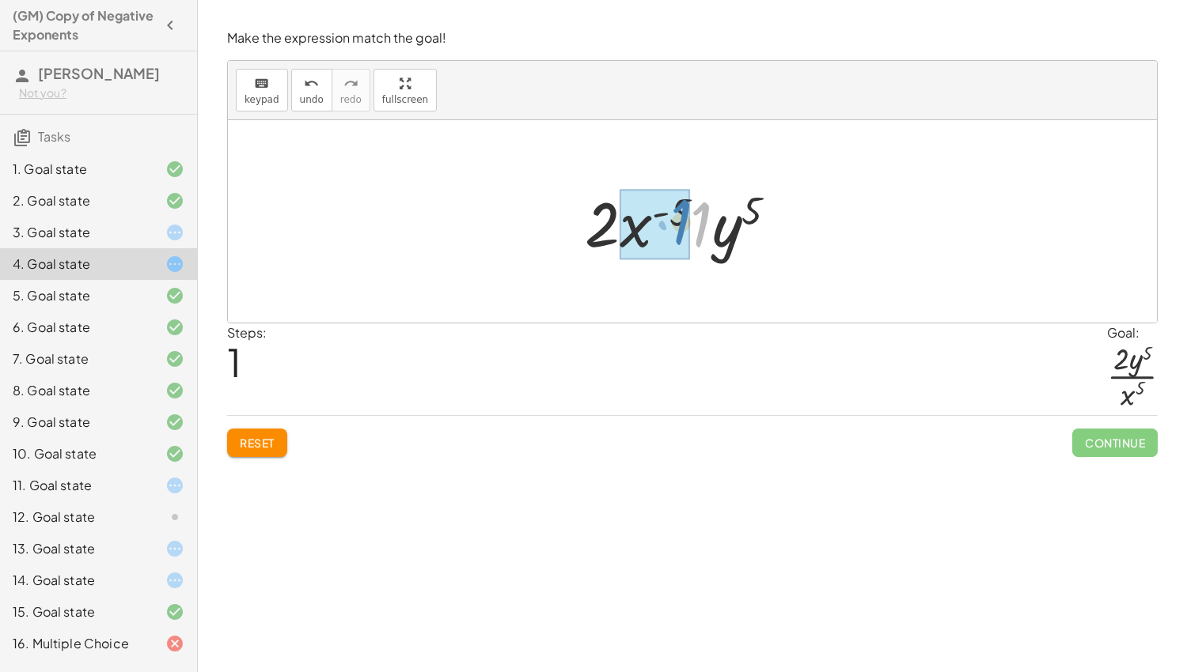
drag, startPoint x: 702, startPoint y: 214, endPoint x: 682, endPoint y: 211, distance: 19.9
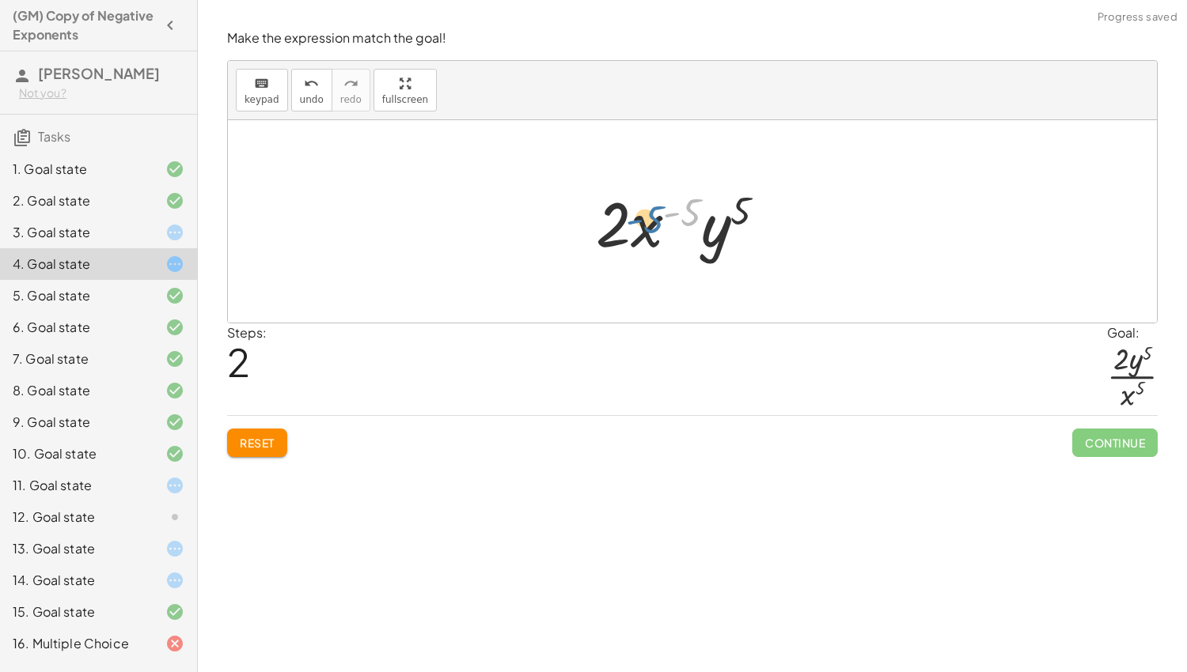
drag, startPoint x: 687, startPoint y: 214, endPoint x: 650, endPoint y: 220, distance: 38.5
click at [650, 220] on div at bounding box center [687, 221] width 199 height 81
drag, startPoint x: 618, startPoint y: 225, endPoint x: 648, endPoint y: 228, distance: 30.2
click at [648, 228] on div at bounding box center [687, 221] width 199 height 81
drag, startPoint x: 729, startPoint y: 229, endPoint x: 661, endPoint y: 222, distance: 68.3
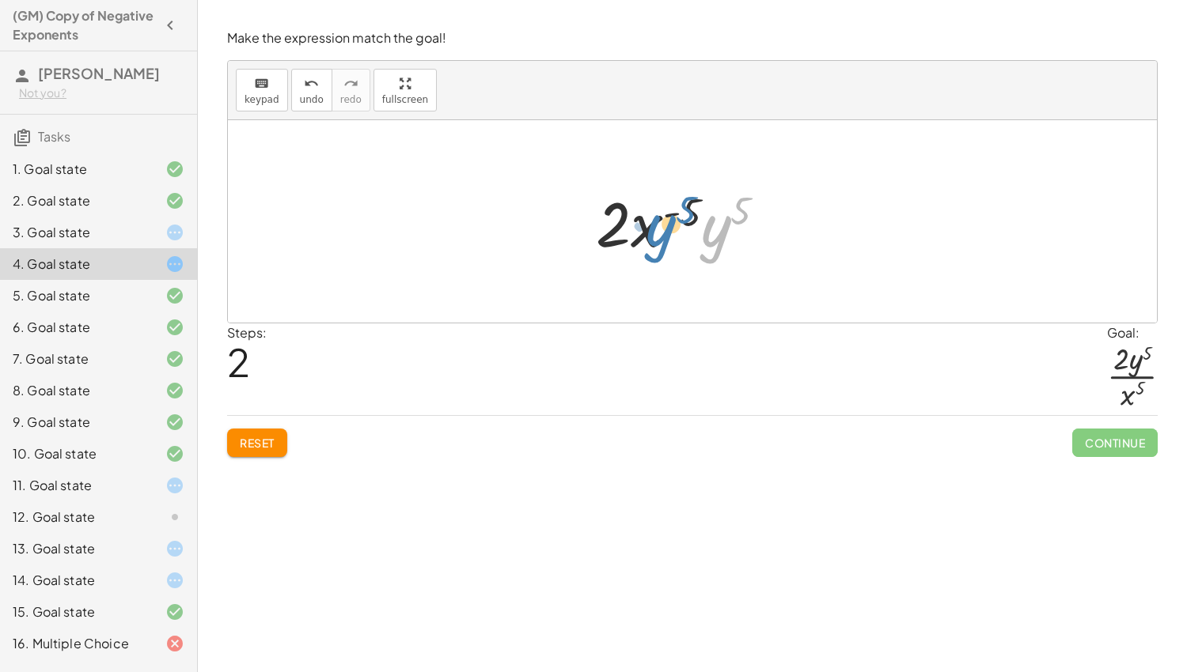
click at [661, 222] on div at bounding box center [687, 221] width 199 height 81
drag, startPoint x: 700, startPoint y: 226, endPoint x: 652, endPoint y: 225, distance: 48.3
click at [652, 225] on div at bounding box center [687, 221] width 199 height 81
click at [278, 444] on button "Reset" at bounding box center [257, 443] width 60 height 28
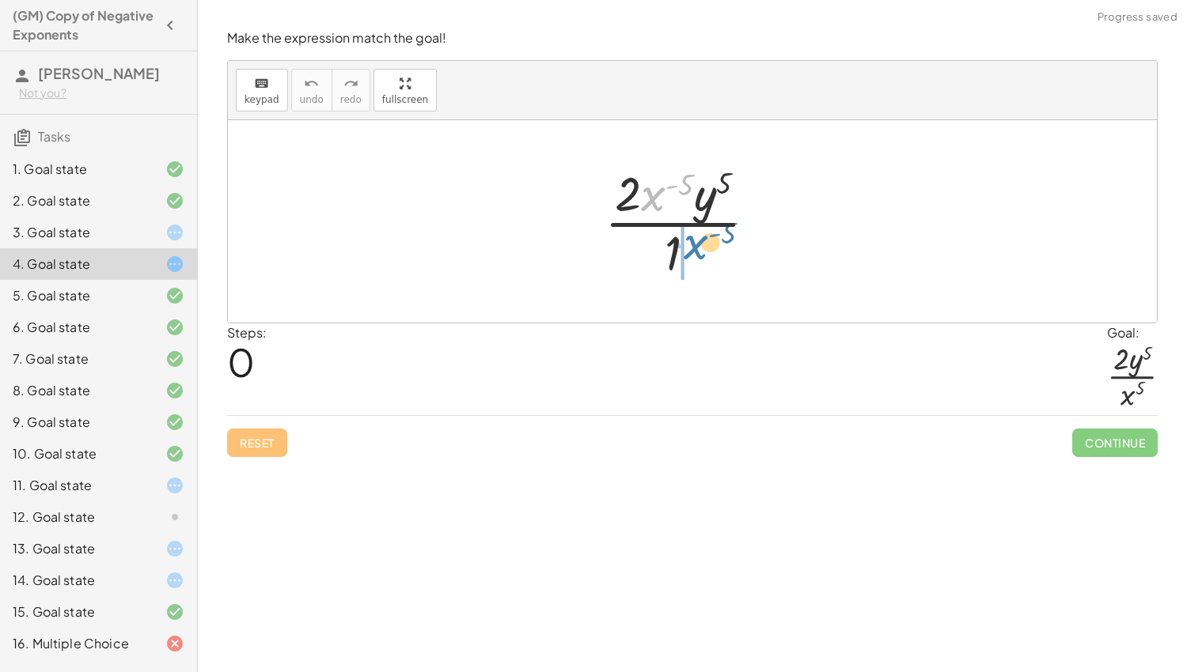
drag, startPoint x: 646, startPoint y: 196, endPoint x: 691, endPoint y: 248, distance: 69.0
click at [691, 248] on div at bounding box center [687, 222] width 180 height 122
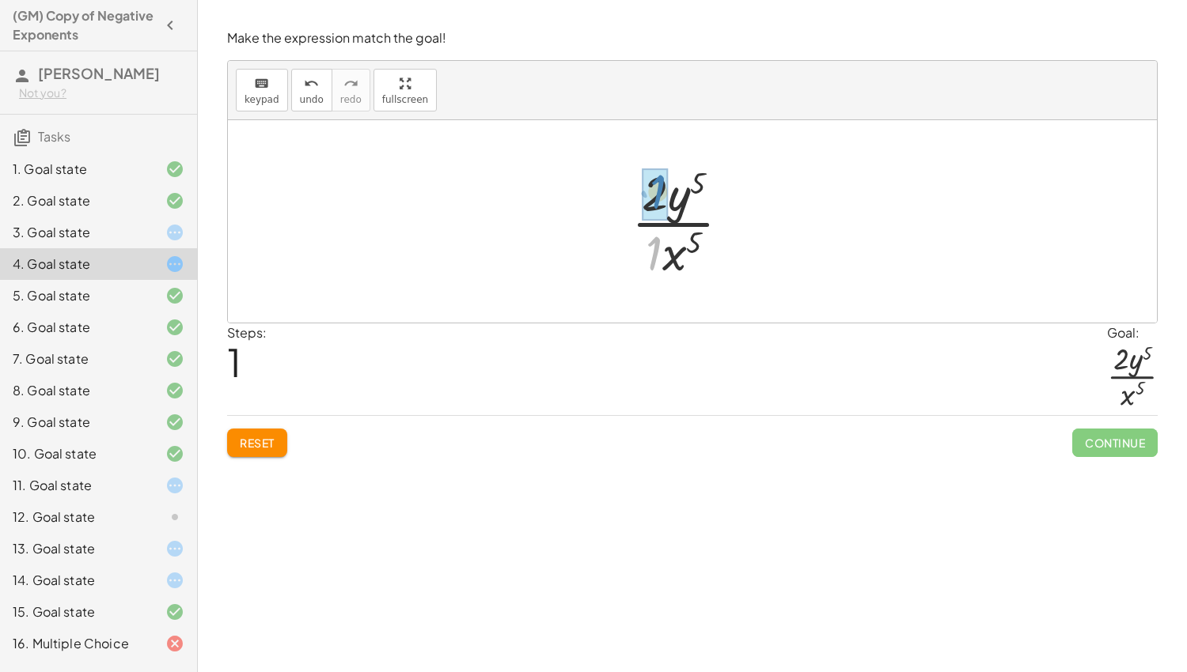
drag, startPoint x: 655, startPoint y: 250, endPoint x: 658, endPoint y: 189, distance: 61.0
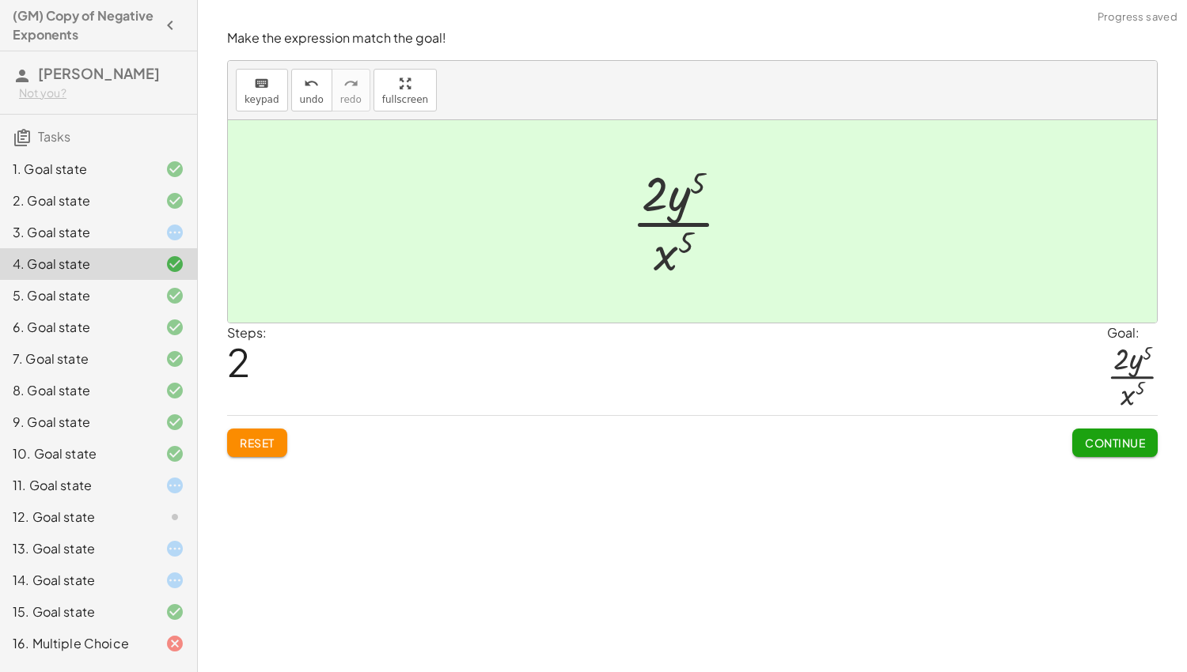
click at [175, 233] on icon at bounding box center [174, 232] width 19 height 19
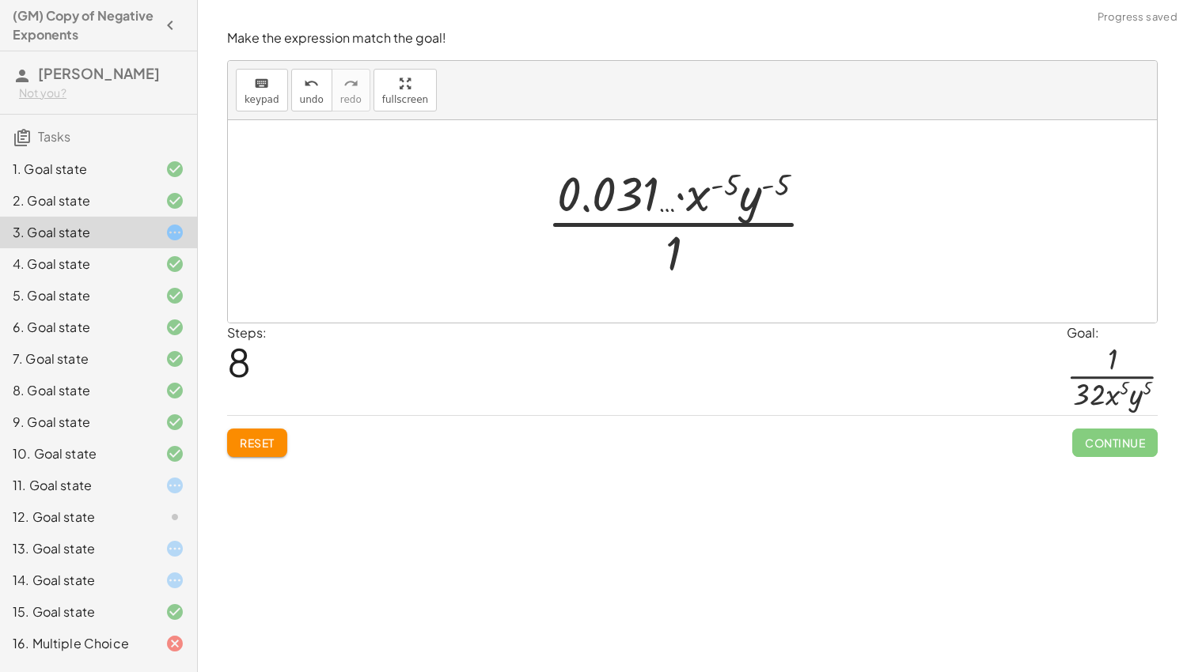
click at [249, 445] on span "Reset" at bounding box center [257, 443] width 35 height 14
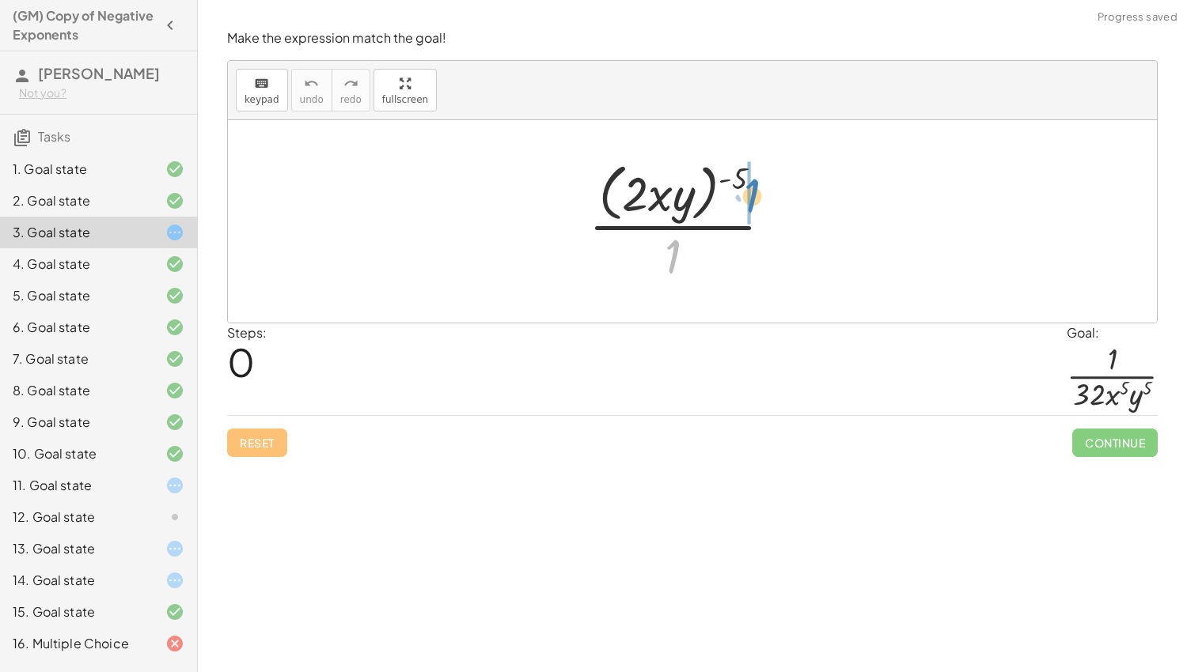
drag, startPoint x: 673, startPoint y: 257, endPoint x: 752, endPoint y: 197, distance: 99.4
click at [752, 197] on div at bounding box center [687, 221] width 212 height 129
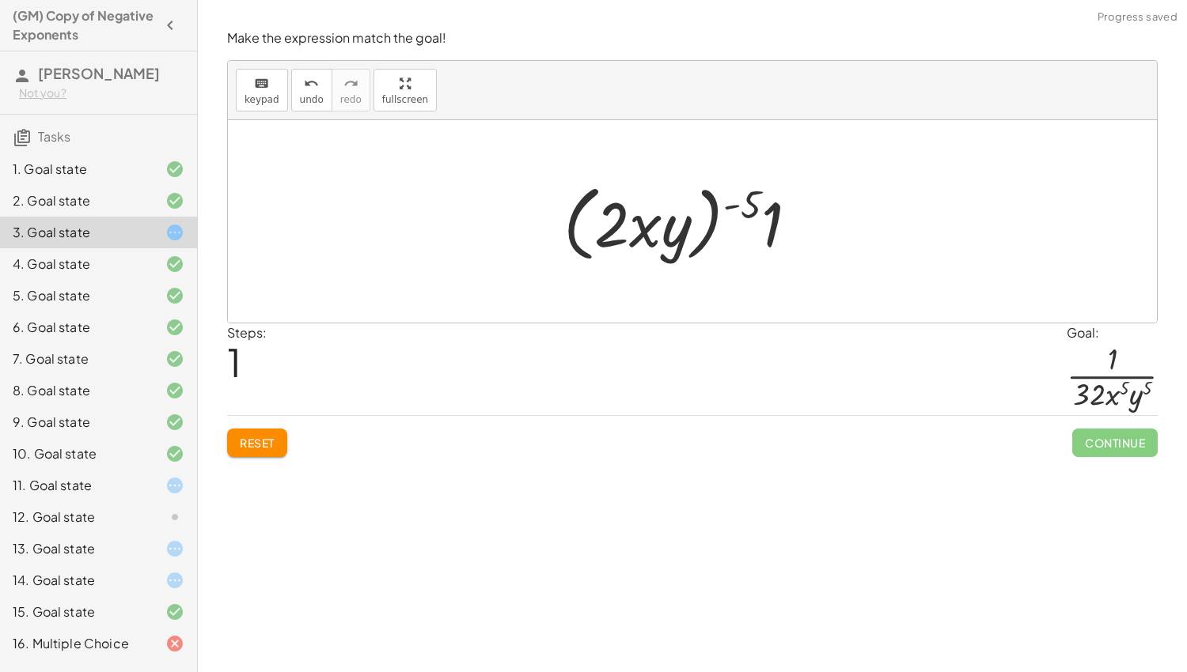
click at [237, 434] on button "Reset" at bounding box center [257, 443] width 60 height 28
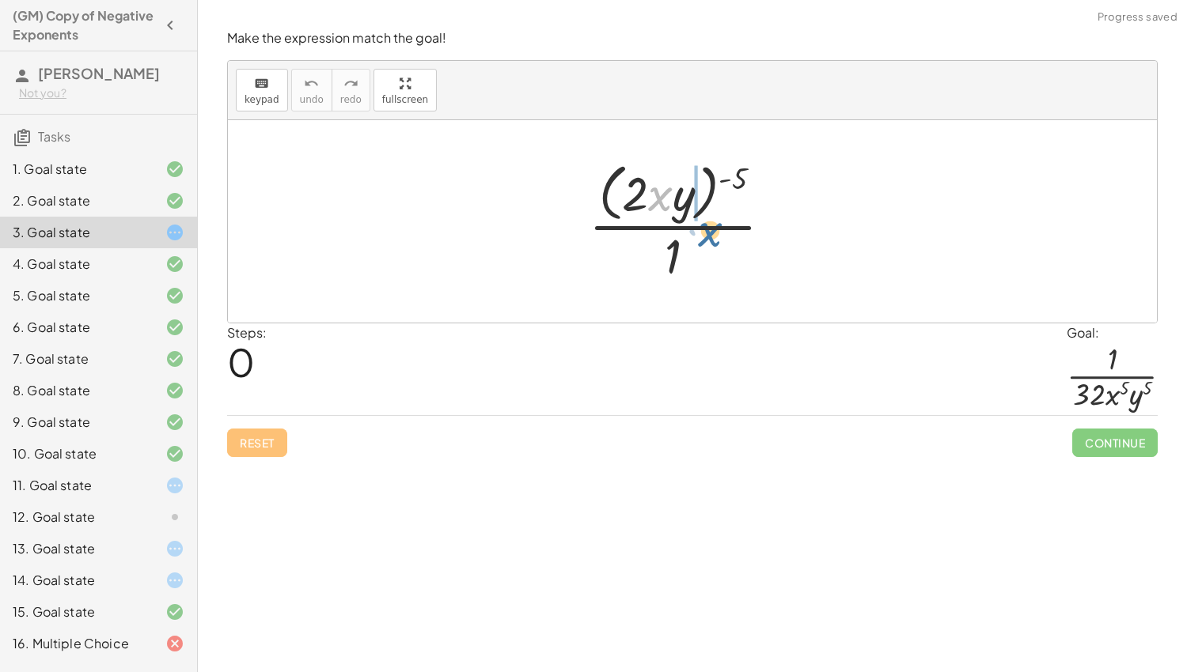
drag, startPoint x: 669, startPoint y: 197, endPoint x: 718, endPoint y: 236, distance: 63.1
click at [718, 236] on div at bounding box center [687, 221] width 212 height 129
drag, startPoint x: 681, startPoint y: 192, endPoint x: 699, endPoint y: 259, distance: 68.7
click at [699, 259] on div at bounding box center [687, 221] width 212 height 129
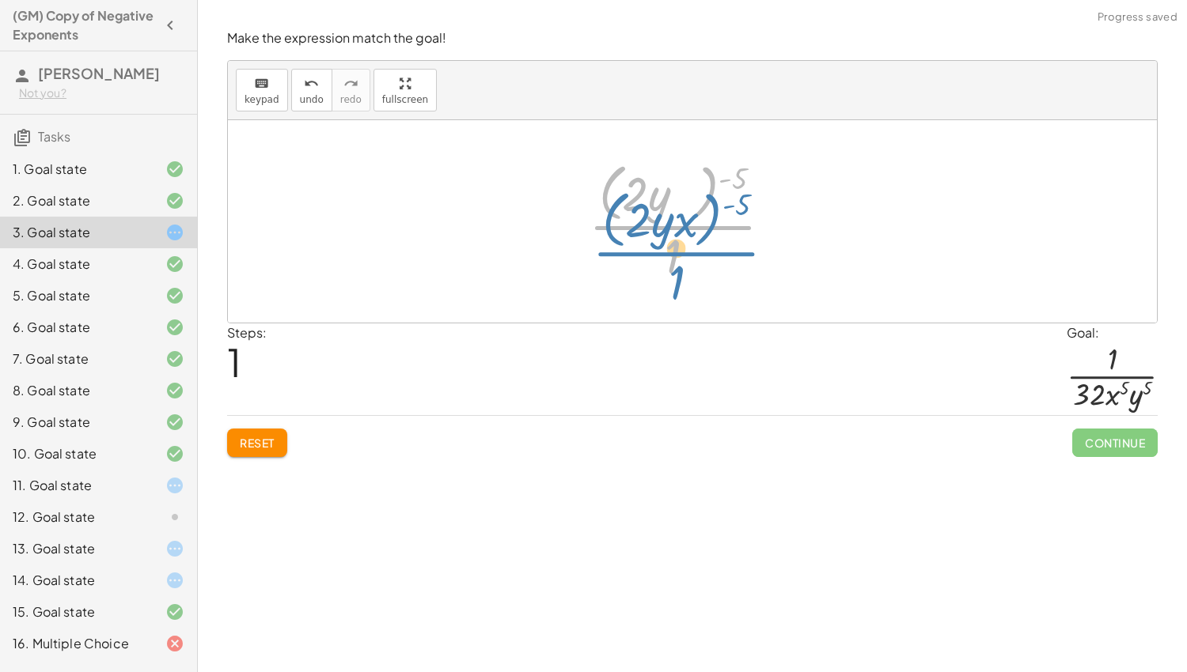
drag, startPoint x: 680, startPoint y: 237, endPoint x: 680, endPoint y: 250, distance: 12.7
click at [680, 250] on div at bounding box center [687, 221] width 212 height 129
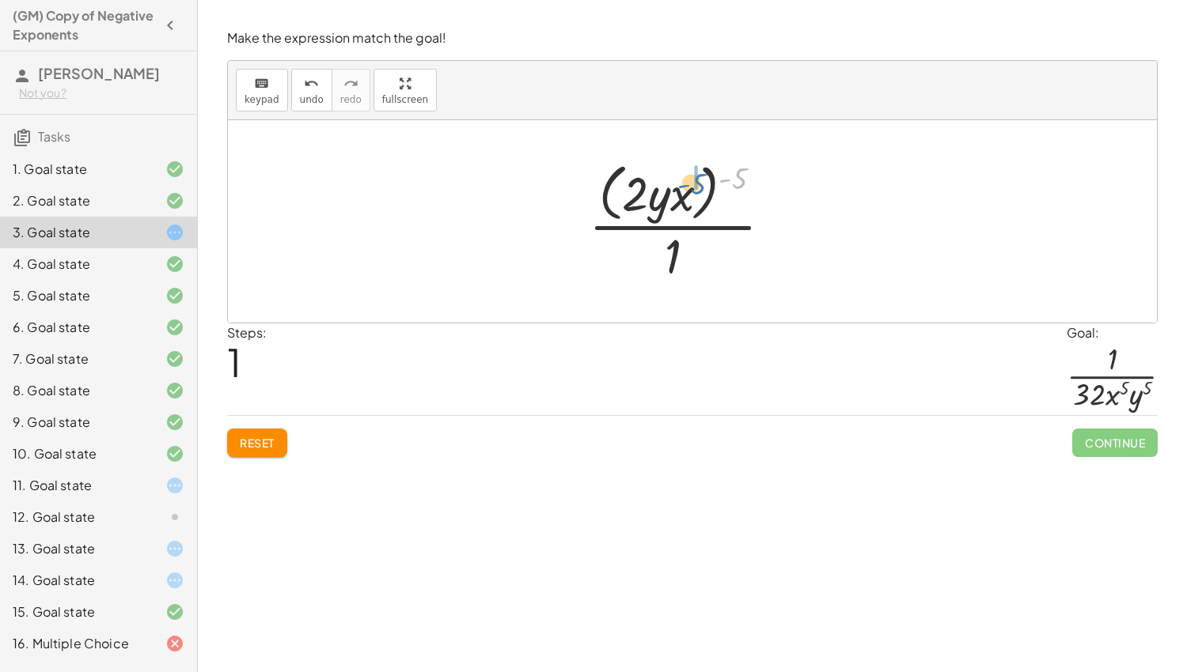
drag, startPoint x: 739, startPoint y: 172, endPoint x: 695, endPoint y: 175, distance: 43.6
drag, startPoint x: 674, startPoint y: 244, endPoint x: 671, endPoint y: 190, distance: 54.7
click at [671, 190] on div at bounding box center [687, 222] width 222 height 122
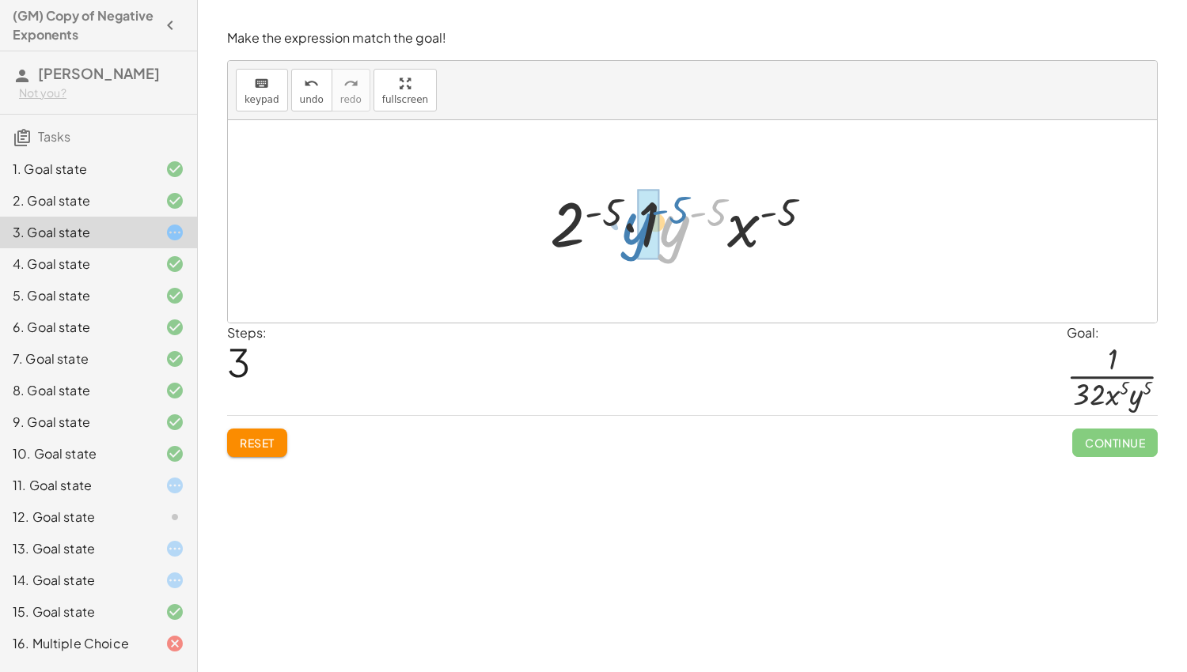
drag, startPoint x: 665, startPoint y: 228, endPoint x: 630, endPoint y: 225, distance: 35.7
click at [630, 225] on div at bounding box center [687, 221] width 291 height 81
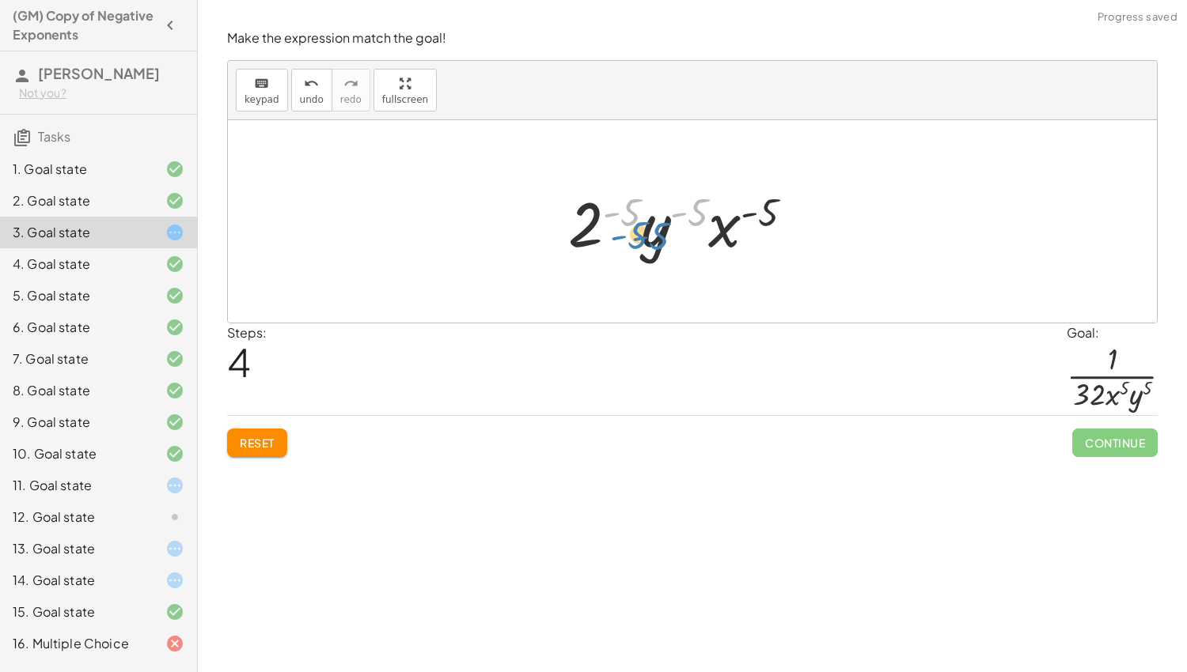
drag, startPoint x: 691, startPoint y: 218, endPoint x: 653, endPoint y: 244, distance: 45.9
click at [653, 244] on div at bounding box center [687, 221] width 254 height 81
drag, startPoint x: 757, startPoint y: 213, endPoint x: 725, endPoint y: 227, distance: 35.4
click at [725, 227] on div at bounding box center [687, 221] width 254 height 81
drag, startPoint x: 774, startPoint y: 208, endPoint x: 733, endPoint y: 229, distance: 46.4
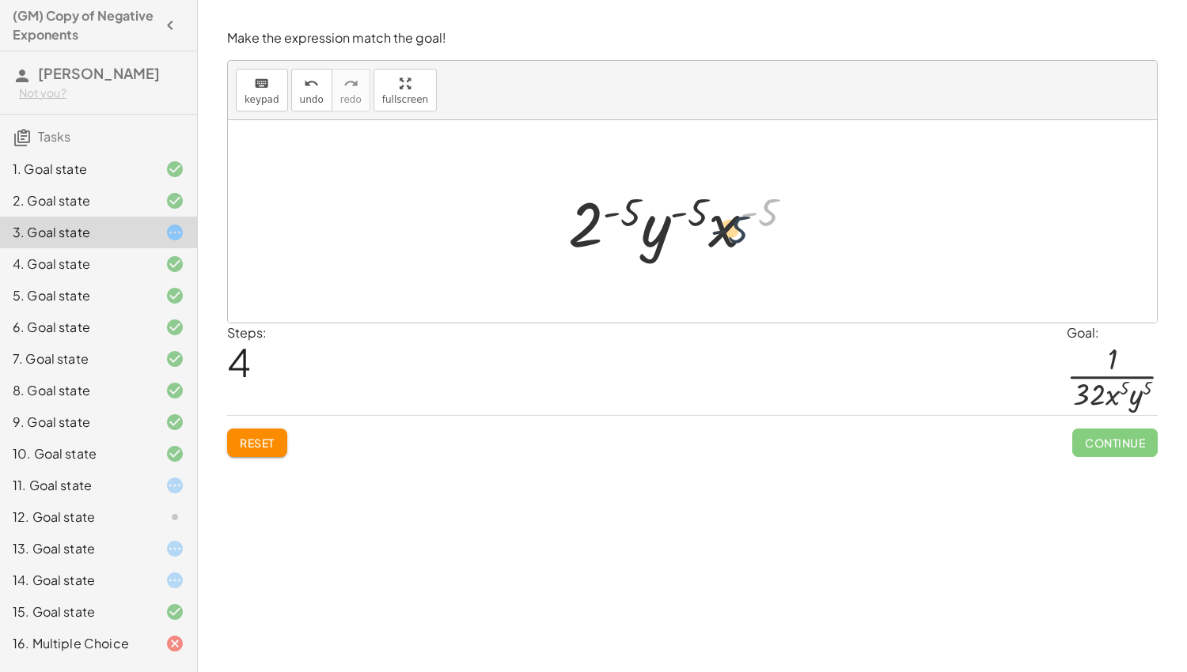
click at [733, 229] on div at bounding box center [687, 221] width 254 height 81
drag, startPoint x: 573, startPoint y: 237, endPoint x: 635, endPoint y: 235, distance: 62.5
click at [635, 235] on div at bounding box center [687, 221] width 254 height 81
drag, startPoint x: 630, startPoint y: 204, endPoint x: 599, endPoint y: 212, distance: 31.9
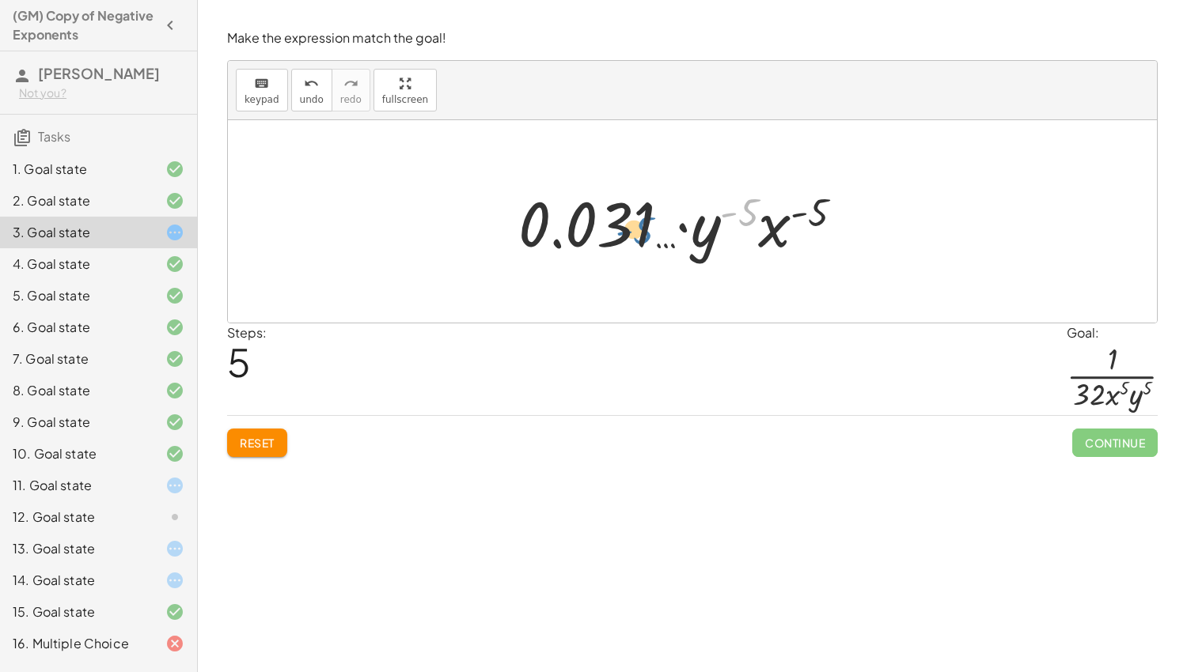
drag, startPoint x: 748, startPoint y: 214, endPoint x: 637, endPoint y: 231, distance: 112.0
click at [637, 231] on div at bounding box center [687, 221] width 354 height 81
drag, startPoint x: 704, startPoint y: 238, endPoint x: 654, endPoint y: 231, distance: 50.3
click at [654, 231] on div at bounding box center [687, 221] width 354 height 81
drag, startPoint x: 770, startPoint y: 236, endPoint x: 681, endPoint y: 235, distance: 88.6
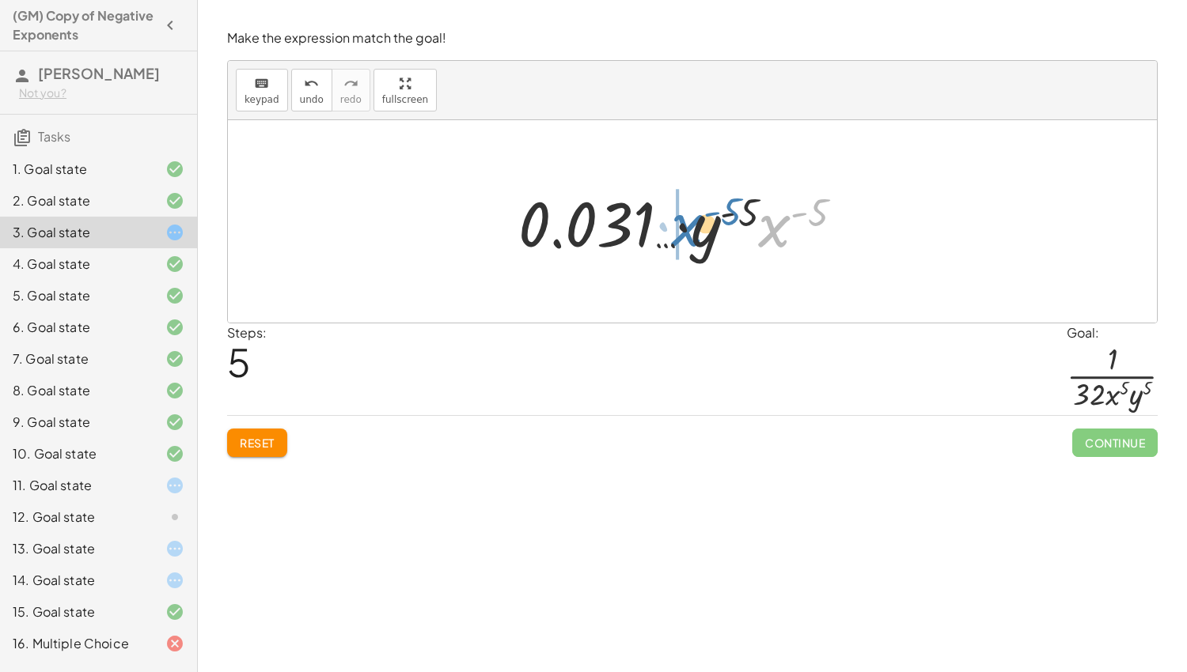
click at [681, 235] on div at bounding box center [687, 221] width 354 height 81
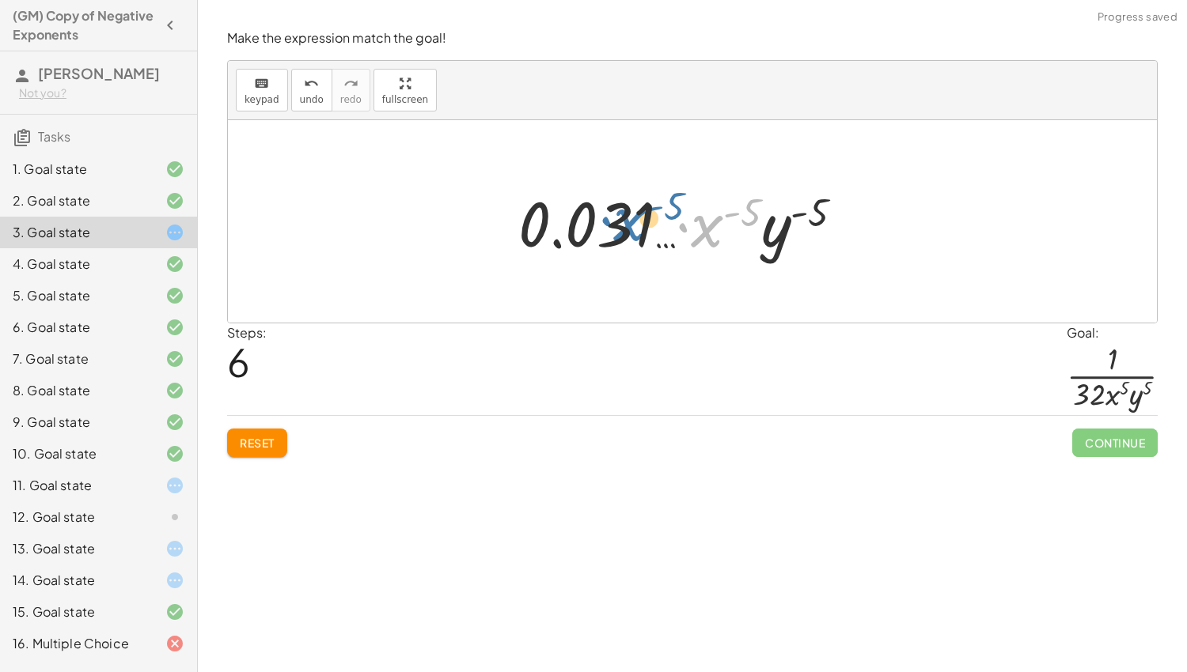
drag, startPoint x: 695, startPoint y: 238, endPoint x: 617, endPoint y: 232, distance: 78.6
click at [617, 232] on div at bounding box center [687, 221] width 354 height 81
drag, startPoint x: 812, startPoint y: 213, endPoint x: 740, endPoint y: 210, distance: 72.1
click at [740, 210] on div at bounding box center [687, 221] width 354 height 81
drag, startPoint x: 776, startPoint y: 237, endPoint x: 703, endPoint y: 227, distance: 74.3
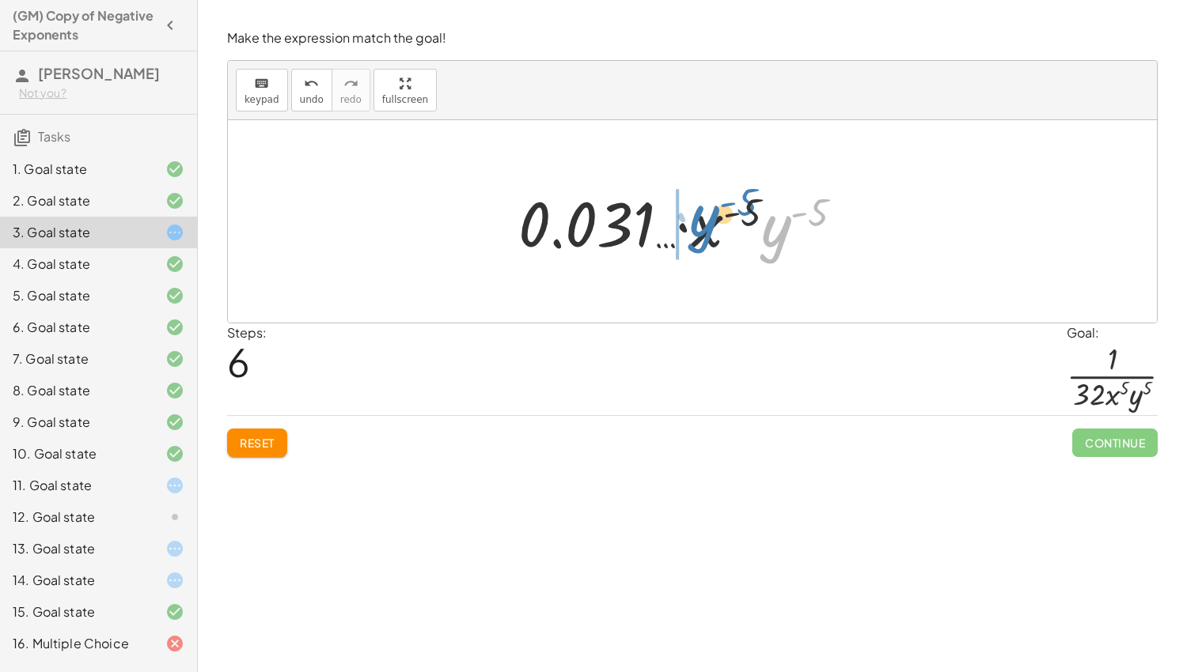
click at [703, 227] on div at bounding box center [687, 221] width 354 height 81
click at [265, 442] on span "Reset" at bounding box center [257, 443] width 35 height 14
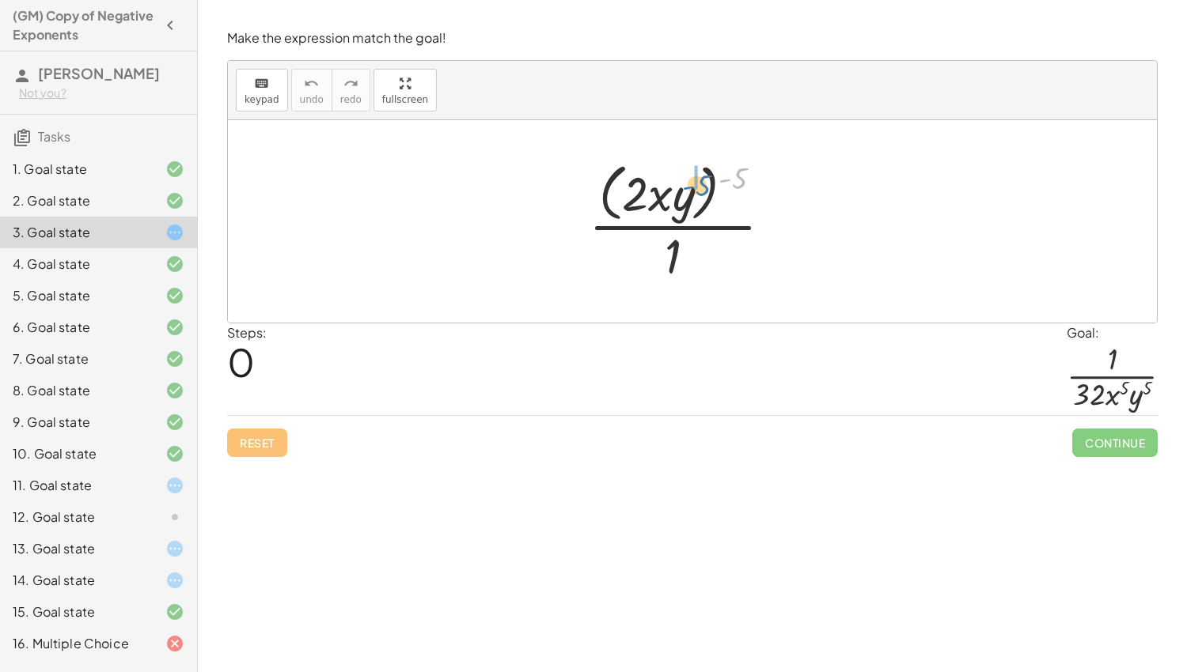
drag, startPoint x: 740, startPoint y: 172, endPoint x: 703, endPoint y: 179, distance: 37.9
click at [703, 179] on div at bounding box center [687, 221] width 212 height 129
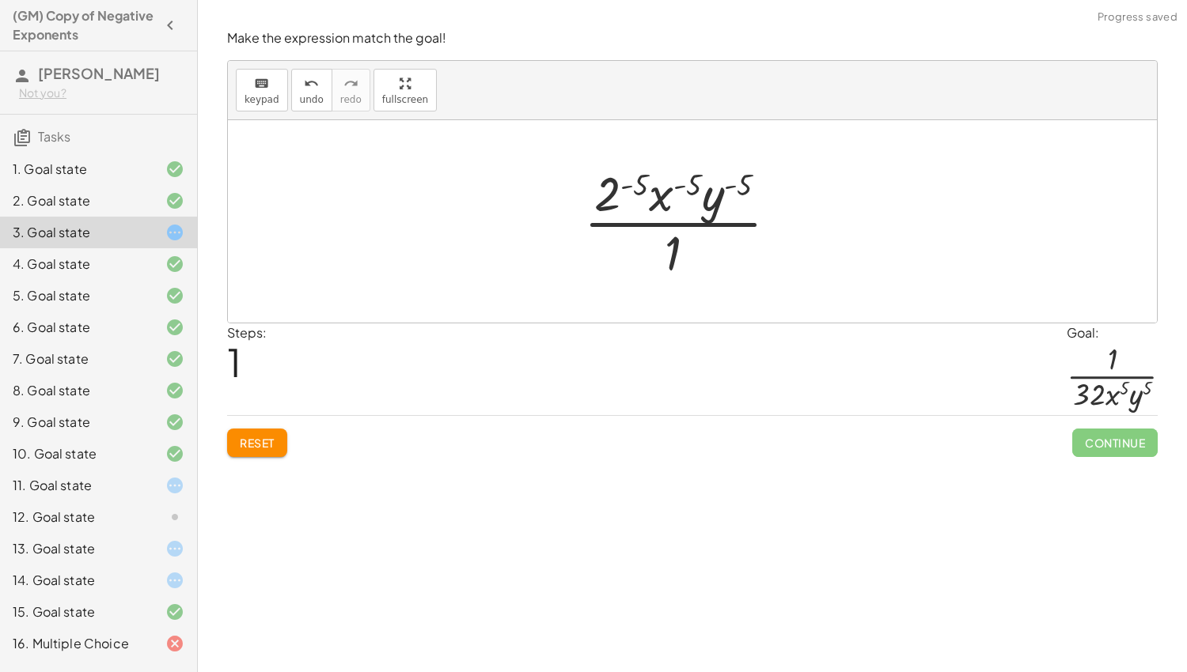
click at [275, 440] on span "Reset" at bounding box center [257, 443] width 35 height 14
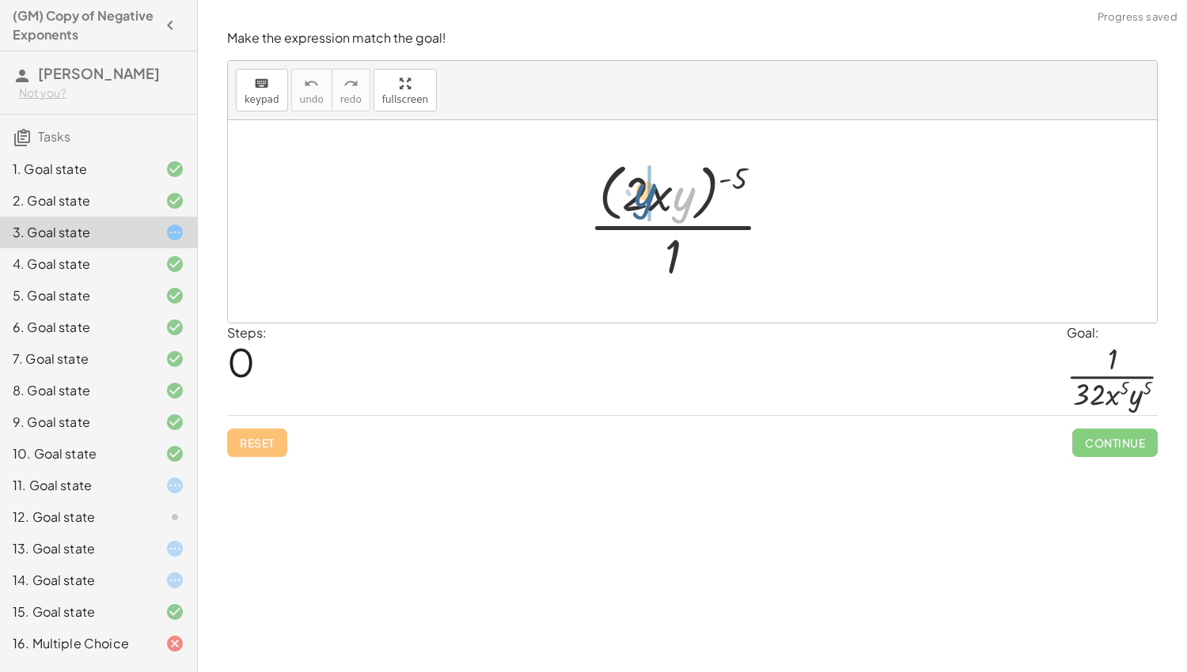
drag, startPoint x: 688, startPoint y: 193, endPoint x: 645, endPoint y: 189, distance: 43.7
click at [645, 189] on div at bounding box center [687, 221] width 212 height 129
drag, startPoint x: 745, startPoint y: 167, endPoint x: 691, endPoint y: 179, distance: 55.9
click at [691, 179] on div at bounding box center [687, 221] width 212 height 129
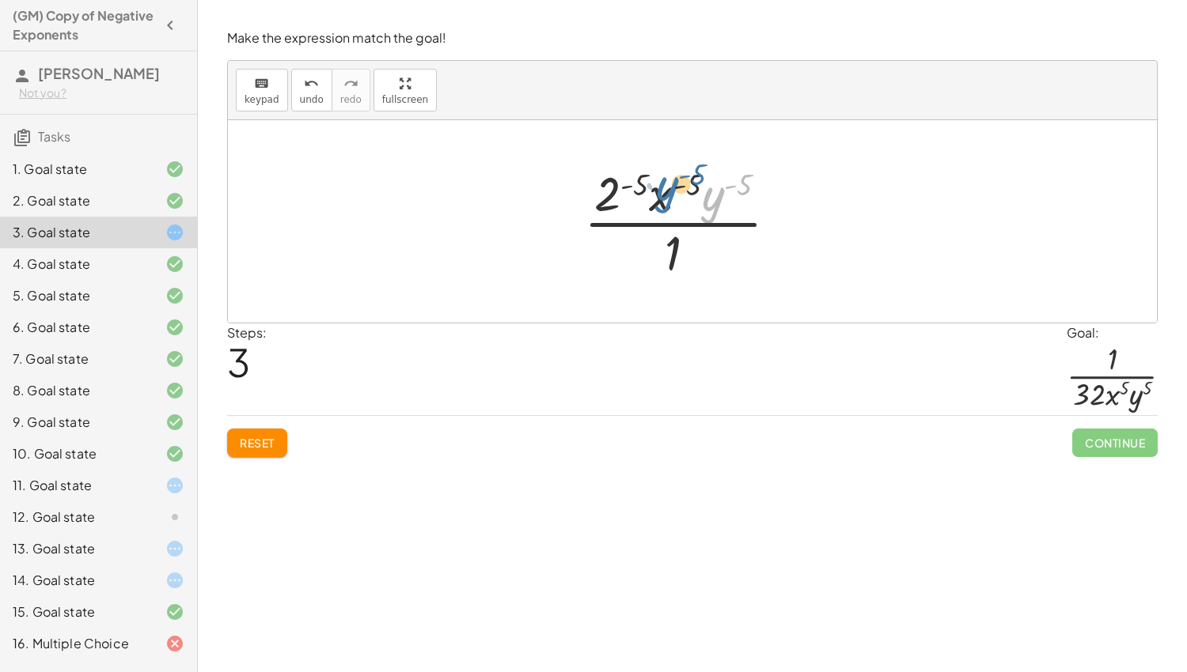
drag, startPoint x: 715, startPoint y: 202, endPoint x: 672, endPoint y: 191, distance: 44.7
click at [672, 191] on div at bounding box center [687, 222] width 222 height 122
drag, startPoint x: 676, startPoint y: 255, endPoint x: 611, endPoint y: 195, distance: 88.5
click at [611, 195] on div at bounding box center [687, 222] width 222 height 122
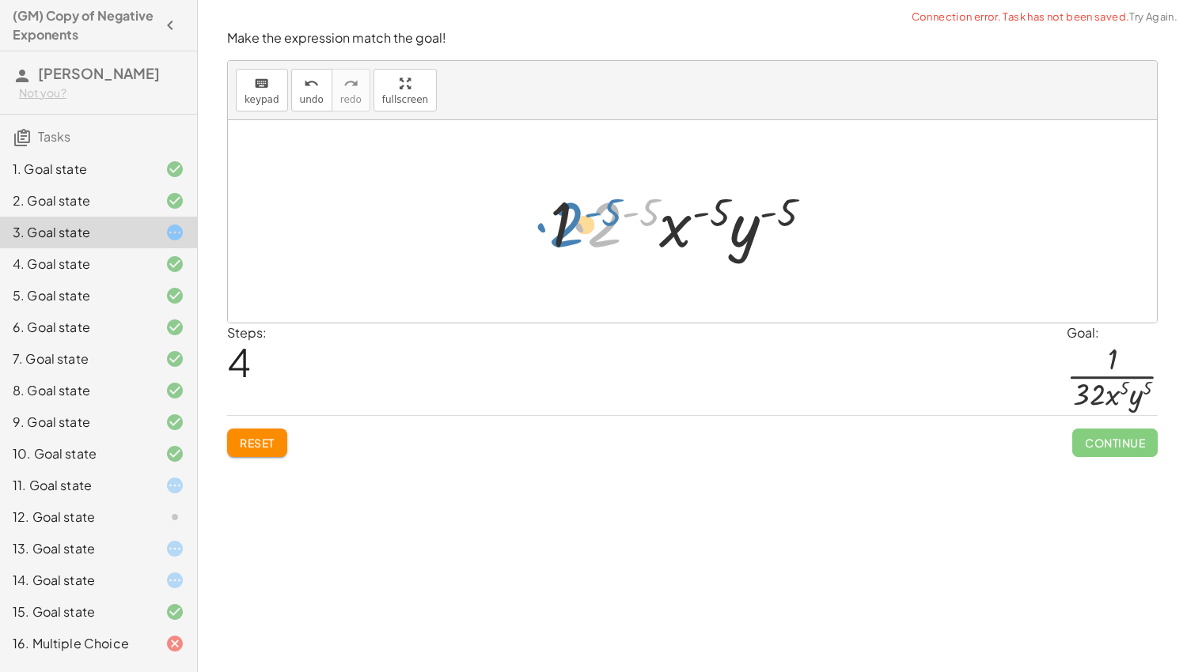
drag, startPoint x: 614, startPoint y: 214, endPoint x: 576, endPoint y: 214, distance: 38.0
click at [576, 214] on div at bounding box center [687, 221] width 291 height 81
drag, startPoint x: 562, startPoint y: 212, endPoint x: 604, endPoint y: 214, distance: 42.0
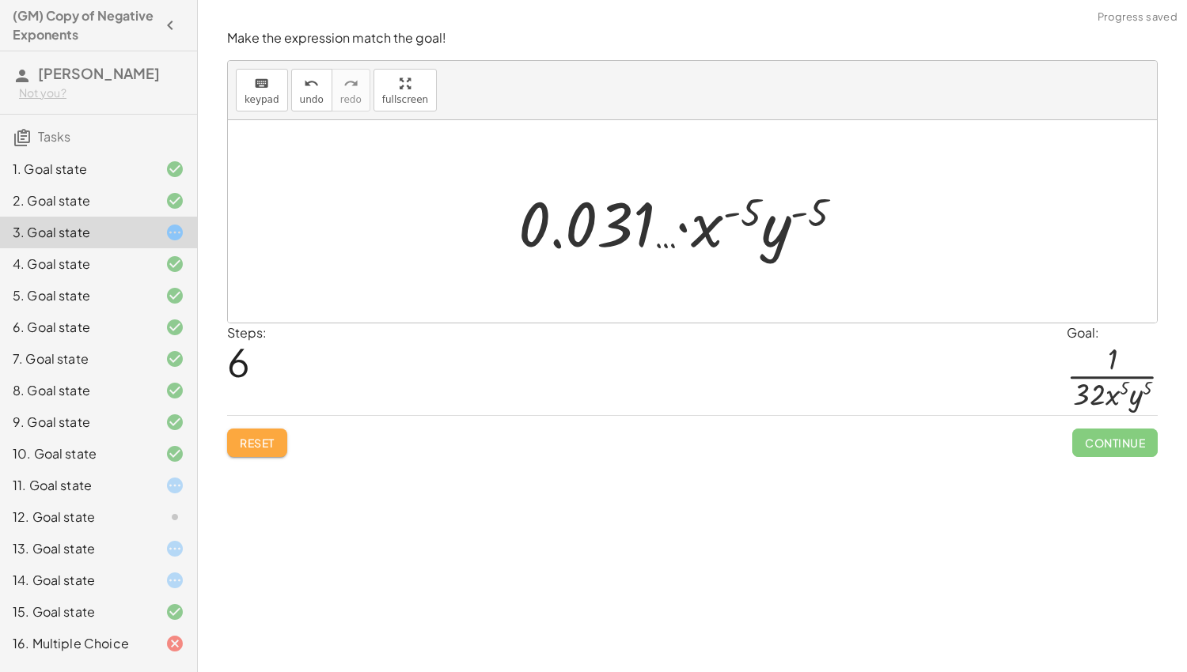
click at [260, 446] on span "Reset" at bounding box center [257, 443] width 35 height 14
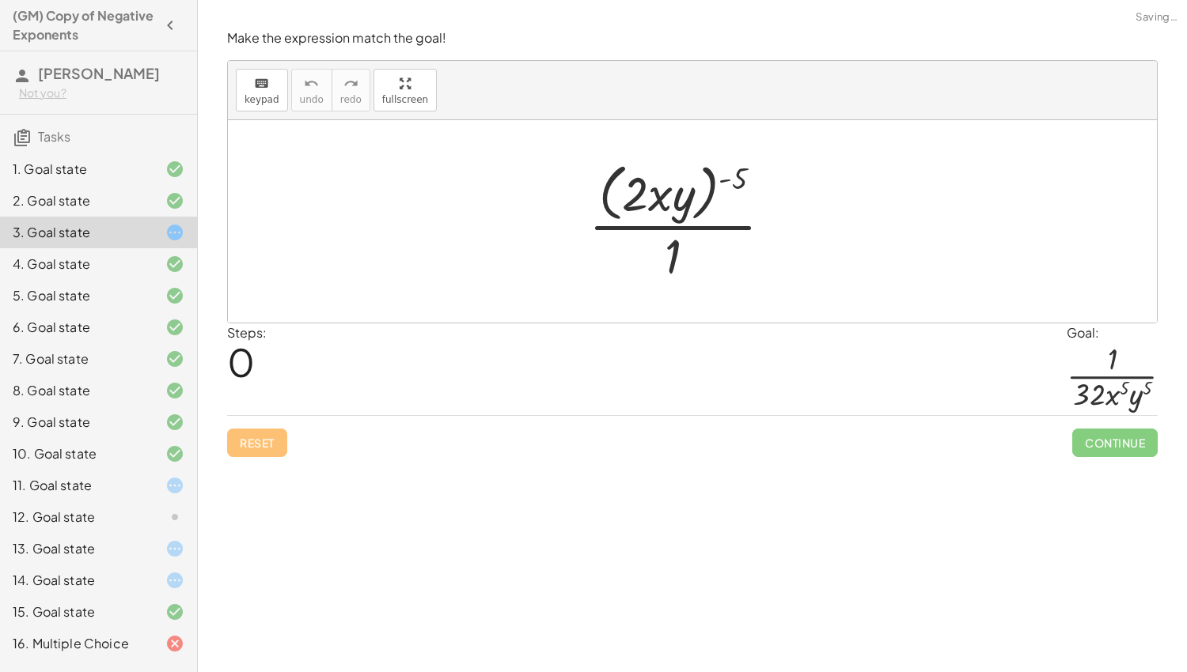
click at [154, 508] on div at bounding box center [162, 517] width 44 height 19
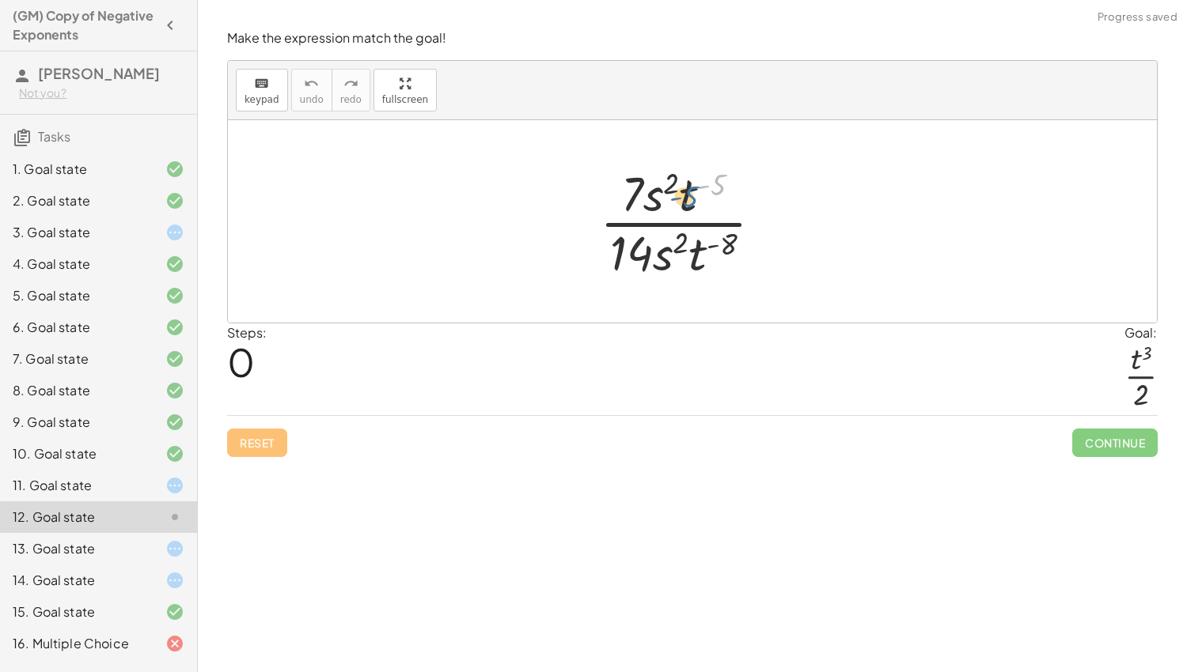
drag, startPoint x: 718, startPoint y: 182, endPoint x: 686, endPoint y: 194, distance: 33.8
click at [686, 194] on div at bounding box center [687, 222] width 191 height 122
drag, startPoint x: 675, startPoint y: 180, endPoint x: 659, endPoint y: 192, distance: 19.8
click at [659, 192] on div at bounding box center [687, 222] width 191 height 122
drag, startPoint x: 631, startPoint y: 187, endPoint x: 650, endPoint y: 193, distance: 19.0
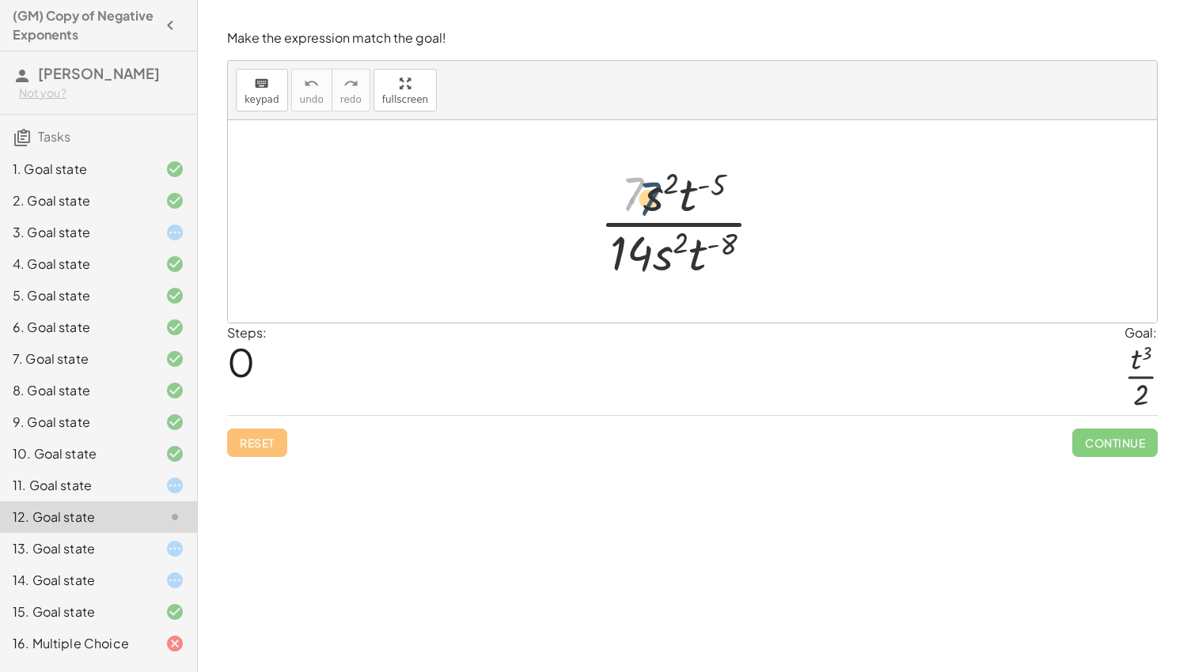
click at [650, 193] on div at bounding box center [687, 222] width 191 height 122
drag, startPoint x: 615, startPoint y: 257, endPoint x: 640, endPoint y: 257, distance: 24.5
click at [640, 257] on div at bounding box center [687, 222] width 191 height 122
drag, startPoint x: 680, startPoint y: 244, endPoint x: 665, endPoint y: 259, distance: 21.3
click at [665, 259] on div at bounding box center [687, 222] width 191 height 122
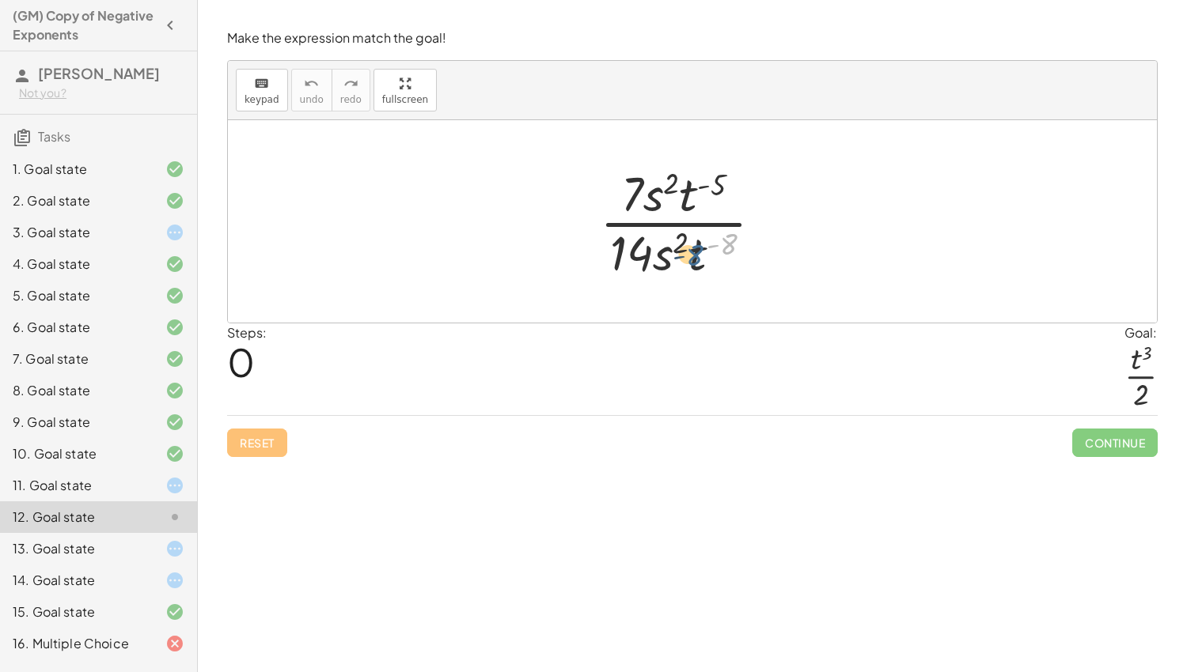
drag, startPoint x: 729, startPoint y: 244, endPoint x: 692, endPoint y: 254, distance: 37.8
click at [692, 254] on div at bounding box center [687, 222] width 191 height 122
drag, startPoint x: 712, startPoint y: 187, endPoint x: 677, endPoint y: 205, distance: 39.3
click at [677, 205] on div at bounding box center [687, 222] width 191 height 122
click at [168, 575] on icon at bounding box center [174, 580] width 19 height 19
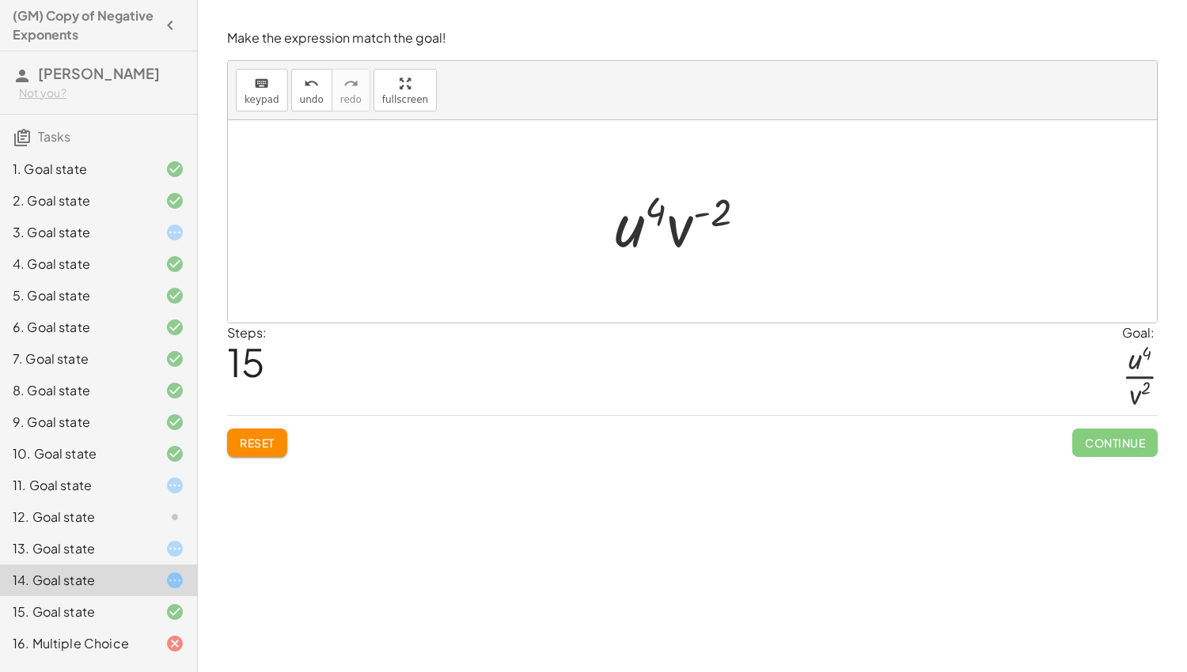
click at [275, 426] on div "Reset Continue" at bounding box center [692, 436] width 930 height 42
click at [267, 441] on span "Reset" at bounding box center [257, 443] width 35 height 14
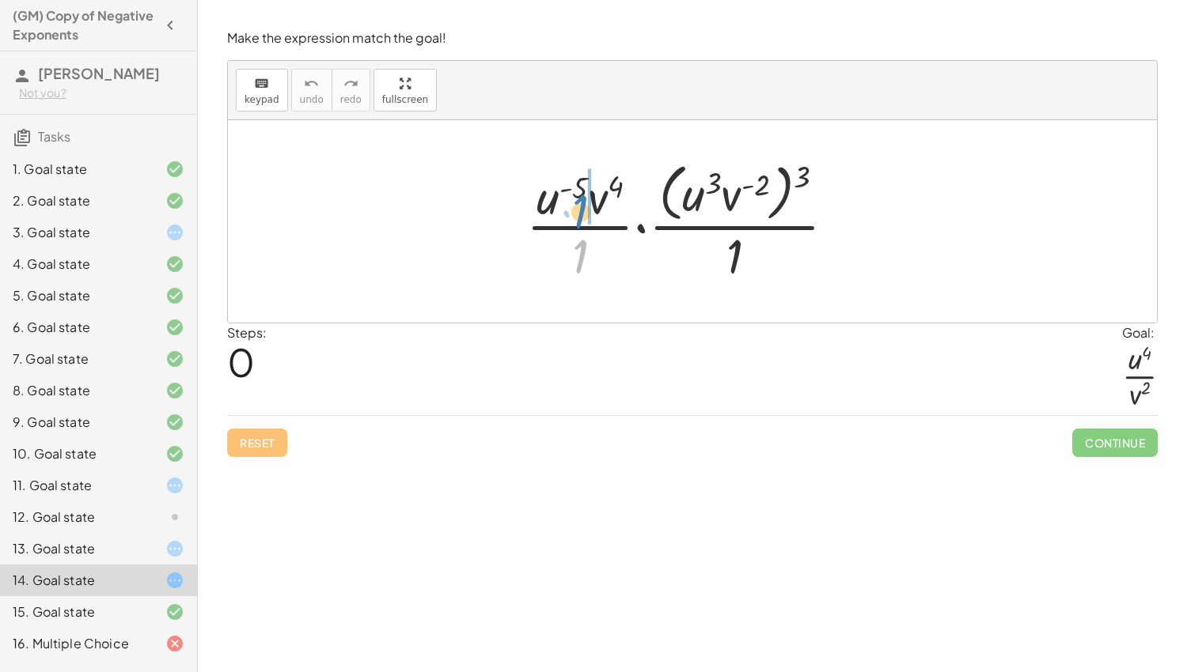
drag, startPoint x: 578, startPoint y: 265, endPoint x: 579, endPoint y: 211, distance: 53.8
click at [579, 211] on div at bounding box center [687, 221] width 338 height 129
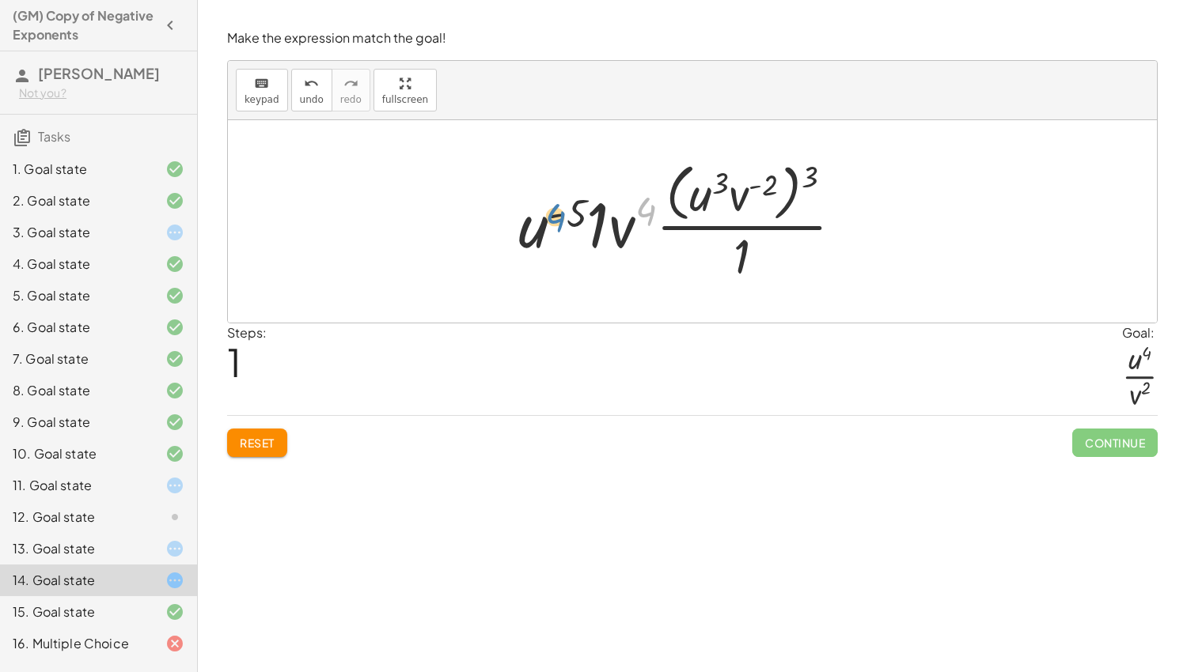
drag, startPoint x: 636, startPoint y: 210, endPoint x: 539, endPoint y: 222, distance: 97.9
click at [539, 222] on div at bounding box center [686, 221] width 353 height 129
drag, startPoint x: 601, startPoint y: 218, endPoint x: 562, endPoint y: 222, distance: 38.9
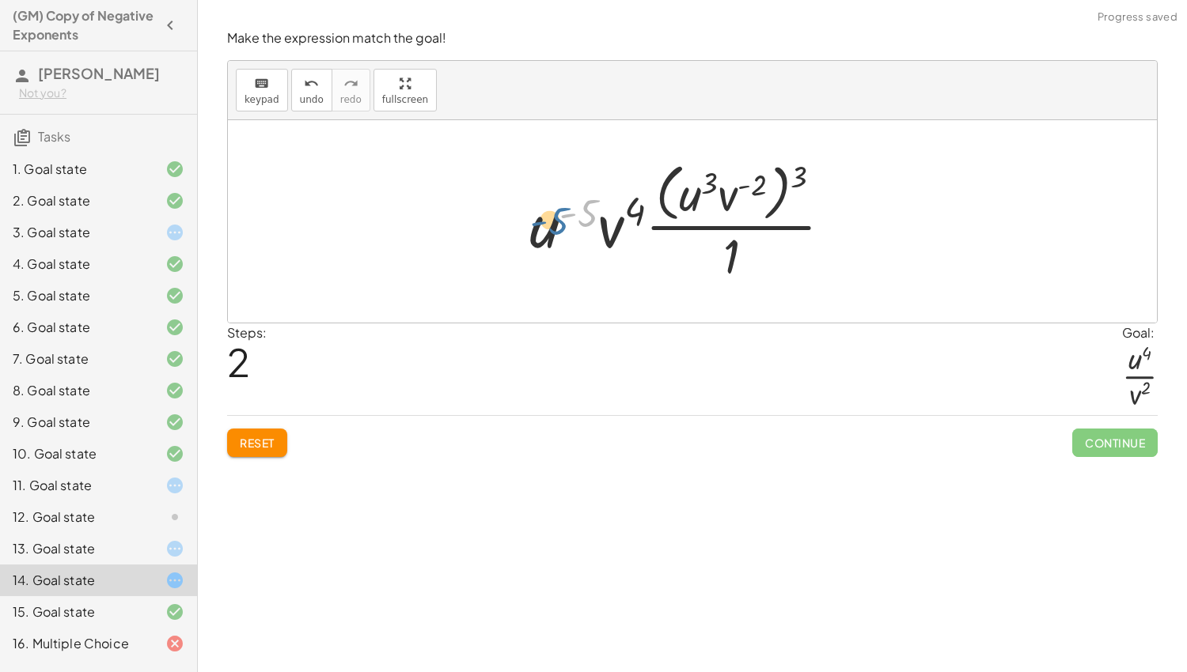
drag, startPoint x: 585, startPoint y: 216, endPoint x: 555, endPoint y: 225, distance: 30.8
click at [555, 225] on div at bounding box center [686, 221] width 331 height 129
drag, startPoint x: 637, startPoint y: 210, endPoint x: 587, endPoint y: 215, distance: 50.1
click at [587, 215] on div at bounding box center [686, 221] width 331 height 129
drag, startPoint x: 608, startPoint y: 229, endPoint x: 556, endPoint y: 229, distance: 51.4
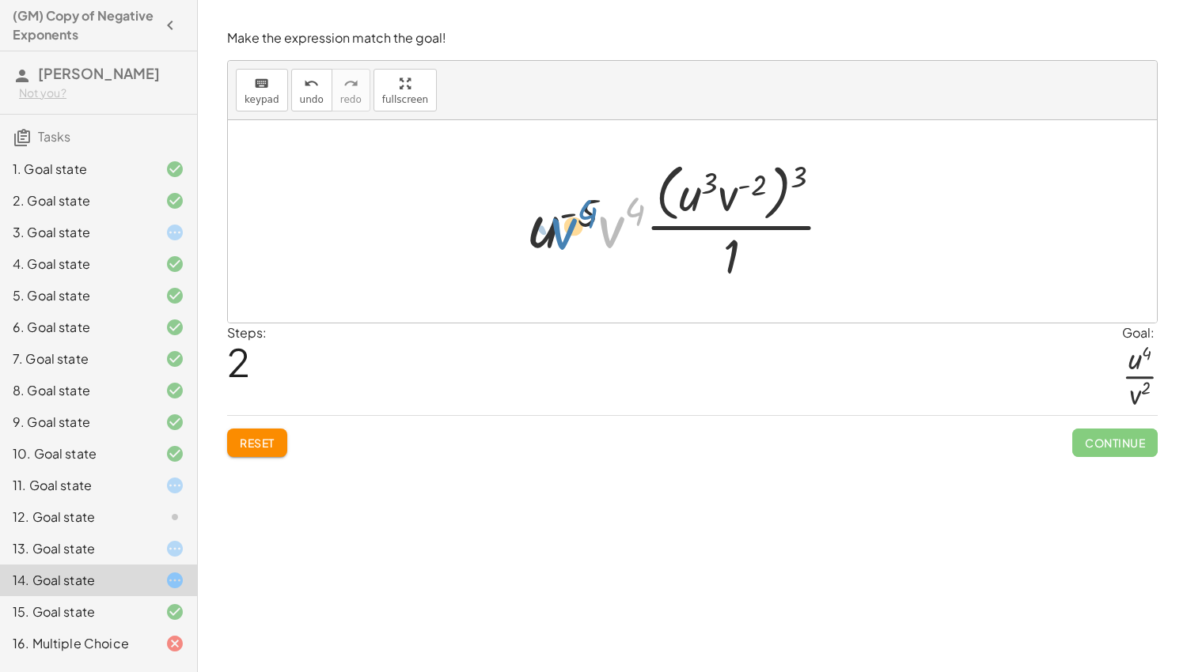
click at [556, 229] on div at bounding box center [686, 221] width 331 height 129
drag, startPoint x: 759, startPoint y: 184, endPoint x: 709, endPoint y: 181, distance: 50.7
click at [709, 181] on div at bounding box center [686, 221] width 331 height 129
drag, startPoint x: 798, startPoint y: 176, endPoint x: 751, endPoint y: 184, distance: 48.1
click at [751, 184] on div at bounding box center [686, 221] width 331 height 129
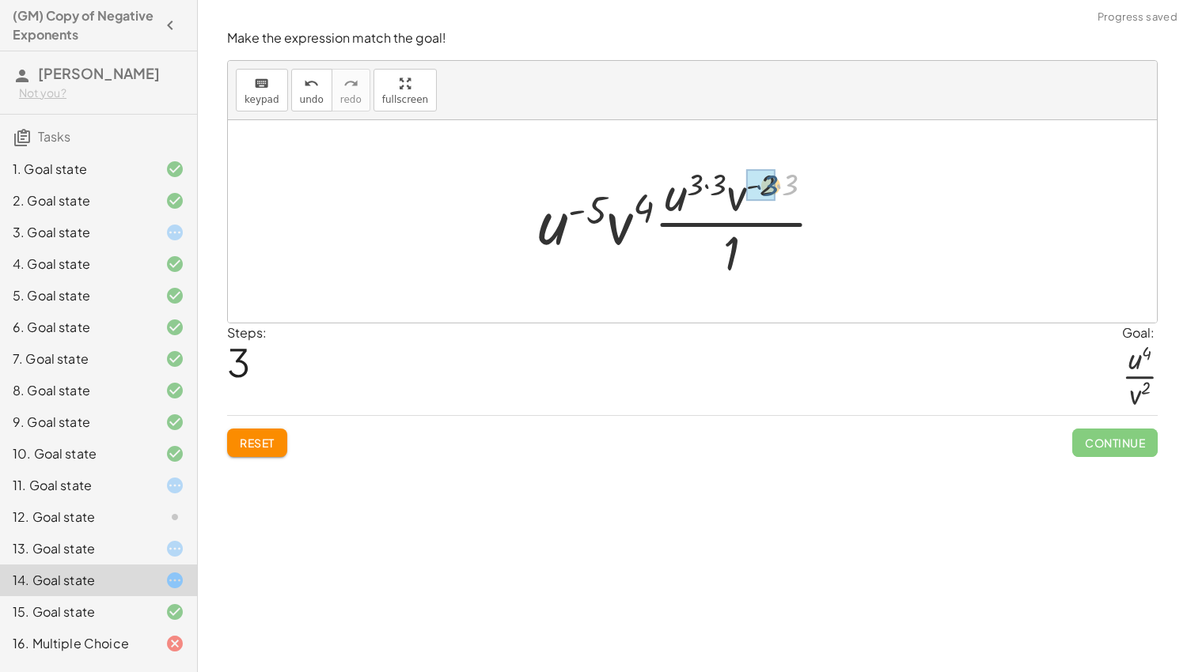
drag, startPoint x: 788, startPoint y: 183, endPoint x: 768, endPoint y: 184, distance: 19.8
drag, startPoint x: 729, startPoint y: 183, endPoint x: 704, endPoint y: 184, distance: 24.6
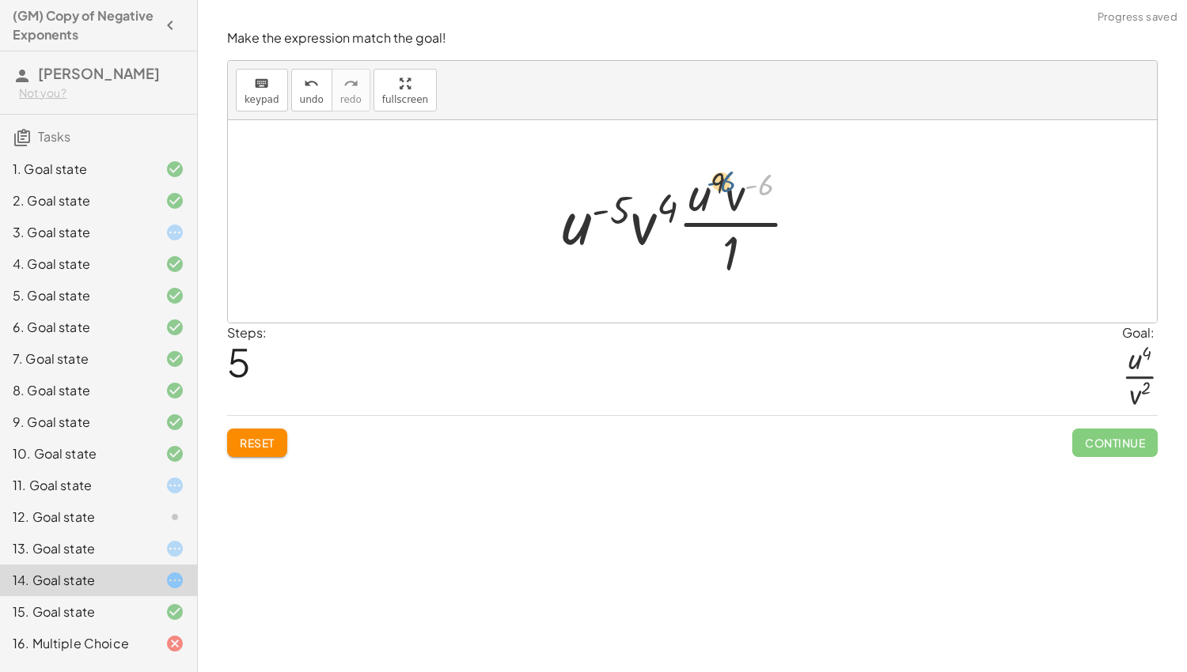
drag, startPoint x: 762, startPoint y: 185, endPoint x: 718, endPoint y: 183, distance: 43.6
click at [718, 183] on div at bounding box center [687, 222] width 266 height 122
drag, startPoint x: 735, startPoint y: 198, endPoint x: 650, endPoint y: 229, distance: 91.1
click at [650, 229] on div at bounding box center [687, 222] width 266 height 122
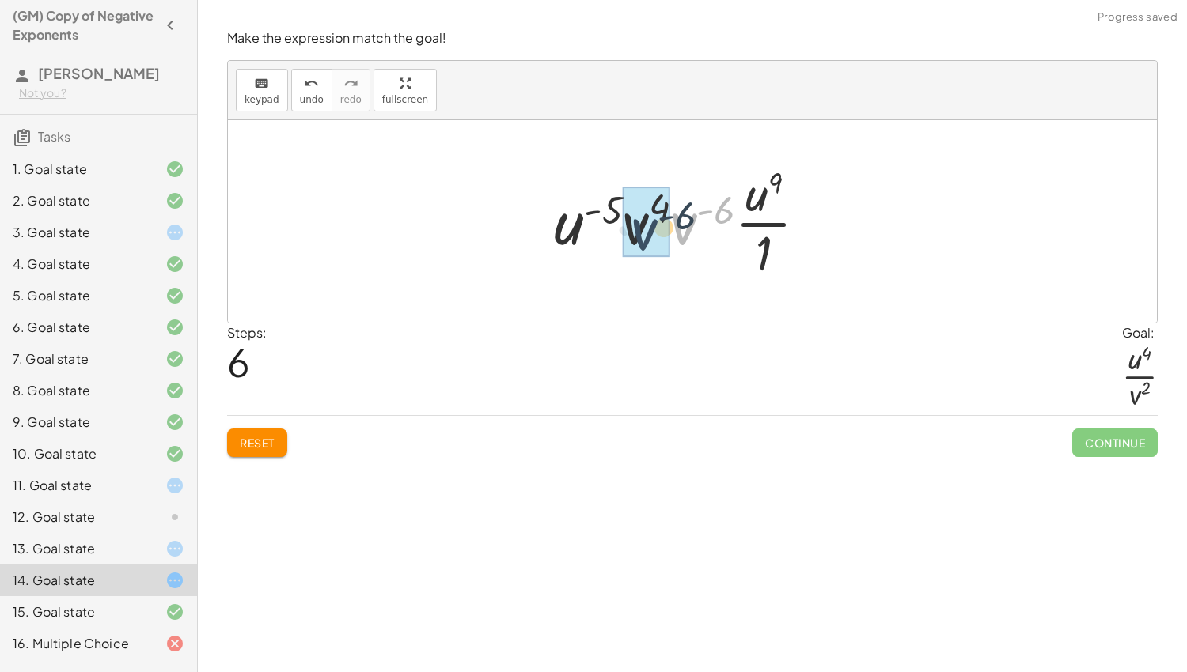
drag, startPoint x: 688, startPoint y: 227, endPoint x: 642, endPoint y: 233, distance: 47.0
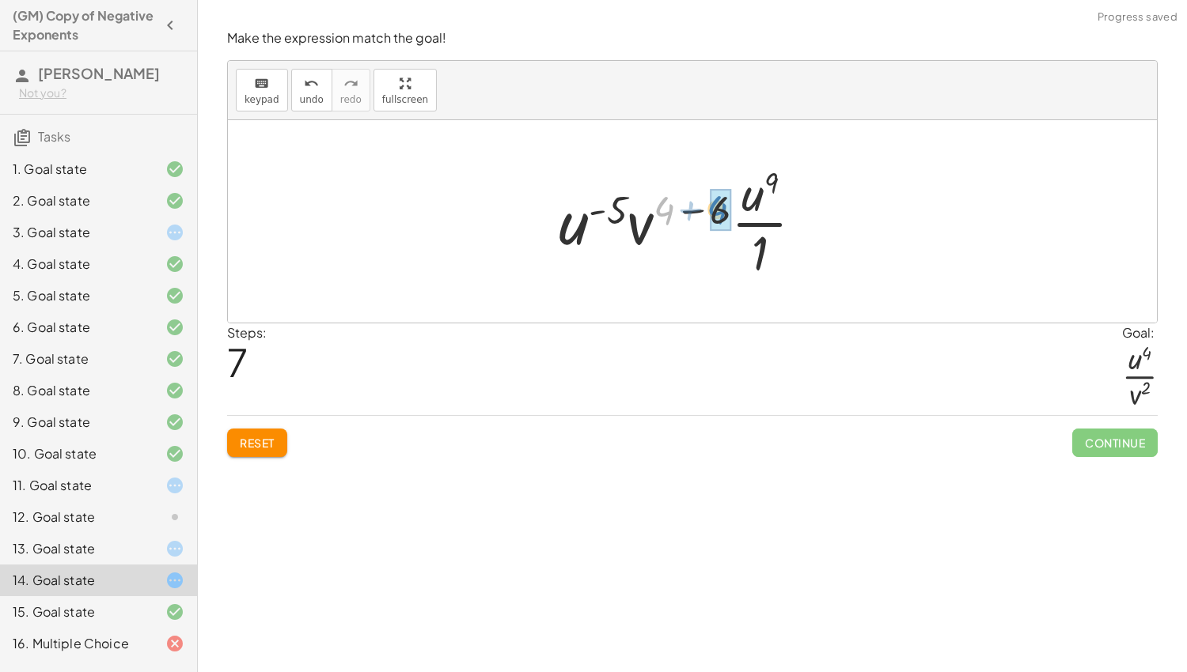
drag, startPoint x: 654, startPoint y: 212, endPoint x: 707, endPoint y: 211, distance: 53.0
click at [707, 211] on div at bounding box center [687, 222] width 273 height 122
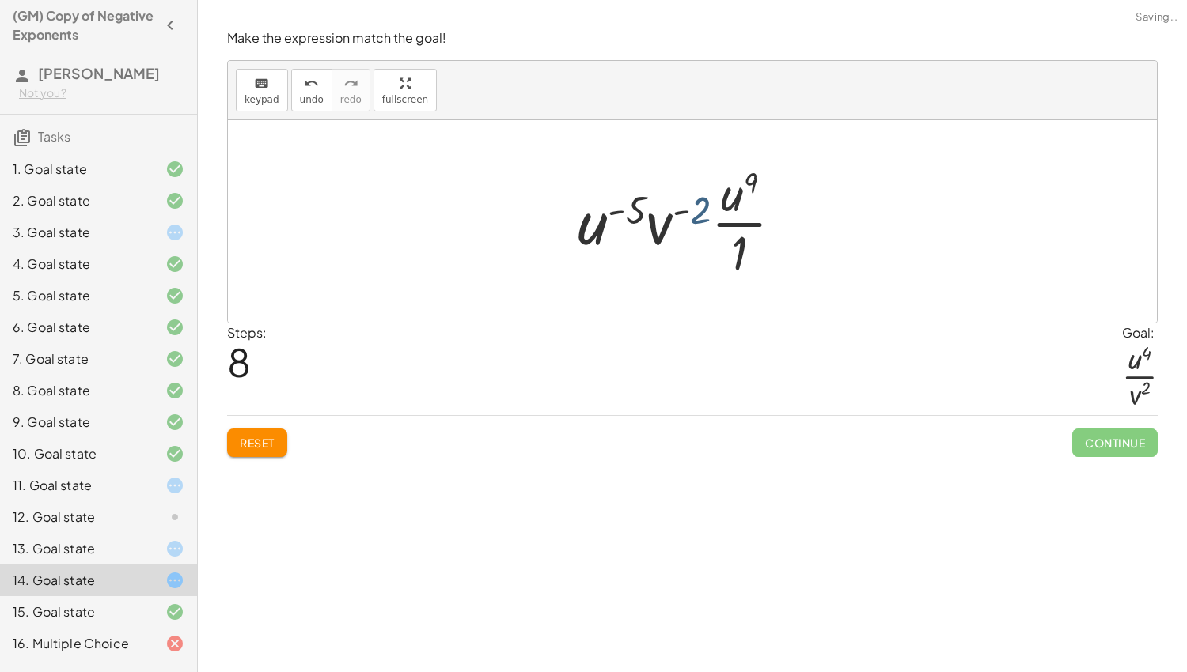
click at [702, 212] on div at bounding box center [687, 222] width 234 height 122
click at [695, 210] on div at bounding box center [687, 222] width 234 height 122
drag, startPoint x: 725, startPoint y: 199, endPoint x: 622, endPoint y: 227, distance: 107.5
click at [622, 227] on div at bounding box center [687, 222] width 234 height 122
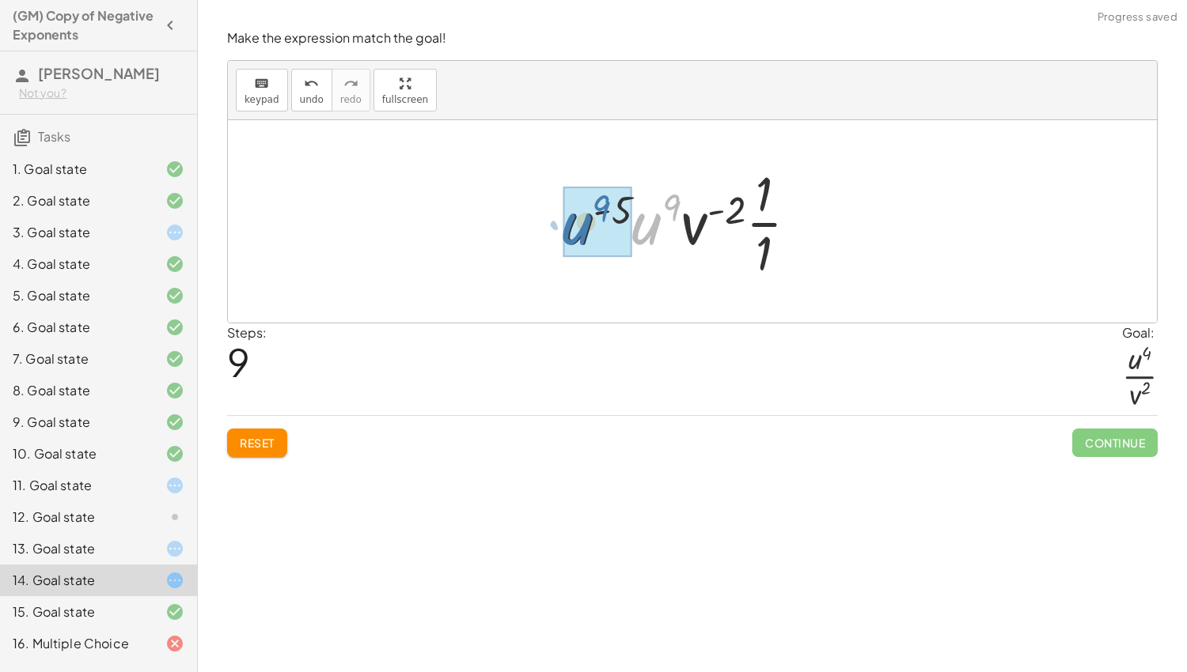
drag, startPoint x: 642, startPoint y: 229, endPoint x: 578, endPoint y: 229, distance: 64.1
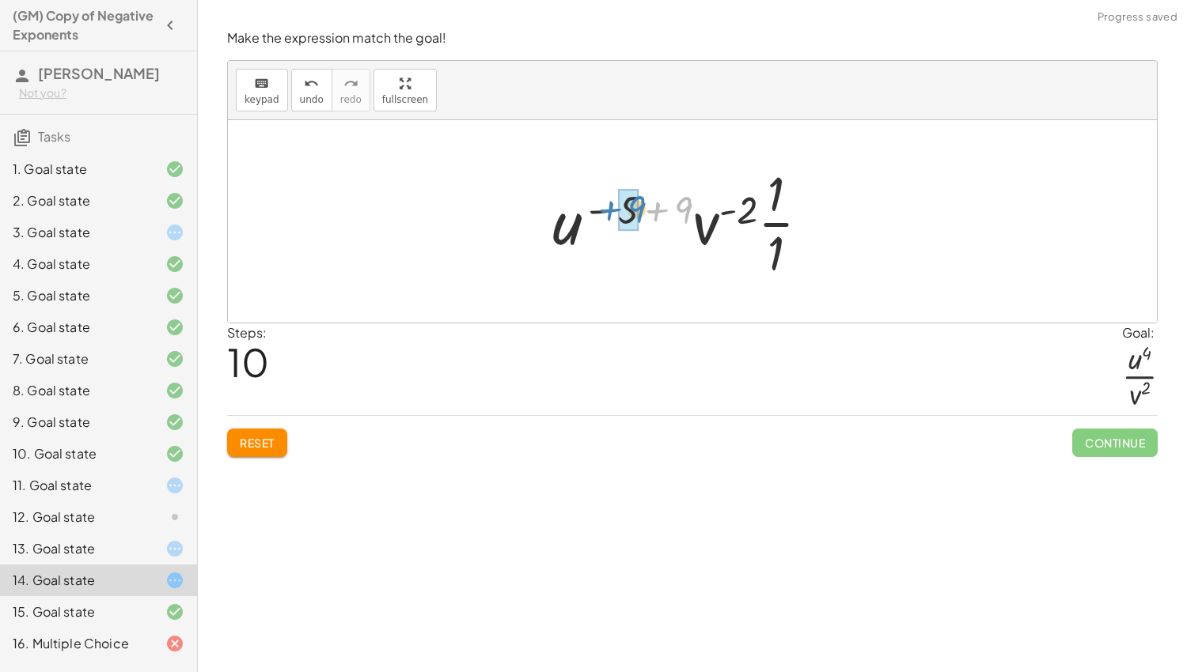
drag, startPoint x: 675, startPoint y: 199, endPoint x: 622, endPoint y: 198, distance: 53.0
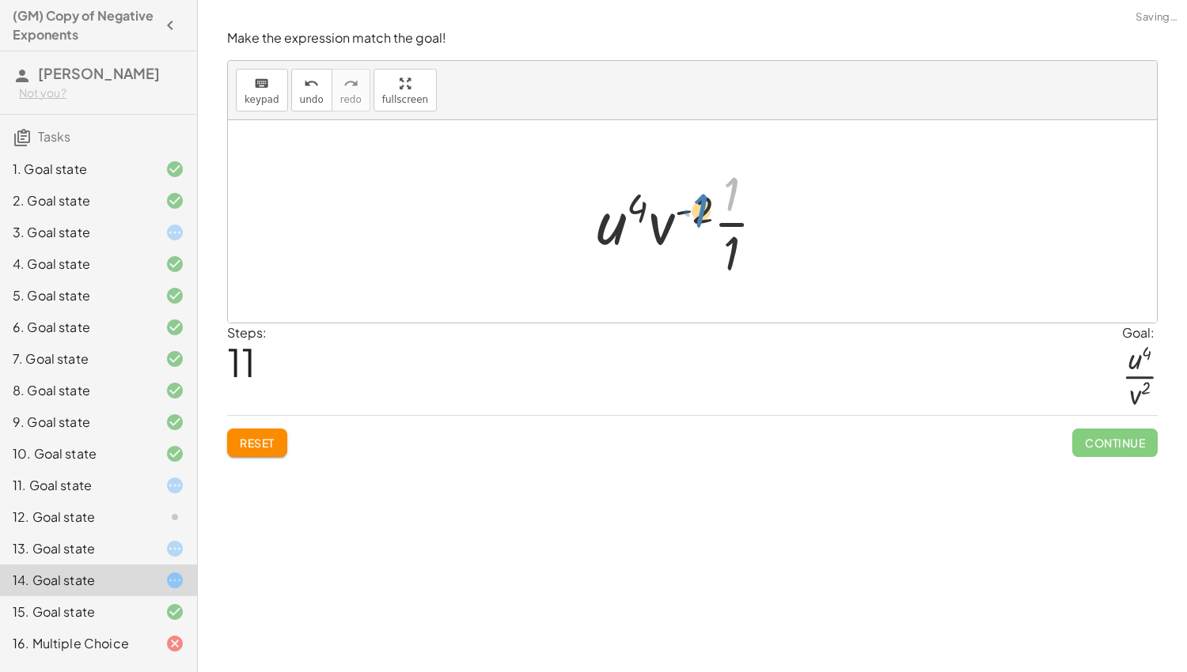
drag, startPoint x: 729, startPoint y: 194, endPoint x: 697, endPoint y: 210, distance: 36.1
click at [697, 210] on div at bounding box center [687, 222] width 197 height 122
drag, startPoint x: 730, startPoint y: 243, endPoint x: 694, endPoint y: 206, distance: 51.5
drag, startPoint x: 720, startPoint y: 184, endPoint x: 698, endPoint y: 189, distance: 22.8
click at [698, 189] on div at bounding box center [687, 222] width 165 height 122
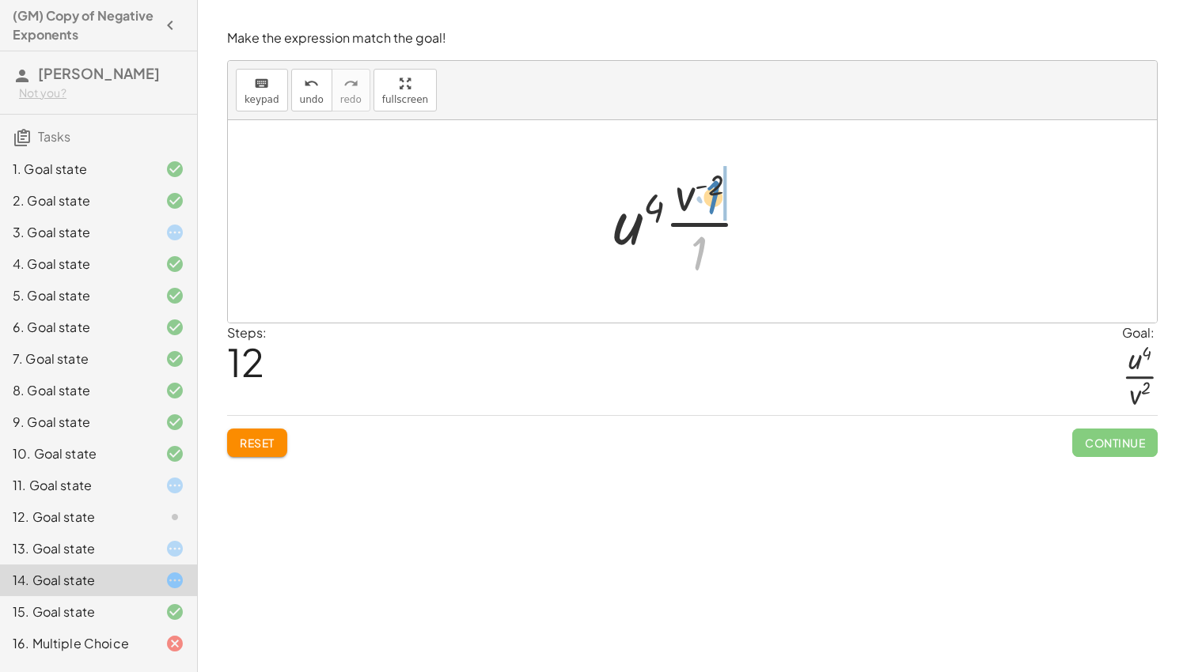
drag, startPoint x: 695, startPoint y: 256, endPoint x: 712, endPoint y: 201, distance: 57.1
click at [712, 201] on div at bounding box center [687, 222] width 165 height 122
drag, startPoint x: 728, startPoint y: 213, endPoint x: 706, endPoint y: 210, distance: 21.6
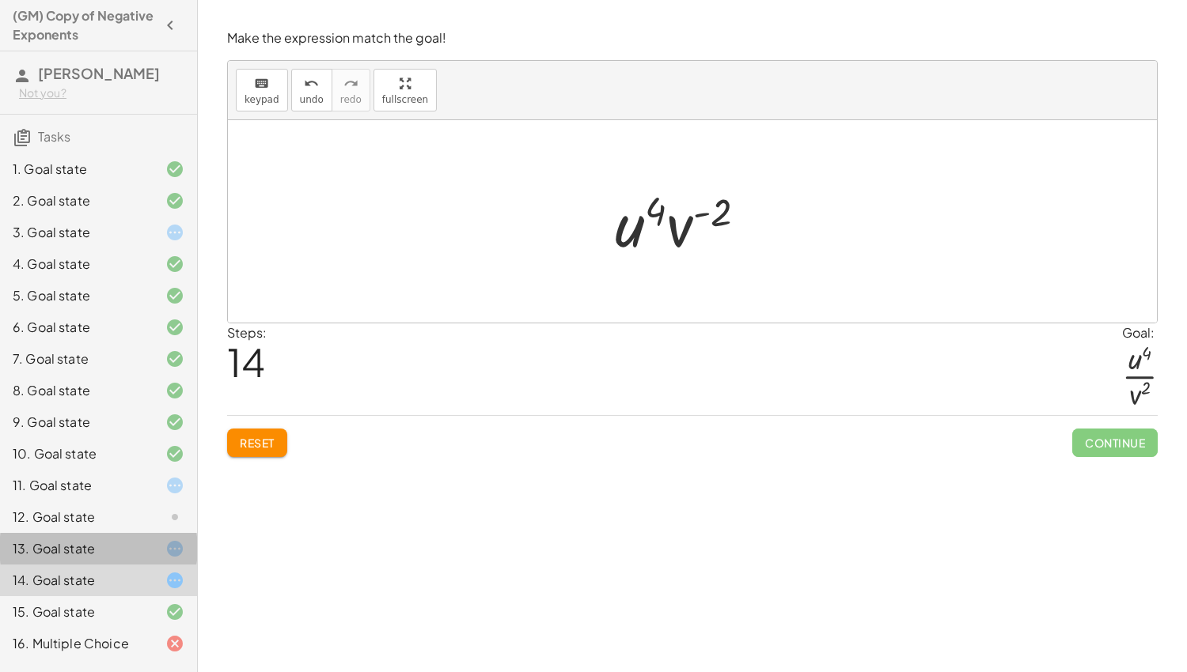
click at [183, 536] on div "13. Goal state" at bounding box center [98, 549] width 197 height 32
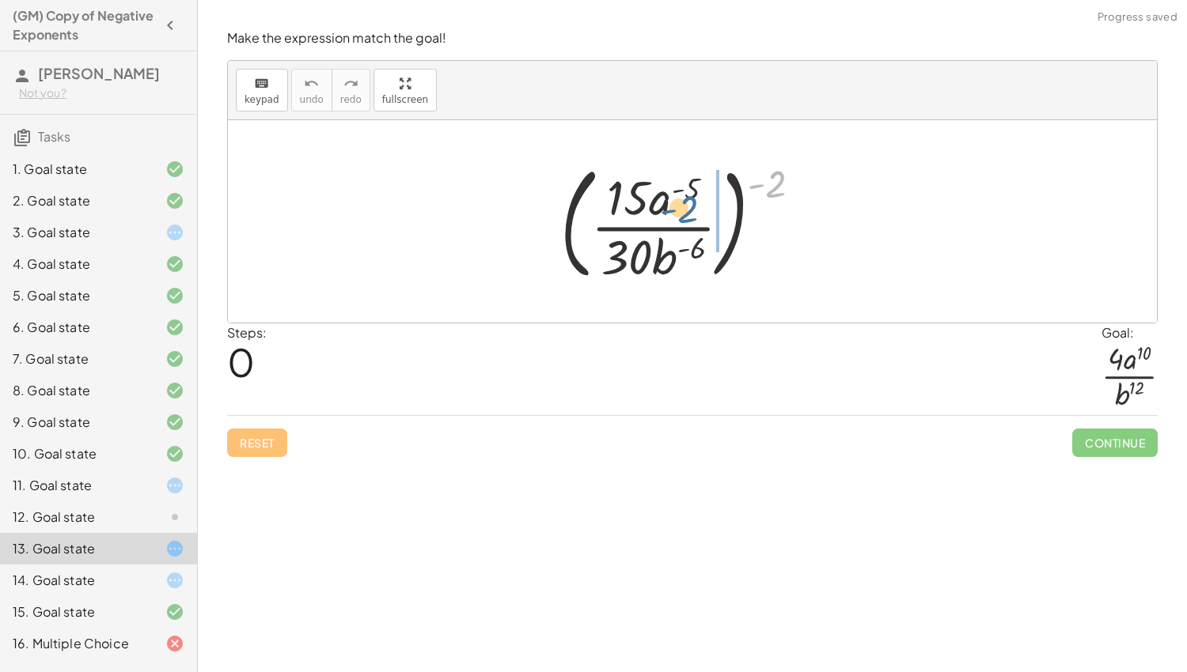
drag, startPoint x: 778, startPoint y: 192, endPoint x: 690, endPoint y: 218, distance: 92.2
click at [690, 218] on div at bounding box center [687, 221] width 270 height 131
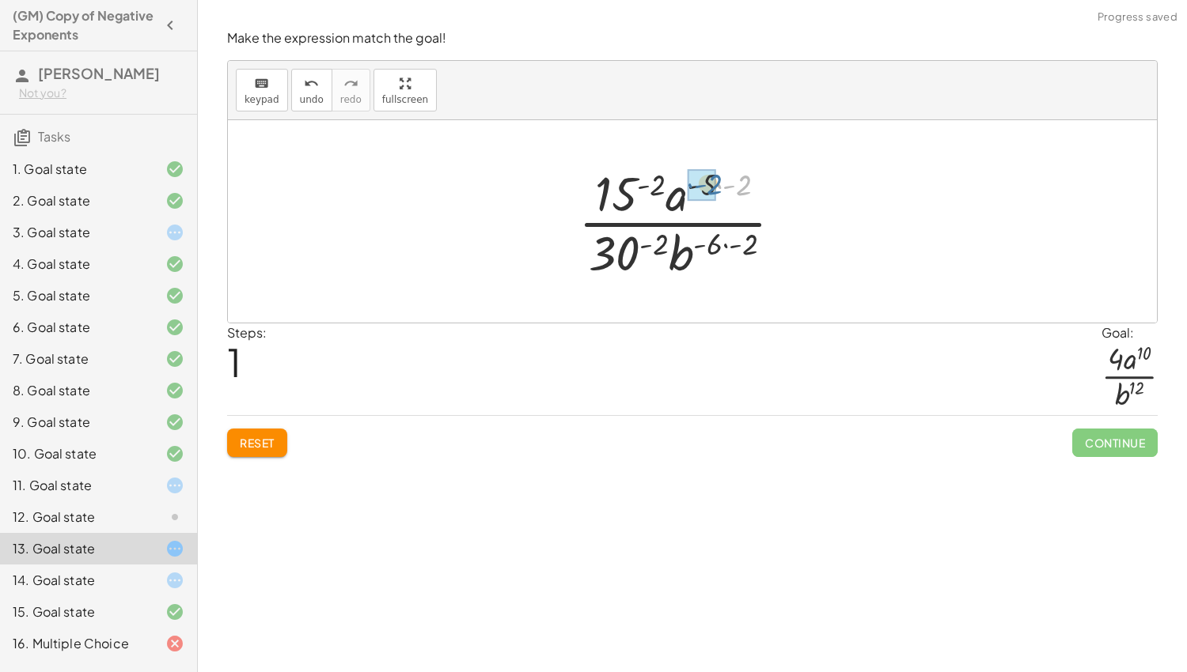
drag, startPoint x: 745, startPoint y: 187, endPoint x: 716, endPoint y: 187, distance: 29.3
click at [716, 187] on div at bounding box center [686, 222] width 233 height 122
drag, startPoint x: 755, startPoint y: 241, endPoint x: 718, endPoint y: 246, distance: 36.7
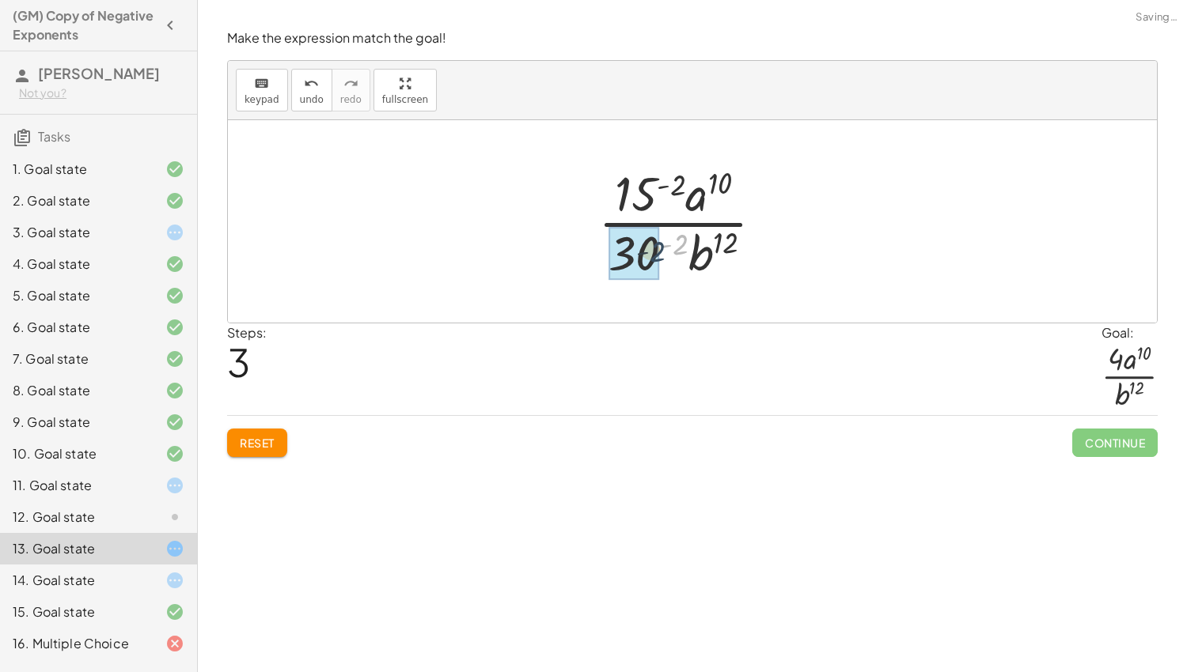
drag, startPoint x: 678, startPoint y: 244, endPoint x: 650, endPoint y: 252, distance: 29.6
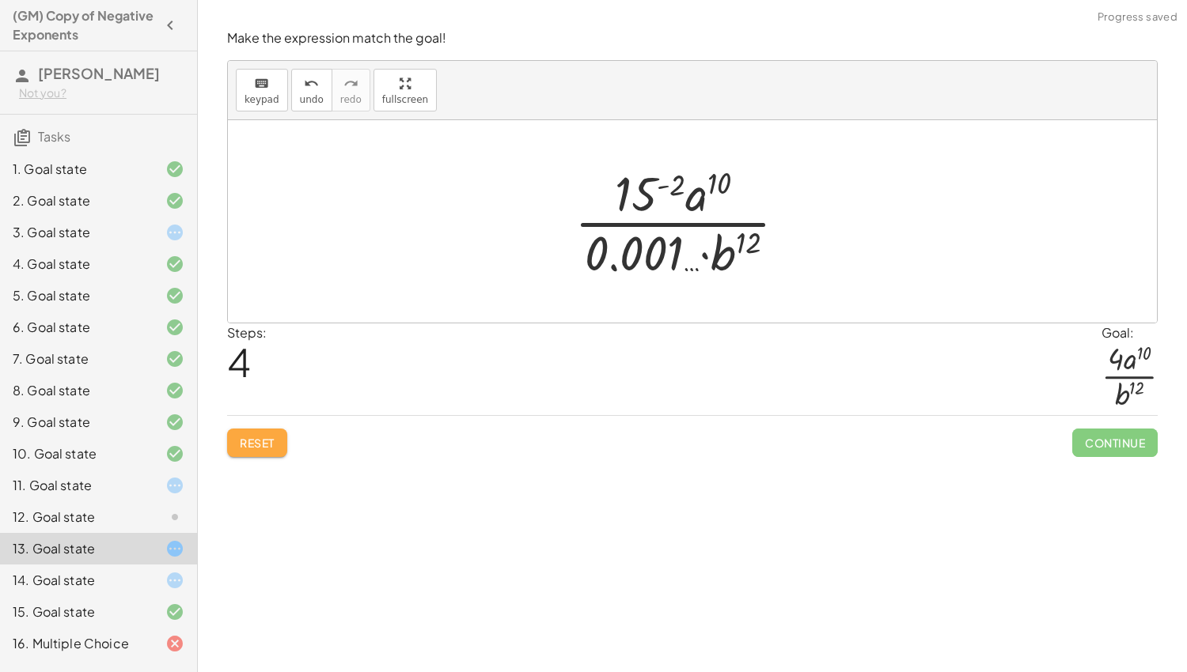
click at [275, 448] on button "Reset" at bounding box center [257, 443] width 60 height 28
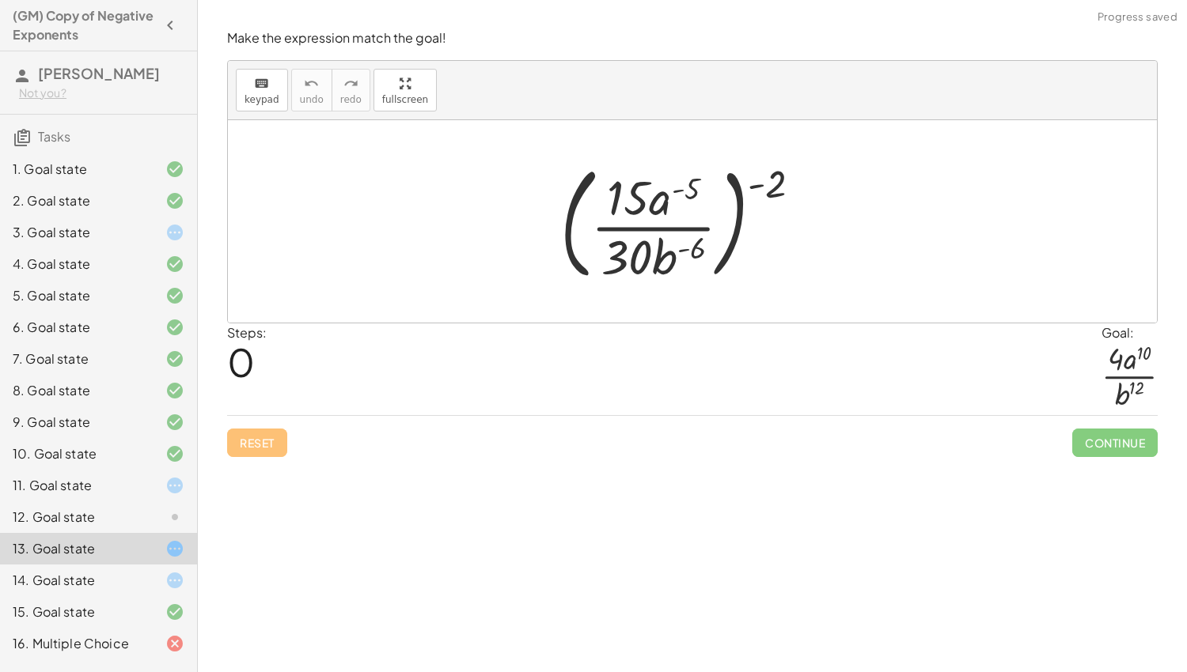
click at [141, 526] on div "12. Goal state" at bounding box center [98, 518] width 197 height 32
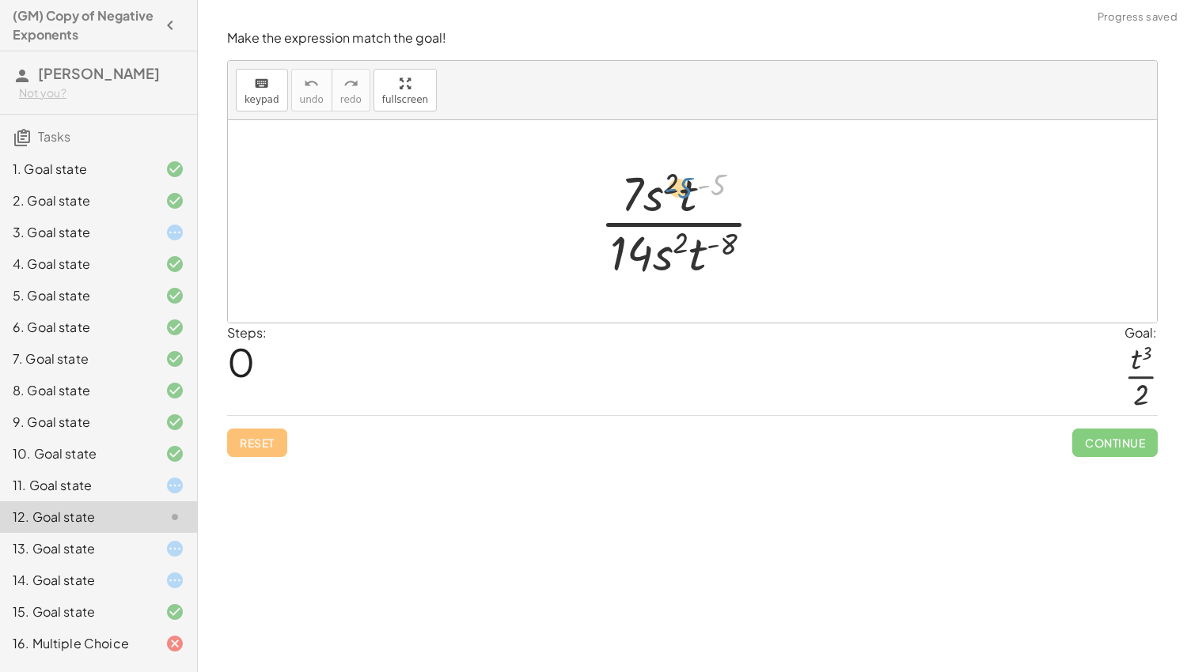
drag, startPoint x: 720, startPoint y: 193, endPoint x: 684, endPoint y: 196, distance: 35.7
click at [684, 196] on div at bounding box center [687, 222] width 191 height 122
drag, startPoint x: 689, startPoint y: 203, endPoint x: 710, endPoint y: 249, distance: 50.6
drag, startPoint x: 659, startPoint y: 264, endPoint x: 682, endPoint y: 202, distance: 66.6
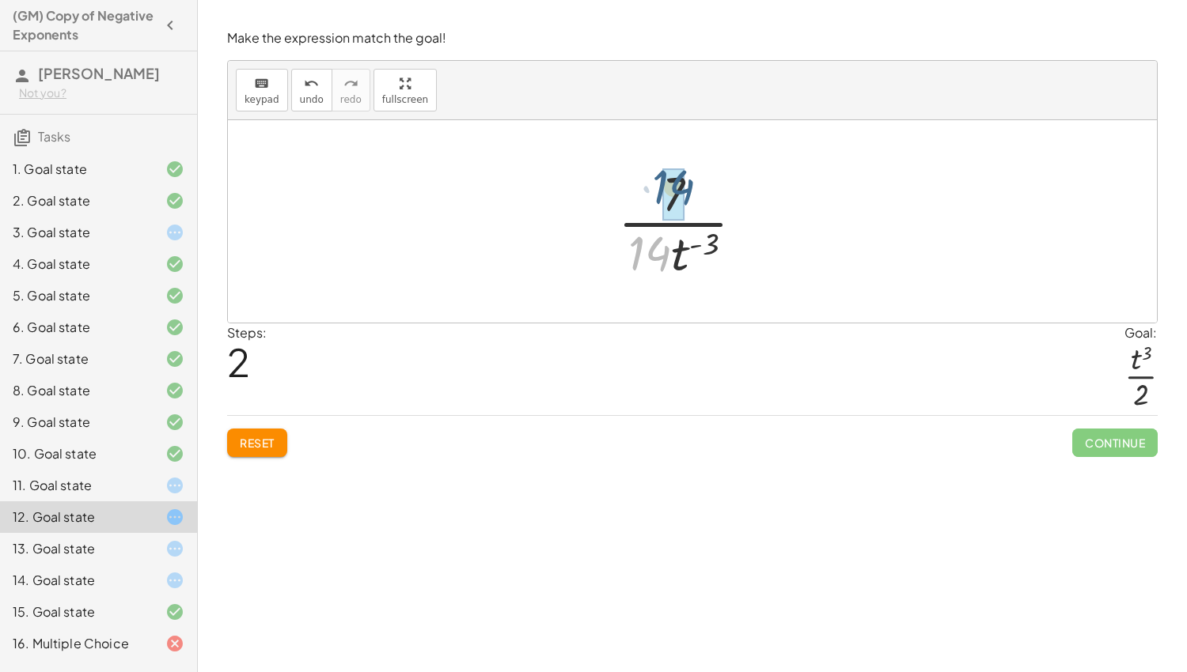
drag, startPoint x: 652, startPoint y: 255, endPoint x: 676, endPoint y: 188, distance: 70.6
drag, startPoint x: 704, startPoint y: 237, endPoint x: 689, endPoint y: 177, distance: 62.0
click at [689, 177] on div at bounding box center [687, 222] width 138 height 122
drag, startPoint x: 665, startPoint y: 267, endPoint x: 649, endPoint y: 189, distance: 80.1
click at [649, 189] on div at bounding box center [687, 222] width 138 height 122
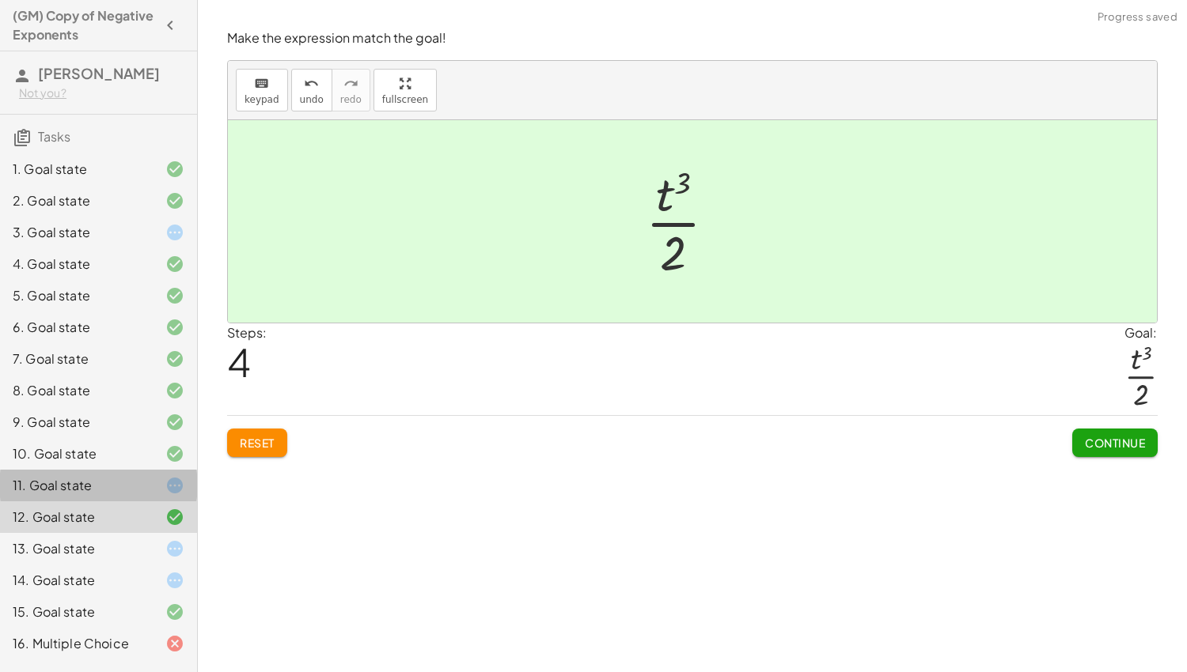
click at [180, 480] on icon at bounding box center [174, 485] width 19 height 19
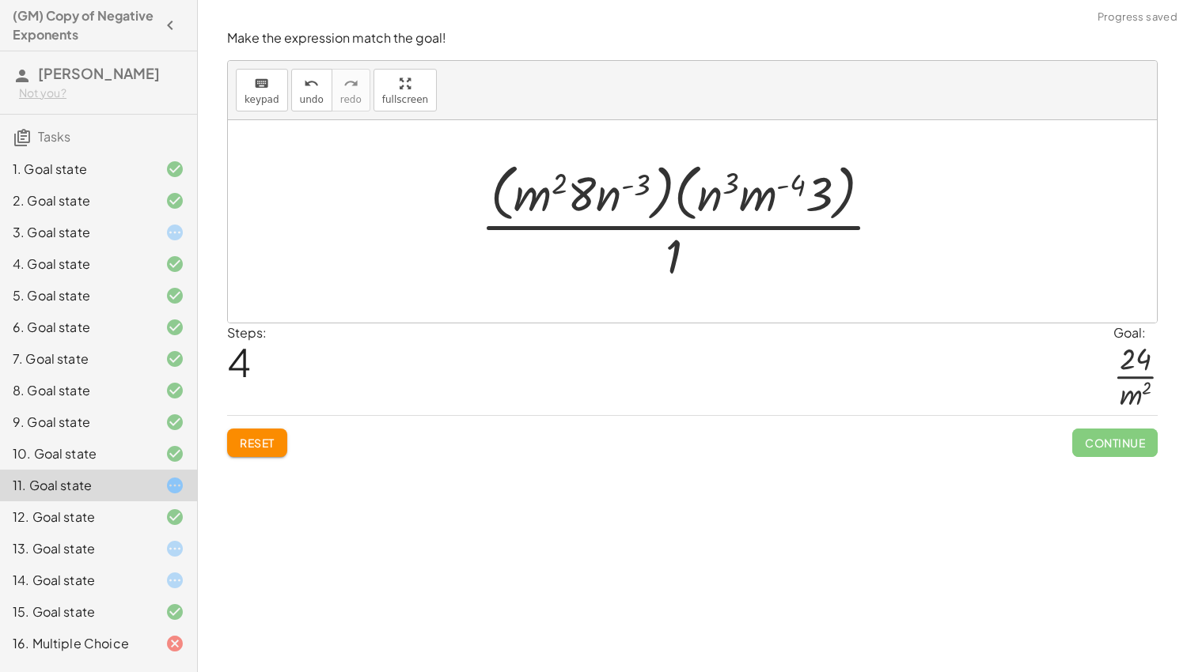
click at [264, 443] on span "Reset" at bounding box center [257, 443] width 35 height 14
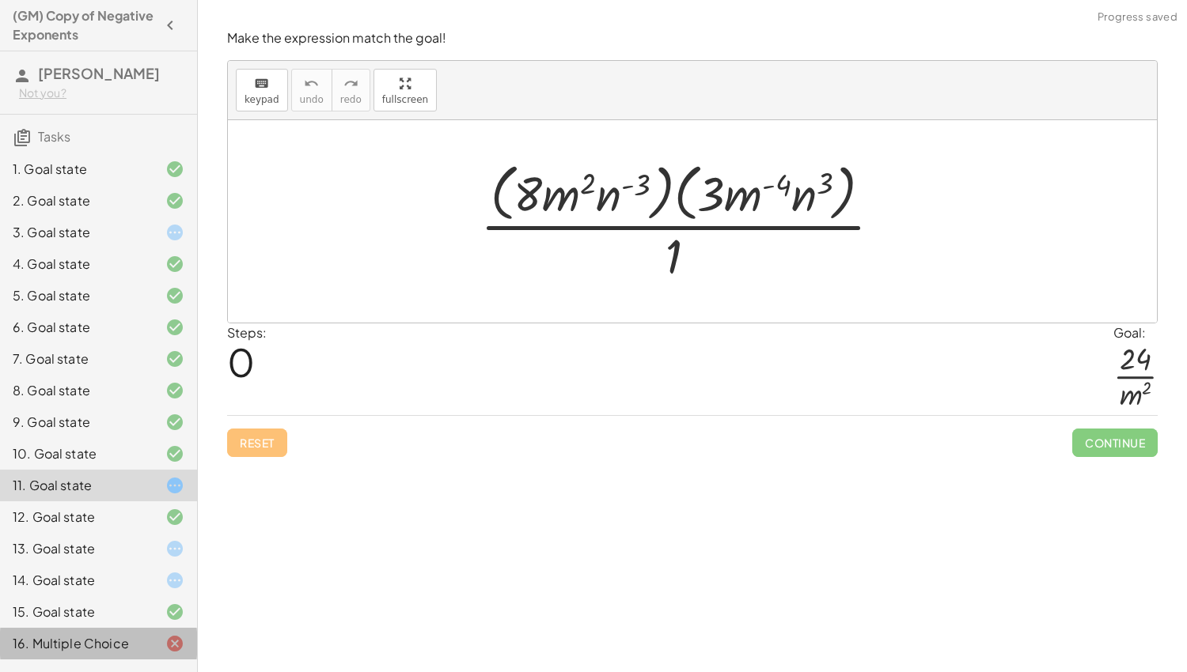
click at [155, 646] on div at bounding box center [162, 643] width 44 height 19
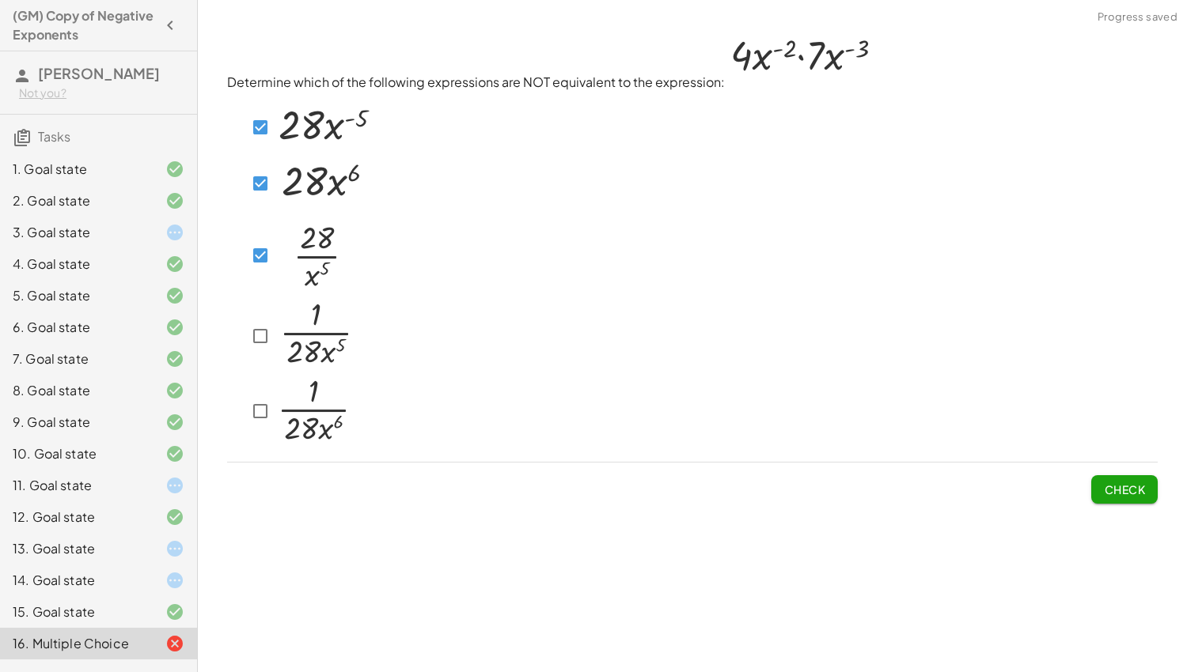
click at [1111, 488] on span "Check" at bounding box center [1124, 490] width 41 height 14
click at [1116, 488] on span "Check" at bounding box center [1124, 490] width 41 height 14
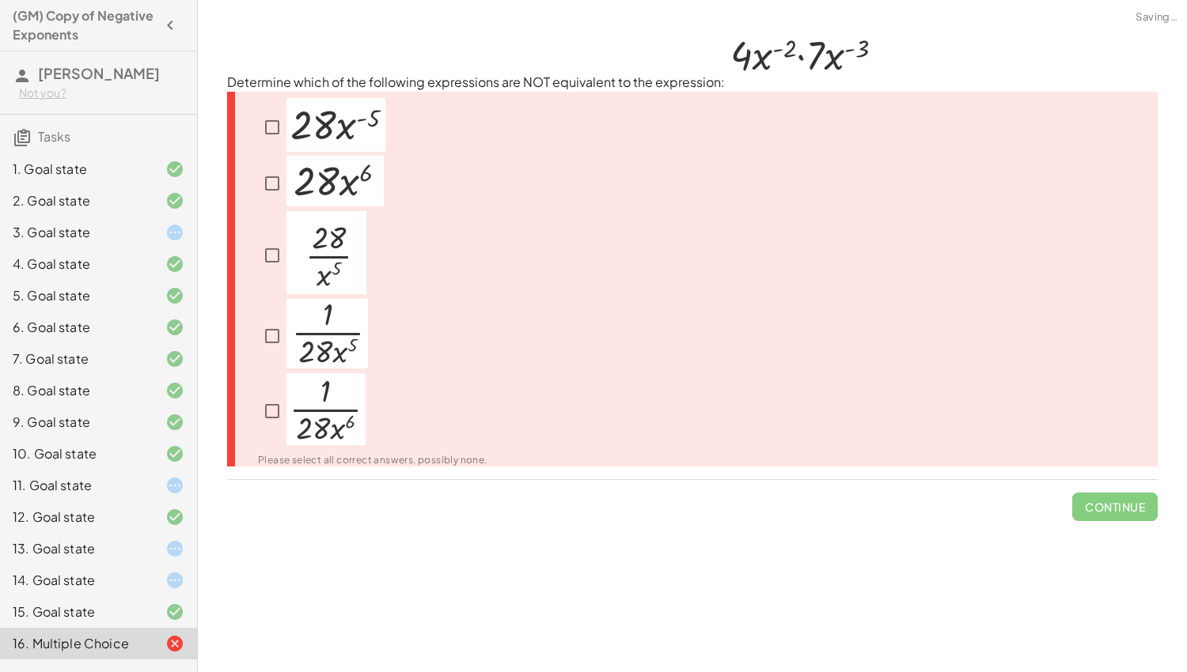
click at [1094, 496] on span "Continue" at bounding box center [1114, 500] width 85 height 41
click at [417, 327] on div at bounding box center [363, 336] width 248 height 74
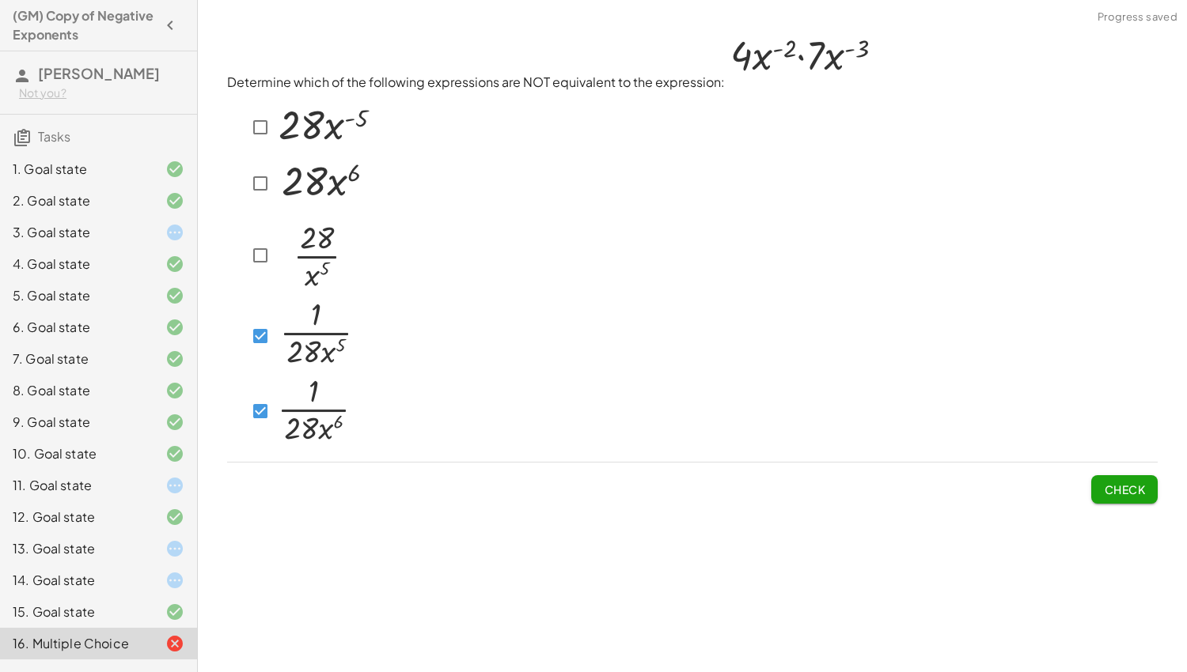
click at [1134, 493] on span "Check" at bounding box center [1124, 490] width 41 height 14
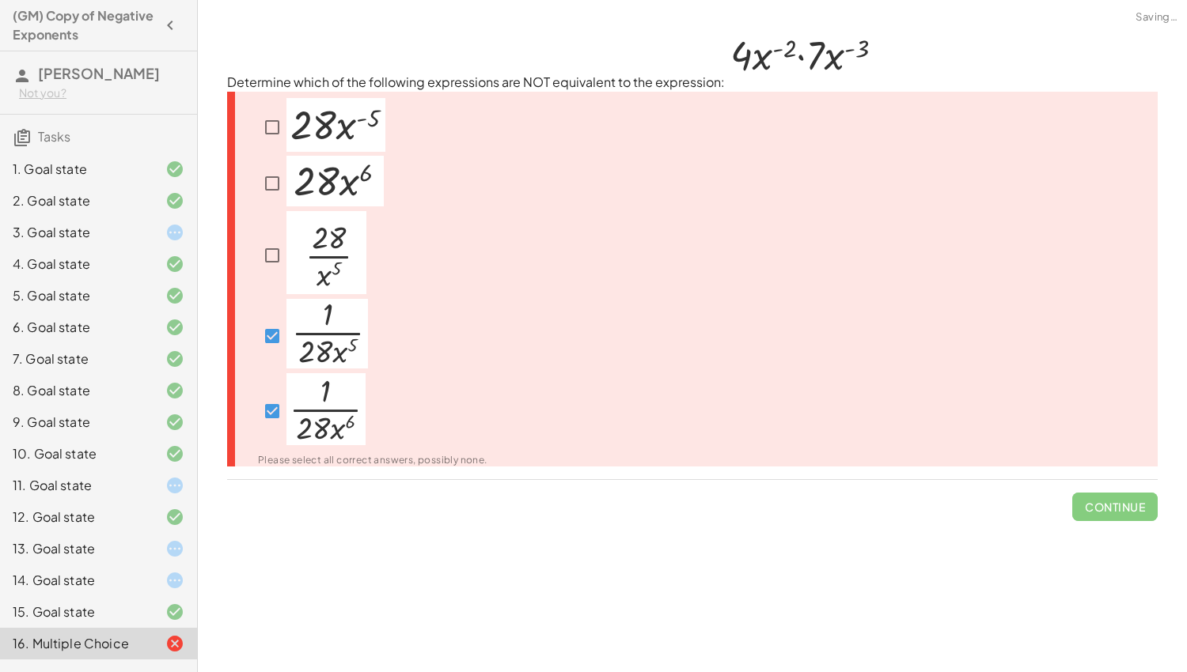
click at [1066, 402] on div "Please select all correct answers, possibly none." at bounding box center [692, 280] width 930 height 376
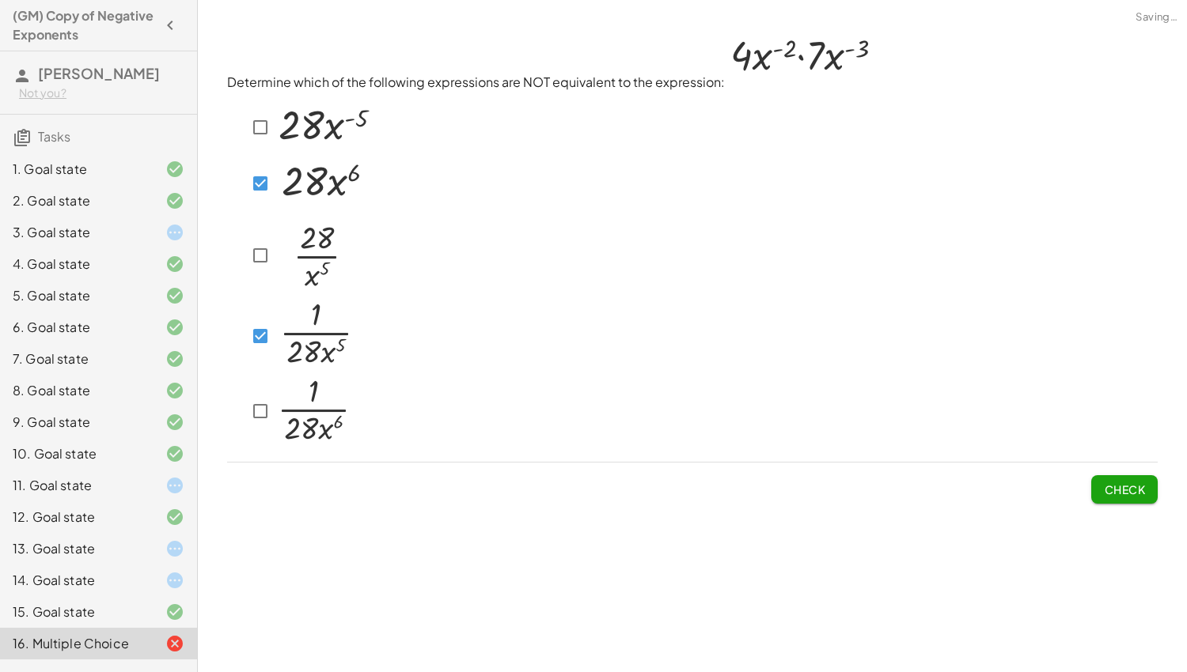
click at [1120, 502] on button "Check" at bounding box center [1124, 489] width 66 height 28
click at [287, 259] on img at bounding box center [315, 252] width 80 height 83
click at [1119, 501] on button "Check" at bounding box center [1124, 489] width 66 height 28
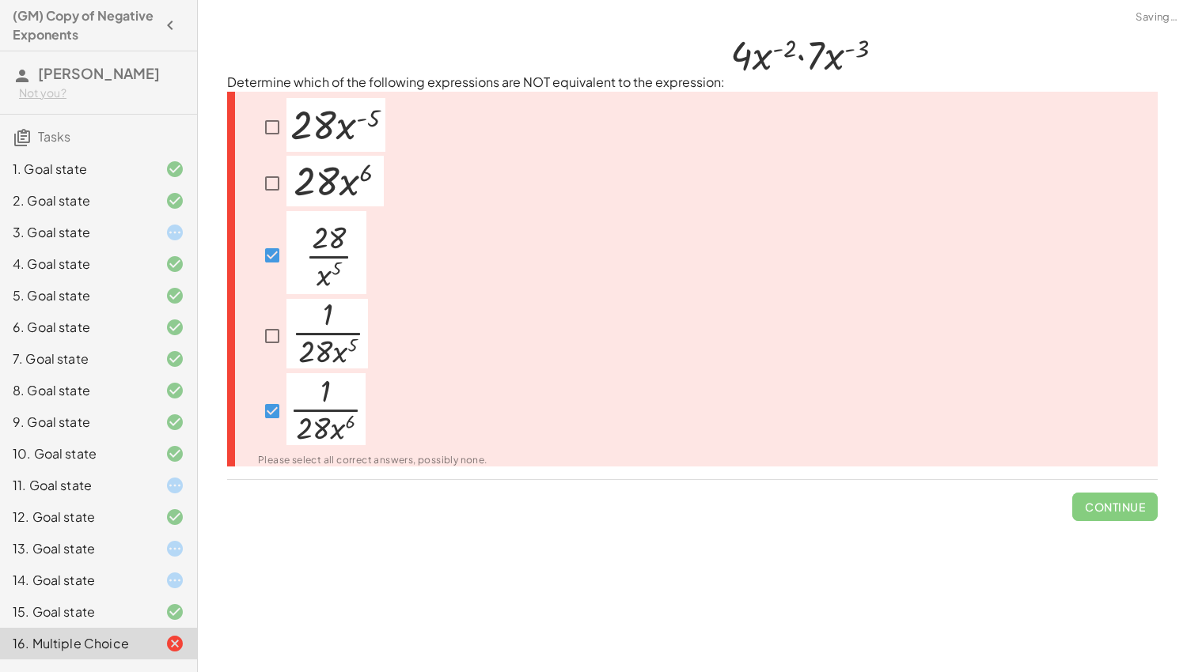
click at [997, 418] on div "Please select all correct answers, possibly none." at bounding box center [692, 280] width 930 height 376
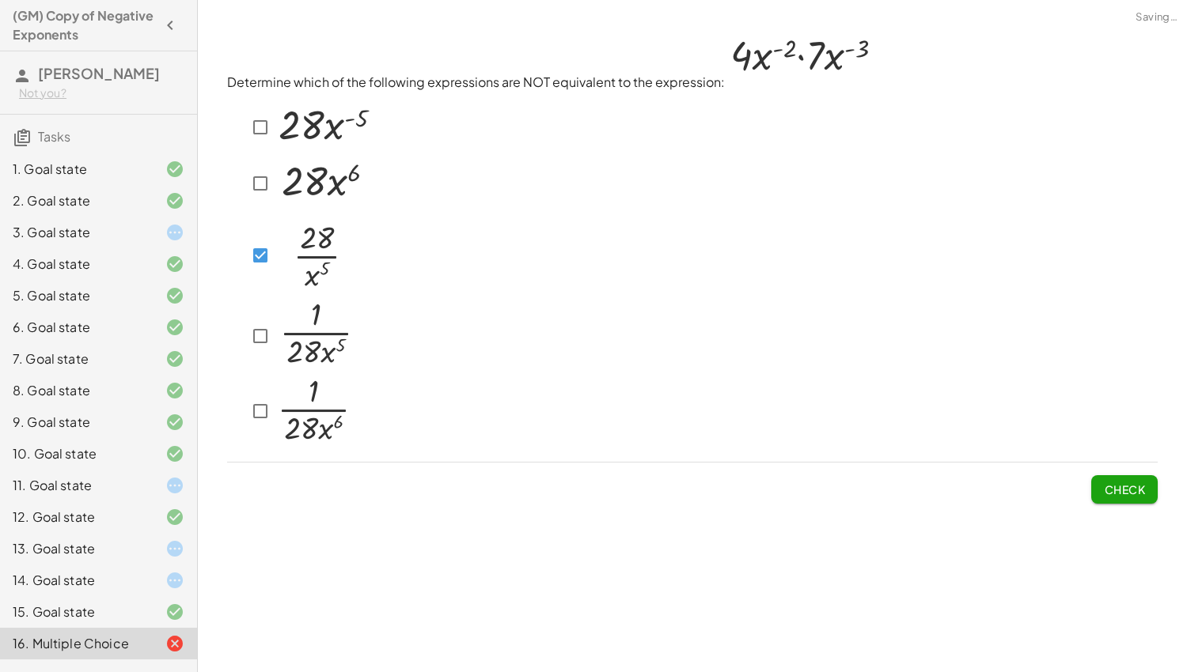
click at [275, 252] on img at bounding box center [315, 252] width 80 height 83
click at [282, 264] on img at bounding box center [315, 252] width 80 height 83
click at [1128, 500] on button "Check" at bounding box center [1124, 489] width 66 height 28
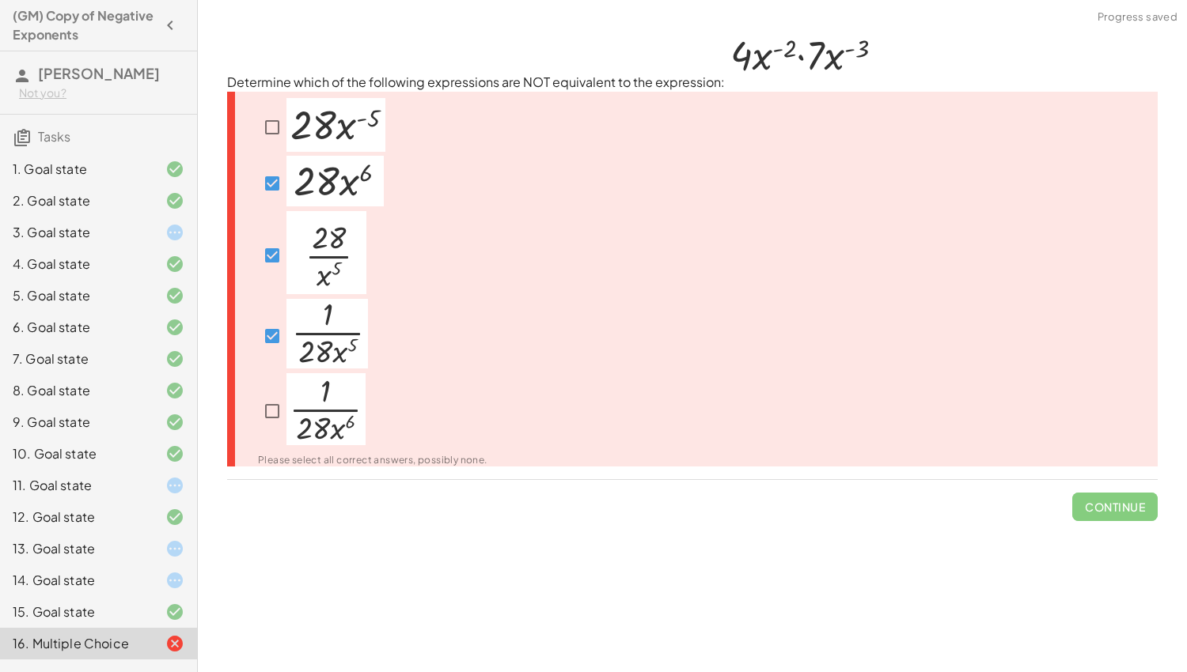
click at [1089, 419] on div "Please select all correct answers, possibly none." at bounding box center [692, 280] width 930 height 376
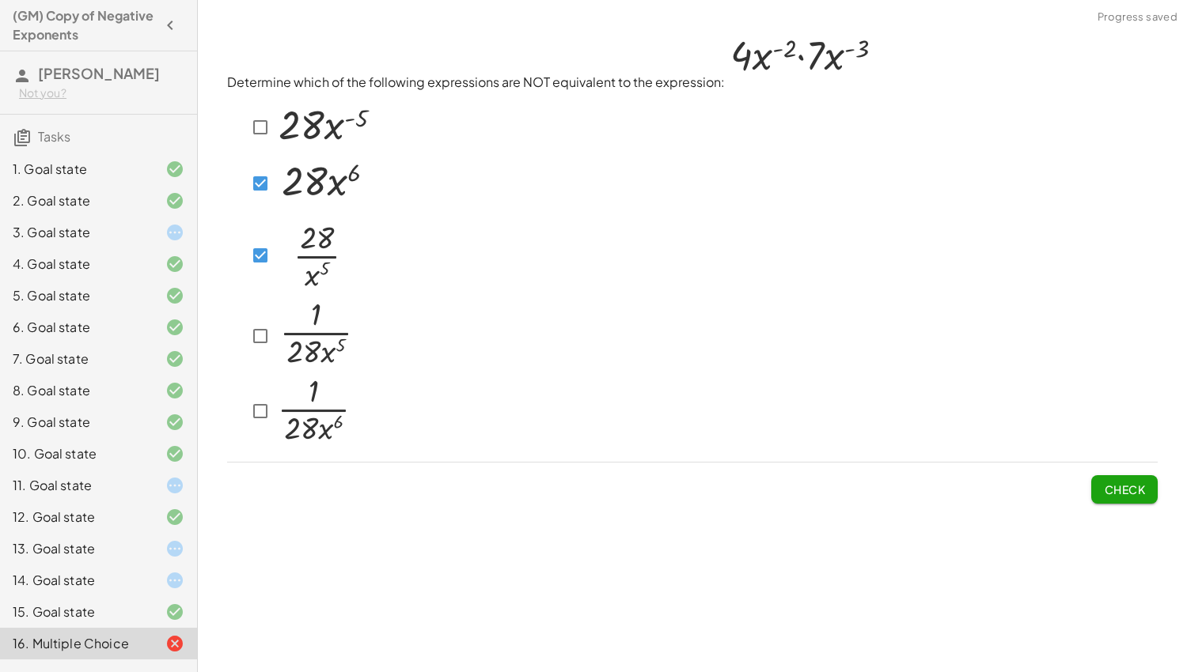
click at [276, 259] on img at bounding box center [315, 252] width 80 height 83
click at [279, 188] on img at bounding box center [323, 181] width 97 height 51
click at [1123, 493] on span "Check" at bounding box center [1124, 490] width 41 height 14
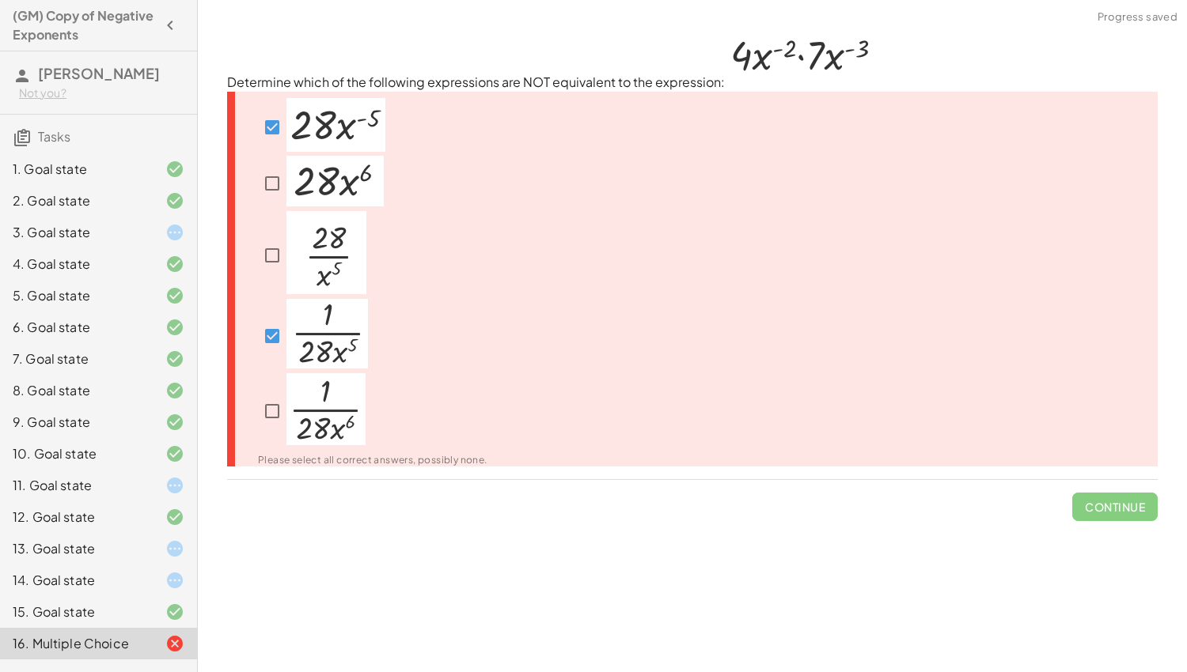
click at [1113, 432] on div "Please select all correct answers, possibly none." at bounding box center [692, 280] width 930 height 376
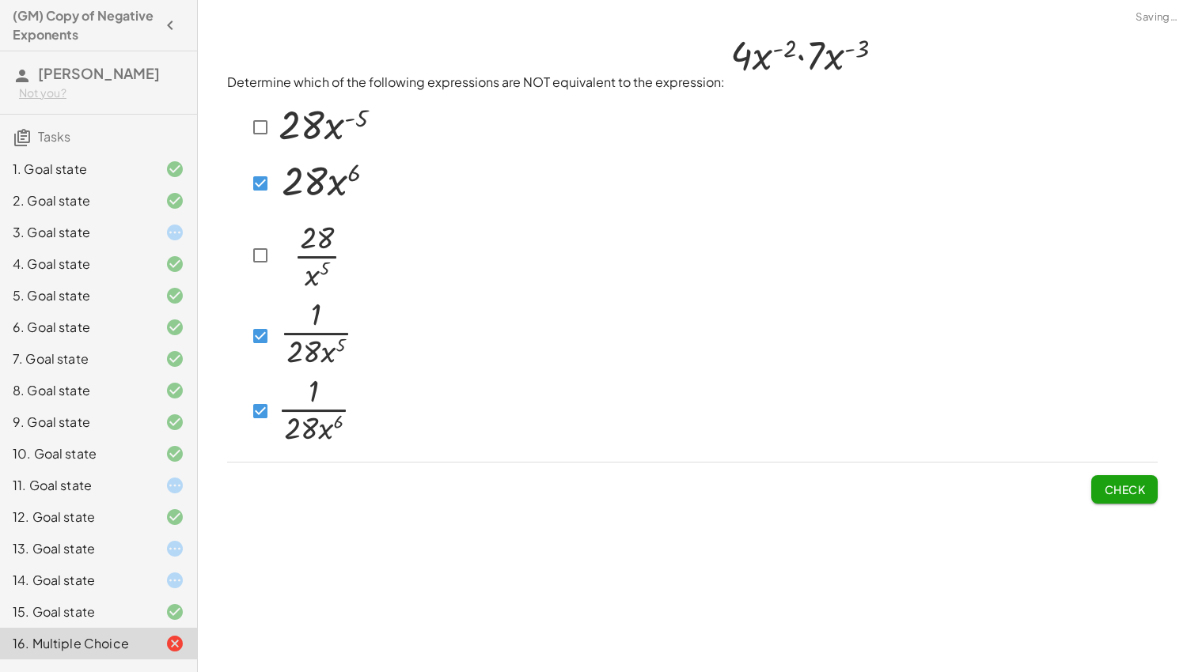
click at [1126, 494] on span "Check" at bounding box center [1124, 490] width 41 height 14
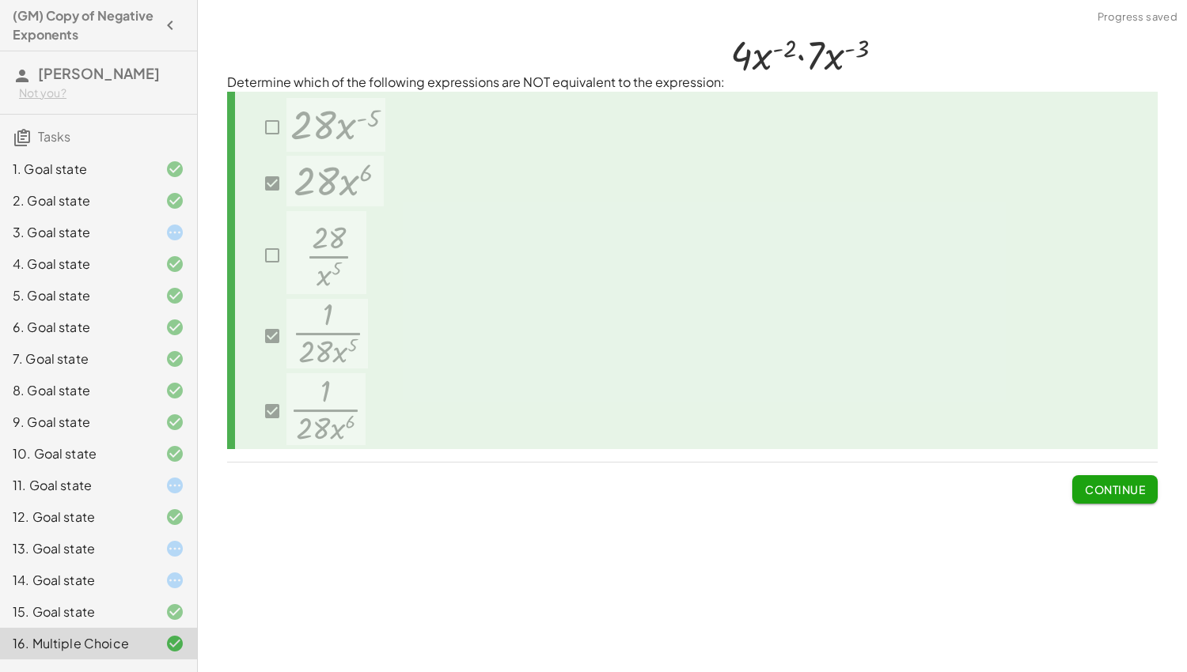
click at [158, 544] on div at bounding box center [162, 549] width 44 height 19
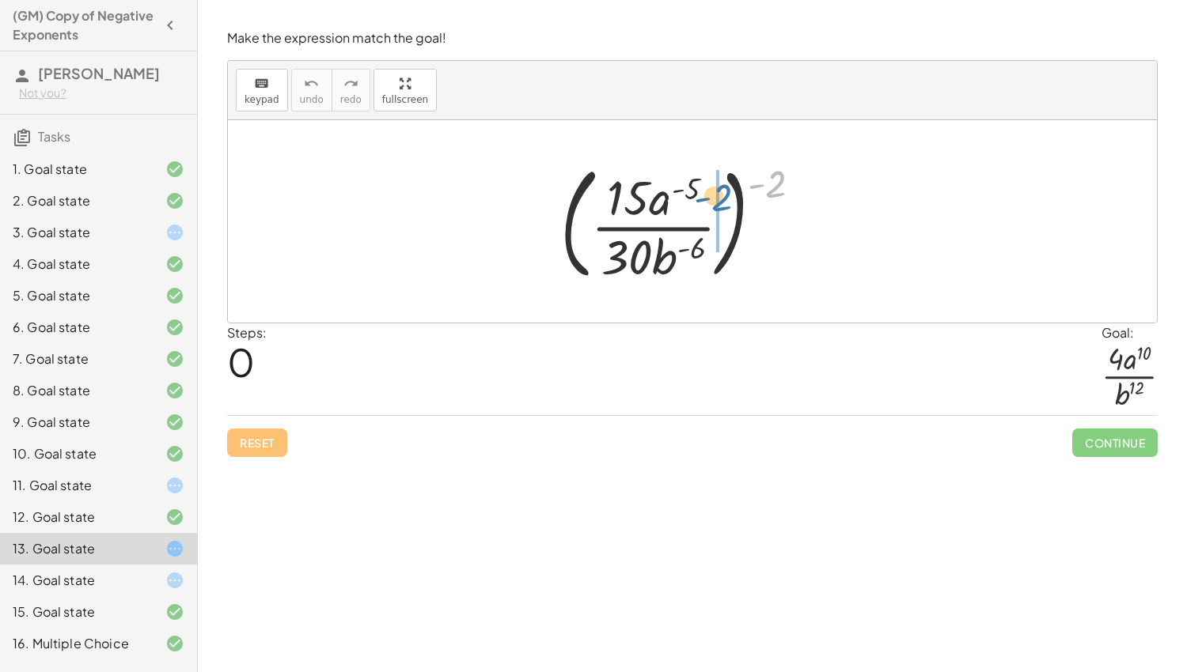
drag, startPoint x: 768, startPoint y: 170, endPoint x: 713, endPoint y: 184, distance: 57.0
click at [713, 184] on div at bounding box center [687, 221] width 270 height 131
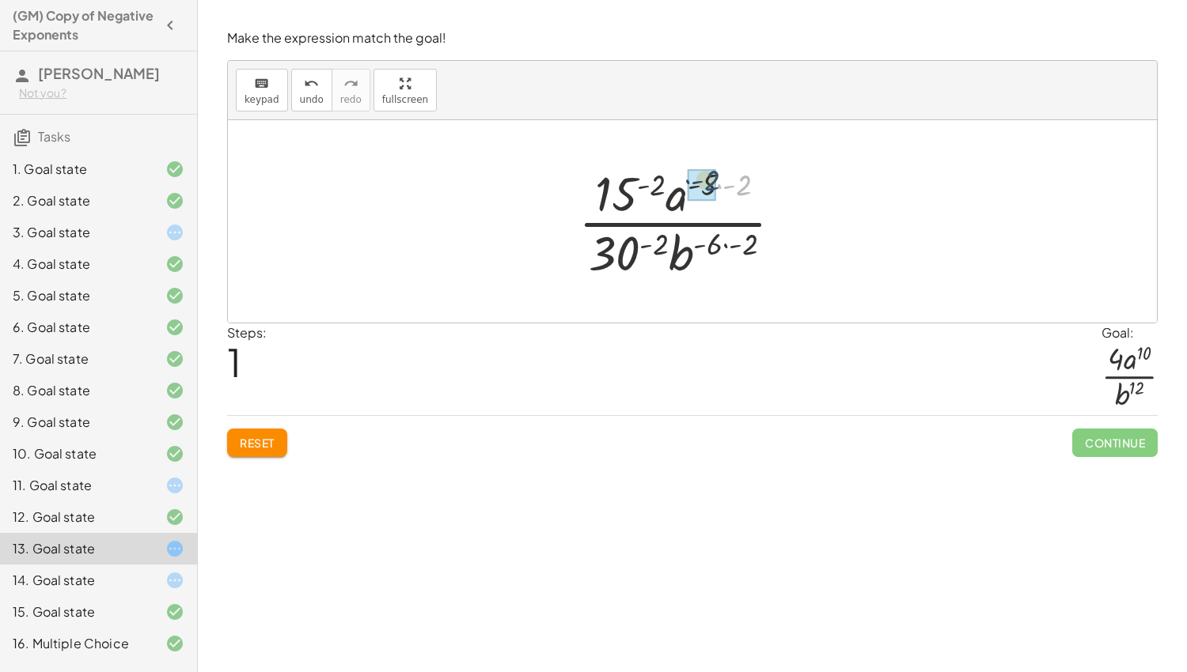
drag, startPoint x: 740, startPoint y: 187, endPoint x: 706, endPoint y: 182, distance: 34.3
drag, startPoint x: 721, startPoint y: 183, endPoint x: 669, endPoint y: 185, distance: 51.5
click at [669, 185] on div at bounding box center [686, 222] width 233 height 122
drag, startPoint x: 675, startPoint y: 184, endPoint x: 646, endPoint y: 191, distance: 29.9
drag, startPoint x: 751, startPoint y: 185, endPoint x: 668, endPoint y: 199, distance: 84.3
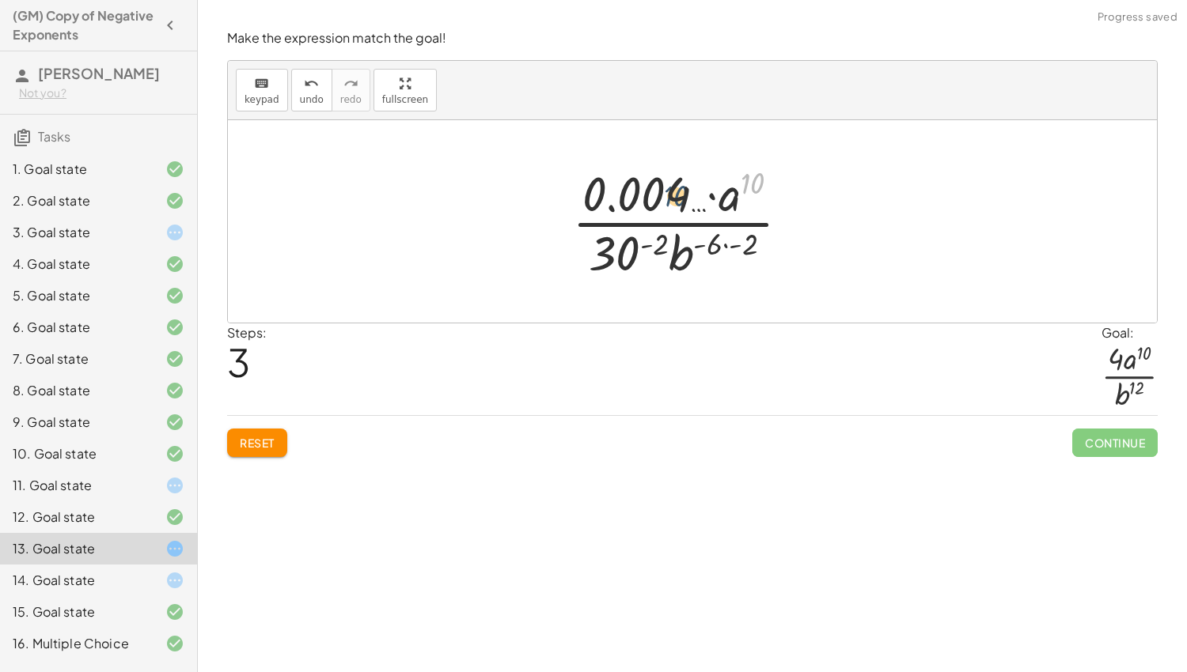
click at [668, 199] on div at bounding box center [687, 222] width 246 height 122
drag, startPoint x: 657, startPoint y: 250, endPoint x: 627, endPoint y: 255, distance: 31.2
drag, startPoint x: 771, startPoint y: 244, endPoint x: 729, endPoint y: 239, distance: 42.2
drag, startPoint x: 750, startPoint y: 191, endPoint x: 751, endPoint y: 250, distance: 58.5
click at [751, 250] on div at bounding box center [687, 222] width 246 height 122
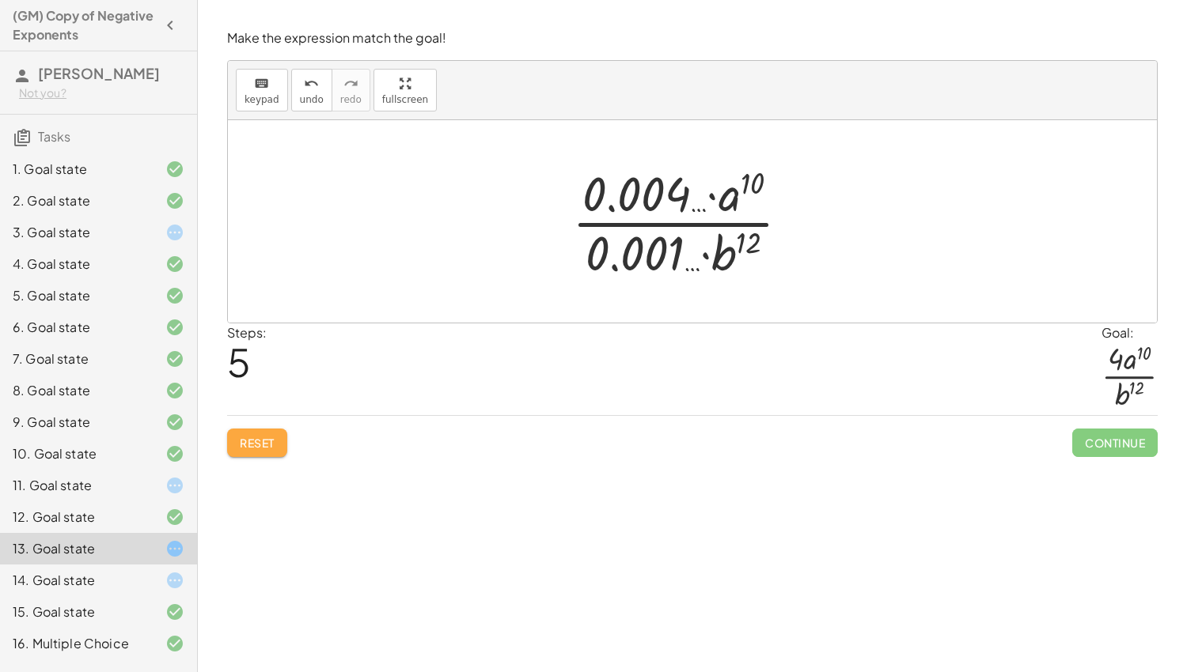
click at [260, 448] on span "Reset" at bounding box center [257, 443] width 35 height 14
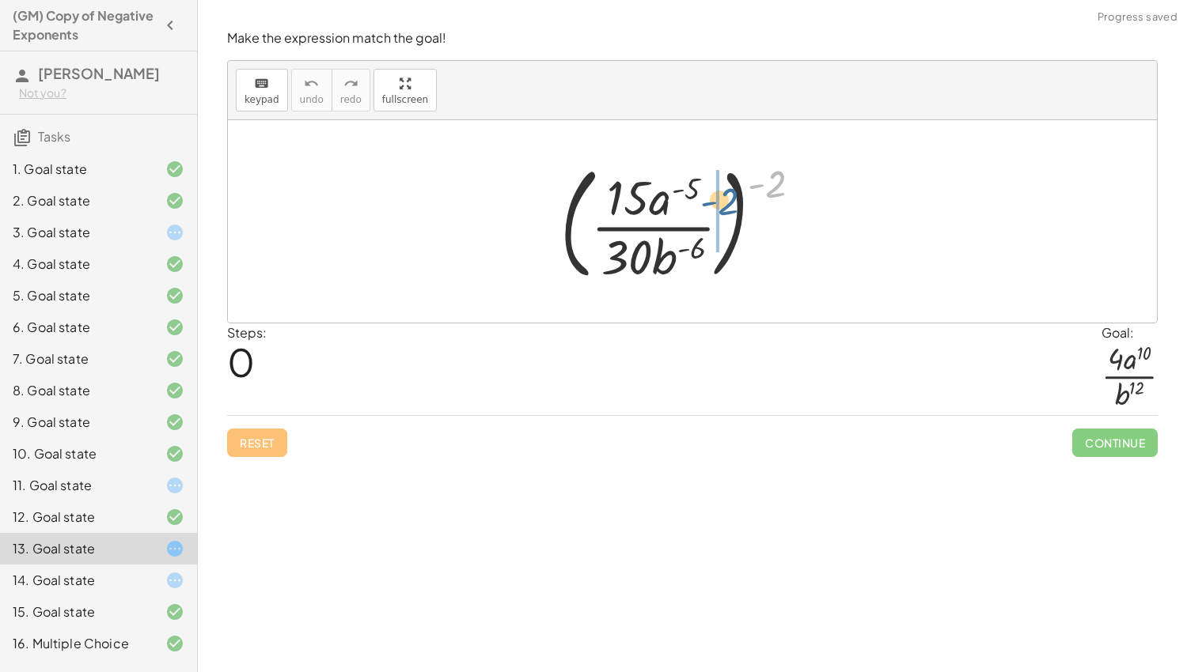
drag, startPoint x: 775, startPoint y: 183, endPoint x: 724, endPoint y: 200, distance: 54.3
click at [724, 200] on div at bounding box center [687, 221] width 270 height 131
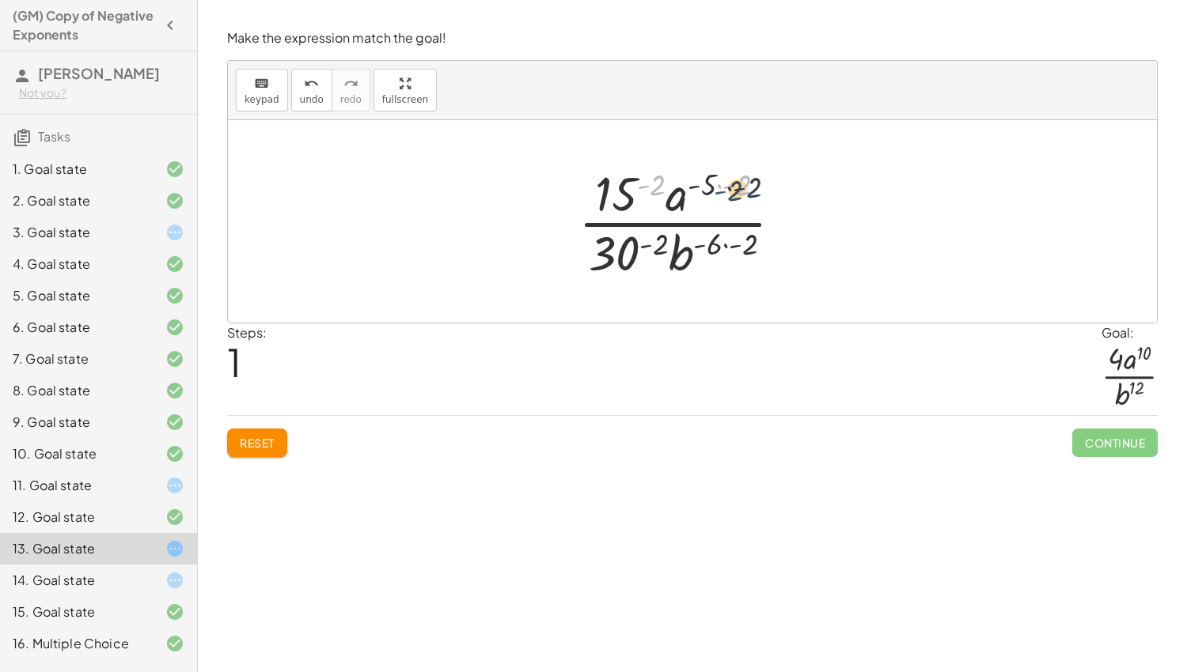
drag, startPoint x: 647, startPoint y: 187, endPoint x: 725, endPoint y: 192, distance: 78.5
click at [725, 192] on div at bounding box center [686, 222] width 233 height 122
drag, startPoint x: 623, startPoint y: 252, endPoint x: 617, endPoint y: 203, distance: 49.5
click at [617, 203] on div at bounding box center [686, 222] width 233 height 122
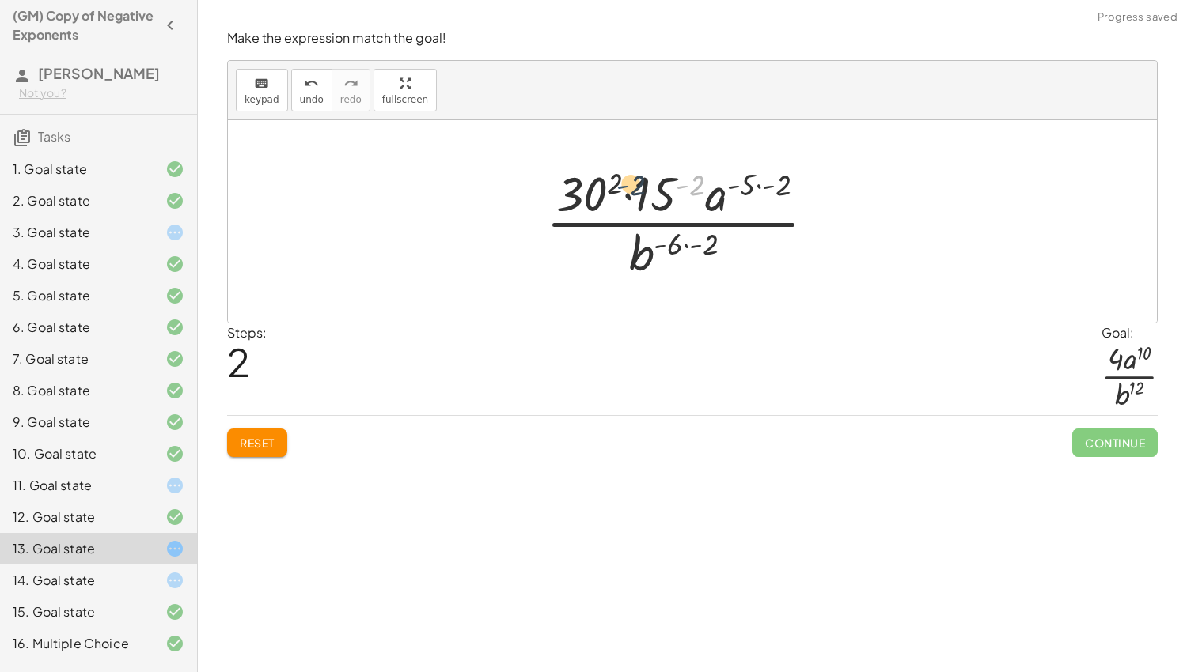
drag, startPoint x: 688, startPoint y: 187, endPoint x: 615, endPoint y: 187, distance: 73.6
click at [615, 187] on div at bounding box center [687, 222] width 298 height 122
drag, startPoint x: 695, startPoint y: 184, endPoint x: 661, endPoint y: 191, distance: 34.8
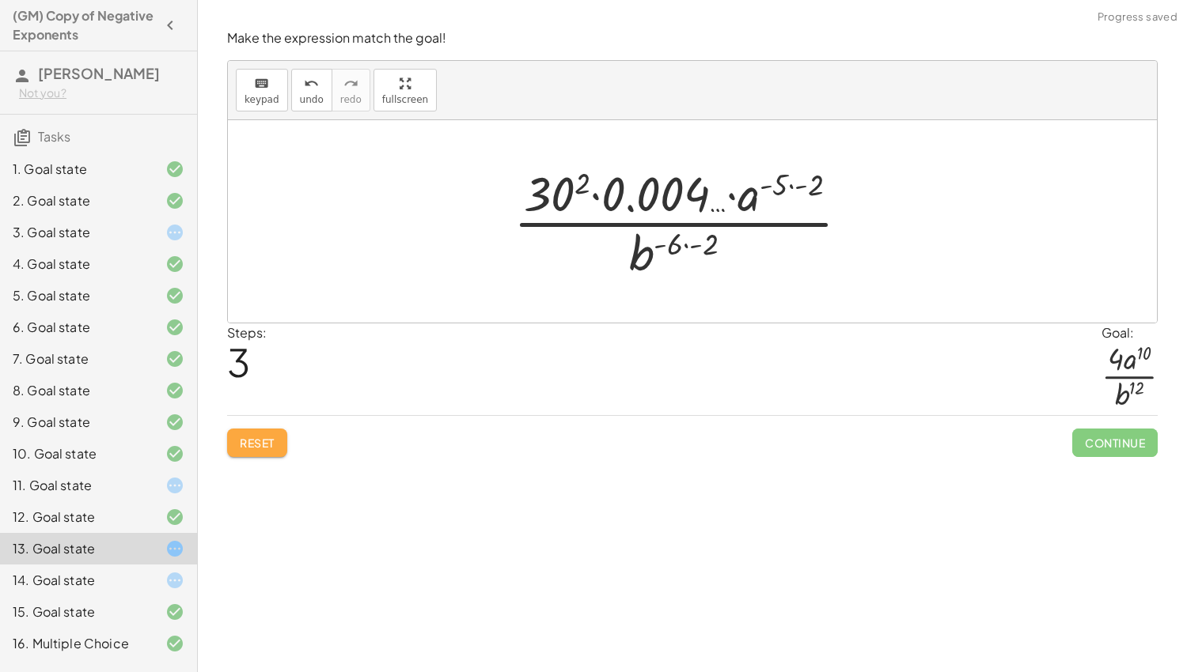
click at [249, 431] on button "Reset" at bounding box center [257, 443] width 60 height 28
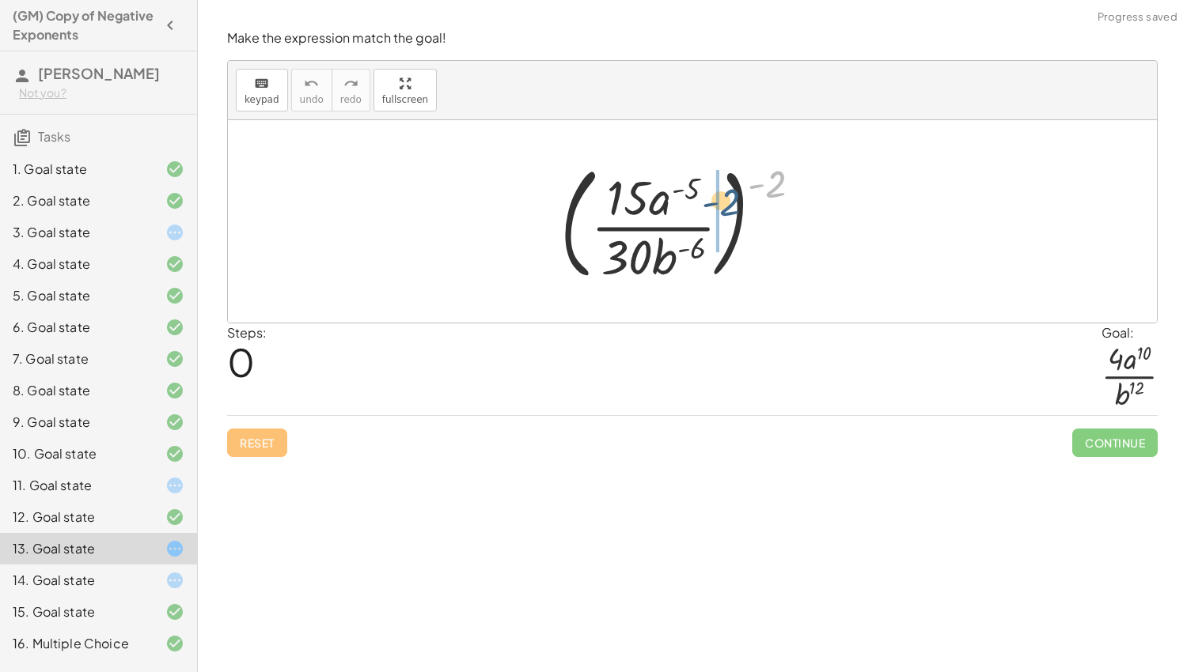
drag, startPoint x: 779, startPoint y: 171, endPoint x: 727, endPoint y: 191, distance: 55.8
click at [727, 191] on div at bounding box center [687, 221] width 270 height 131
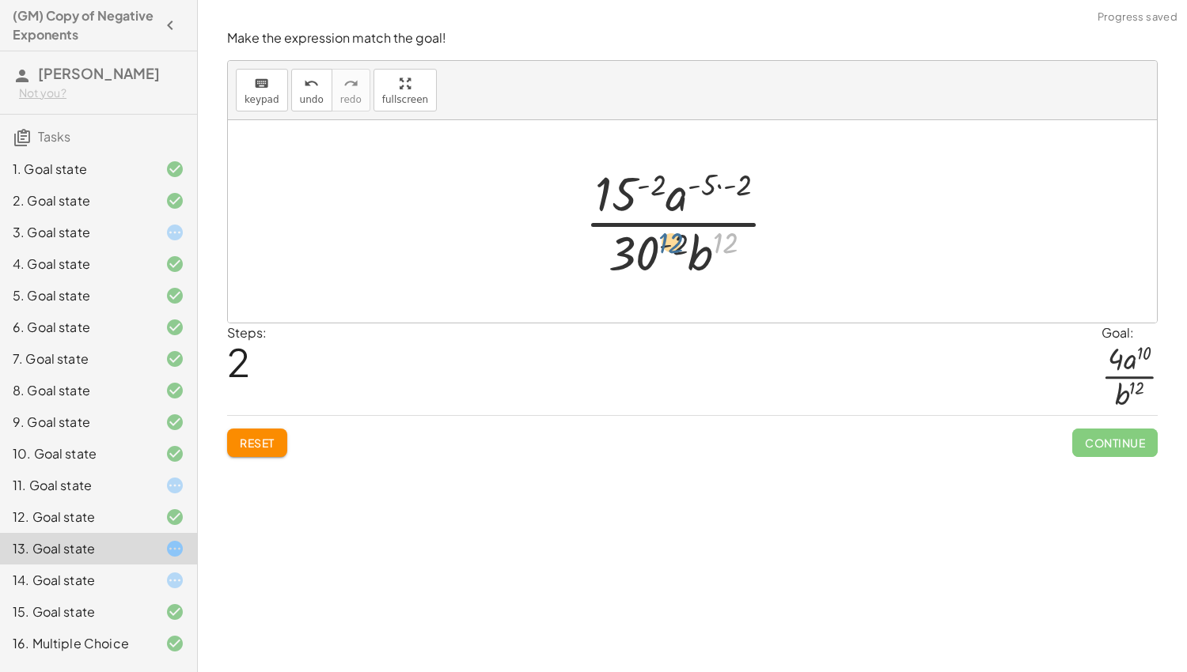
drag, startPoint x: 727, startPoint y: 244, endPoint x: 674, endPoint y: 247, distance: 53.1
click at [674, 247] on div at bounding box center [687, 222] width 221 height 122
drag, startPoint x: 631, startPoint y: 248, endPoint x: 692, endPoint y: 256, distance: 61.3
click at [692, 256] on div at bounding box center [687, 222] width 221 height 122
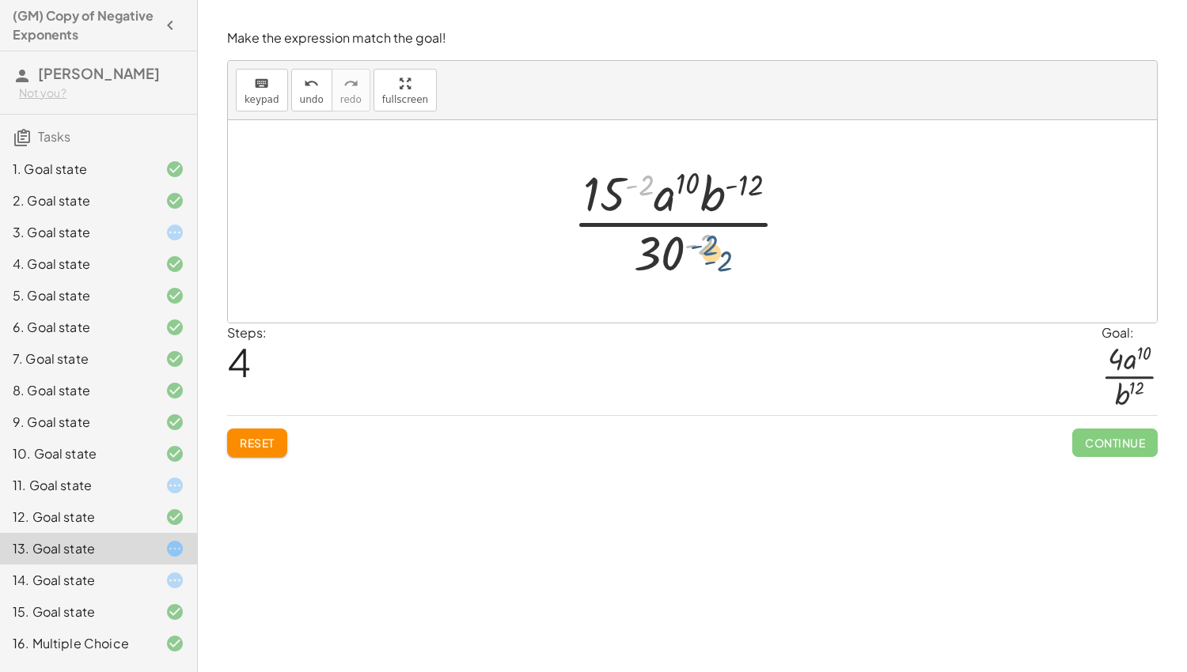
drag, startPoint x: 642, startPoint y: 180, endPoint x: 707, endPoint y: 240, distance: 89.0
click at [707, 240] on div at bounding box center [687, 222] width 244 height 122
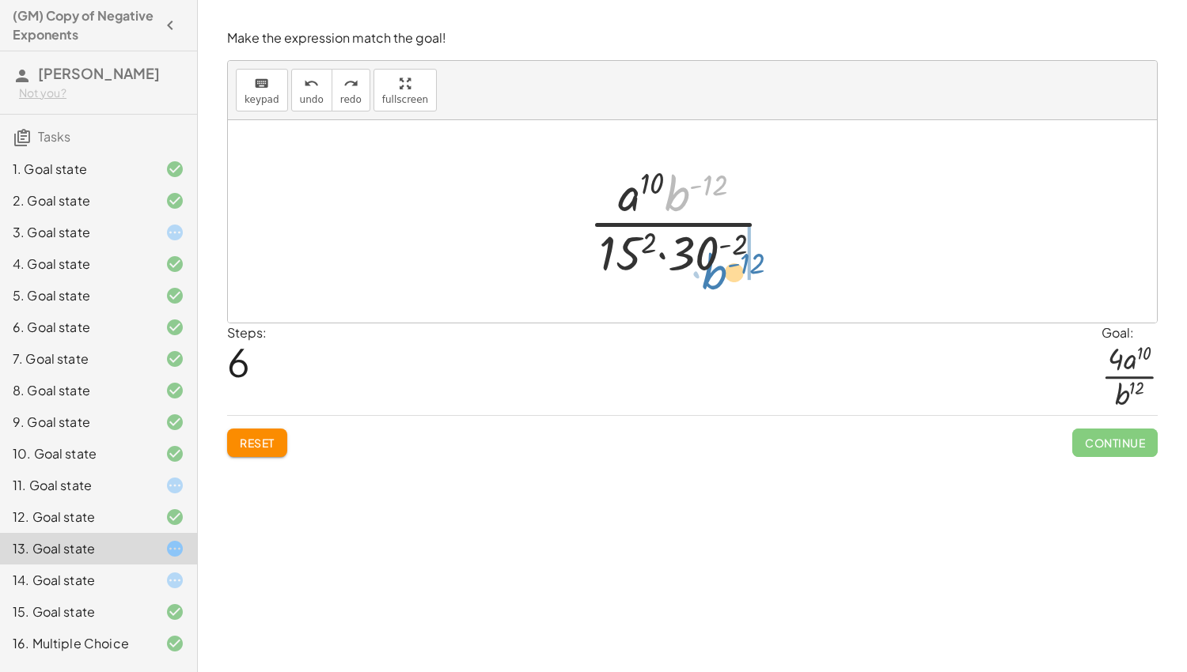
drag, startPoint x: 683, startPoint y: 188, endPoint x: 738, endPoint y: 262, distance: 92.1
click at [738, 262] on div at bounding box center [687, 222] width 213 height 122
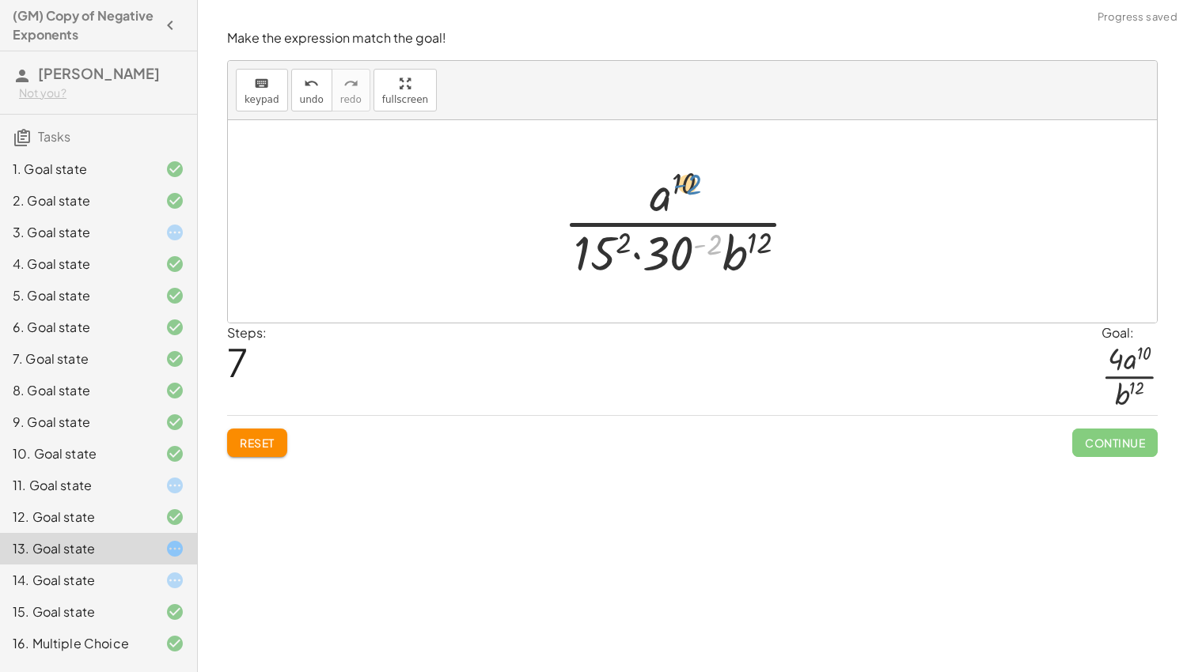
drag, startPoint x: 713, startPoint y: 245, endPoint x: 691, endPoint y: 183, distance: 66.3
click at [691, 183] on div at bounding box center [686, 222] width 263 height 122
drag, startPoint x: 678, startPoint y: 251, endPoint x: 714, endPoint y: 192, distance: 68.9
click at [714, 192] on div at bounding box center [686, 222] width 263 height 122
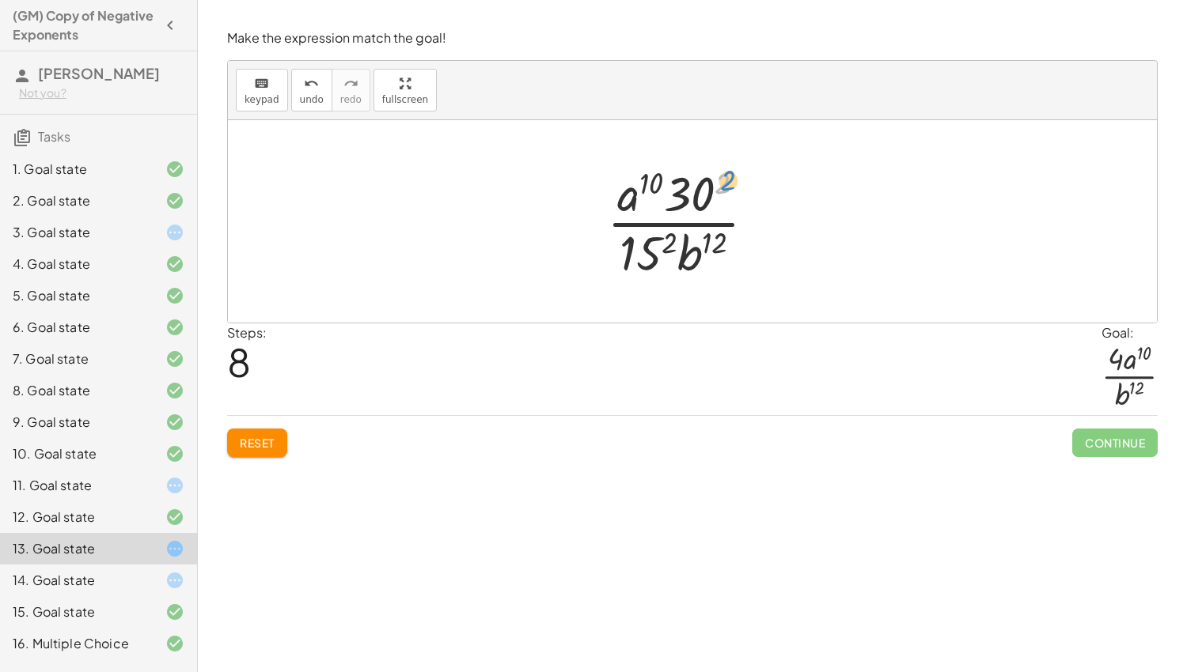
click at [730, 182] on div at bounding box center [687, 222] width 177 height 122
drag, startPoint x: 642, startPoint y: 256, endPoint x: 655, endPoint y: 203, distance: 53.7
click at [655, 203] on div at bounding box center [687, 222] width 177 height 122
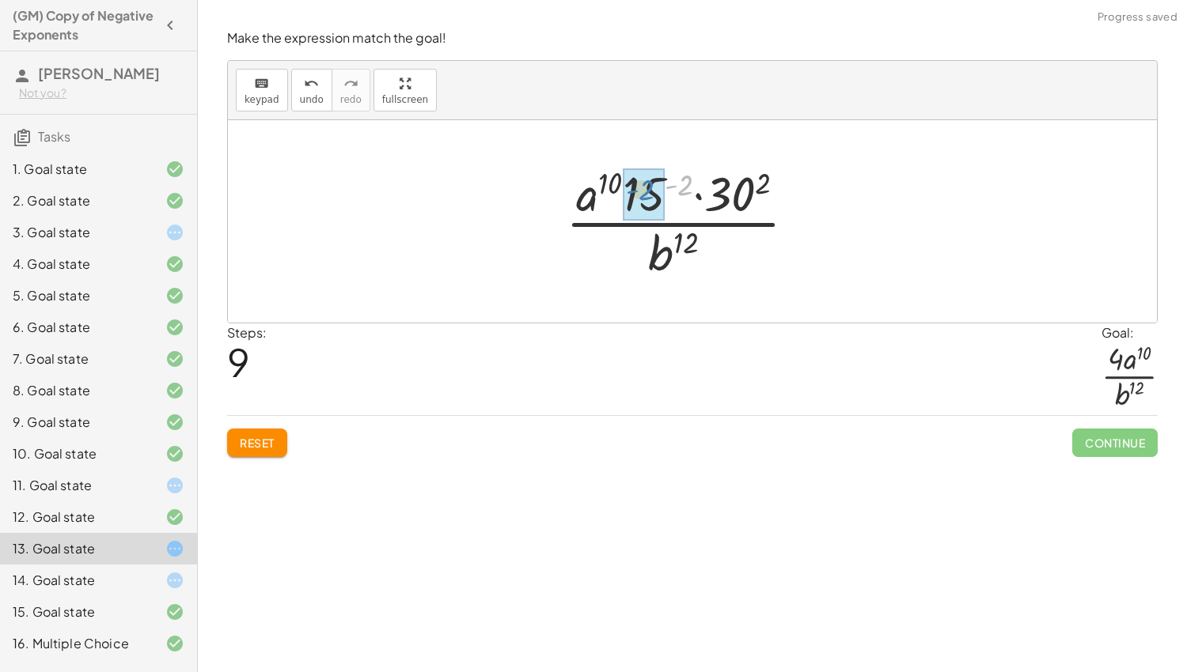
drag, startPoint x: 689, startPoint y: 187, endPoint x: 650, endPoint y: 191, distance: 39.1
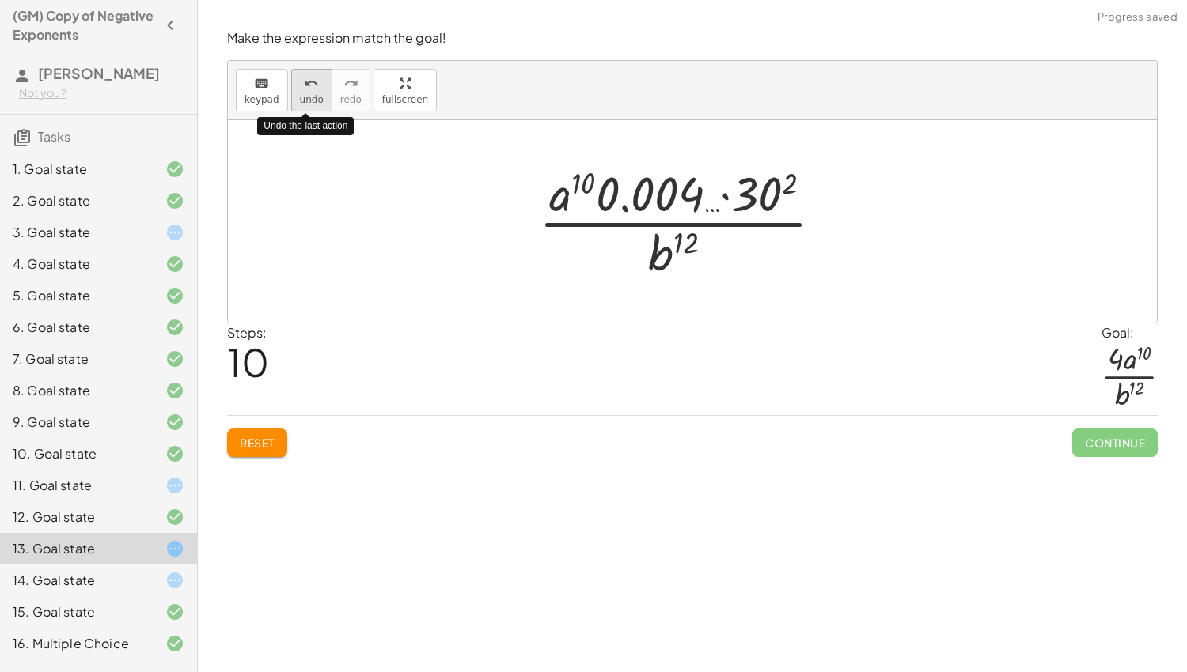
click at [315, 84] on div "undo" at bounding box center [312, 83] width 24 height 19
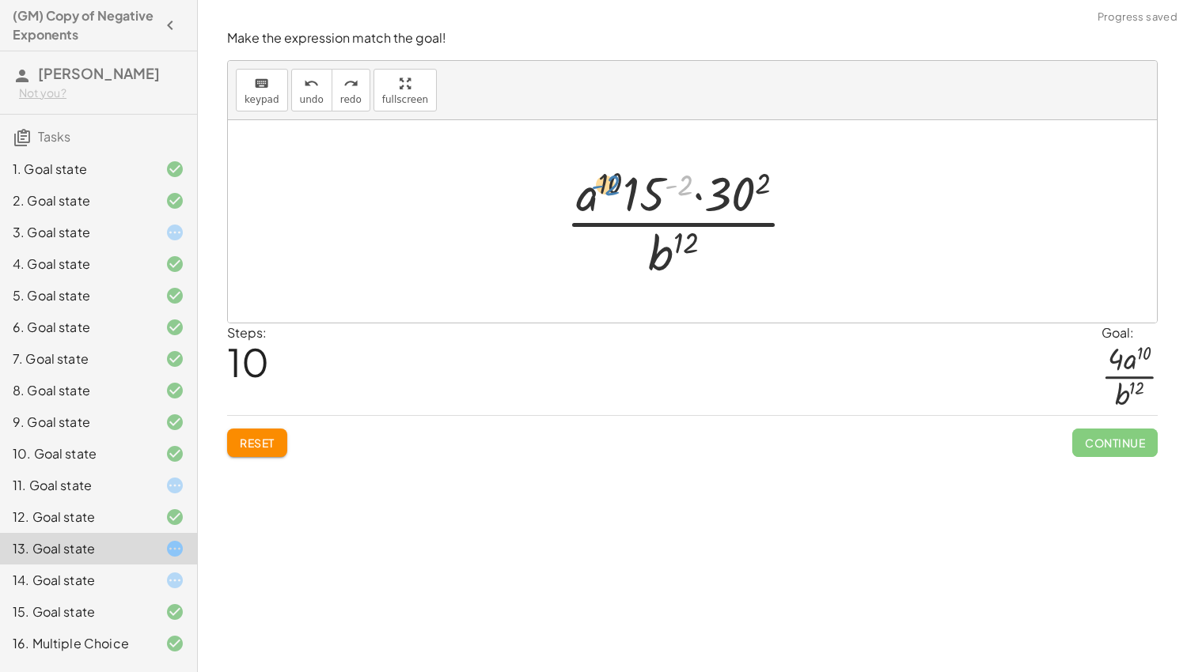
drag, startPoint x: 681, startPoint y: 184, endPoint x: 610, endPoint y: 182, distance: 71.2
click at [610, 182] on div at bounding box center [687, 222] width 259 height 122
drag, startPoint x: 767, startPoint y: 184, endPoint x: 690, endPoint y: 180, distance: 77.6
click at [690, 180] on div at bounding box center [687, 222] width 259 height 122
click at [717, 203] on div at bounding box center [687, 222] width 259 height 122
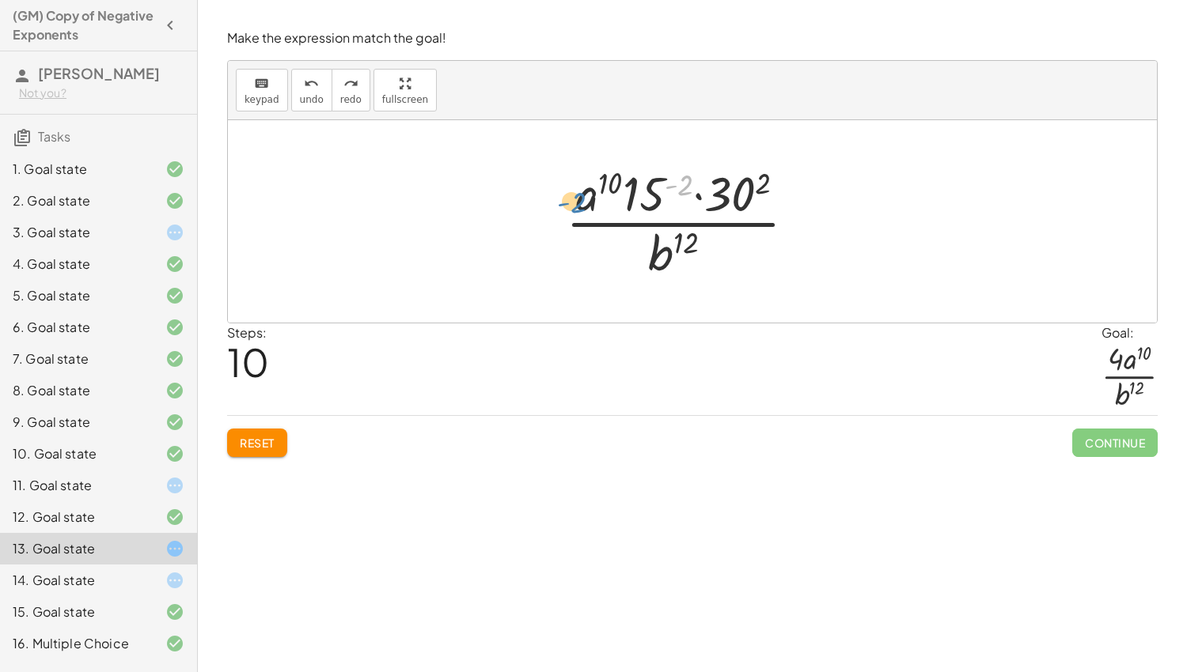
drag, startPoint x: 678, startPoint y: 181, endPoint x: 565, endPoint y: 199, distance: 114.6
click at [565, 199] on div at bounding box center [687, 222] width 259 height 122
drag, startPoint x: 765, startPoint y: 184, endPoint x: 592, endPoint y: 202, distance: 174.1
click at [592, 202] on div at bounding box center [687, 222] width 259 height 122
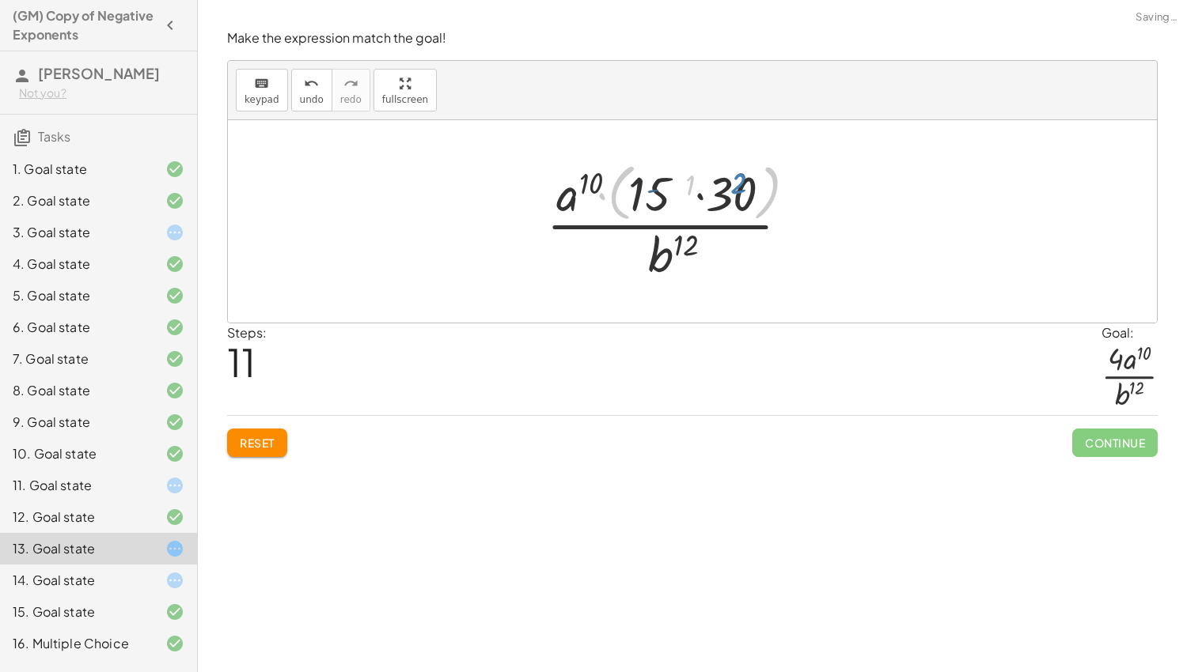
click at [629, 197] on div at bounding box center [687, 221] width 311 height 129
drag, startPoint x: 790, startPoint y: 175, endPoint x: 758, endPoint y: 178, distance: 31.8
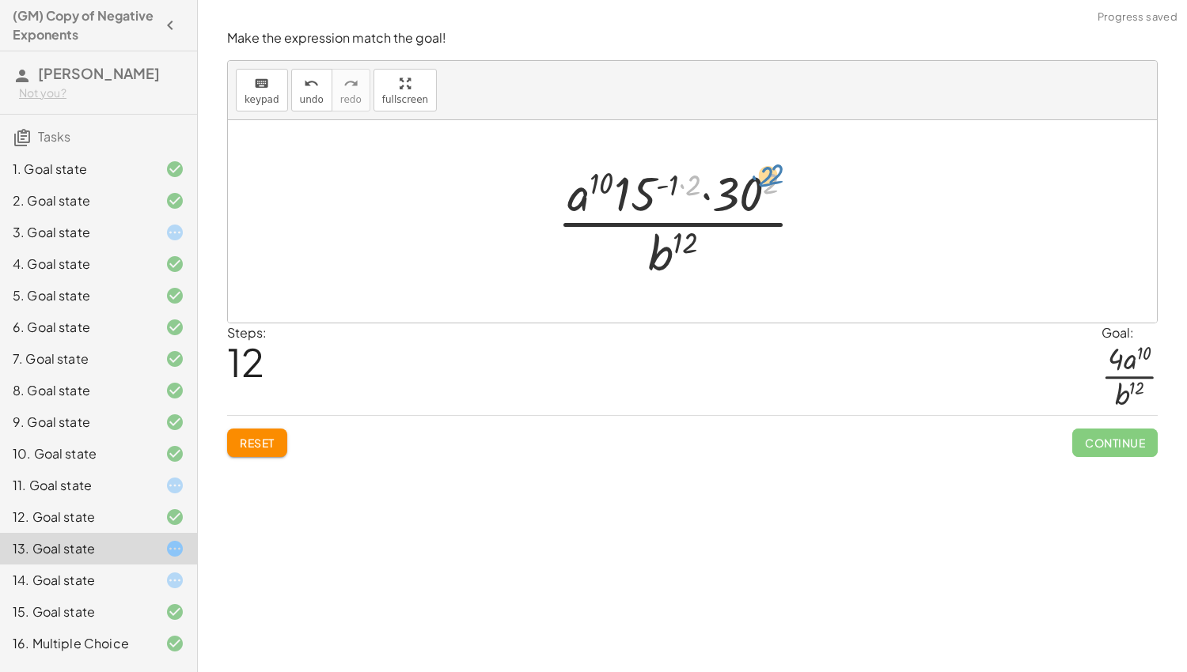
drag, startPoint x: 775, startPoint y: 183, endPoint x: 785, endPoint y: 176, distance: 12.1
click at [785, 176] on div at bounding box center [686, 222] width 275 height 122
drag, startPoint x: 692, startPoint y: 186, endPoint x: 671, endPoint y: 185, distance: 21.4
drag, startPoint x: 684, startPoint y: 185, endPoint x: 643, endPoint y: 195, distance: 41.4
drag, startPoint x: 678, startPoint y: 192, endPoint x: 796, endPoint y: 171, distance: 119.8
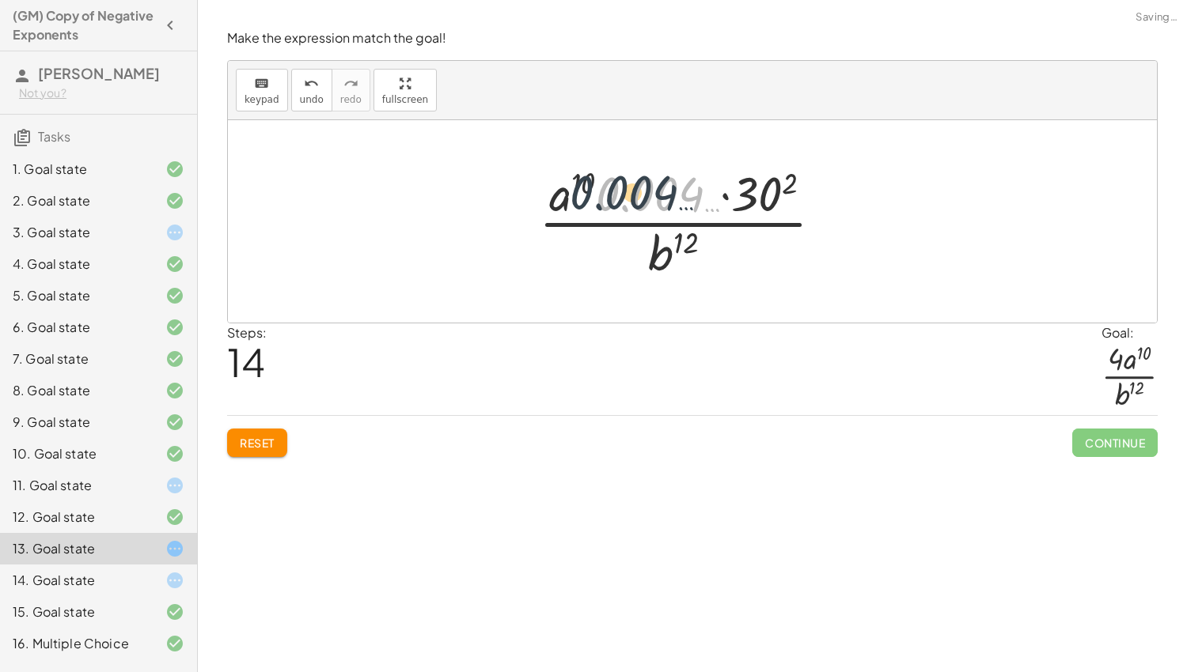
click at [645, 191] on div at bounding box center [687, 222] width 312 height 122
drag, startPoint x: 793, startPoint y: 178, endPoint x: 767, endPoint y: 185, distance: 27.1
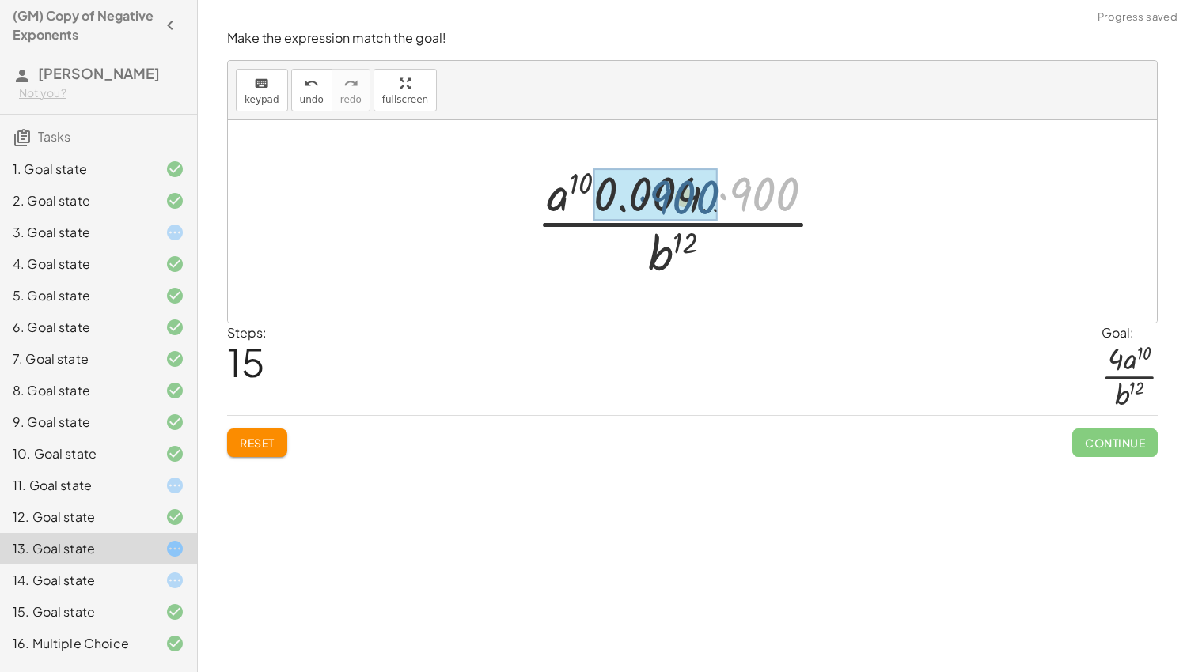
drag, startPoint x: 767, startPoint y: 187, endPoint x: 684, endPoint y: 189, distance: 83.1
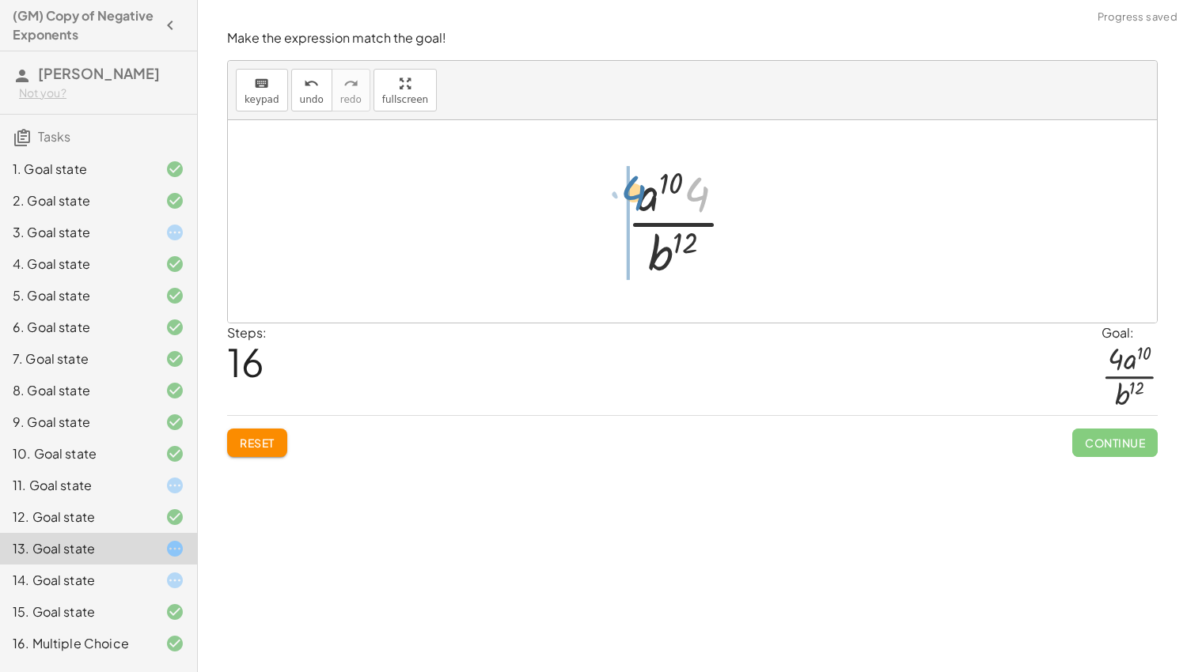
drag, startPoint x: 702, startPoint y: 195, endPoint x: 638, endPoint y: 192, distance: 64.1
click at [638, 192] on div at bounding box center [687, 222] width 137 height 122
drag, startPoint x: 633, startPoint y: 222, endPoint x: 668, endPoint y: 199, distance: 41.3
click at [668, 199] on div at bounding box center [687, 222] width 165 height 122
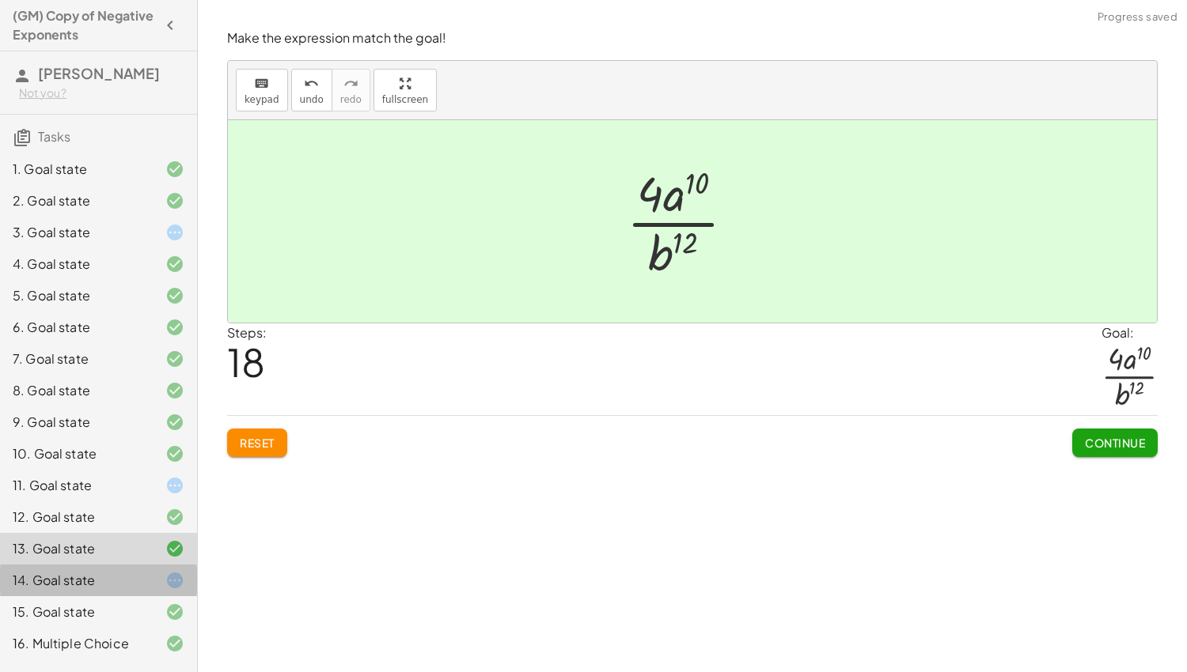
click at [169, 581] on icon at bounding box center [174, 580] width 19 height 19
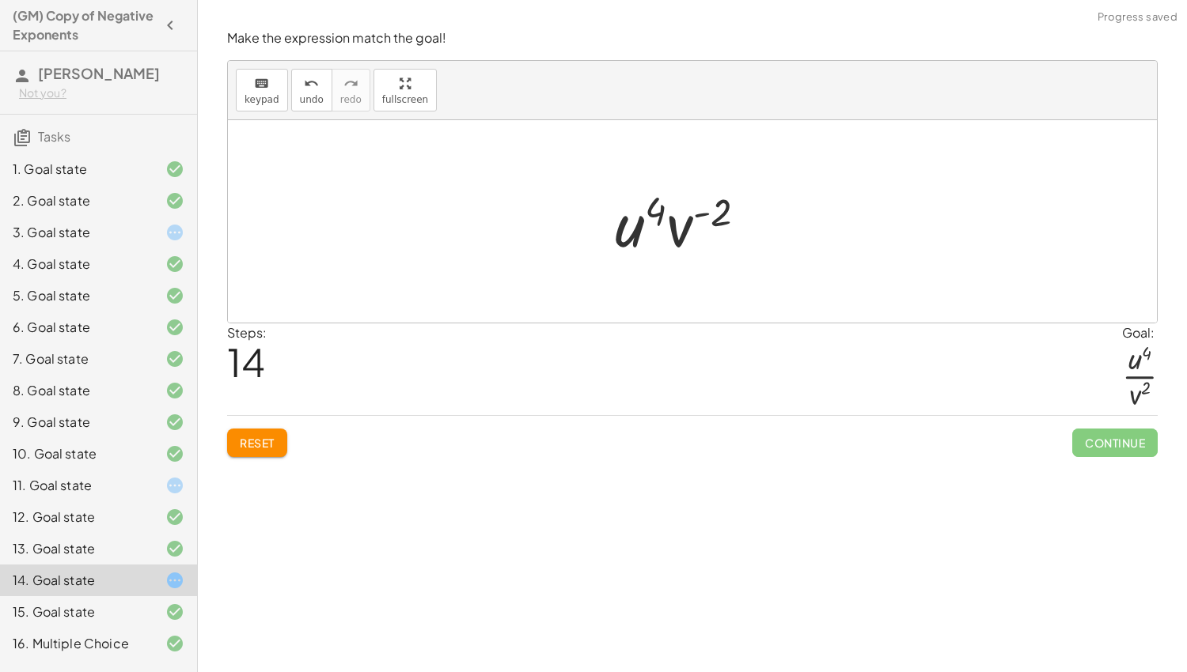
click at [165, 233] on div at bounding box center [162, 232] width 44 height 19
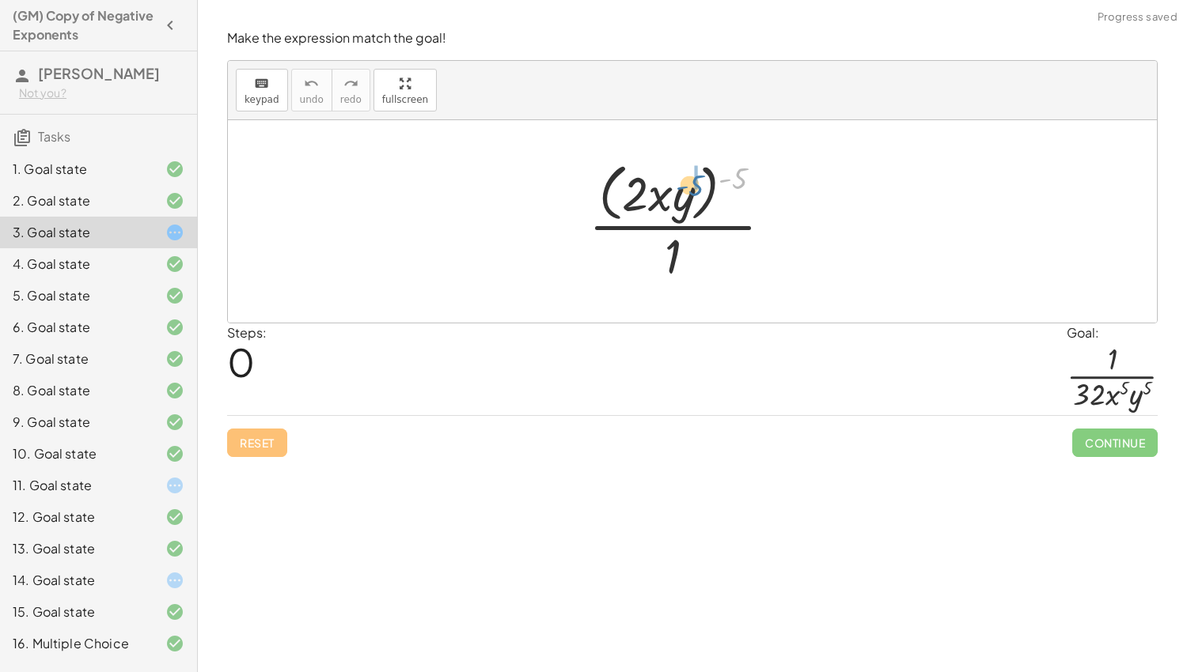
drag, startPoint x: 741, startPoint y: 173, endPoint x: 703, endPoint y: 180, distance: 38.5
click at [703, 180] on div at bounding box center [687, 221] width 212 height 129
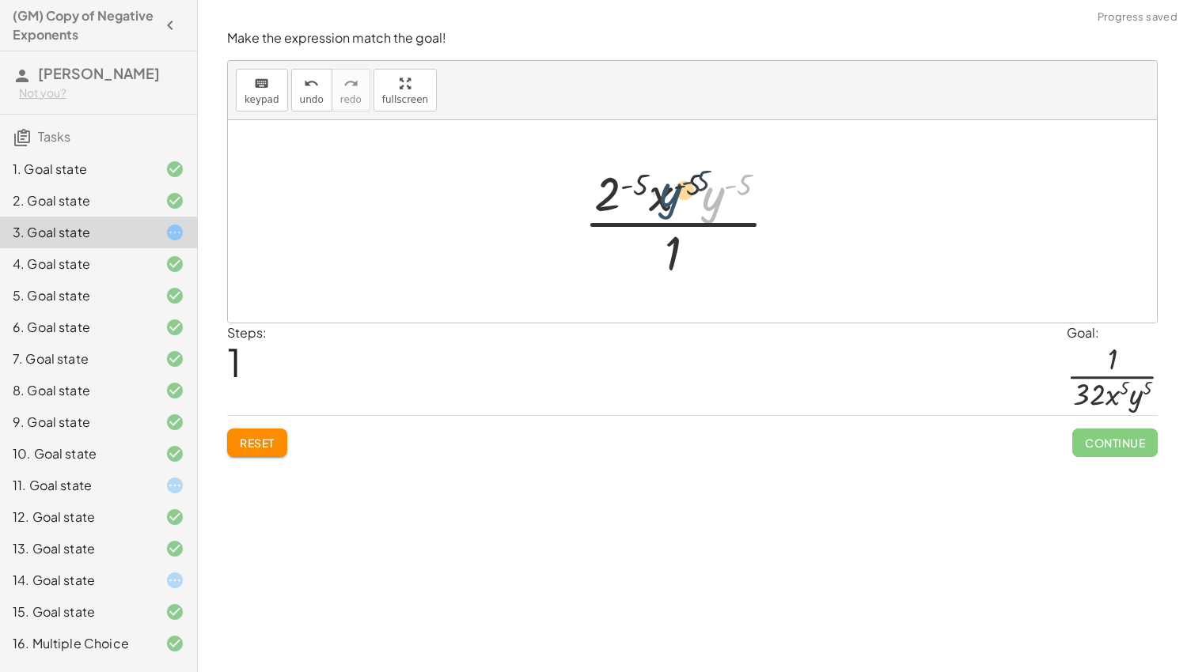
drag, startPoint x: 721, startPoint y: 197, endPoint x: 669, endPoint y: 193, distance: 52.4
click at [669, 193] on div at bounding box center [687, 222] width 222 height 122
drag, startPoint x: 741, startPoint y: 188, endPoint x: 693, endPoint y: 187, distance: 48.3
click at [693, 187] on div at bounding box center [687, 222] width 222 height 122
drag, startPoint x: 640, startPoint y: 178, endPoint x: 693, endPoint y: 186, distance: 53.6
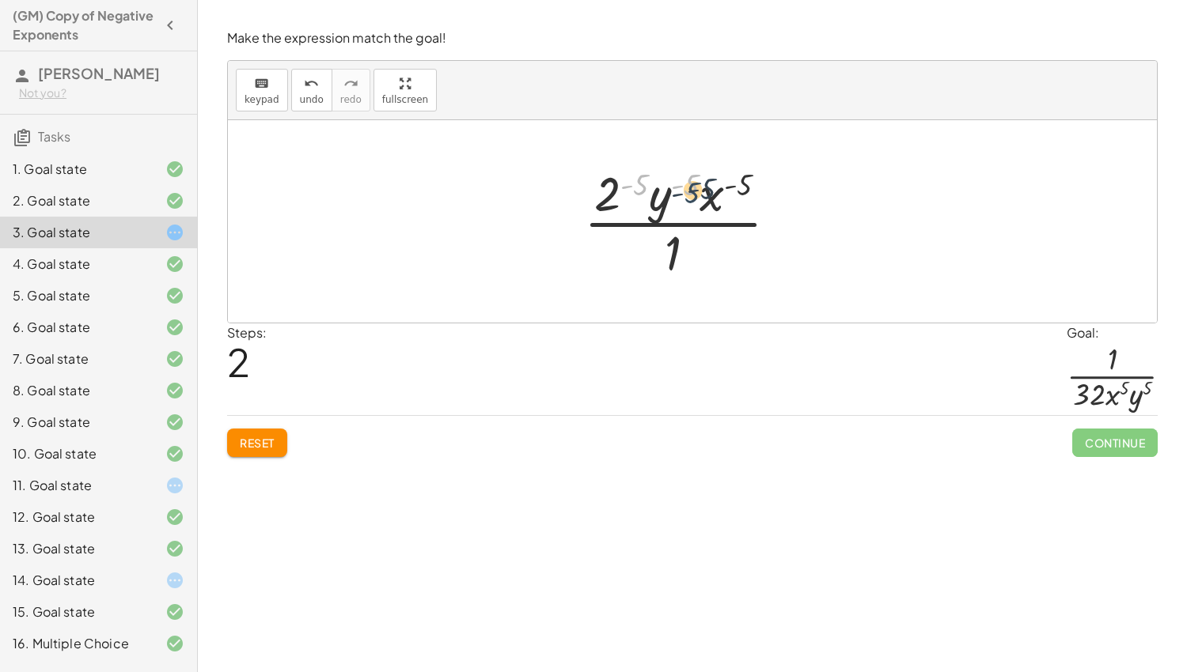
click at [693, 186] on div at bounding box center [687, 222] width 222 height 122
drag, startPoint x: 740, startPoint y: 182, endPoint x: 707, endPoint y: 189, distance: 33.2
click at [707, 189] on div at bounding box center [687, 222] width 222 height 122
drag, startPoint x: 691, startPoint y: 184, endPoint x: 661, endPoint y: 191, distance: 30.3
click at [661, 191] on div at bounding box center [687, 222] width 222 height 122
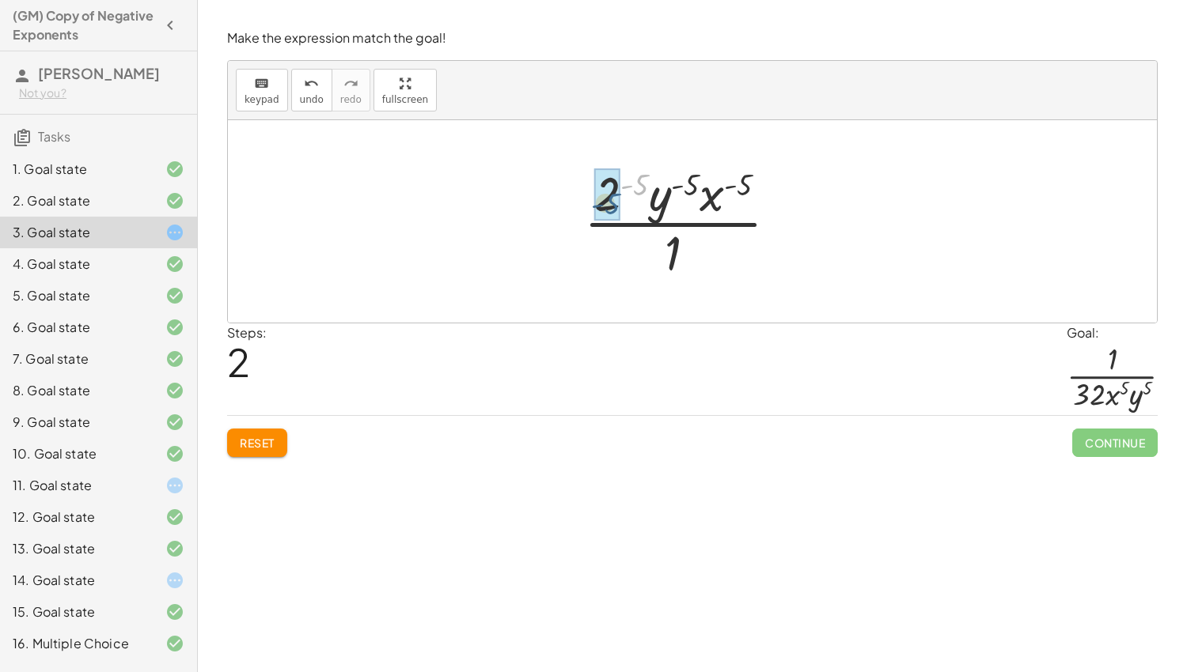
drag, startPoint x: 643, startPoint y: 181, endPoint x: 610, endPoint y: 199, distance: 37.5
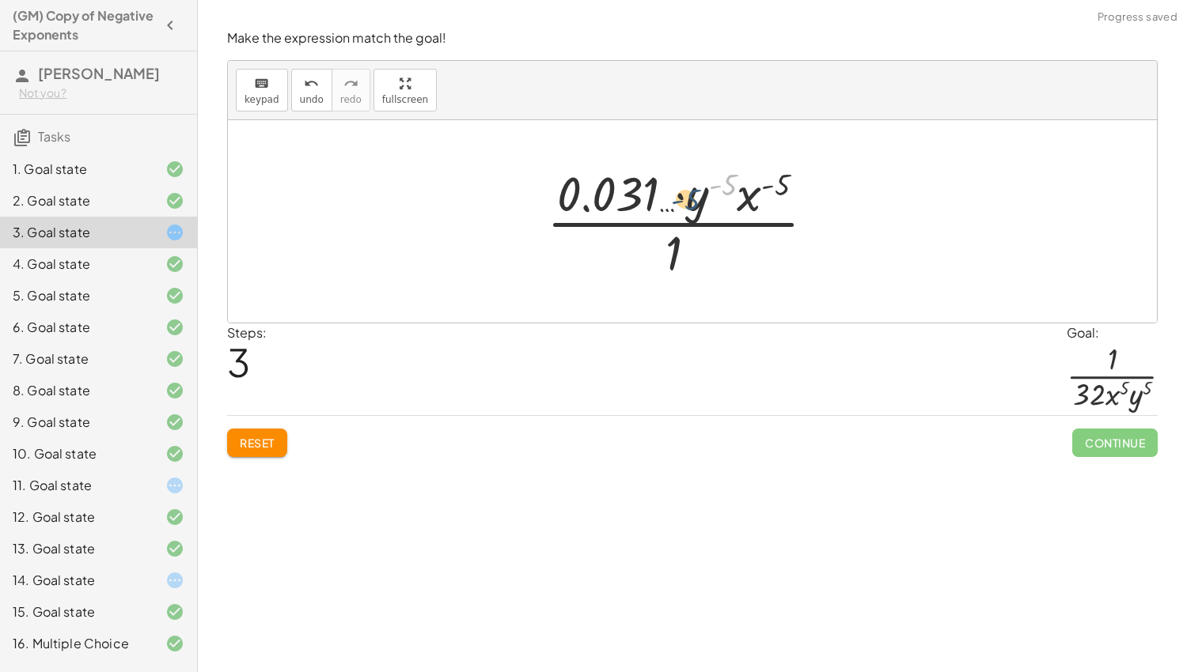
drag, startPoint x: 726, startPoint y: 180, endPoint x: 687, endPoint y: 195, distance: 42.3
click at [687, 195] on div at bounding box center [687, 222] width 297 height 122
click at [671, 261] on div at bounding box center [687, 222] width 297 height 122
drag, startPoint x: 626, startPoint y: 186, endPoint x: 768, endPoint y: 239, distance: 151.9
click at [768, 239] on div at bounding box center [687, 222] width 297 height 122
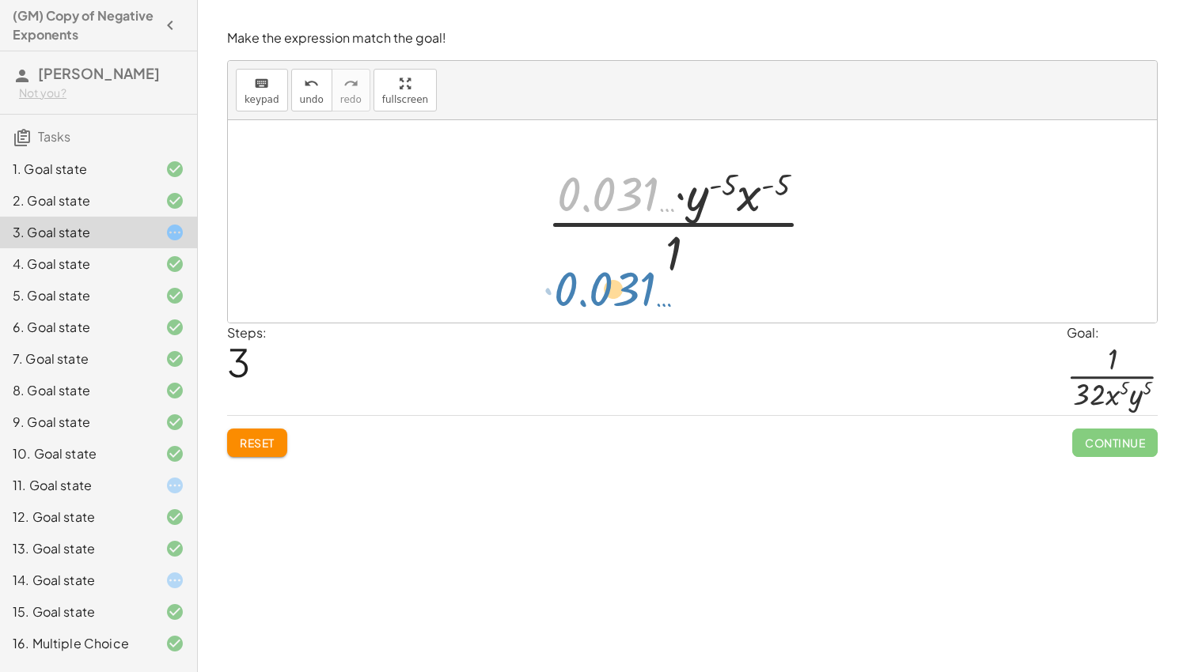
drag, startPoint x: 626, startPoint y: 193, endPoint x: 622, endPoint y: 287, distance: 94.2
drag, startPoint x: 670, startPoint y: 271, endPoint x: 669, endPoint y: 222, distance: 49.1
click at [669, 222] on div at bounding box center [687, 222] width 297 height 122
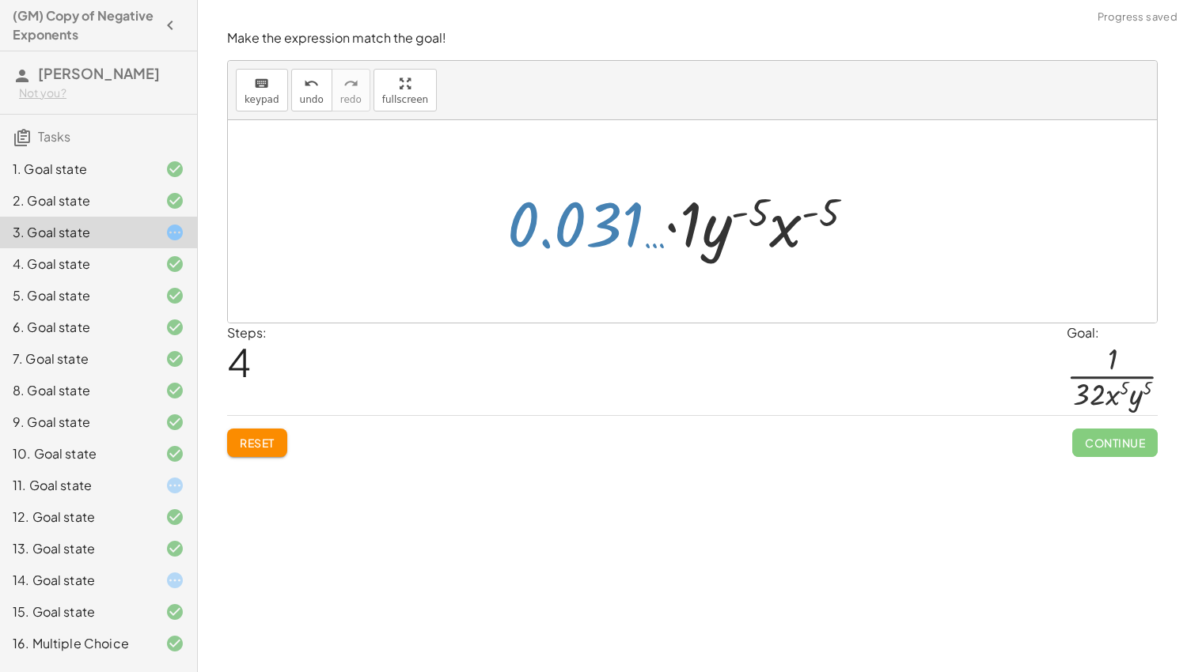
click at [592, 237] on div at bounding box center [687, 221] width 376 height 81
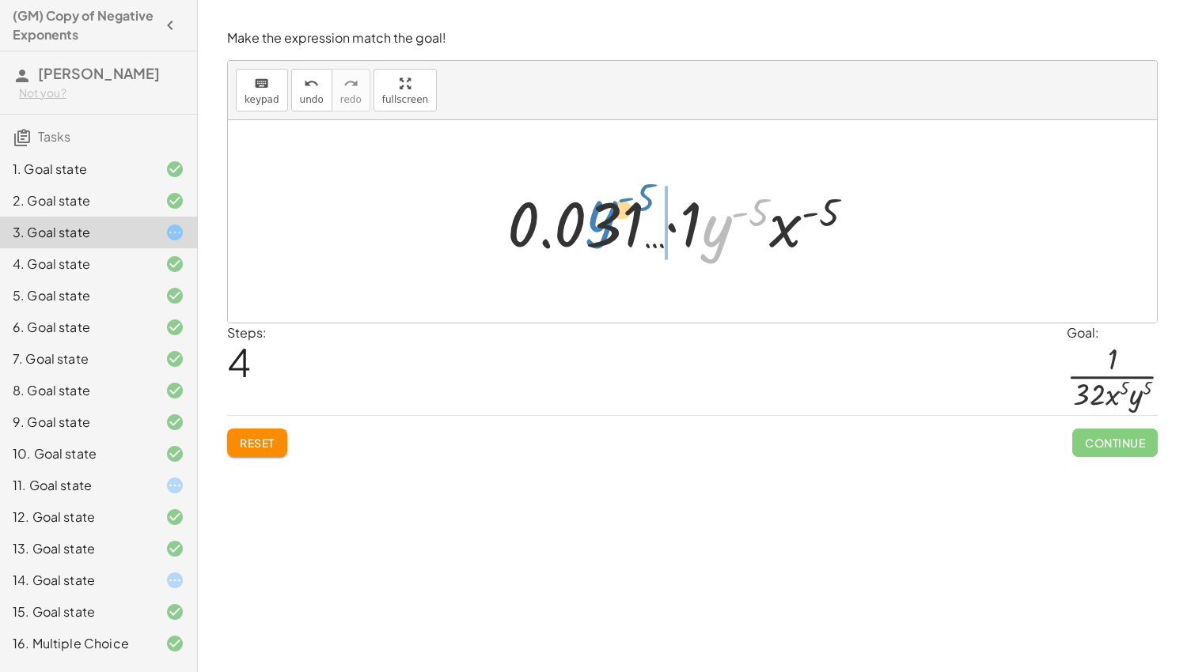
drag, startPoint x: 709, startPoint y: 248, endPoint x: 594, endPoint y: 233, distance: 115.7
click at [594, 233] on div at bounding box center [687, 221] width 376 height 81
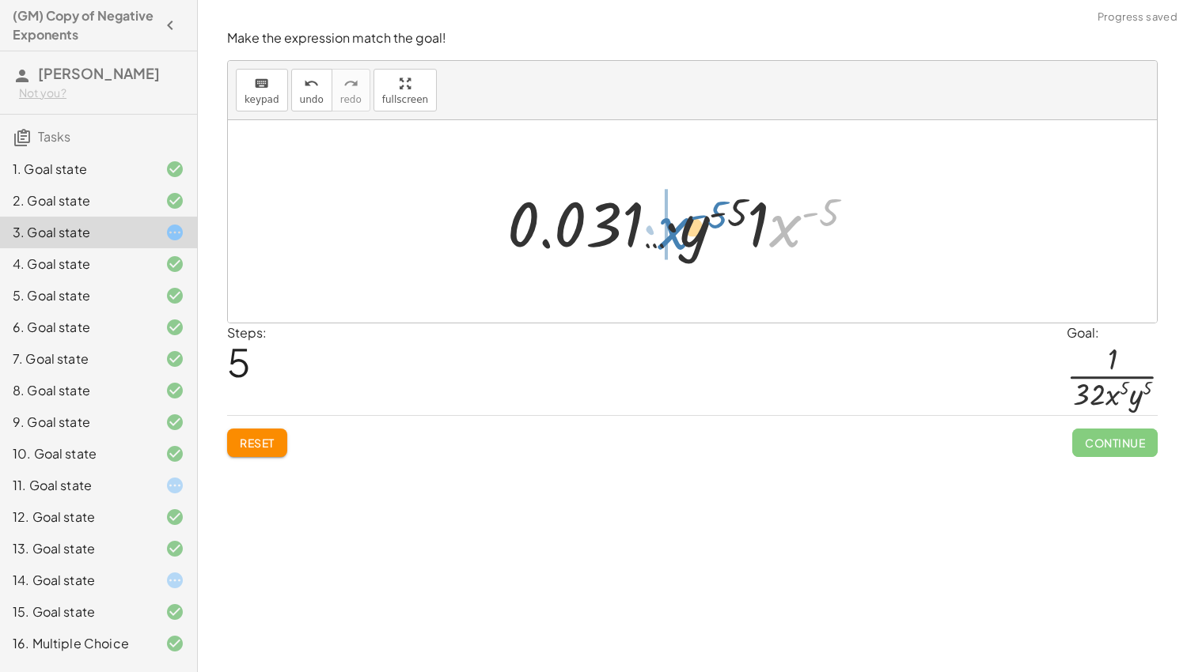
drag, startPoint x: 789, startPoint y: 227, endPoint x: 676, endPoint y: 229, distance: 112.4
click at [676, 229] on div at bounding box center [687, 221] width 376 height 81
drag, startPoint x: 809, startPoint y: 218, endPoint x: 719, endPoint y: 225, distance: 89.7
click at [719, 225] on div at bounding box center [687, 221] width 376 height 81
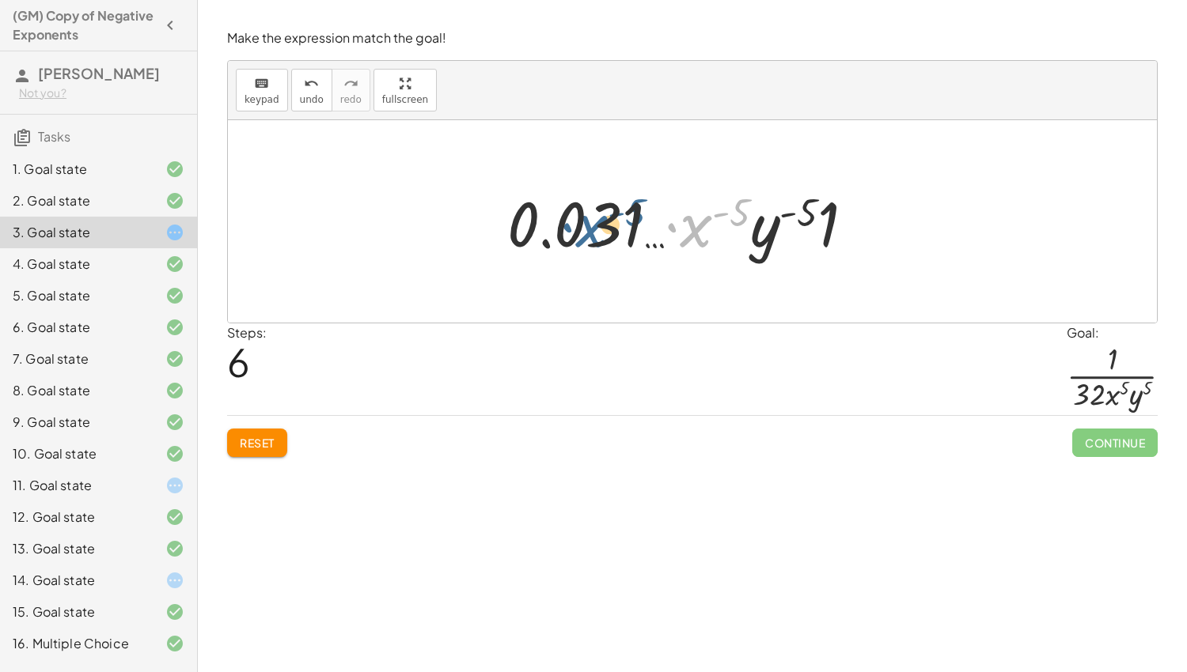
drag, startPoint x: 695, startPoint y: 238, endPoint x: 586, endPoint y: 238, distance: 109.2
click at [586, 238] on div at bounding box center [687, 221] width 376 height 81
click at [704, 245] on div at bounding box center [687, 221] width 376 height 81
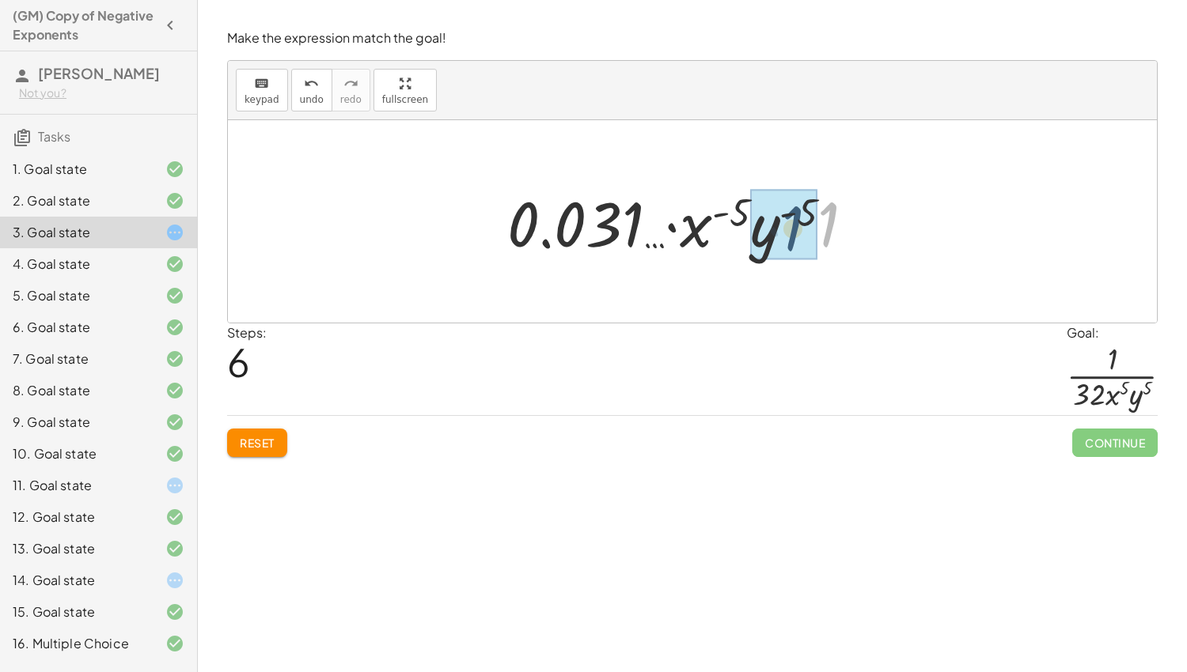
drag, startPoint x: 827, startPoint y: 206, endPoint x: 789, endPoint y: 210, distance: 38.2
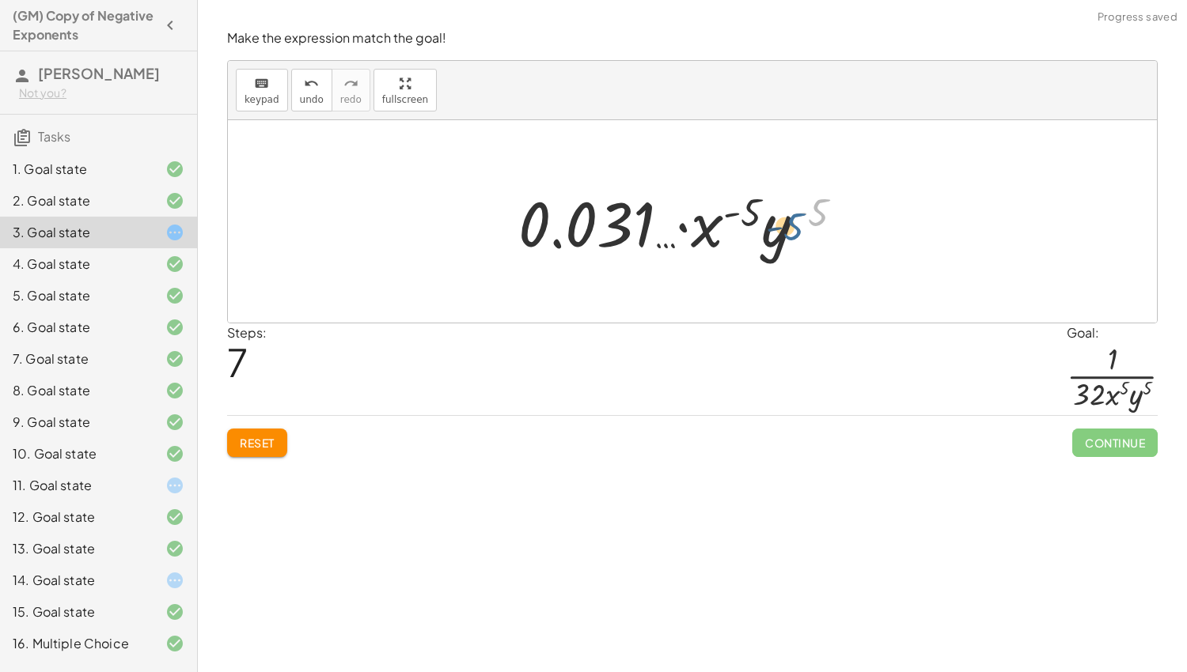
drag, startPoint x: 820, startPoint y: 207, endPoint x: 788, endPoint y: 223, distance: 36.1
click at [788, 223] on div at bounding box center [687, 221] width 354 height 81
drag, startPoint x: 755, startPoint y: 206, endPoint x: 703, endPoint y: 226, distance: 56.1
click at [703, 226] on div at bounding box center [687, 221] width 354 height 81
drag, startPoint x: 703, startPoint y: 231, endPoint x: 648, endPoint y: 235, distance: 55.5
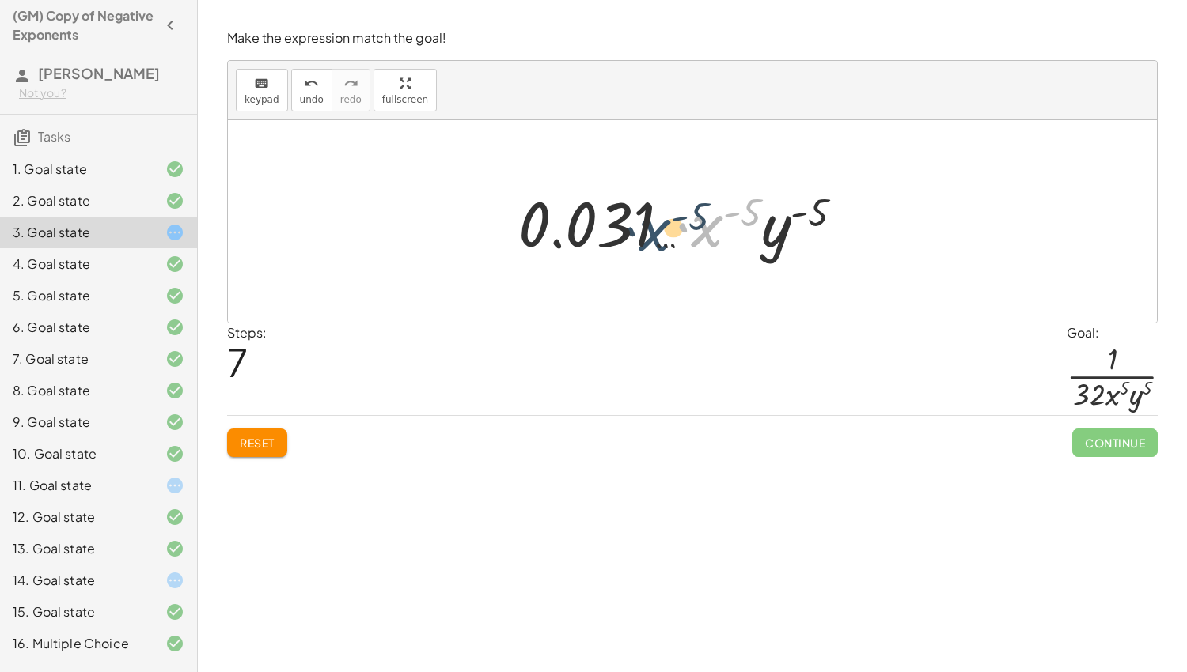
click at [648, 235] on div at bounding box center [687, 221] width 354 height 81
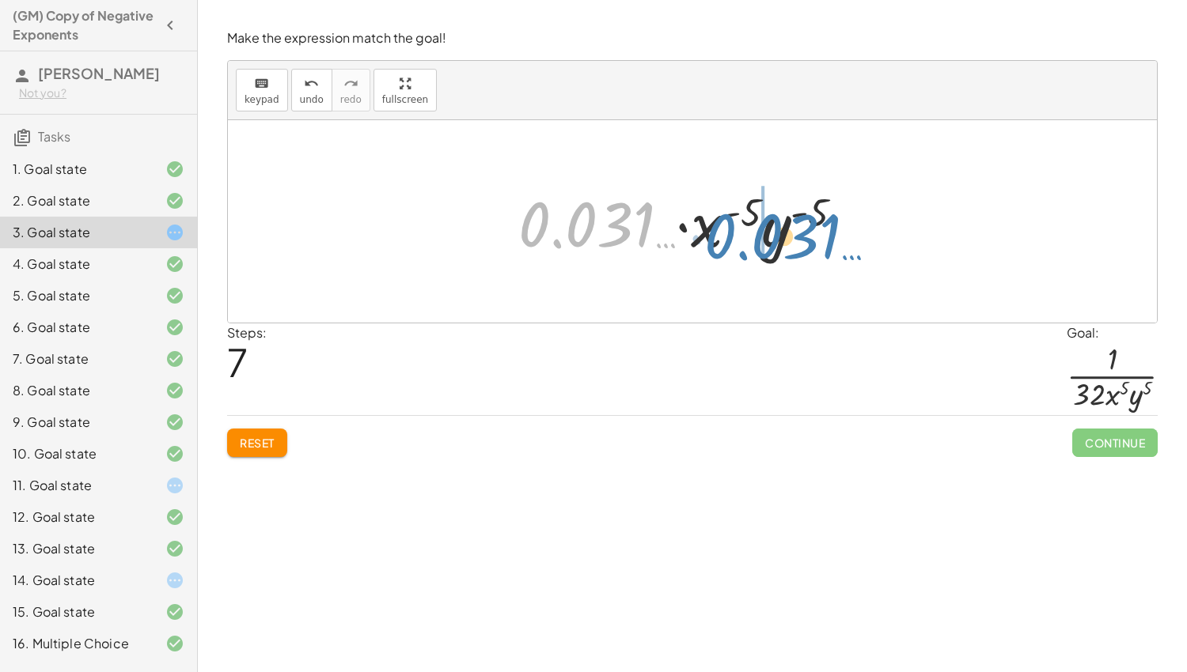
drag, startPoint x: 627, startPoint y: 234, endPoint x: 812, endPoint y: 245, distance: 185.5
click at [812, 245] on div at bounding box center [687, 221] width 354 height 81
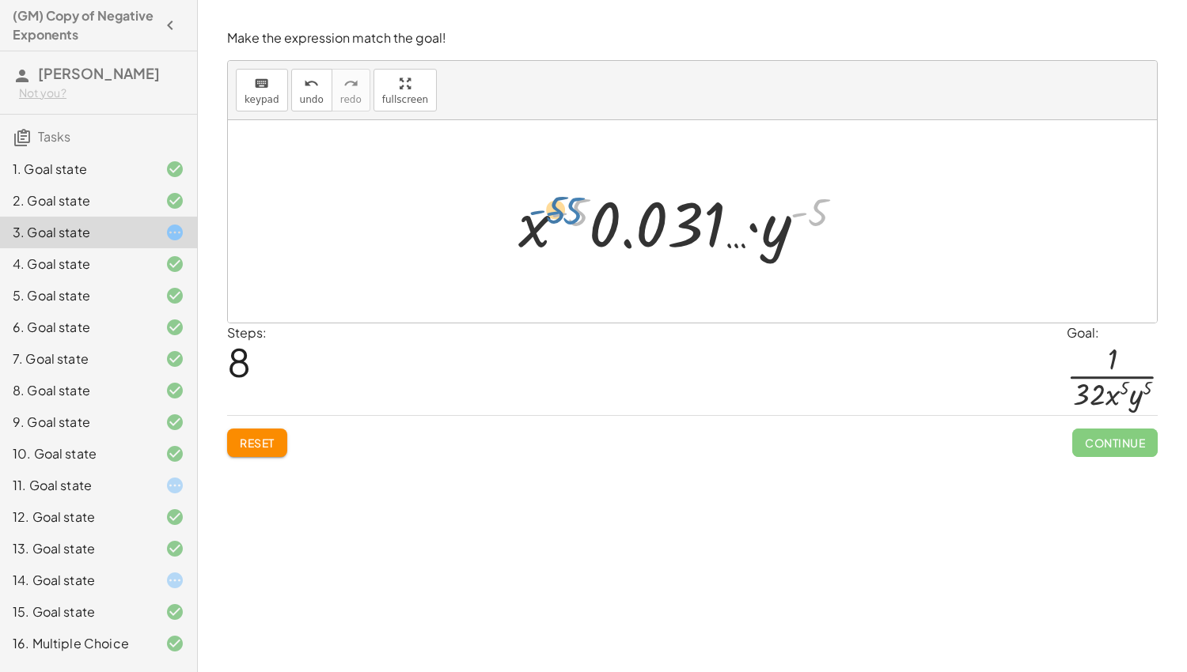
drag, startPoint x: 825, startPoint y: 206, endPoint x: 580, endPoint y: 206, distance: 245.2
click at [580, 206] on div at bounding box center [687, 221] width 354 height 81
drag, startPoint x: 528, startPoint y: 233, endPoint x: 787, endPoint y: 252, distance: 260.1
click at [787, 252] on div at bounding box center [687, 221] width 354 height 81
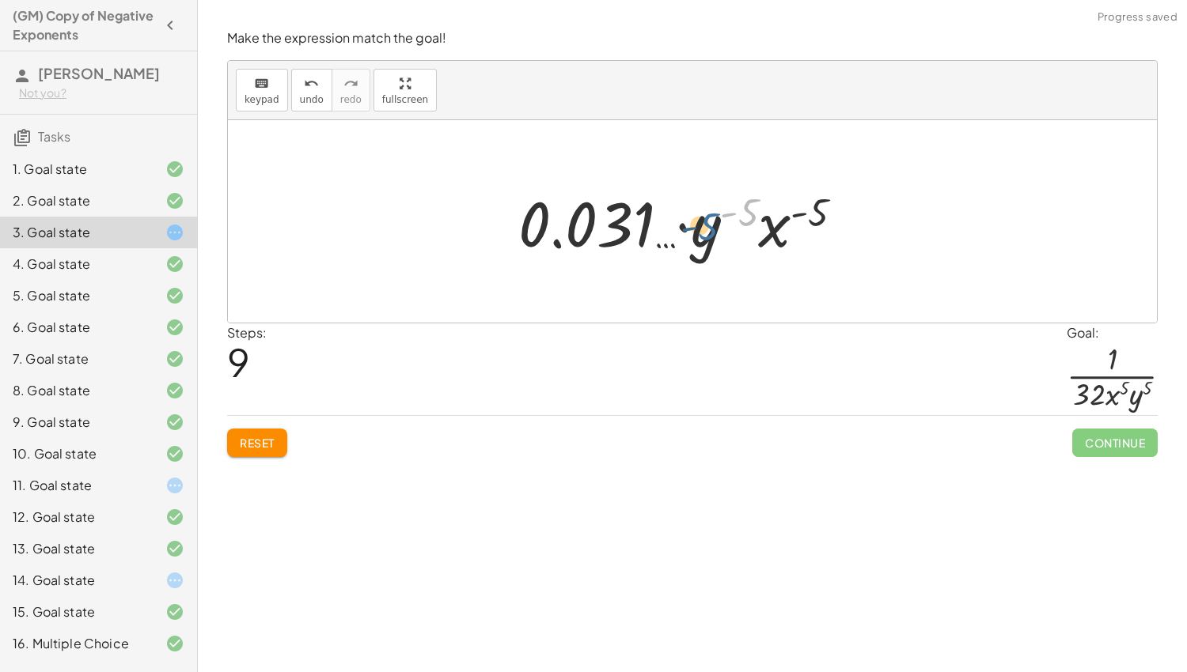
drag, startPoint x: 744, startPoint y: 214, endPoint x: 702, endPoint y: 230, distance: 44.8
click at [702, 230] on div at bounding box center [687, 221] width 354 height 81
drag, startPoint x: 819, startPoint y: 207, endPoint x: 790, endPoint y: 222, distance: 32.6
click at [790, 222] on div at bounding box center [687, 221] width 354 height 81
drag, startPoint x: 711, startPoint y: 230, endPoint x: 619, endPoint y: 222, distance: 92.2
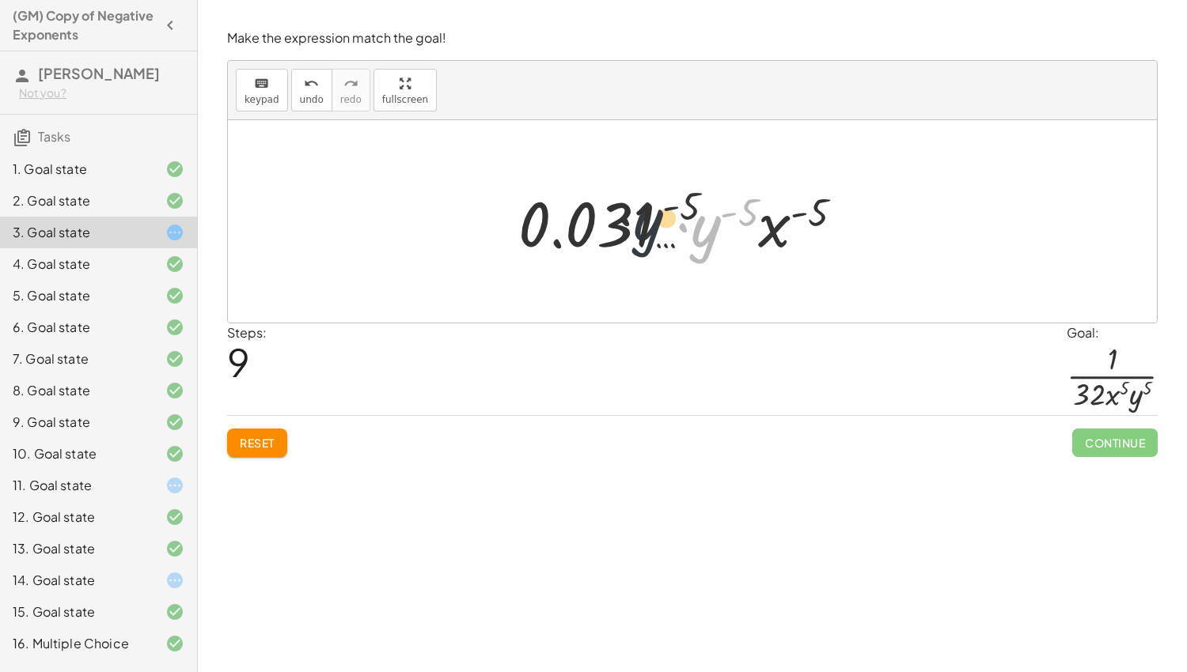
click at [619, 222] on div at bounding box center [687, 221] width 354 height 81
click at [161, 482] on div at bounding box center [162, 485] width 44 height 19
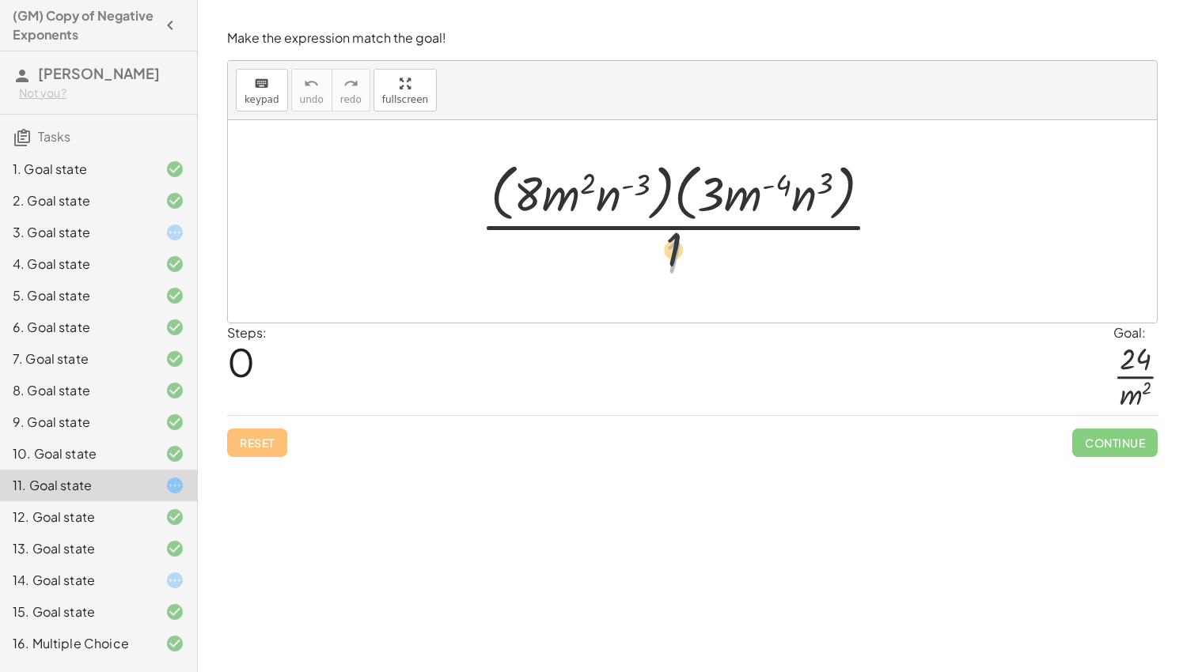
drag, startPoint x: 669, startPoint y: 264, endPoint x: 669, endPoint y: 251, distance: 13.5
click at [669, 251] on div at bounding box center [687, 221] width 430 height 129
drag, startPoint x: 826, startPoint y: 180, endPoint x: 737, endPoint y: 192, distance: 89.4
click at [737, 192] on div at bounding box center [687, 221] width 430 height 129
drag, startPoint x: 712, startPoint y: 187, endPoint x: 755, endPoint y: 194, distance: 43.3
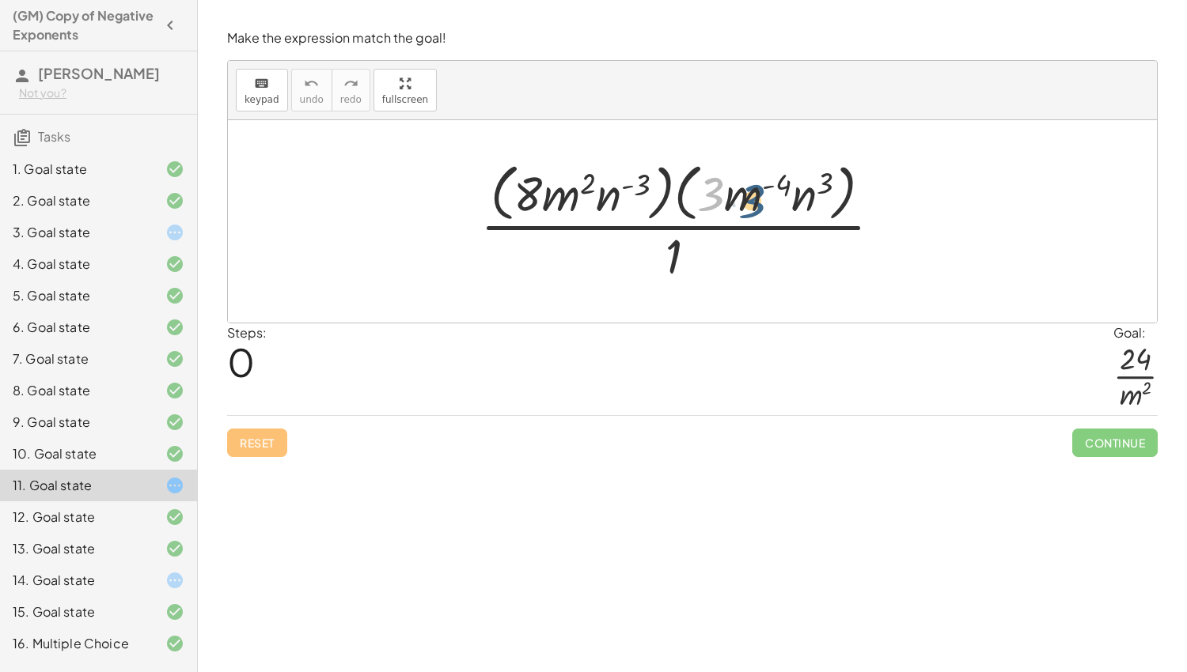
click at [755, 194] on div at bounding box center [687, 221] width 430 height 129
click at [825, 183] on div at bounding box center [687, 221] width 430 height 129
drag, startPoint x: 807, startPoint y: 184, endPoint x: 769, endPoint y: 189, distance: 38.4
click at [769, 189] on div at bounding box center [687, 221] width 430 height 129
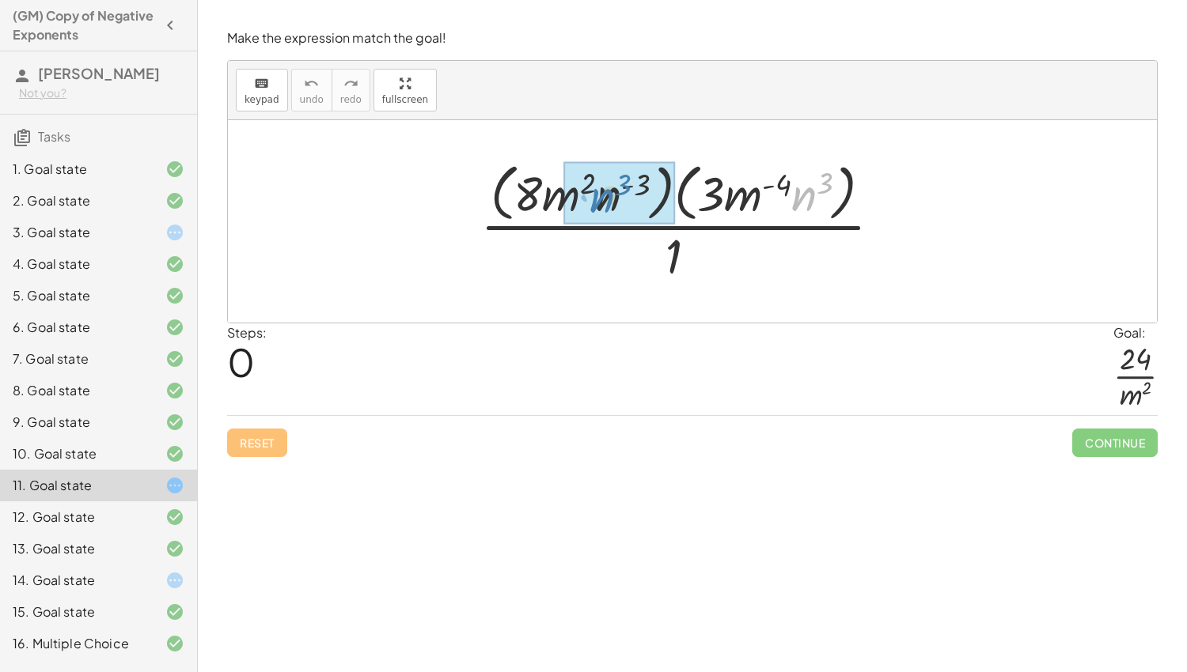
drag, startPoint x: 799, startPoint y: 199, endPoint x: 597, endPoint y: 201, distance: 202.5
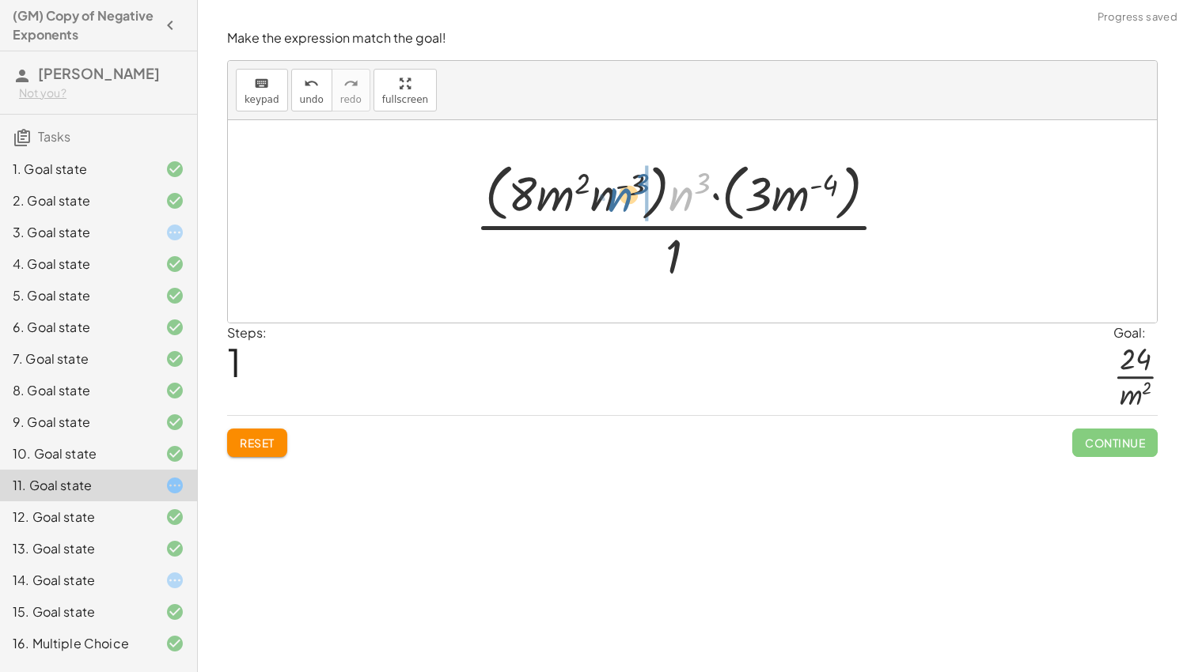
drag, startPoint x: 685, startPoint y: 192, endPoint x: 616, endPoint y: 192, distance: 68.8
click at [616, 192] on div at bounding box center [687, 221] width 441 height 129
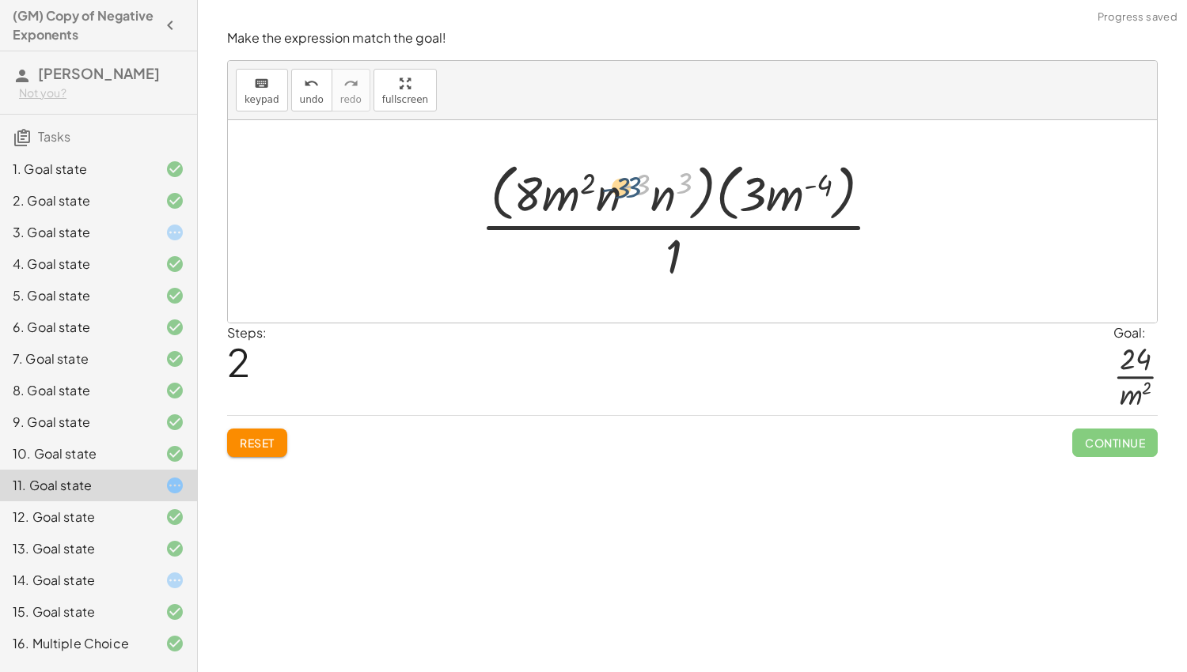
drag, startPoint x: 687, startPoint y: 186, endPoint x: 634, endPoint y: 188, distance: 53.1
click at [634, 188] on div at bounding box center [687, 221] width 430 height 129
drag, startPoint x: 672, startPoint y: 196, endPoint x: 617, endPoint y: 196, distance: 54.6
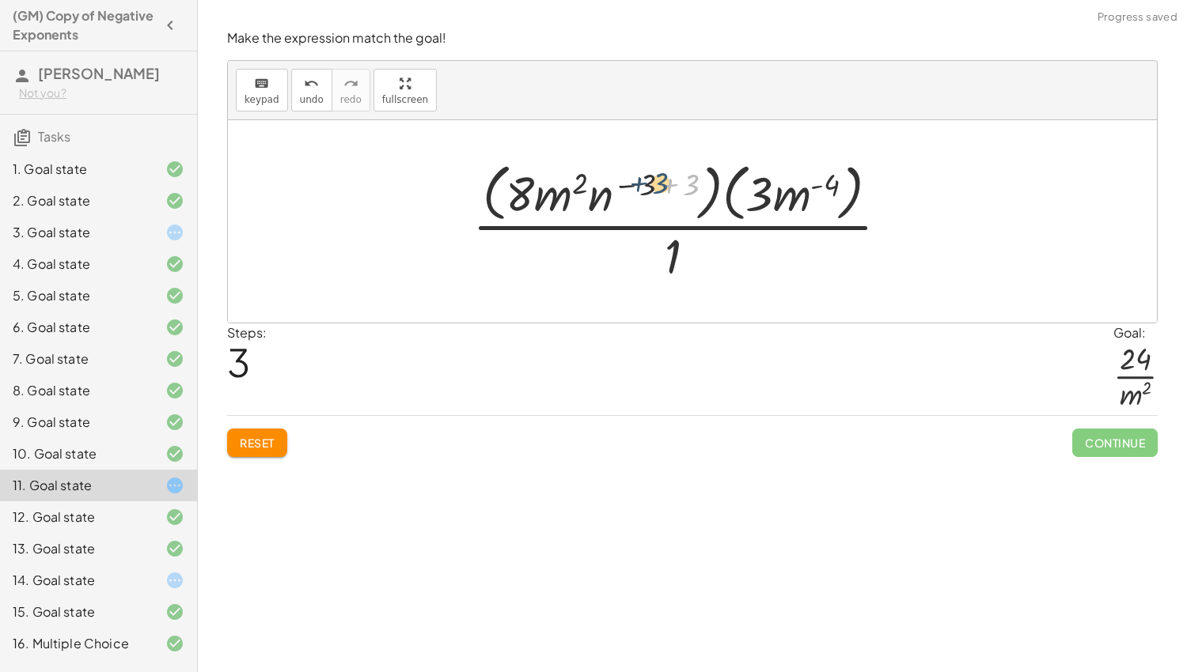
drag, startPoint x: 691, startPoint y: 186, endPoint x: 659, endPoint y: 184, distance: 32.5
click at [659, 184] on div at bounding box center [686, 221] width 445 height 129
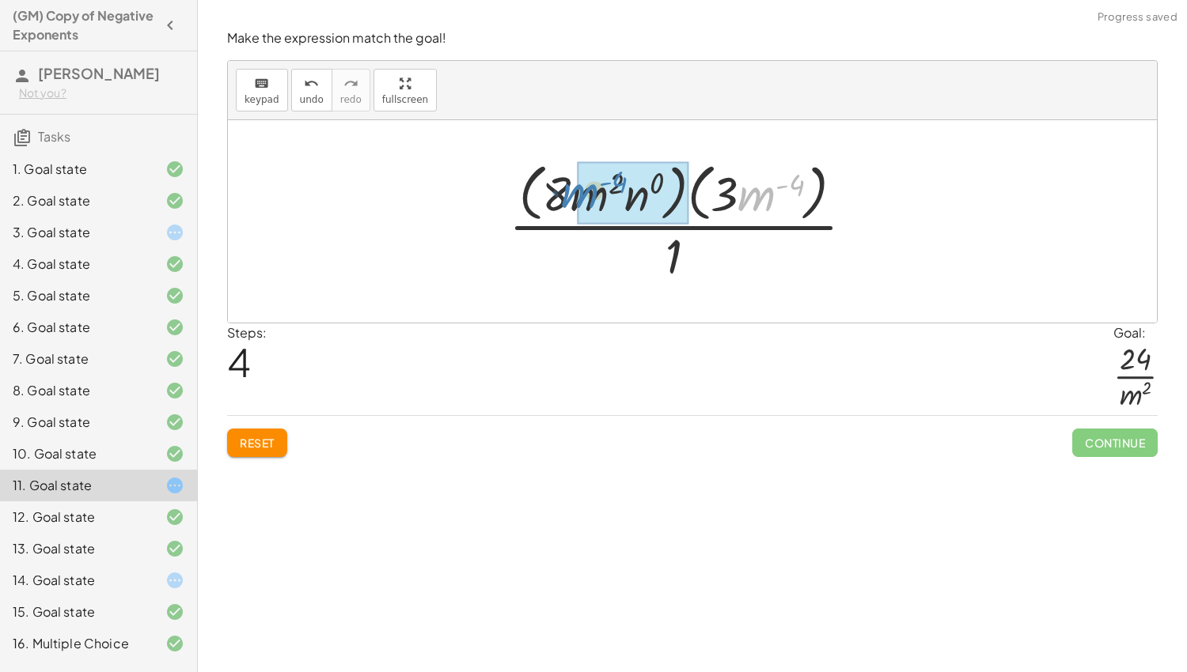
drag, startPoint x: 747, startPoint y: 198, endPoint x: 570, endPoint y: 195, distance: 176.4
click at [570, 195] on div at bounding box center [687, 221] width 373 height 129
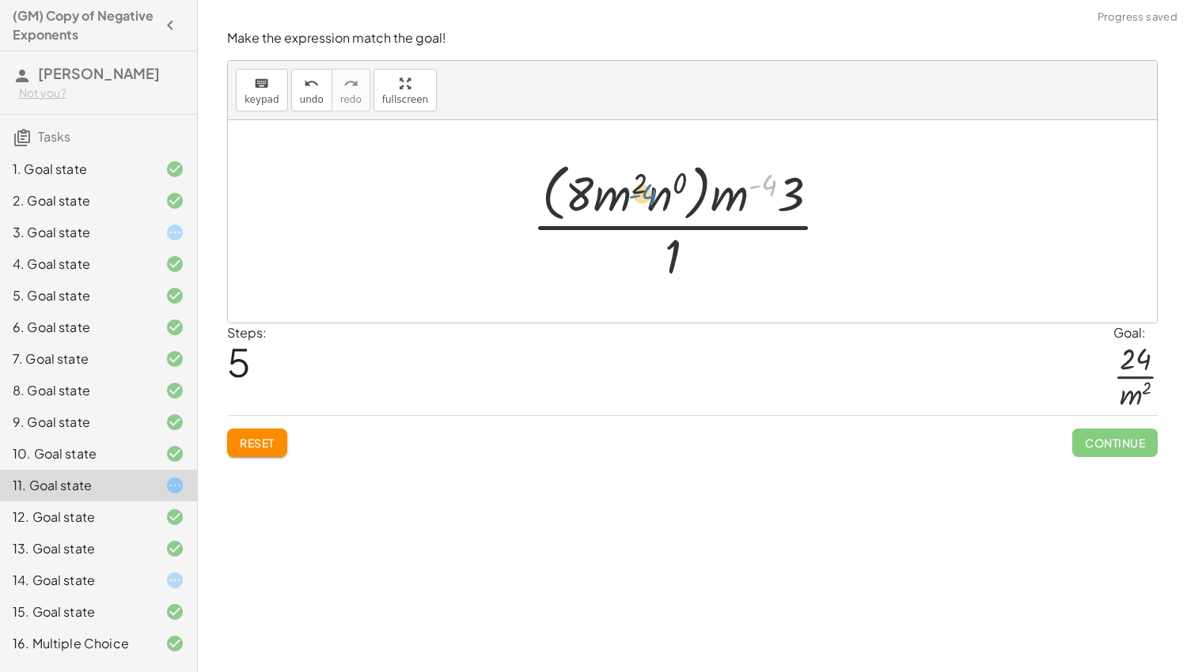
drag, startPoint x: 774, startPoint y: 181, endPoint x: 646, endPoint y: 187, distance: 128.3
click at [646, 187] on div at bounding box center [687, 221] width 326 height 129
drag, startPoint x: 741, startPoint y: 201, endPoint x: 665, endPoint y: 205, distance: 76.8
click at [665, 205] on div at bounding box center [687, 221] width 326 height 129
drag, startPoint x: 705, startPoint y: 205, endPoint x: 602, endPoint y: 210, distance: 103.0
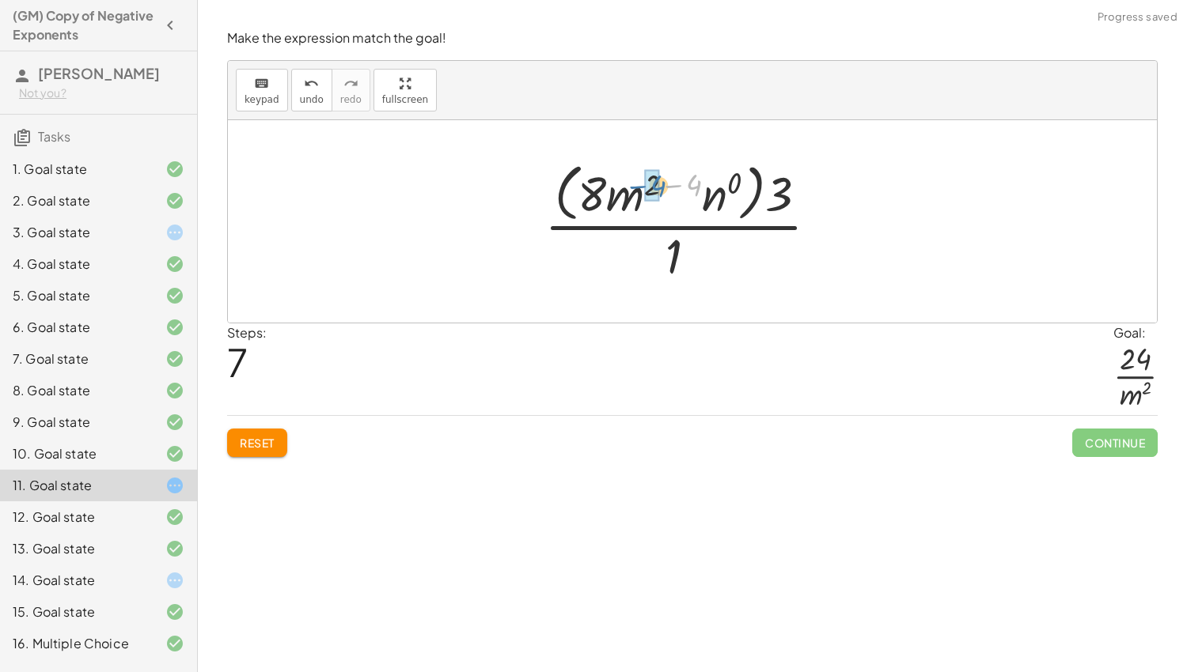
drag, startPoint x: 694, startPoint y: 181, endPoint x: 653, endPoint y: 182, distance: 41.1
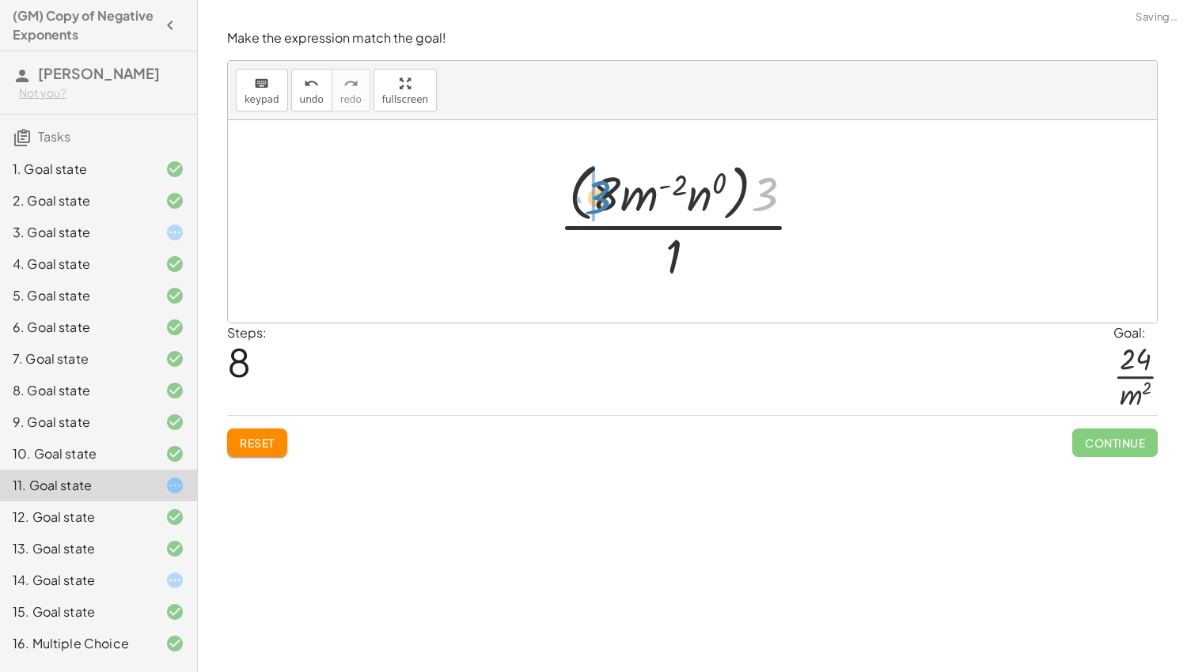
drag, startPoint x: 768, startPoint y: 199, endPoint x: 600, endPoint y: 202, distance: 167.7
click at [600, 202] on div at bounding box center [687, 221] width 273 height 129
drag, startPoint x: 642, startPoint y: 203, endPoint x: 612, endPoint y: 202, distance: 29.3
click at [663, 261] on div at bounding box center [686, 221] width 269 height 129
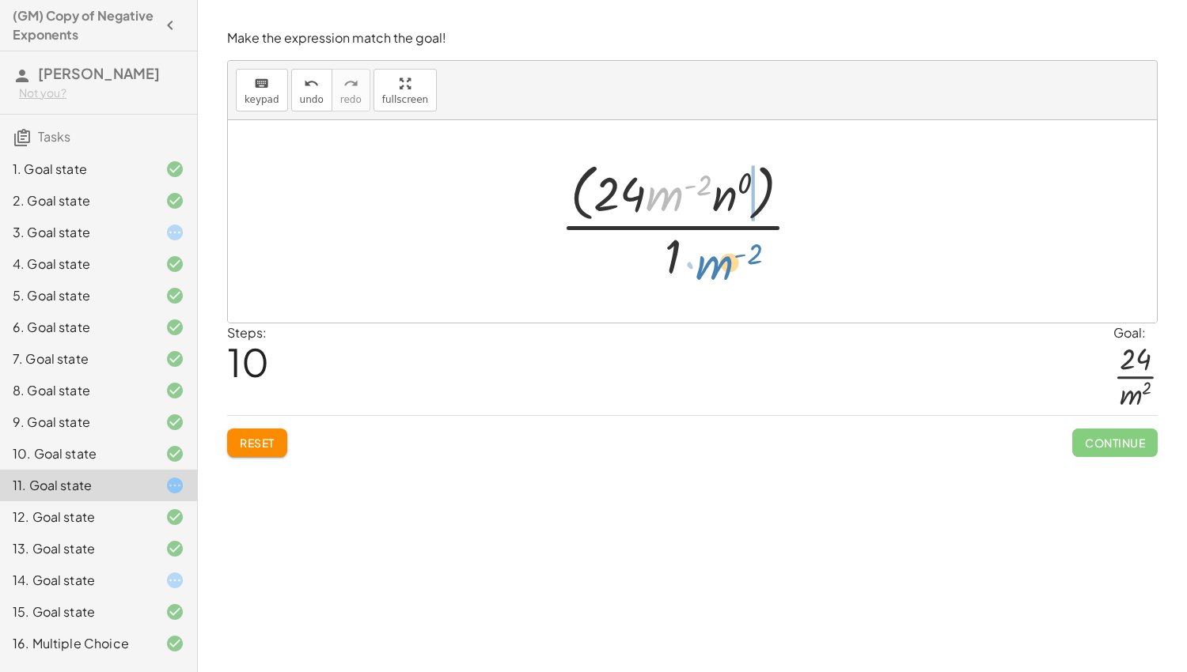
drag, startPoint x: 662, startPoint y: 199, endPoint x: 710, endPoint y: 267, distance: 83.4
click at [710, 267] on div at bounding box center [686, 221] width 269 height 129
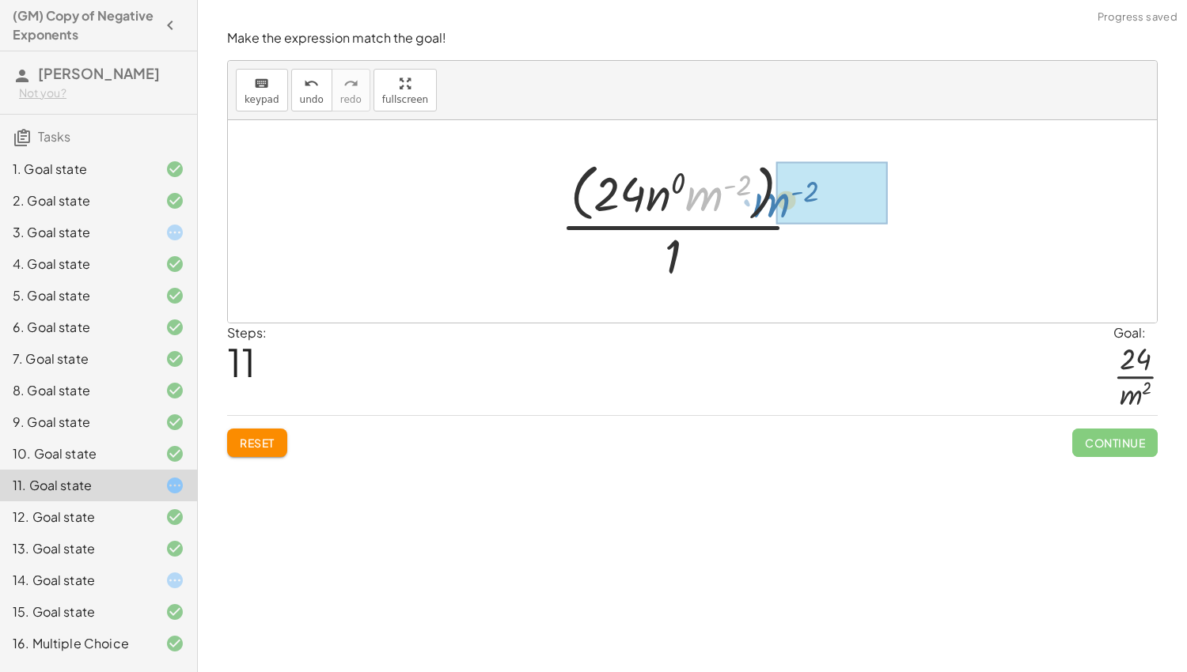
drag, startPoint x: 712, startPoint y: 192, endPoint x: 779, endPoint y: 199, distance: 67.5
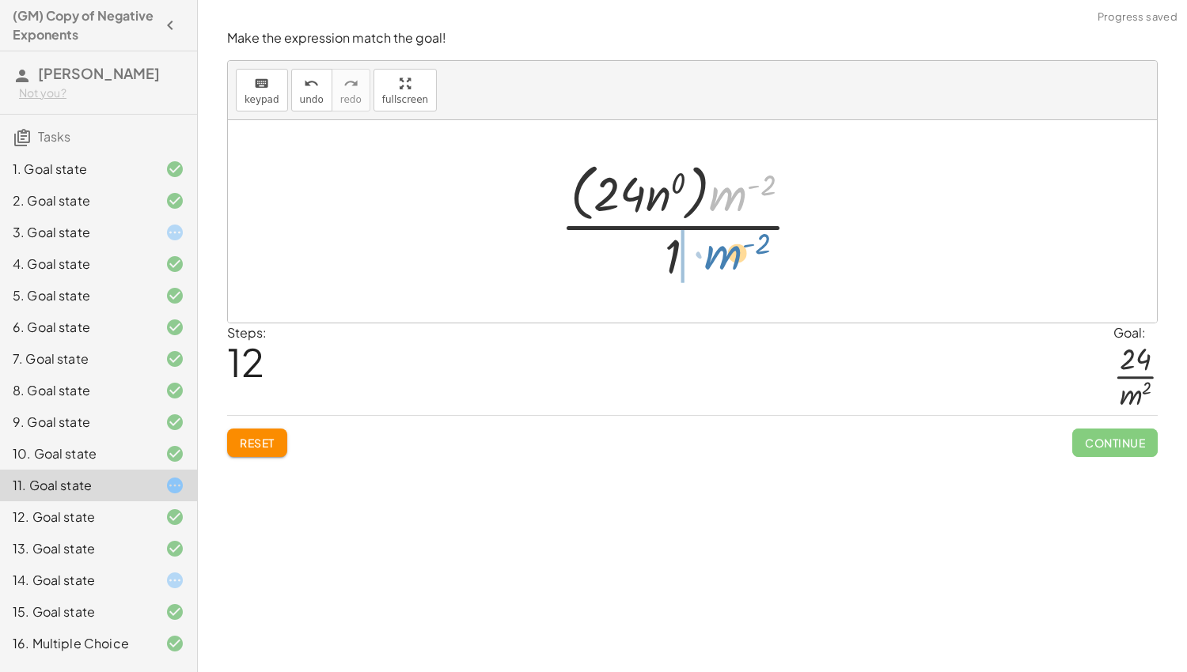
drag, startPoint x: 733, startPoint y: 191, endPoint x: 726, endPoint y: 252, distance: 60.5
click at [726, 252] on div at bounding box center [686, 221] width 269 height 129
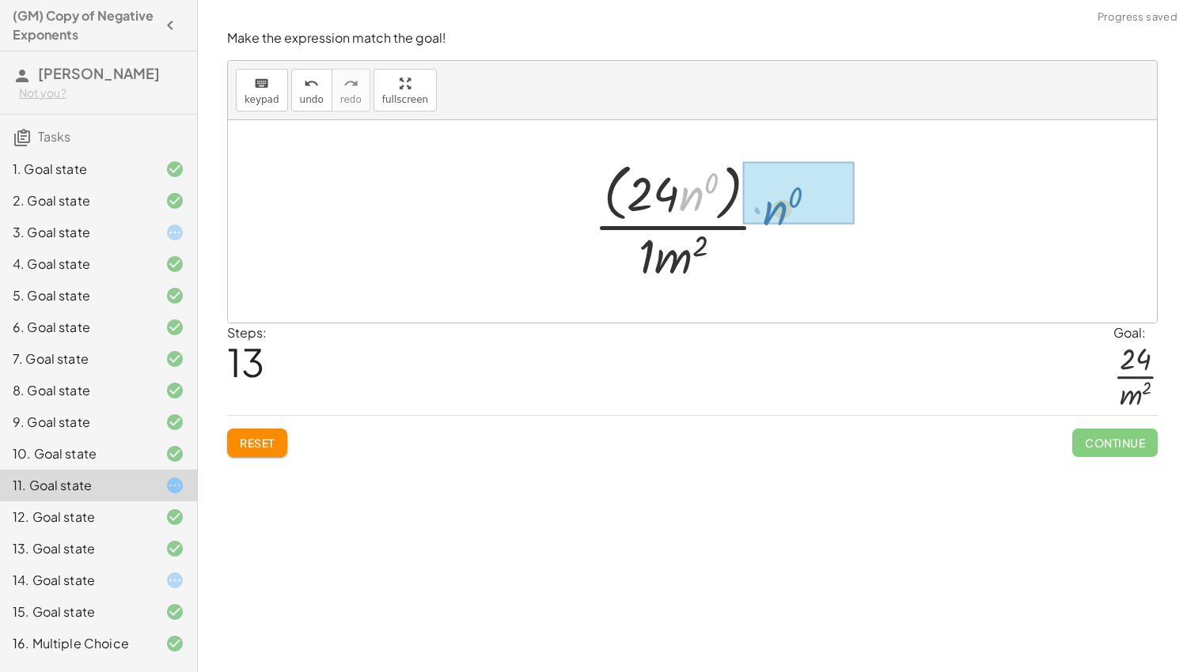
drag, startPoint x: 695, startPoint y: 206, endPoint x: 782, endPoint y: 218, distance: 88.7
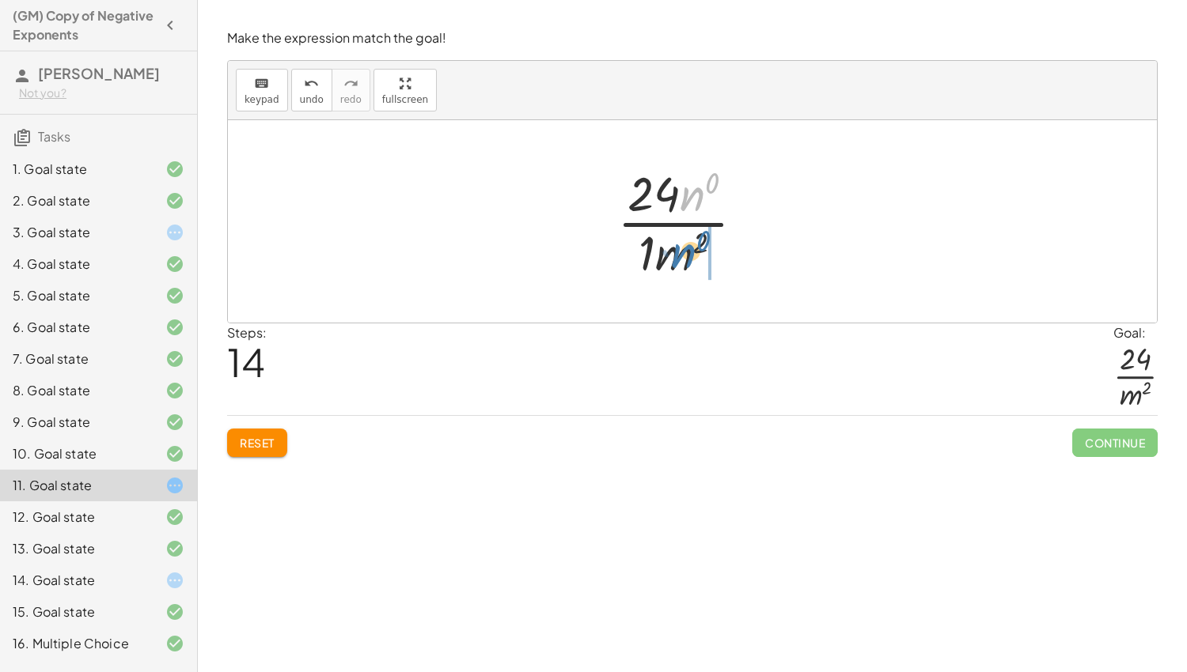
drag, startPoint x: 691, startPoint y: 203, endPoint x: 684, endPoint y: 262, distance: 59.8
click at [684, 262] on div at bounding box center [687, 222] width 156 height 122
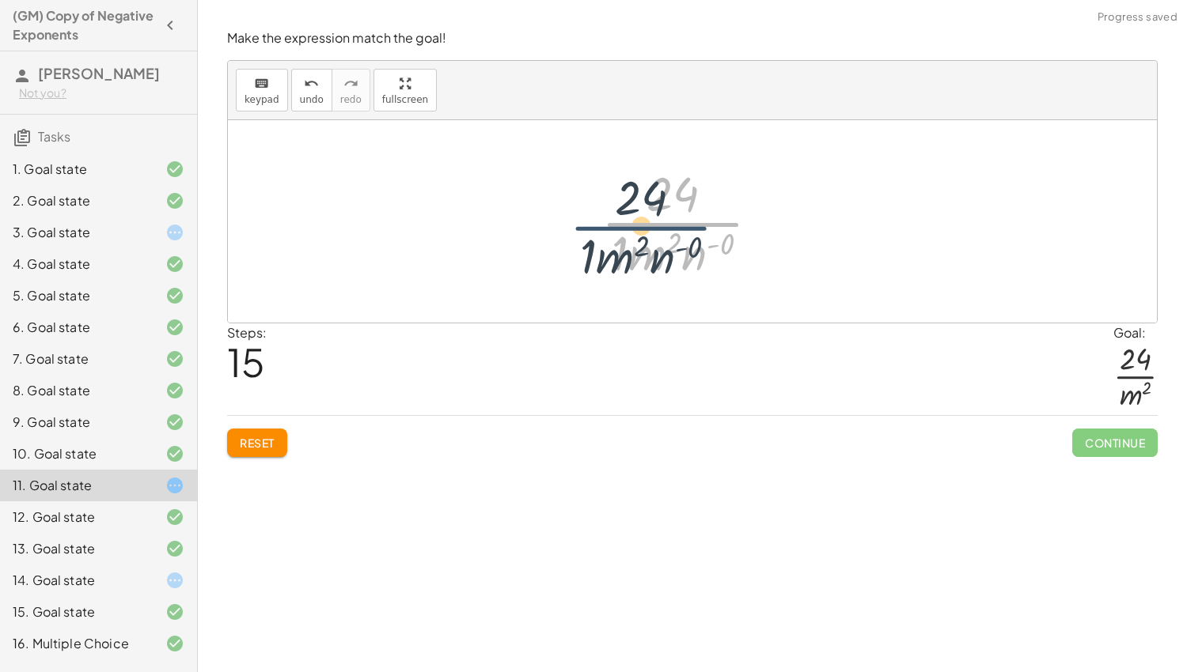
drag, startPoint x: 734, startPoint y: 237, endPoint x: 694, endPoint y: 240, distance: 40.5
click at [694, 240] on div at bounding box center [686, 222] width 187 height 122
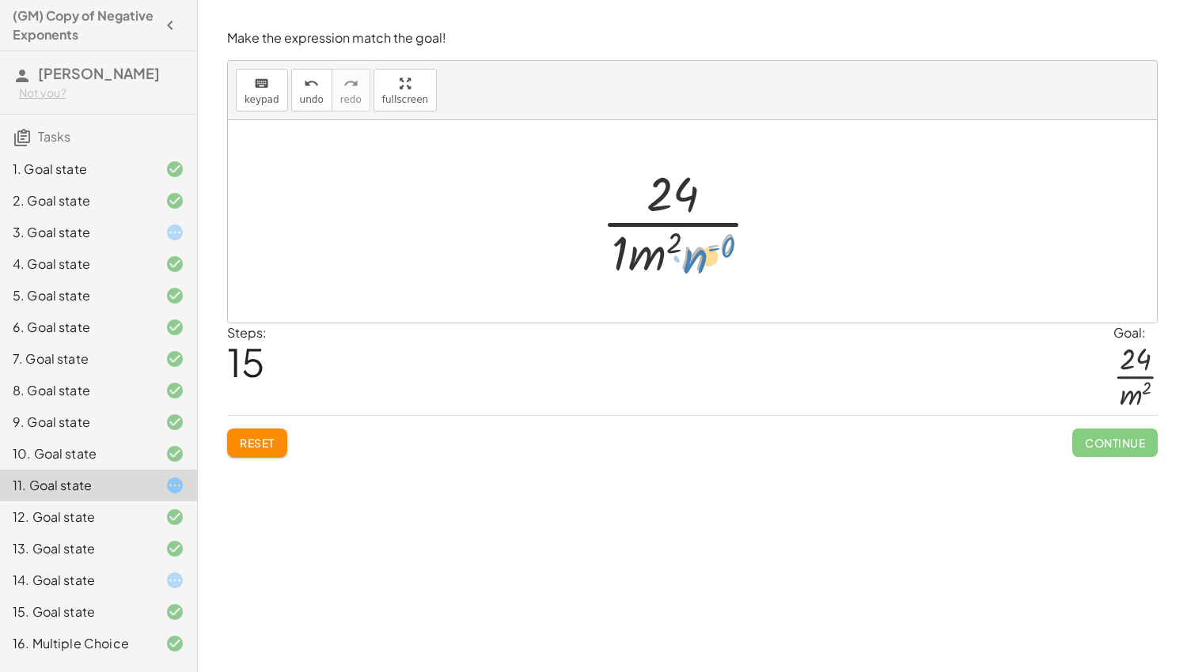
drag, startPoint x: 694, startPoint y: 258, endPoint x: 702, endPoint y: 263, distance: 9.7
click at [702, 263] on div at bounding box center [686, 222] width 187 height 122
click at [686, 247] on div at bounding box center [686, 222] width 187 height 122
drag, startPoint x: 728, startPoint y: 244, endPoint x: 704, endPoint y: 261, distance: 29.4
drag, startPoint x: 704, startPoint y: 261, endPoint x: 634, endPoint y: 259, distance: 70.4
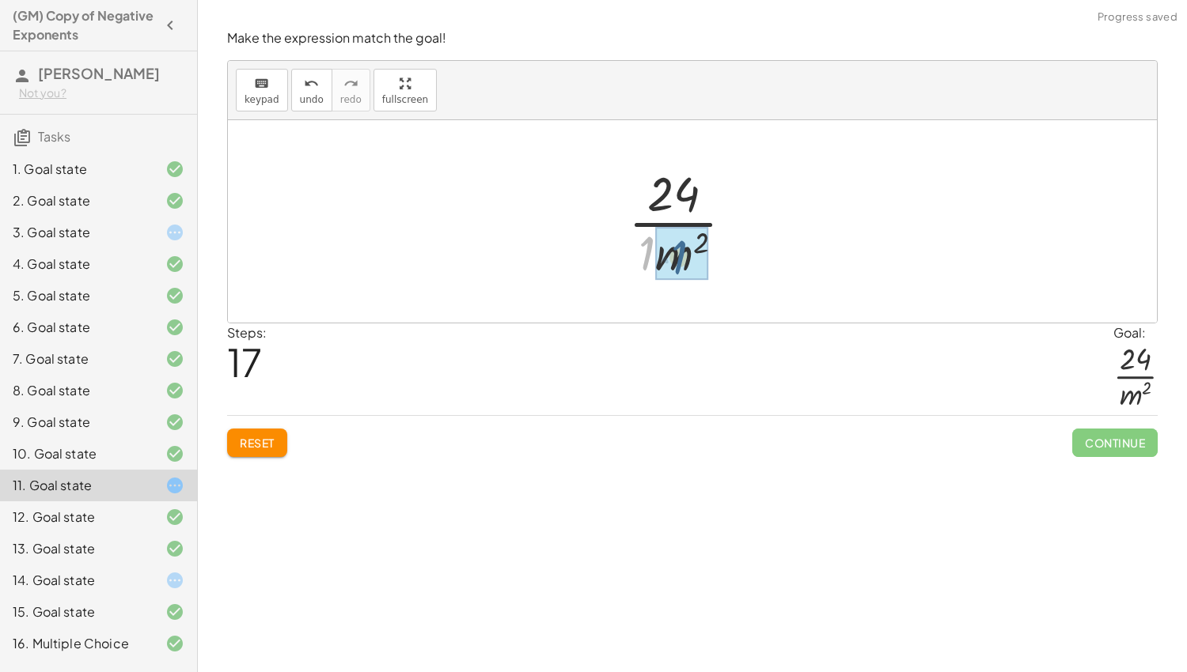
drag, startPoint x: 643, startPoint y: 259, endPoint x: 676, endPoint y: 263, distance: 32.7
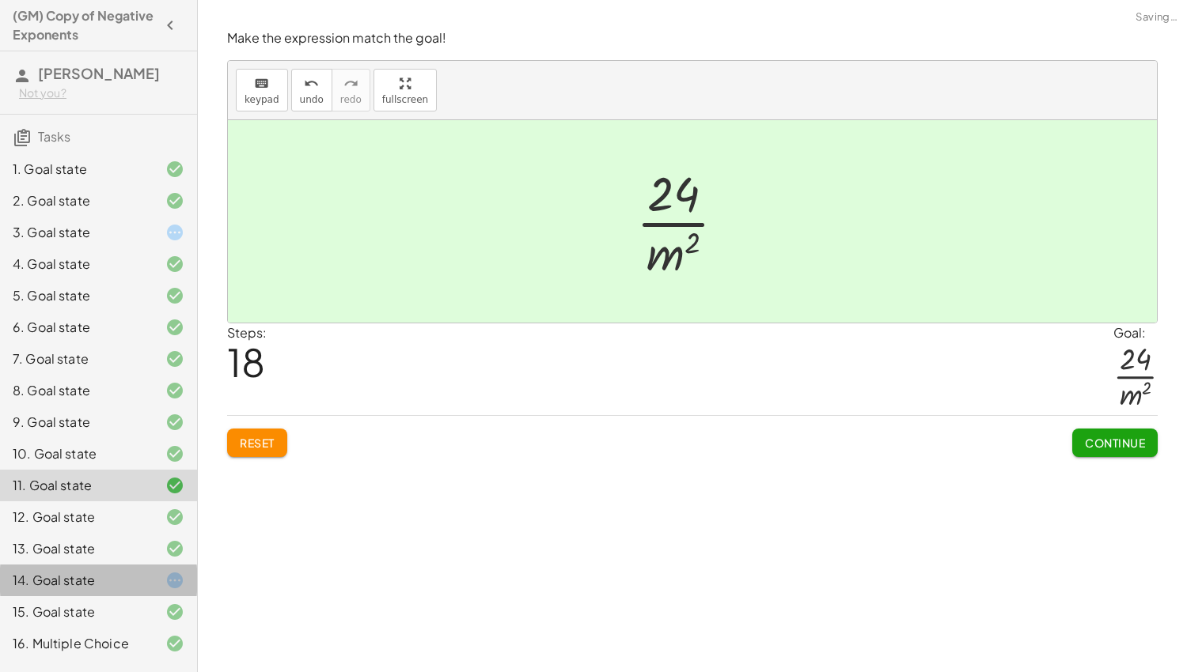
click at [139, 572] on div "14. Goal state" at bounding box center [76, 580] width 127 height 19
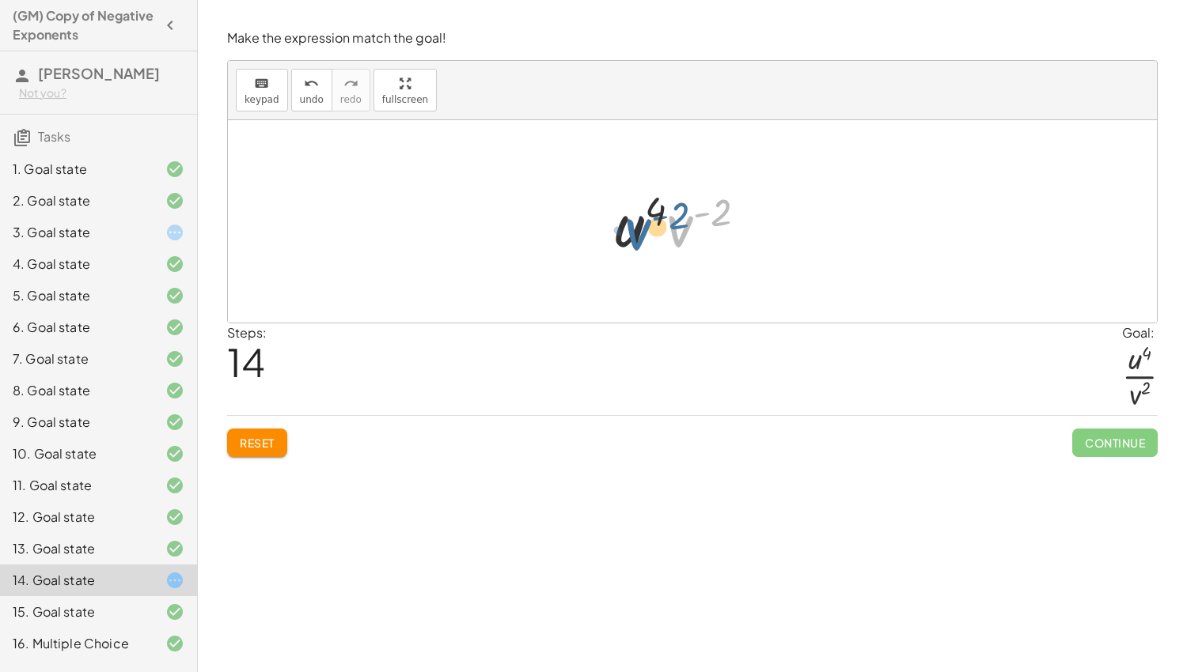
drag, startPoint x: 677, startPoint y: 234, endPoint x: 623, endPoint y: 236, distance: 53.8
click at [623, 236] on div at bounding box center [687, 221] width 160 height 81
drag, startPoint x: 719, startPoint y: 211, endPoint x: 649, endPoint y: 213, distance: 70.4
click at [649, 213] on div at bounding box center [687, 221] width 160 height 81
click at [286, 441] on button "Reset" at bounding box center [257, 443] width 60 height 28
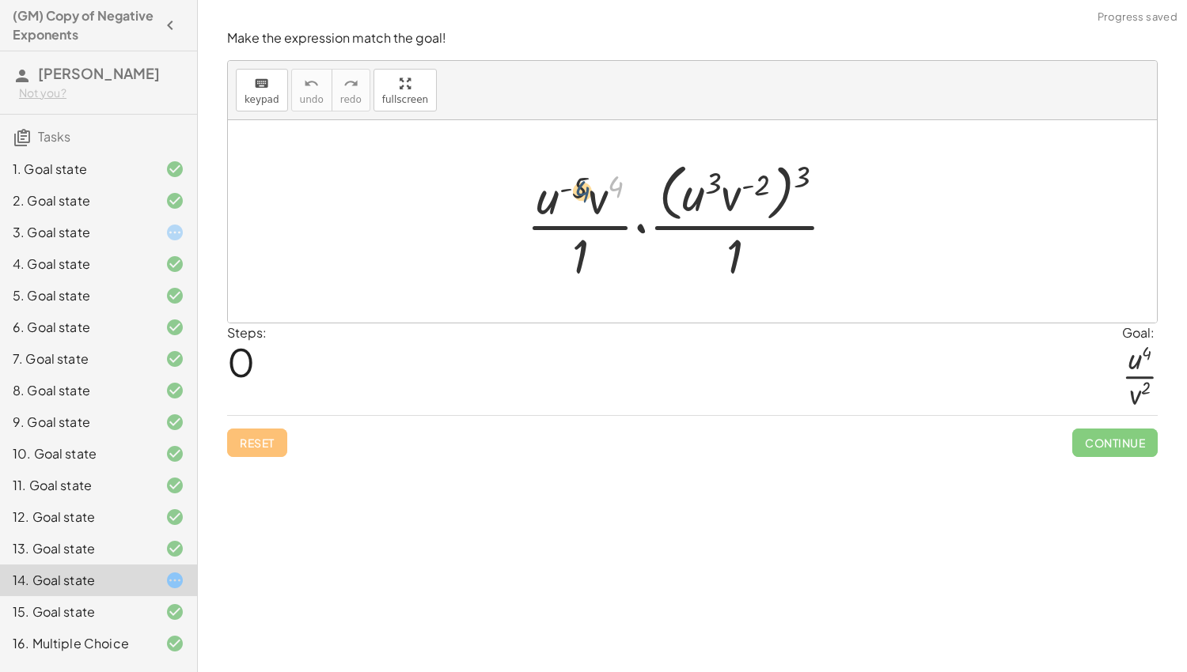
drag, startPoint x: 608, startPoint y: 185, endPoint x: 569, endPoint y: 191, distance: 39.9
click at [569, 191] on div at bounding box center [687, 221] width 338 height 129
drag, startPoint x: 593, startPoint y: 203, endPoint x: 551, endPoint y: 204, distance: 41.1
click at [551, 204] on div at bounding box center [687, 221] width 338 height 129
drag, startPoint x: 578, startPoint y: 182, endPoint x: 611, endPoint y: 181, distance: 33.2
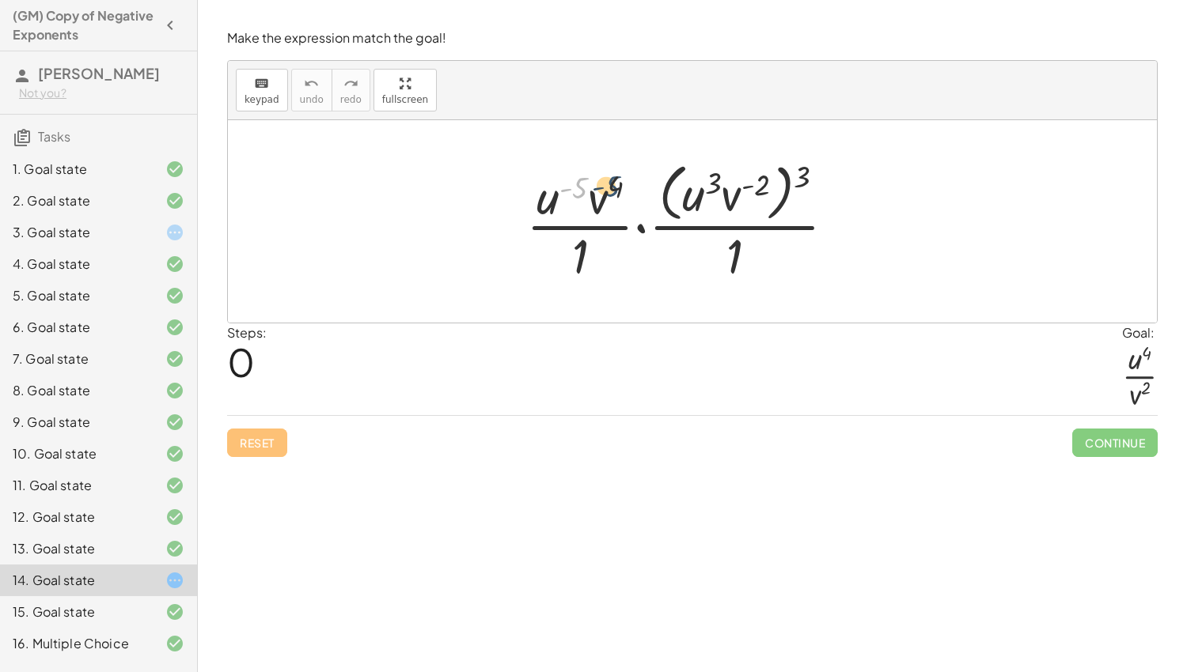
click at [611, 181] on div at bounding box center [687, 221] width 338 height 129
drag, startPoint x: 804, startPoint y: 171, endPoint x: 753, endPoint y: 185, distance: 52.6
click at [753, 185] on div at bounding box center [687, 221] width 338 height 129
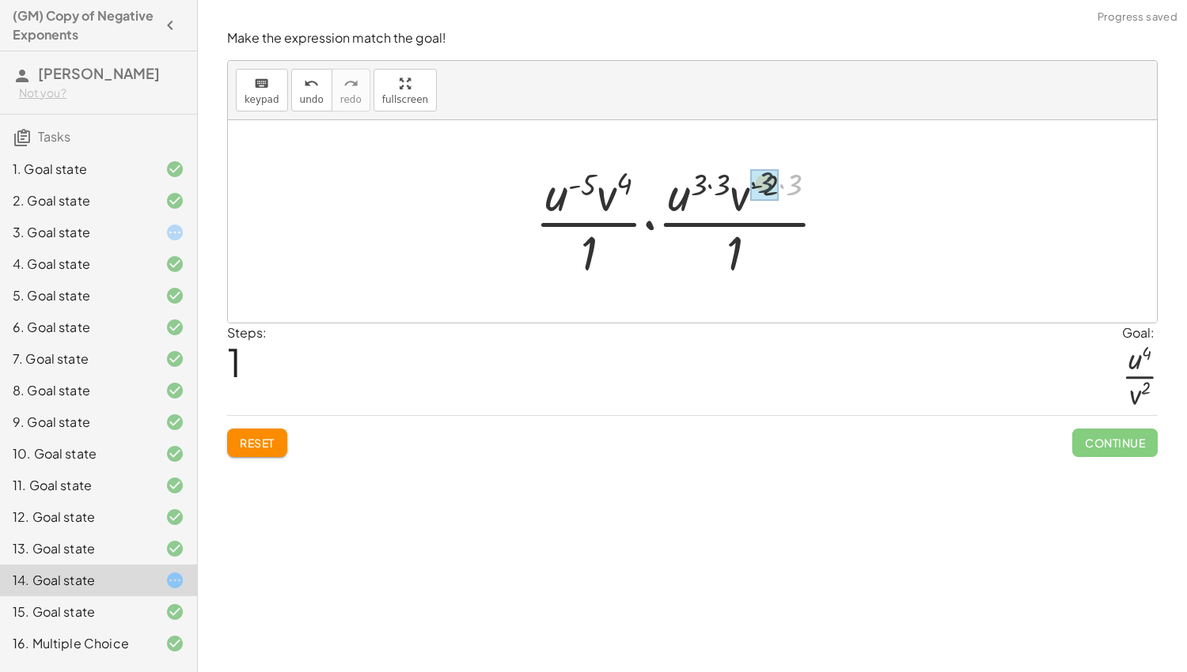
drag, startPoint x: 797, startPoint y: 180, endPoint x: 763, endPoint y: 179, distance: 33.3
drag, startPoint x: 736, startPoint y: 179, endPoint x: 706, endPoint y: 180, distance: 30.1
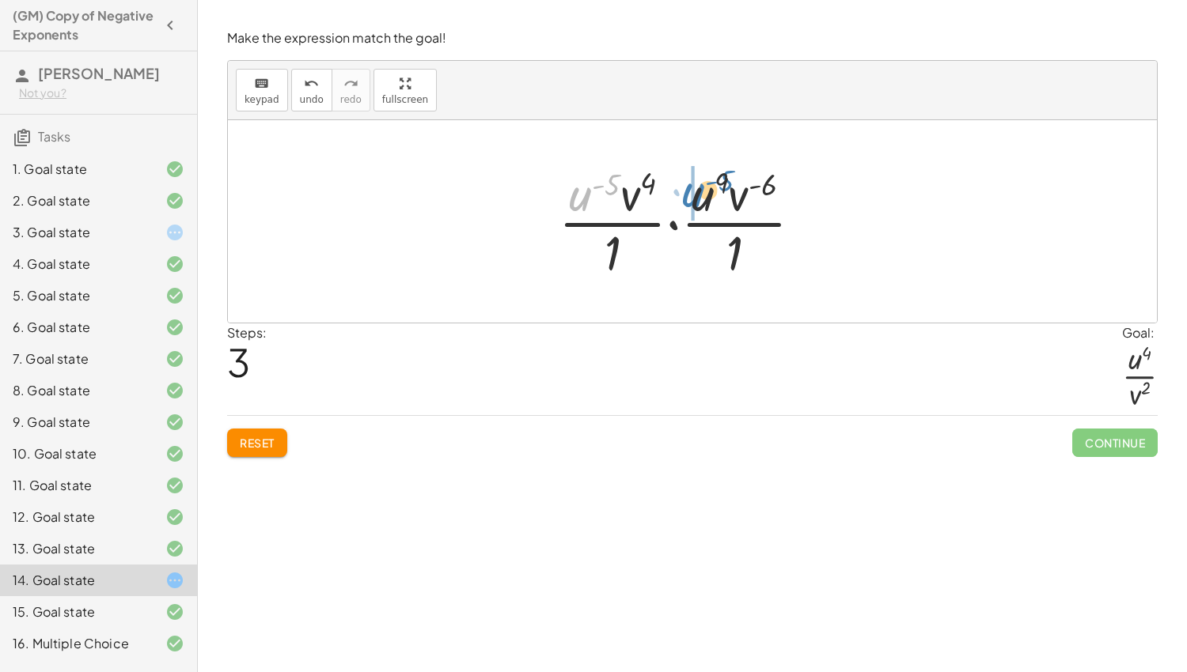
drag, startPoint x: 578, startPoint y: 203, endPoint x: 693, endPoint y: 199, distance: 114.8
drag, startPoint x: 568, startPoint y: 200, endPoint x: 704, endPoint y: 199, distance: 136.1
click at [704, 199] on div at bounding box center [687, 222] width 272 height 122
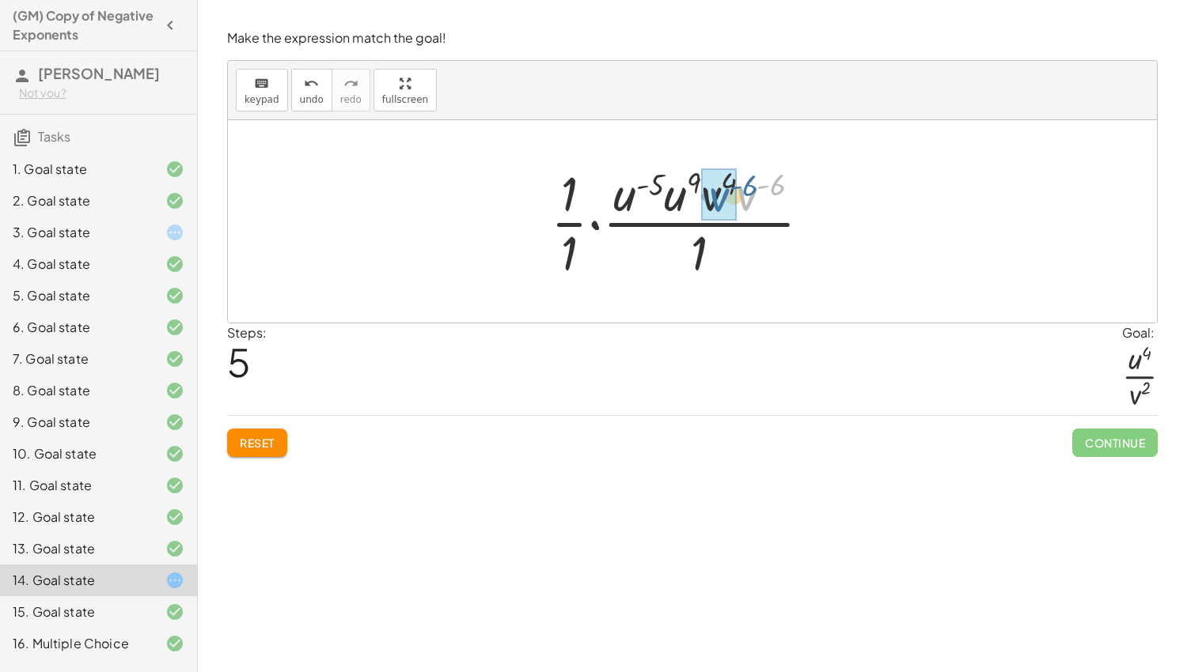
drag, startPoint x: 743, startPoint y: 199, endPoint x: 710, endPoint y: 200, distance: 33.2
drag, startPoint x: 774, startPoint y: 184, endPoint x: 736, endPoint y: 185, distance: 38.0
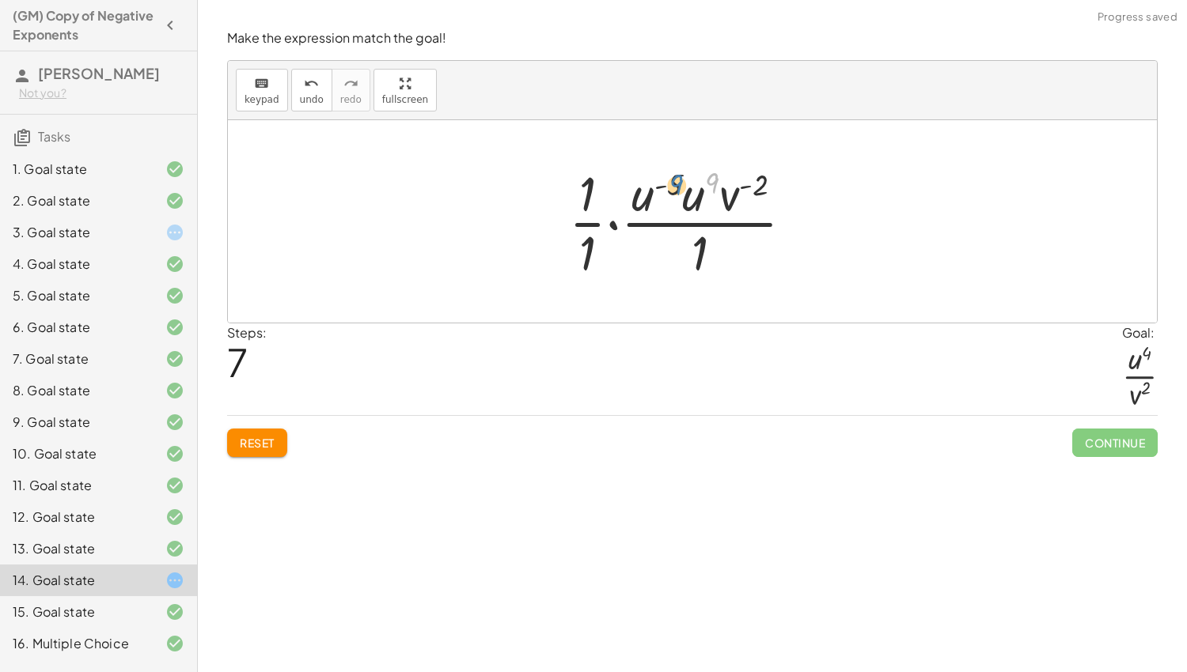
drag, startPoint x: 710, startPoint y: 183, endPoint x: 674, endPoint y: 184, distance: 36.4
click at [674, 184] on div at bounding box center [687, 222] width 252 height 122
drag, startPoint x: 688, startPoint y: 199, endPoint x: 643, endPoint y: 196, distance: 45.2
drag, startPoint x: 722, startPoint y: 183, endPoint x: 683, endPoint y: 181, distance: 38.8
click at [685, 203] on div at bounding box center [686, 222] width 203 height 122
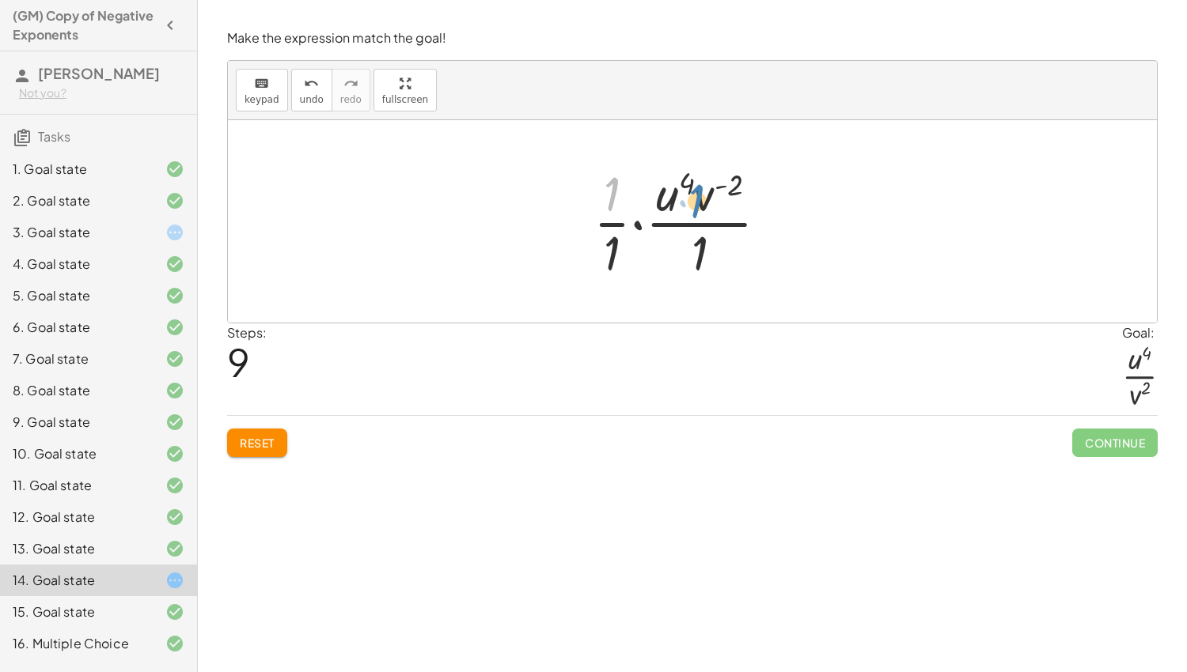
drag, startPoint x: 611, startPoint y: 193, endPoint x: 698, endPoint y: 200, distance: 87.3
click at [698, 200] on div at bounding box center [686, 222] width 203 height 122
drag, startPoint x: 707, startPoint y: 201, endPoint x: 643, endPoint y: 202, distance: 64.1
click at [643, 202] on div at bounding box center [686, 222] width 203 height 122
drag, startPoint x: 608, startPoint y: 195, endPoint x: 673, endPoint y: 198, distance: 64.9
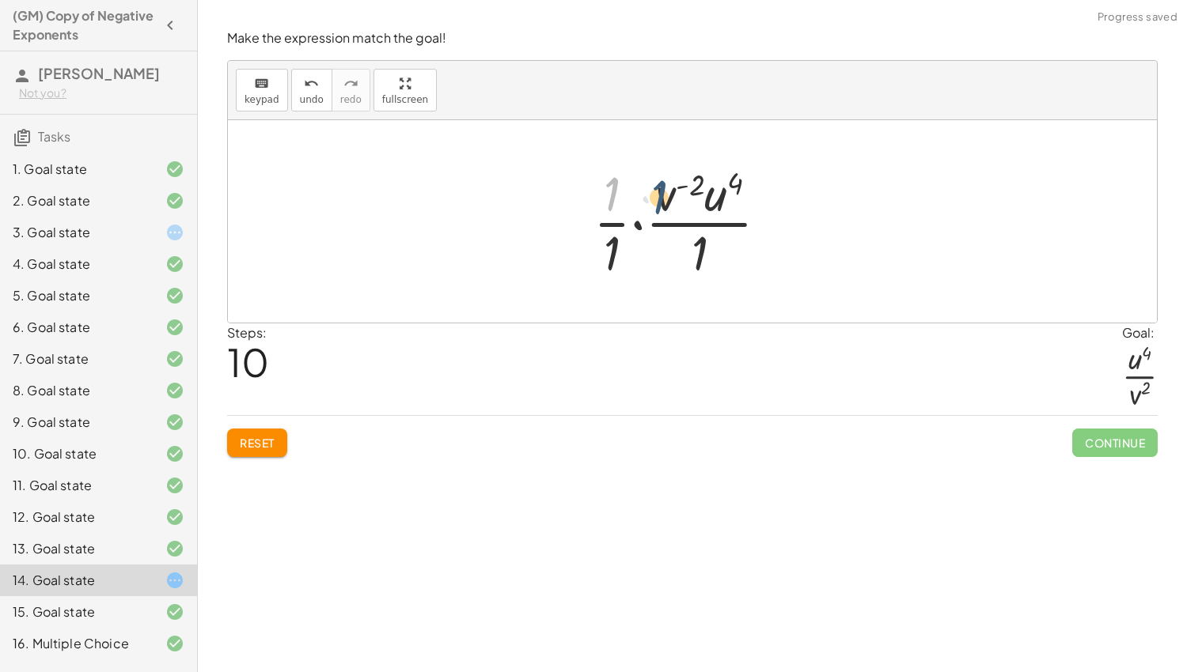
click at [673, 198] on div at bounding box center [686, 222] width 203 height 122
drag, startPoint x: 703, startPoint y: 248, endPoint x: 694, endPoint y: 202, distance: 46.7
click at [694, 202] on div at bounding box center [686, 222] width 203 height 122
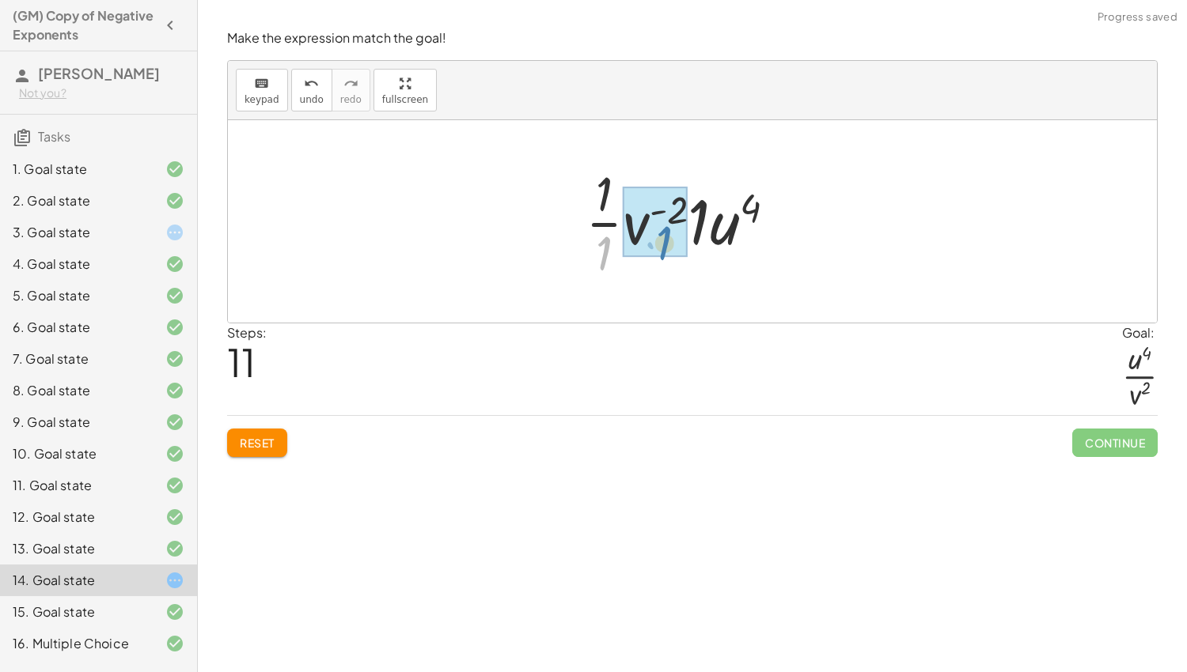
drag, startPoint x: 604, startPoint y: 254, endPoint x: 665, endPoint y: 244, distance: 61.0
drag, startPoint x: 627, startPoint y: 244, endPoint x: 623, endPoint y: 180, distance: 64.2
click at [623, 180] on div at bounding box center [686, 222] width 201 height 122
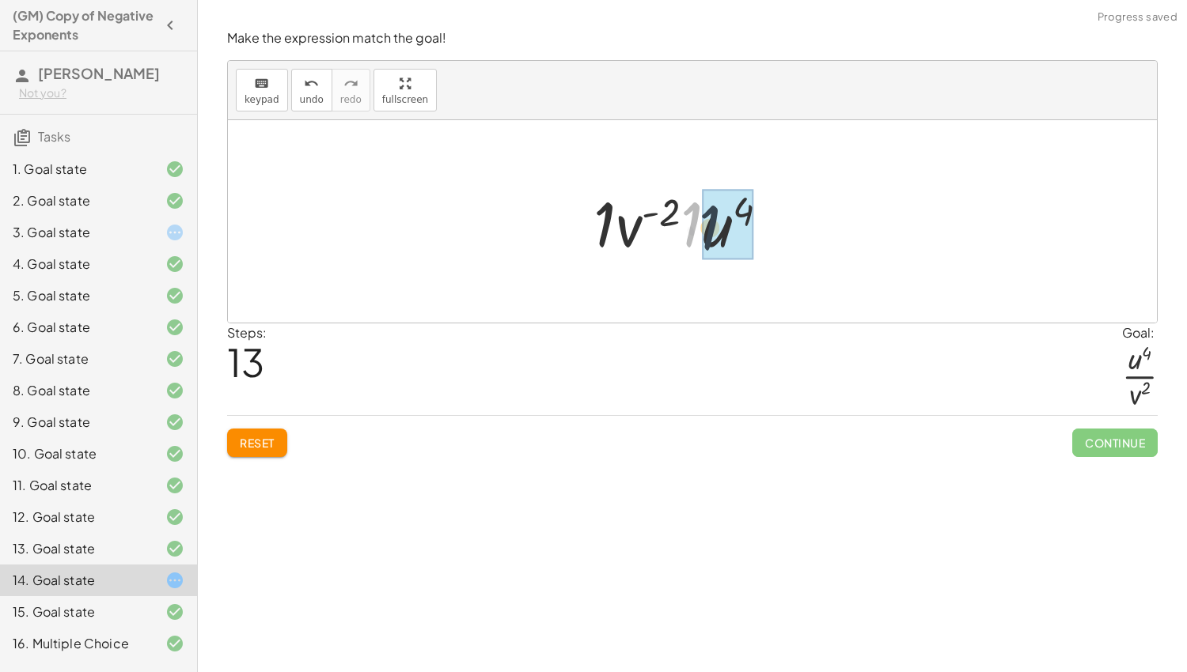
drag, startPoint x: 687, startPoint y: 223, endPoint x: 708, endPoint y: 227, distance: 20.9
drag, startPoint x: 617, startPoint y: 225, endPoint x: 643, endPoint y: 225, distance: 26.1
drag, startPoint x: 631, startPoint y: 221, endPoint x: 650, endPoint y: 220, distance: 19.8
click at [650, 220] on div at bounding box center [687, 221] width 160 height 81
drag, startPoint x: 634, startPoint y: 222, endPoint x: 737, endPoint y: 206, distance: 104.2
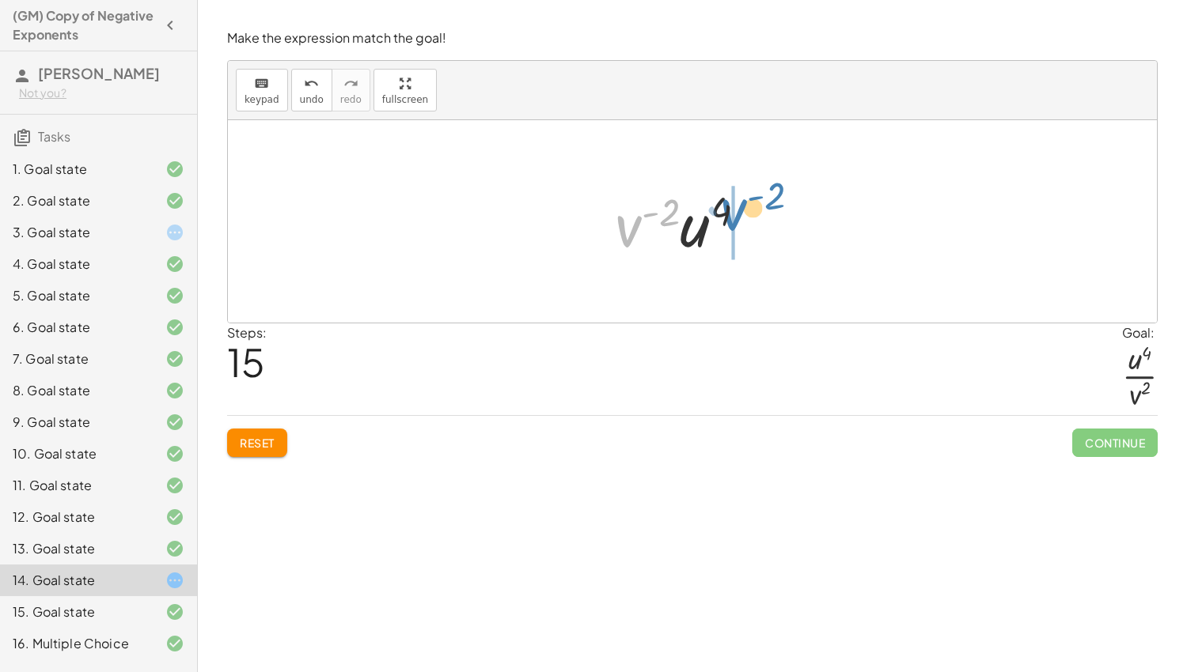
click at [737, 206] on div at bounding box center [687, 221] width 160 height 81
drag, startPoint x: 722, startPoint y: 208, endPoint x: 650, endPoint y: 208, distance: 71.2
click at [650, 208] on div at bounding box center [687, 221] width 160 height 81
click at [242, 437] on span "Reset" at bounding box center [257, 443] width 35 height 14
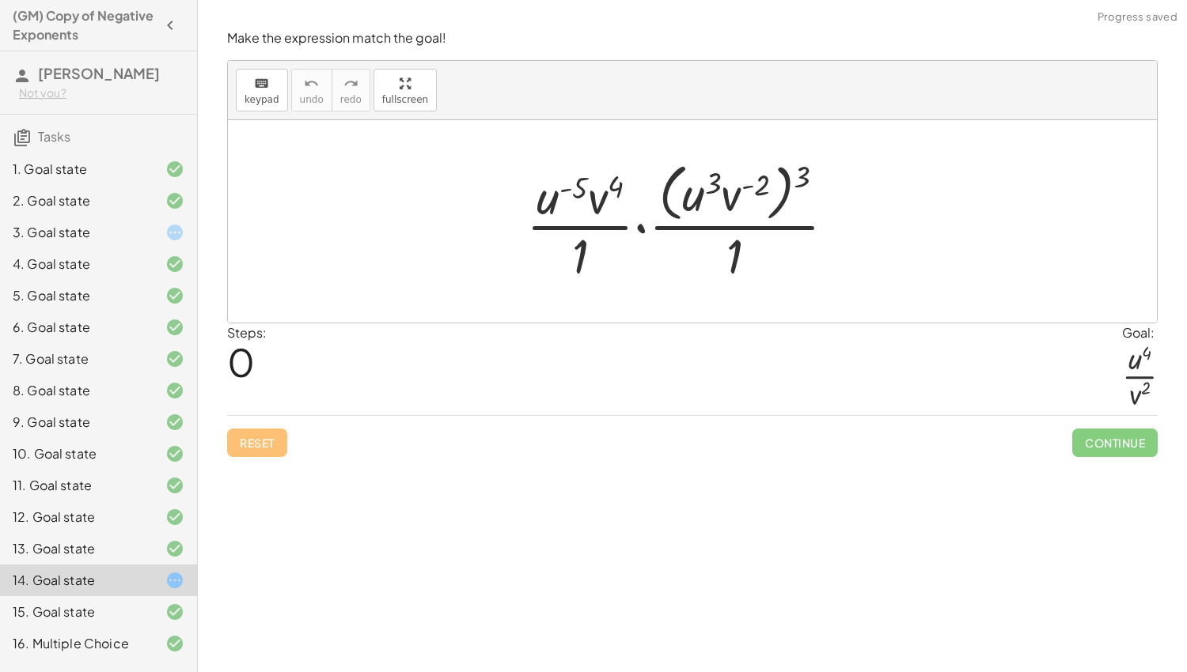
click at [124, 243] on div "3. Goal state" at bounding box center [98, 233] width 197 height 32
